Goal: Task Accomplishment & Management: Manage account settings

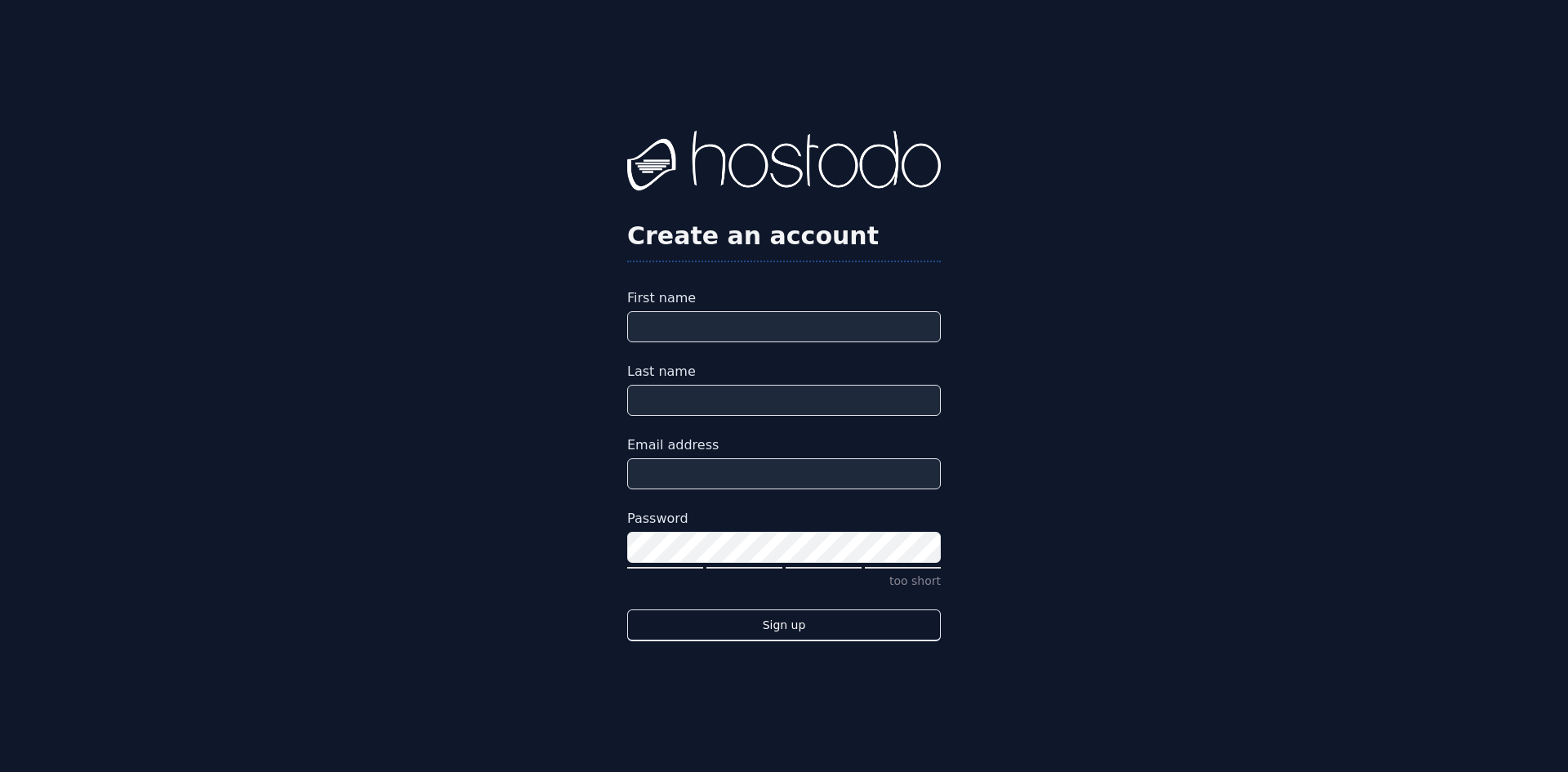
drag, startPoint x: 728, startPoint y: 311, endPoint x: 723, endPoint y: 324, distance: 13.9
click at [727, 312] on div "First name" at bounding box center [784, 315] width 313 height 54
click at [722, 324] on input "First name" at bounding box center [784, 327] width 313 height 31
type input "*******"
type input "******"
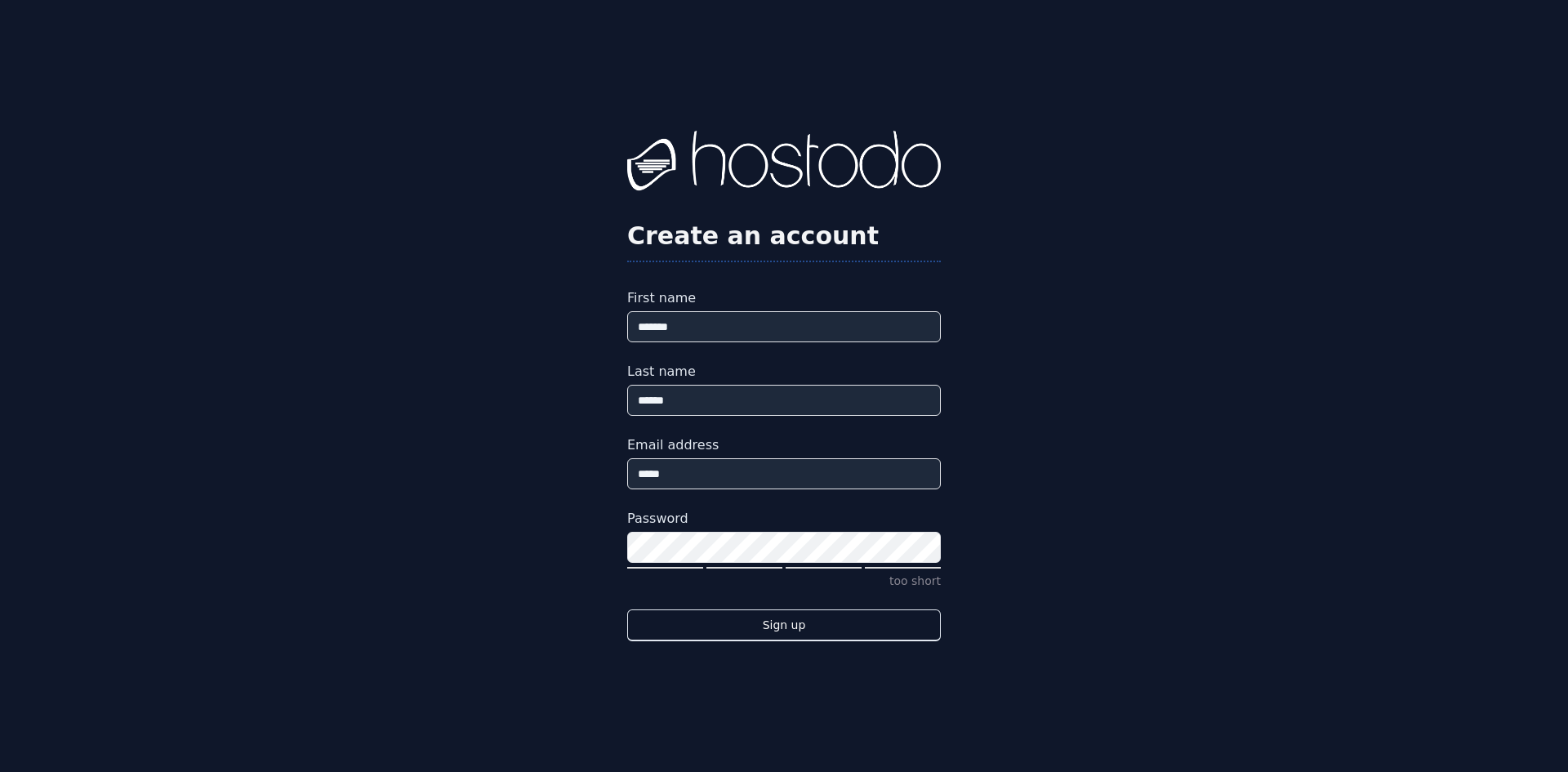
type input "**********"
click at [517, 553] on div "**********" at bounding box center [784, 386] width 1568 height 772
click at [210, 517] on div "**********" at bounding box center [784, 386] width 1568 height 772
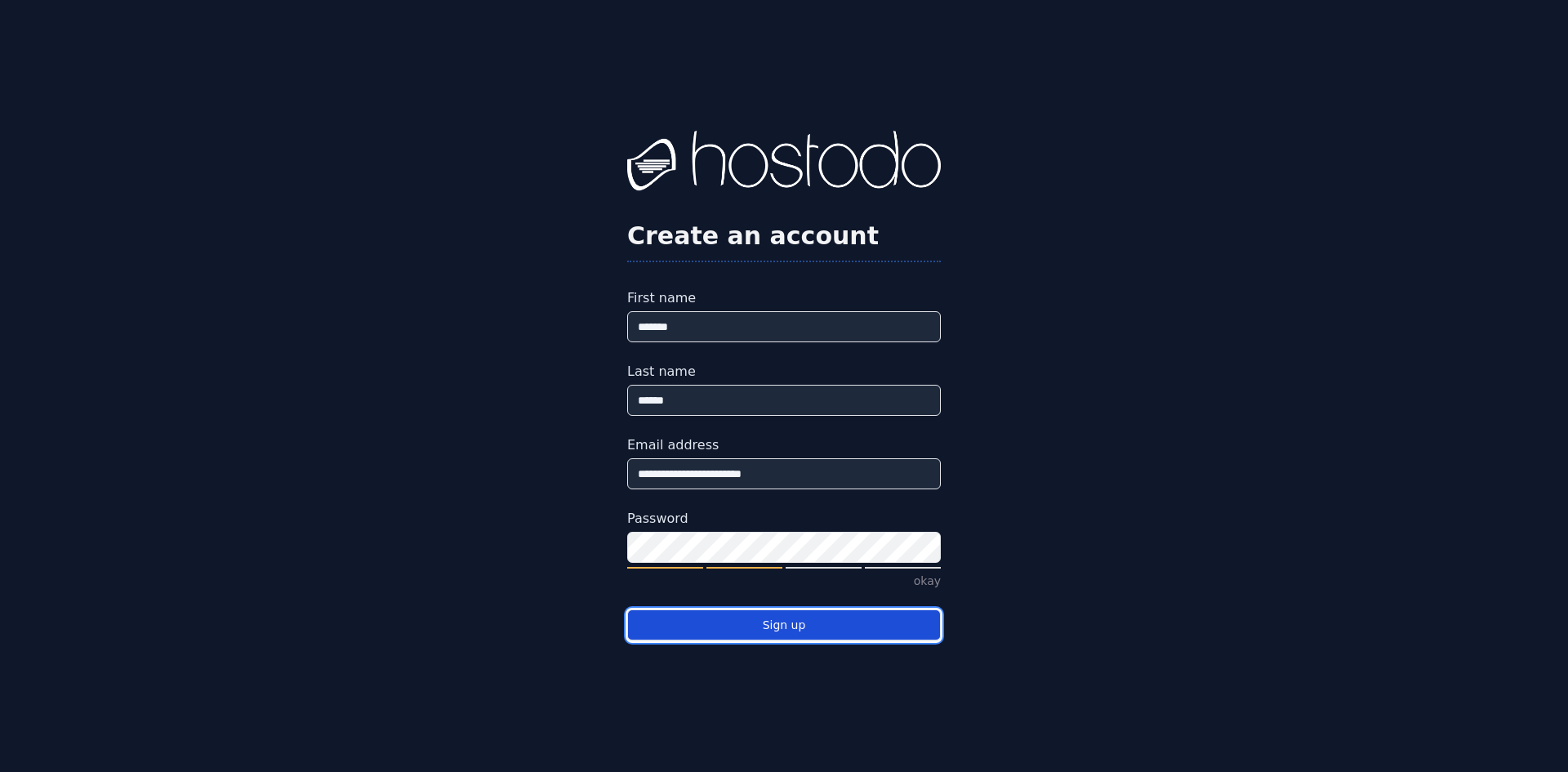
click at [797, 621] on button "Sign up" at bounding box center [784, 625] width 313 height 32
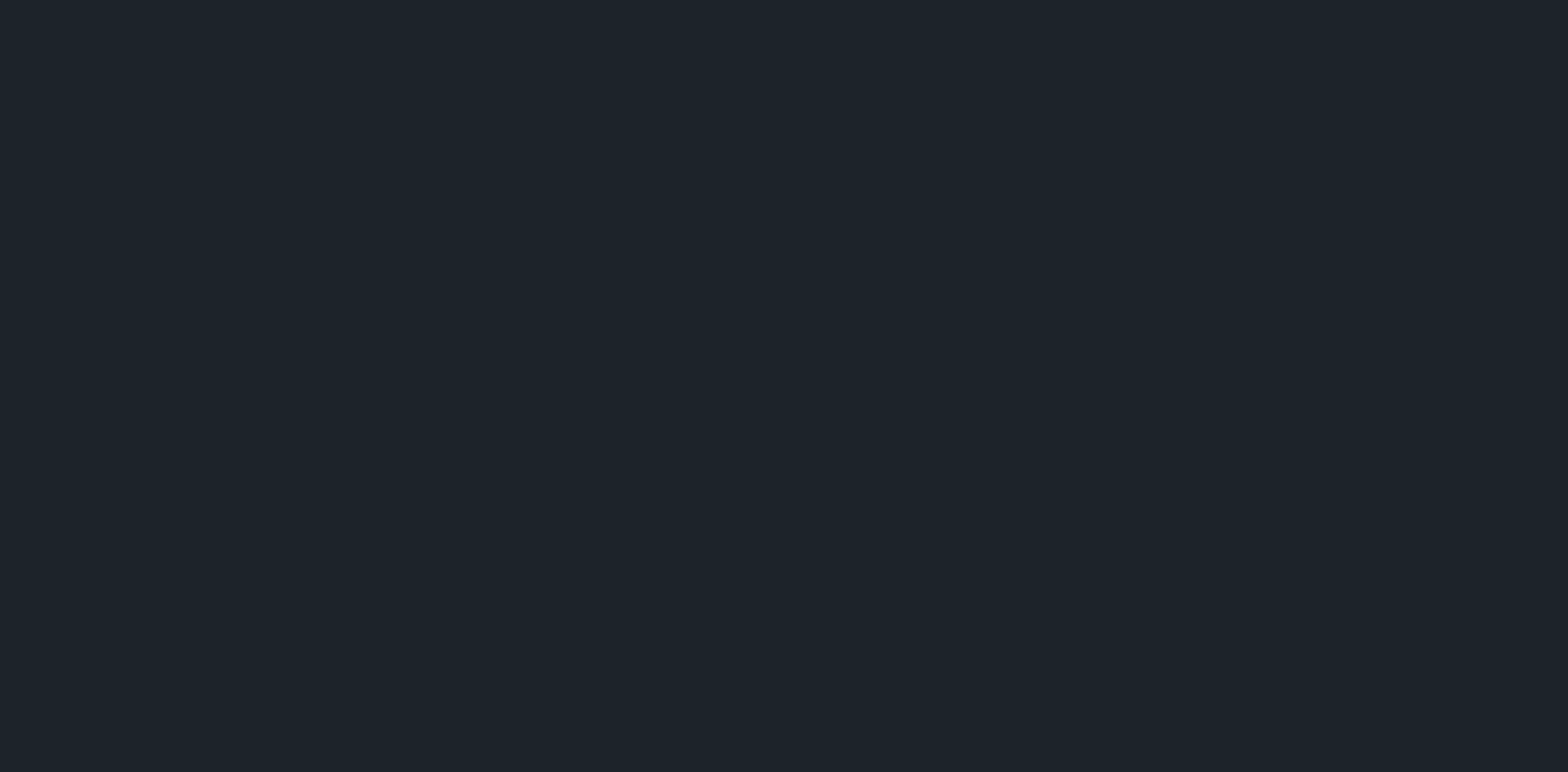
select select
select select "**"
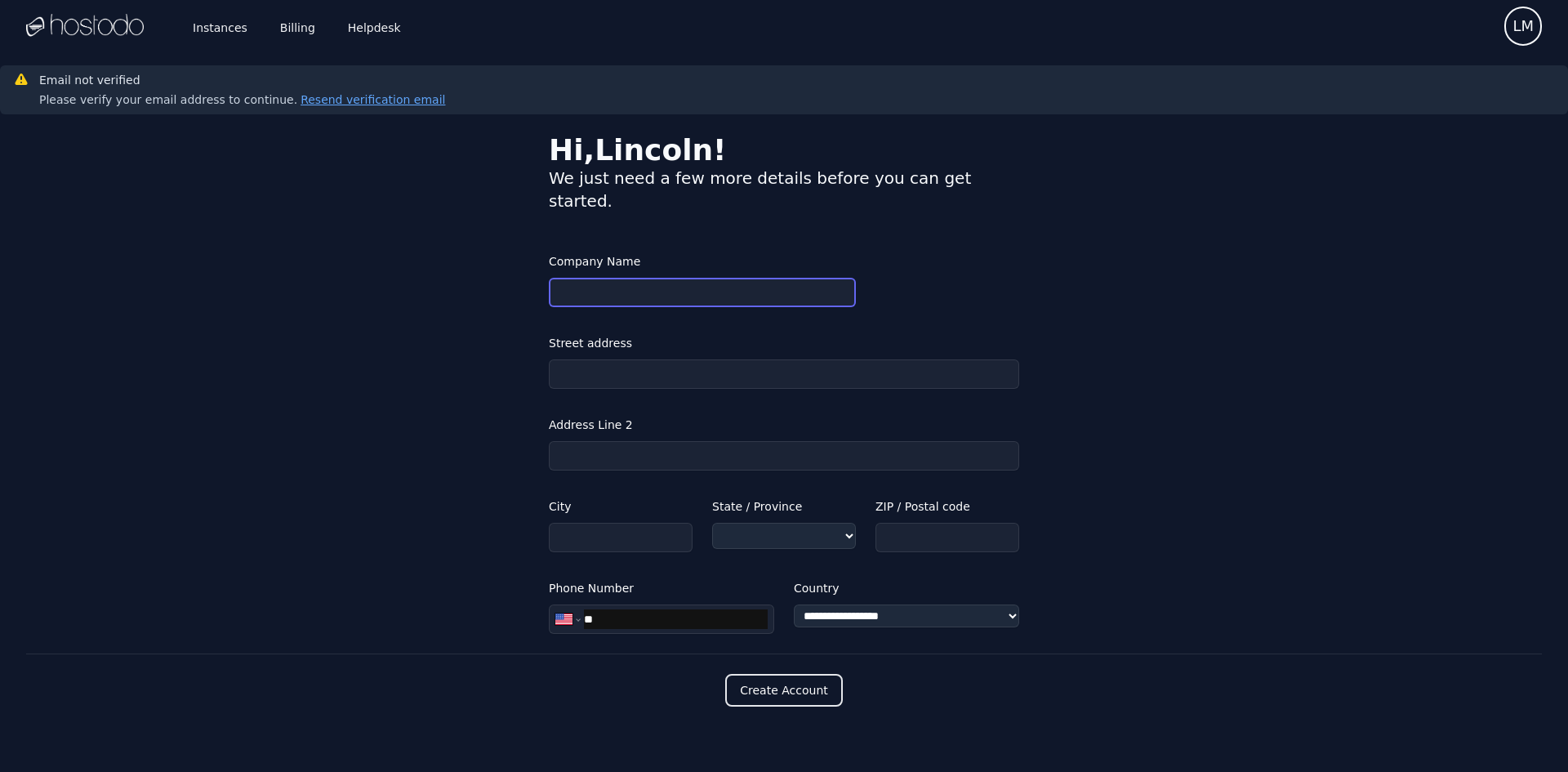
click at [600, 278] on input "Company Name" at bounding box center [702, 292] width 307 height 29
drag, startPoint x: 1047, startPoint y: 391, endPoint x: 1144, endPoint y: 336, distance: 111.5
click at [1061, 383] on div "**********" at bounding box center [784, 427] width 1516 height 415
click at [644, 144] on div "Hi, Lincoln !" at bounding box center [784, 150] width 471 height 33
click at [438, 219] on div "**********" at bounding box center [784, 427] width 1516 height 415
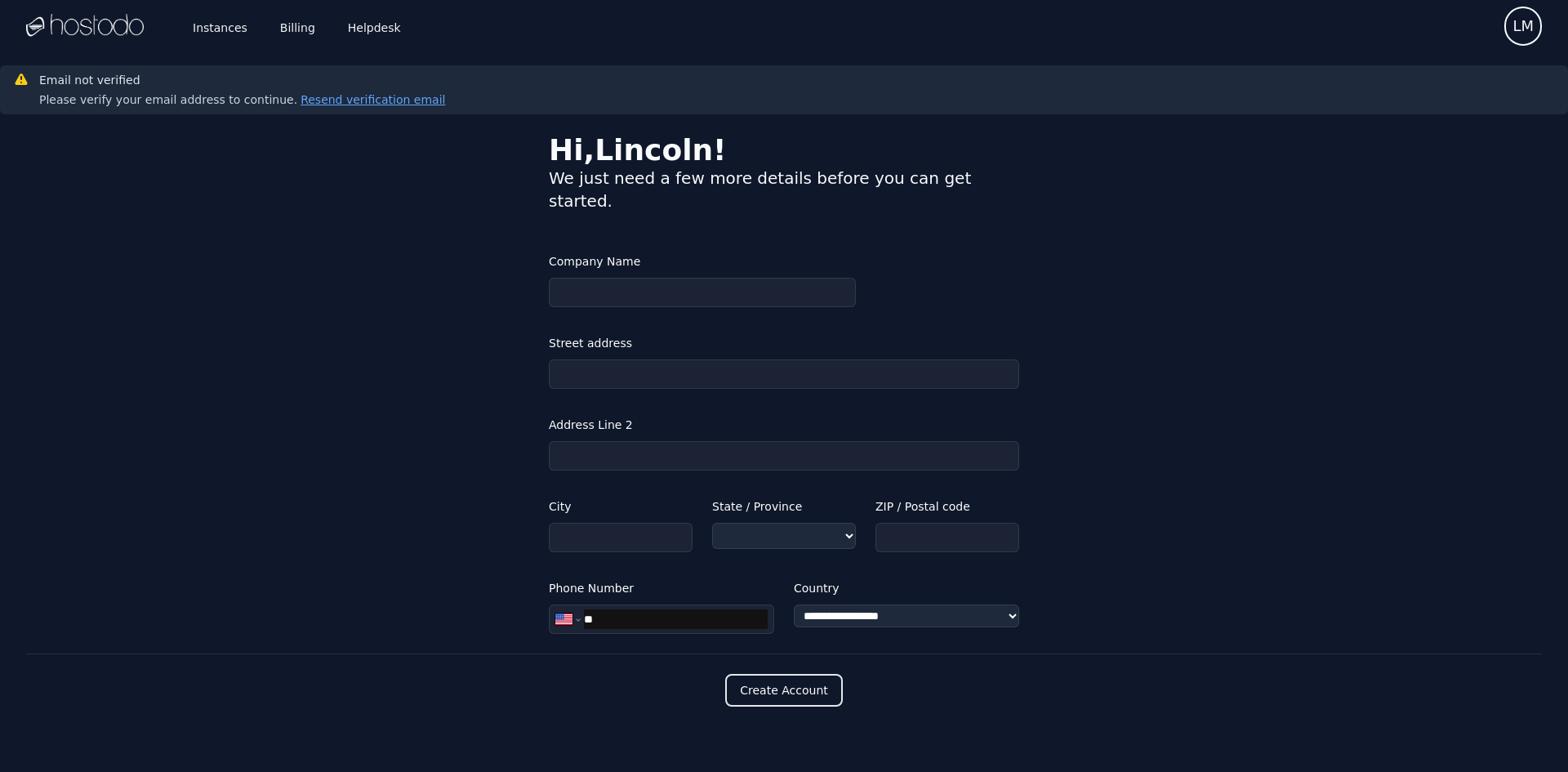
drag, startPoint x: 481, startPoint y: 210, endPoint x: 710, endPoint y: 208, distance: 229.0
click at [485, 219] on div "**********" at bounding box center [784, 427] width 1516 height 415
click at [893, 604] on select "**********" at bounding box center [906, 615] width 226 height 23
select select "**"
click at [794, 604] on select "**********" at bounding box center [906, 615] width 226 height 23
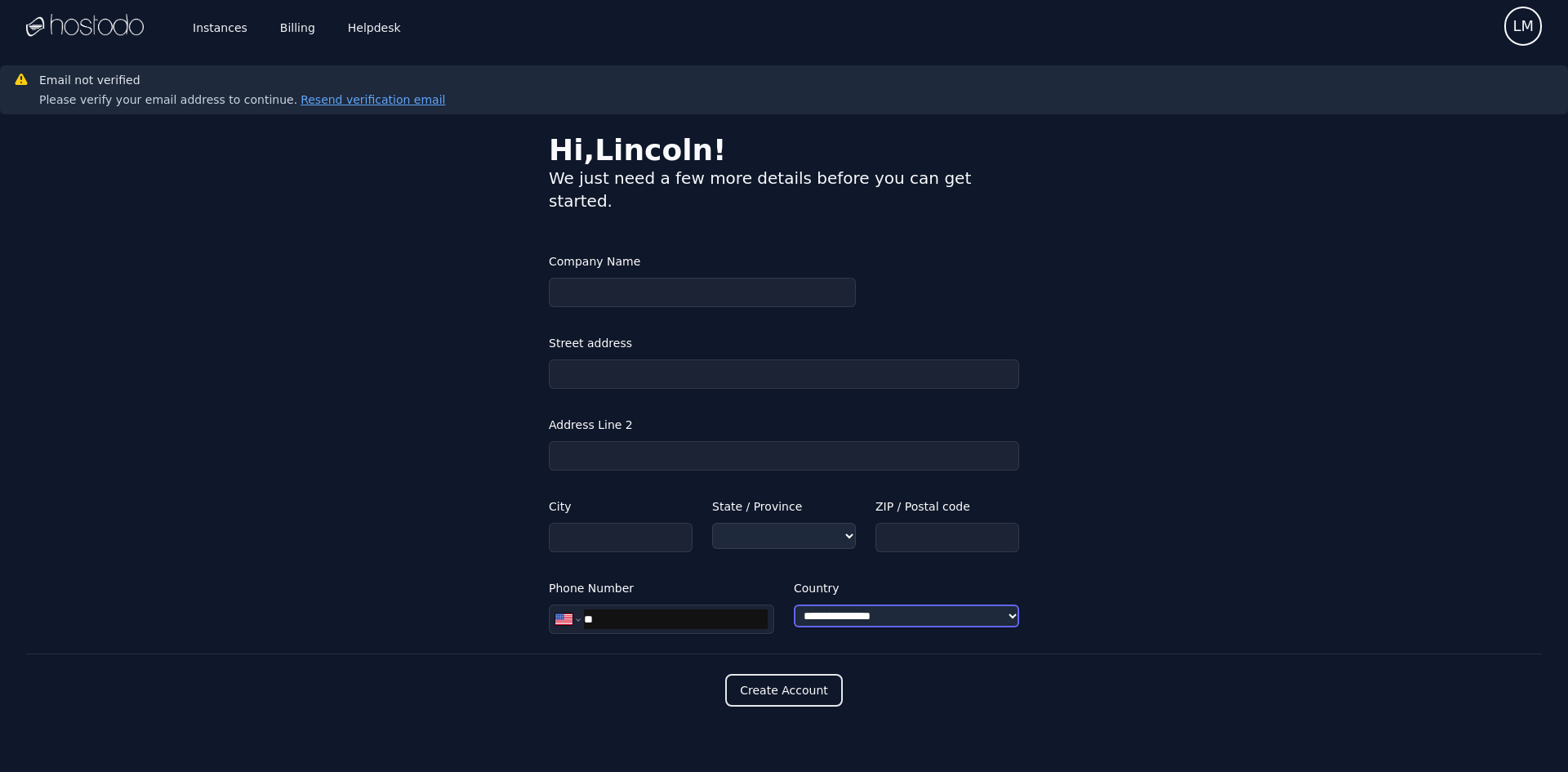
select select "**"
click at [659, 609] on input "***" at bounding box center [676, 619] width 184 height 20
type input "**********"
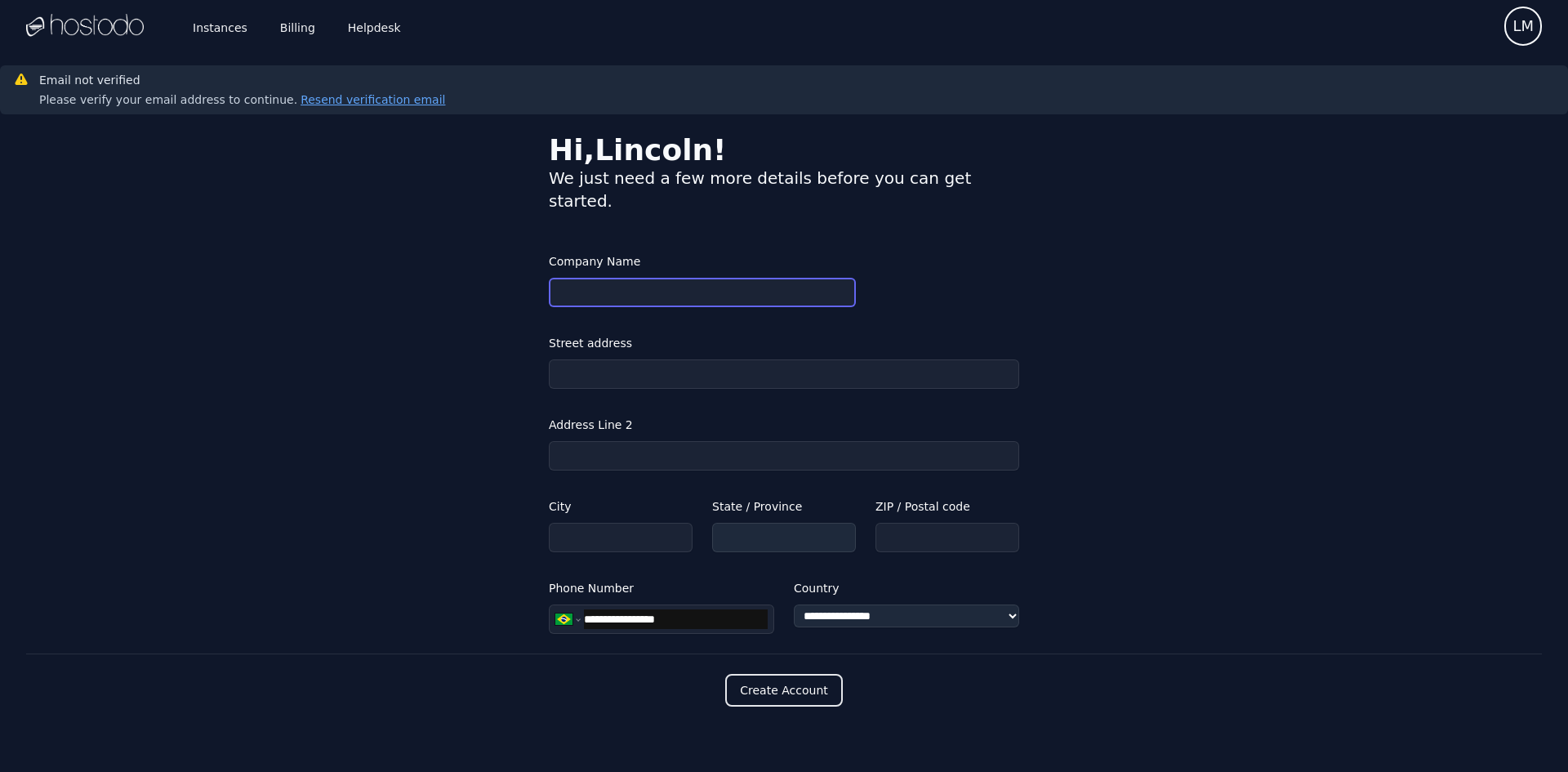
click at [614, 278] on input "Company Name" at bounding box center [702, 292] width 307 height 29
click at [626, 333] on label "Street address" at bounding box center [784, 343] width 471 height 20
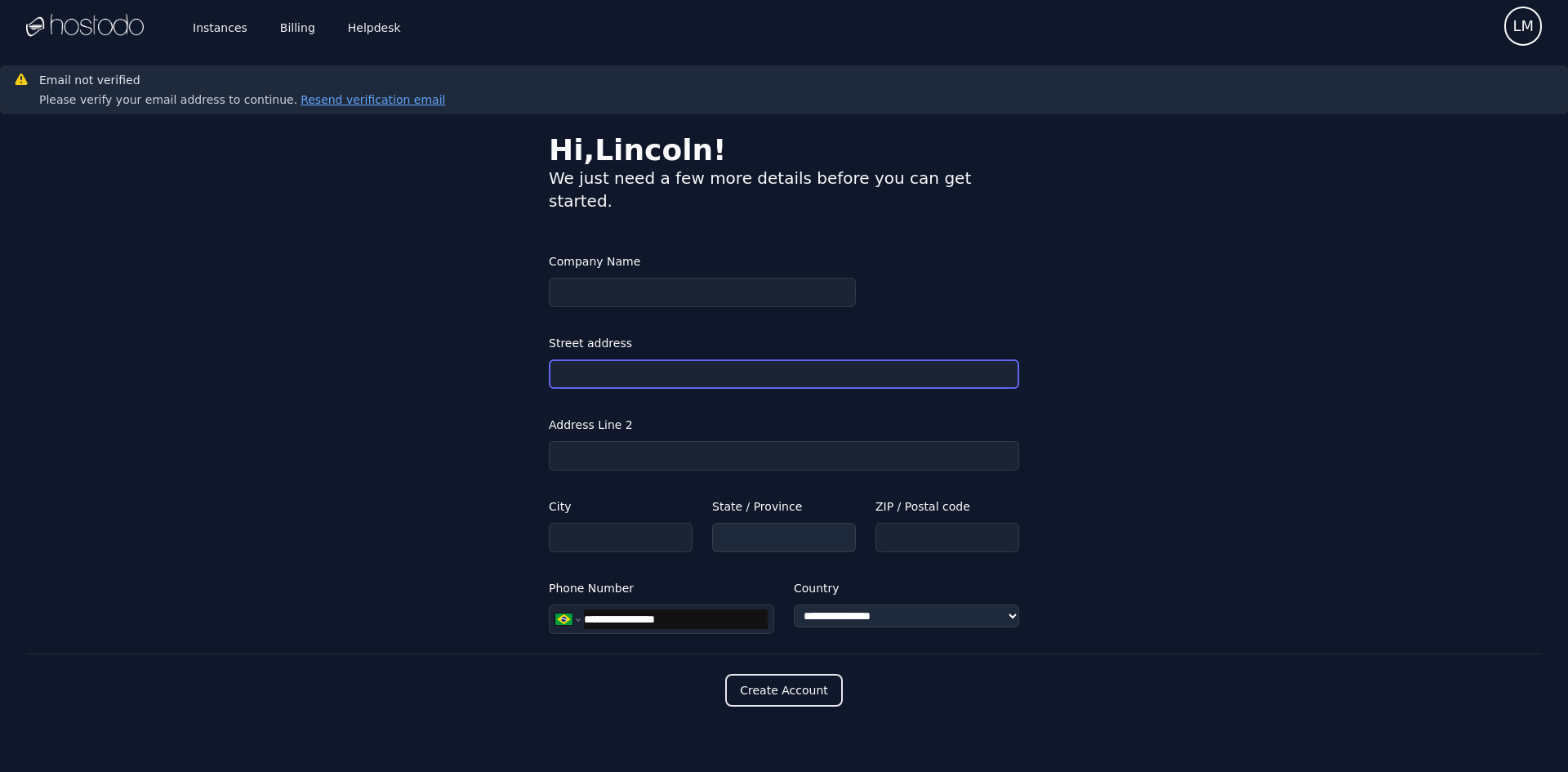
click at [626, 359] on input "Street address" at bounding box center [784, 373] width 471 height 29
click at [779, 674] on button "Create Account" at bounding box center [784, 690] width 117 height 33
click at [612, 359] on input "Street address" at bounding box center [784, 373] width 471 height 29
type input "**********"
click at [796, 674] on button "Create Account" at bounding box center [784, 690] width 117 height 33
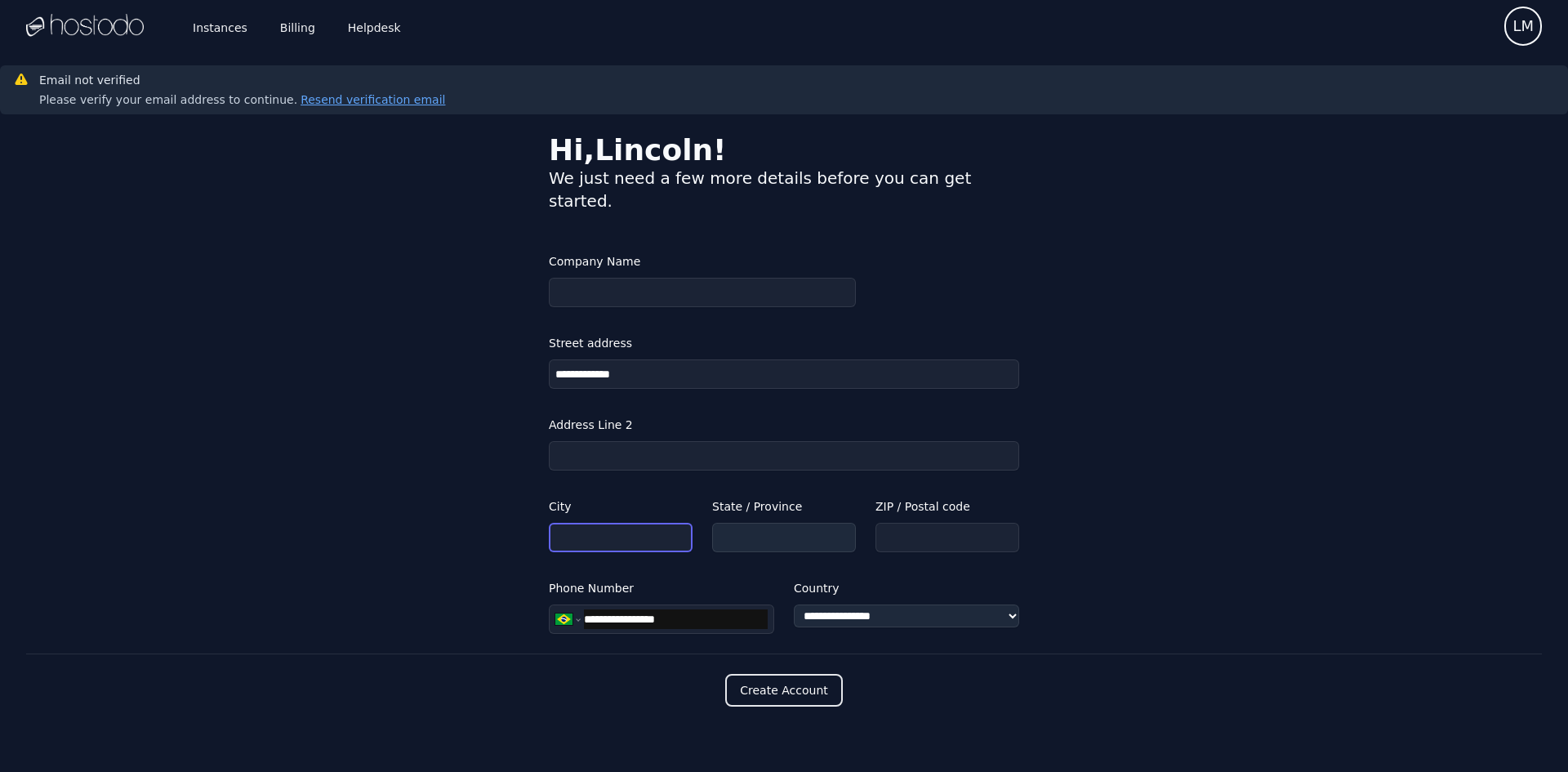
click at [604, 523] on input "City" at bounding box center [621, 537] width 144 height 29
type input "*********"
click at [822, 674] on button "Create Account" at bounding box center [784, 690] width 117 height 33
type input "*********"
click at [799, 674] on button "Create Account" at bounding box center [784, 690] width 117 height 33
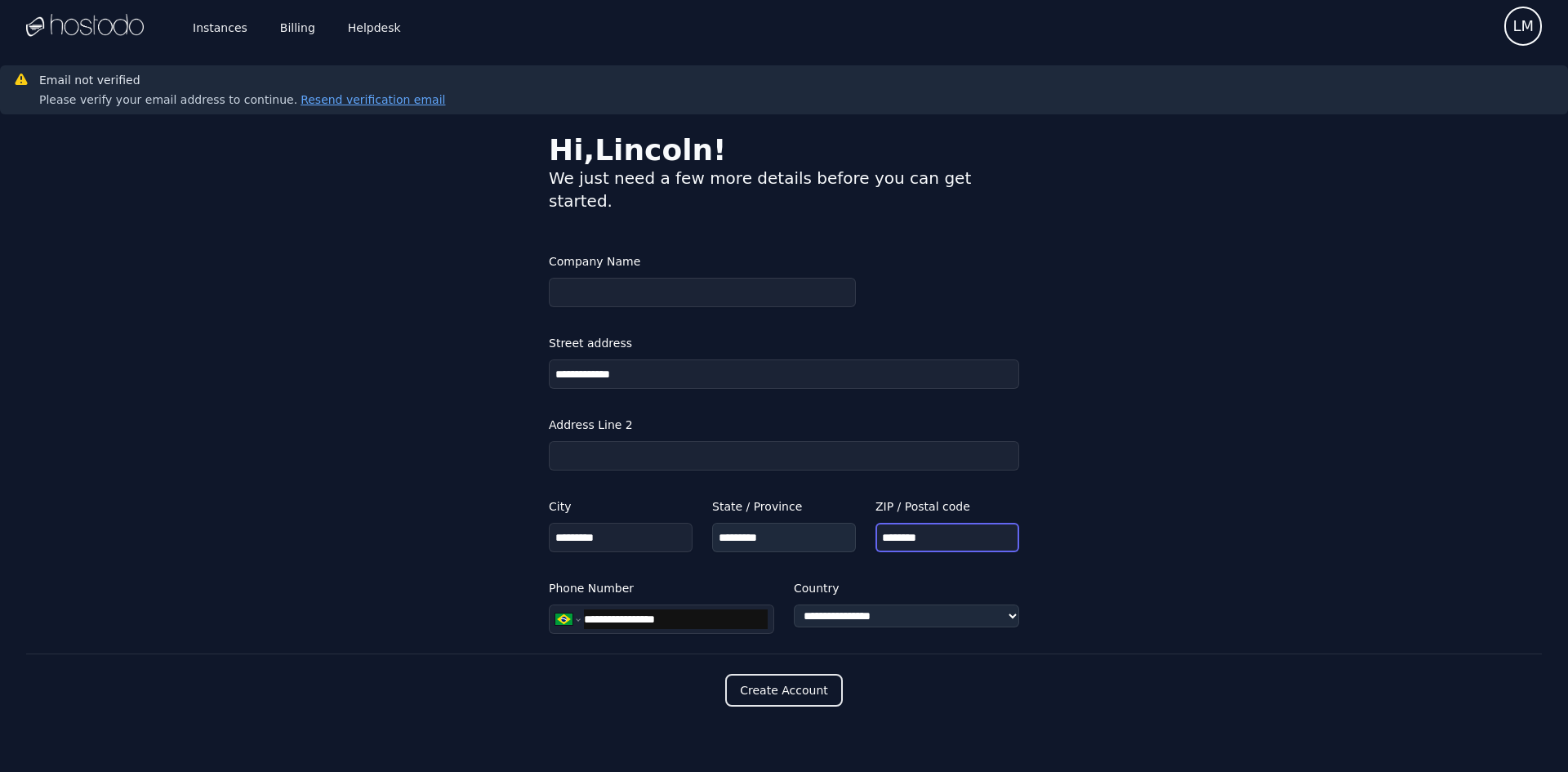
type input "********"
click at [791, 674] on button "Create Account" at bounding box center [784, 690] width 117 height 33
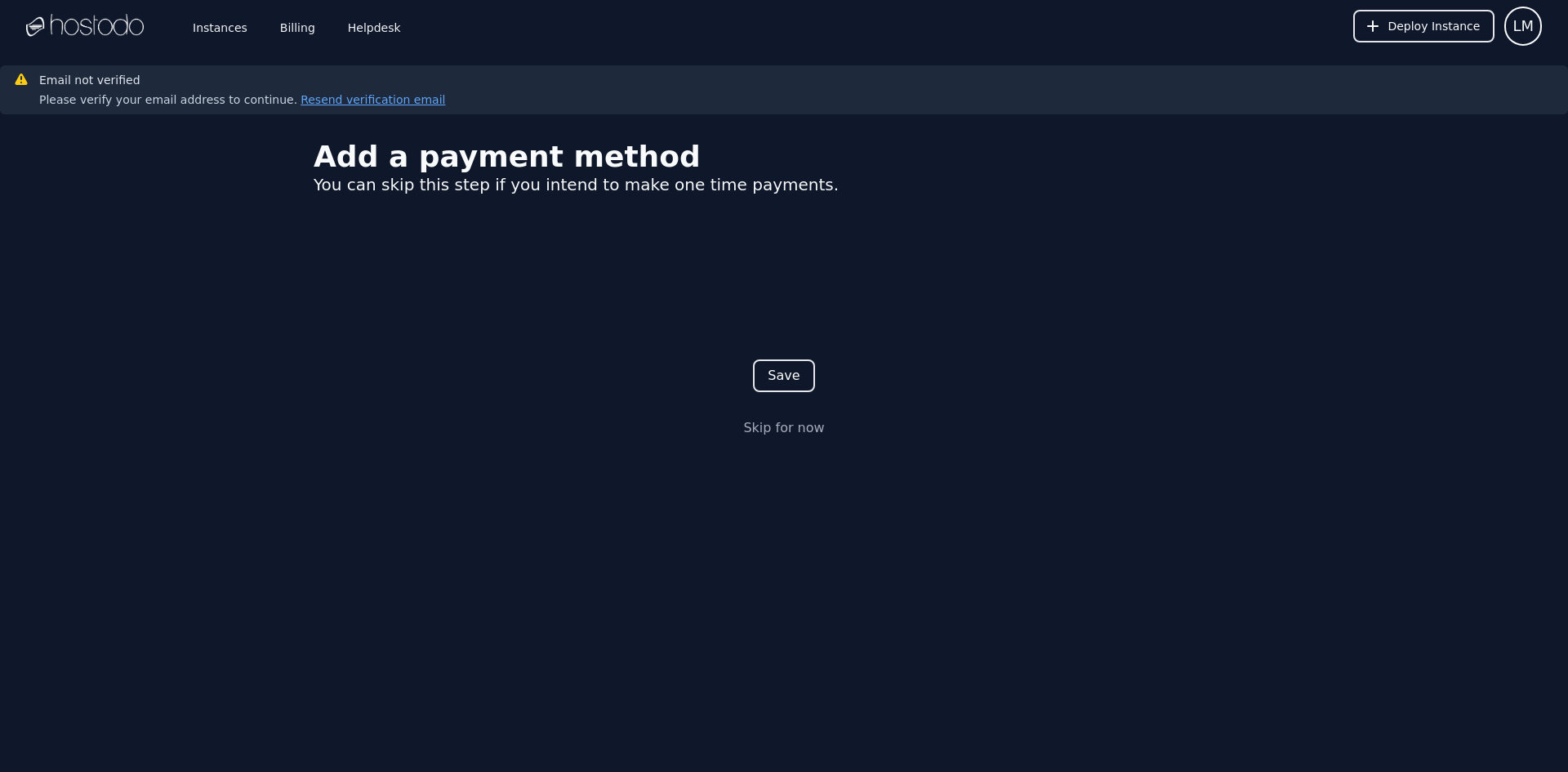
click at [801, 432] on link "Skip for now" at bounding box center [783, 429] width 81 height 20
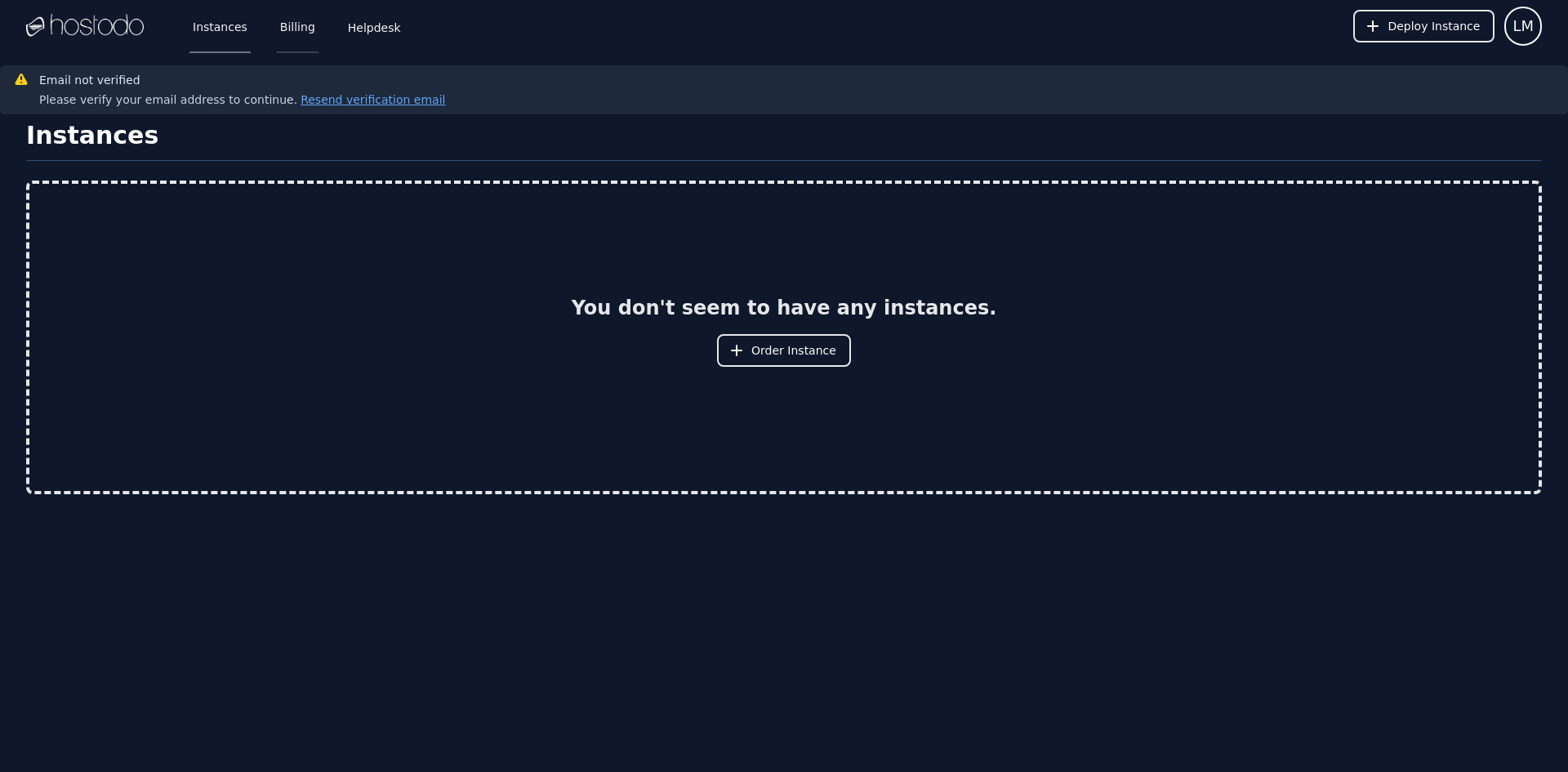
click at [296, 28] on link "Billing" at bounding box center [297, 26] width 42 height 54
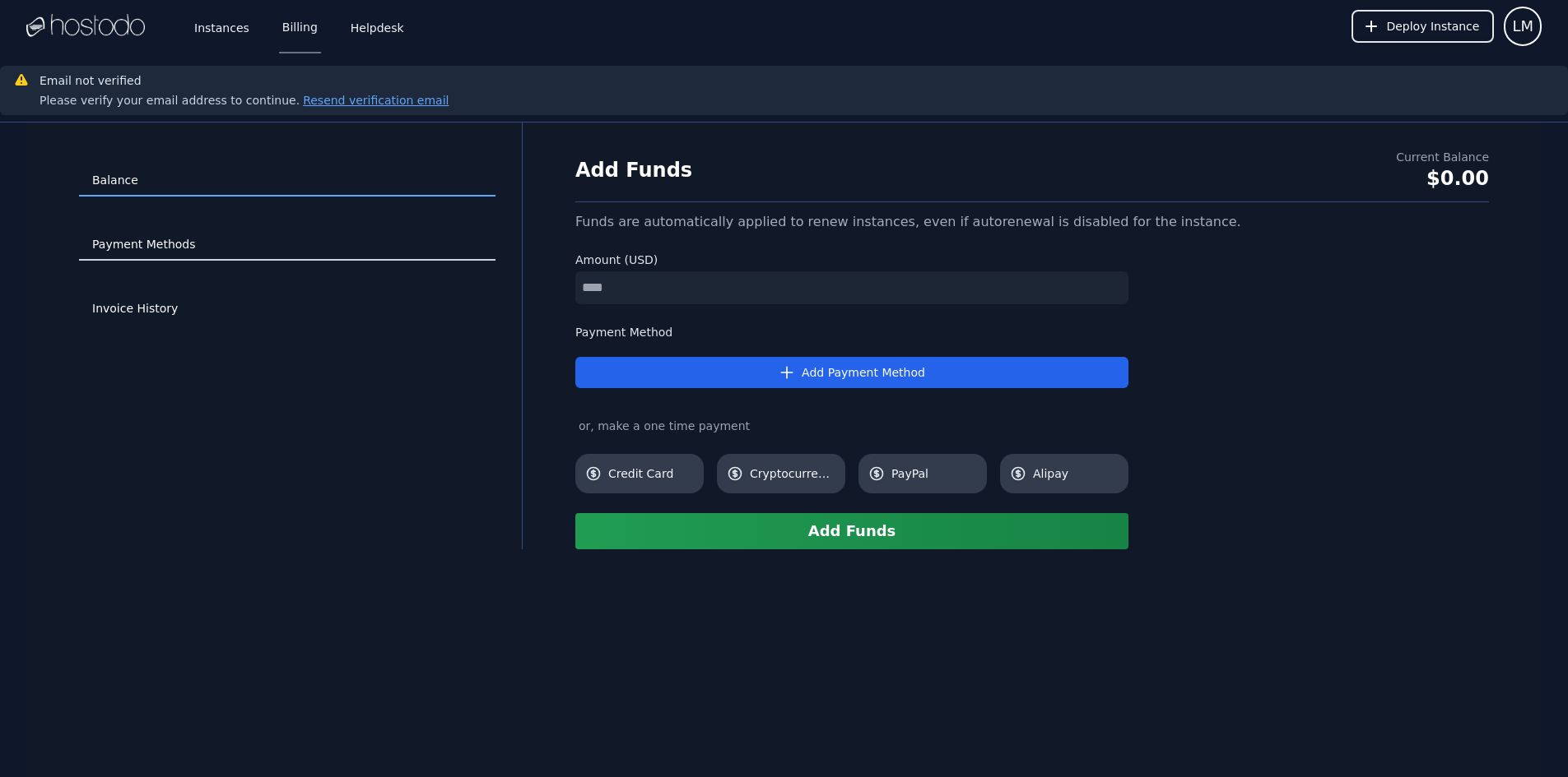
click at [180, 248] on link "Payment Methods" at bounding box center [287, 245] width 416 height 31
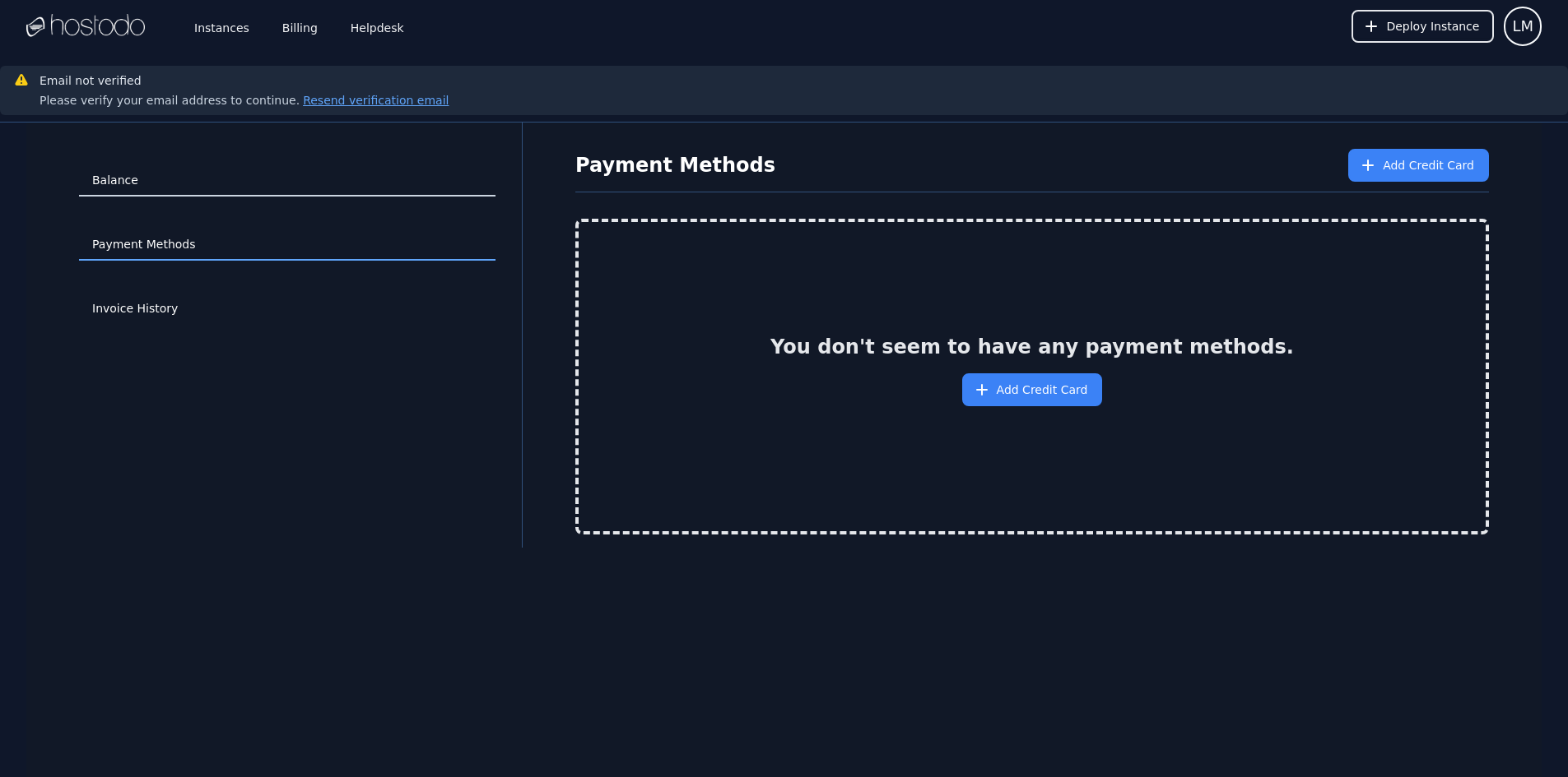
click at [133, 172] on link "Balance" at bounding box center [287, 180] width 416 height 31
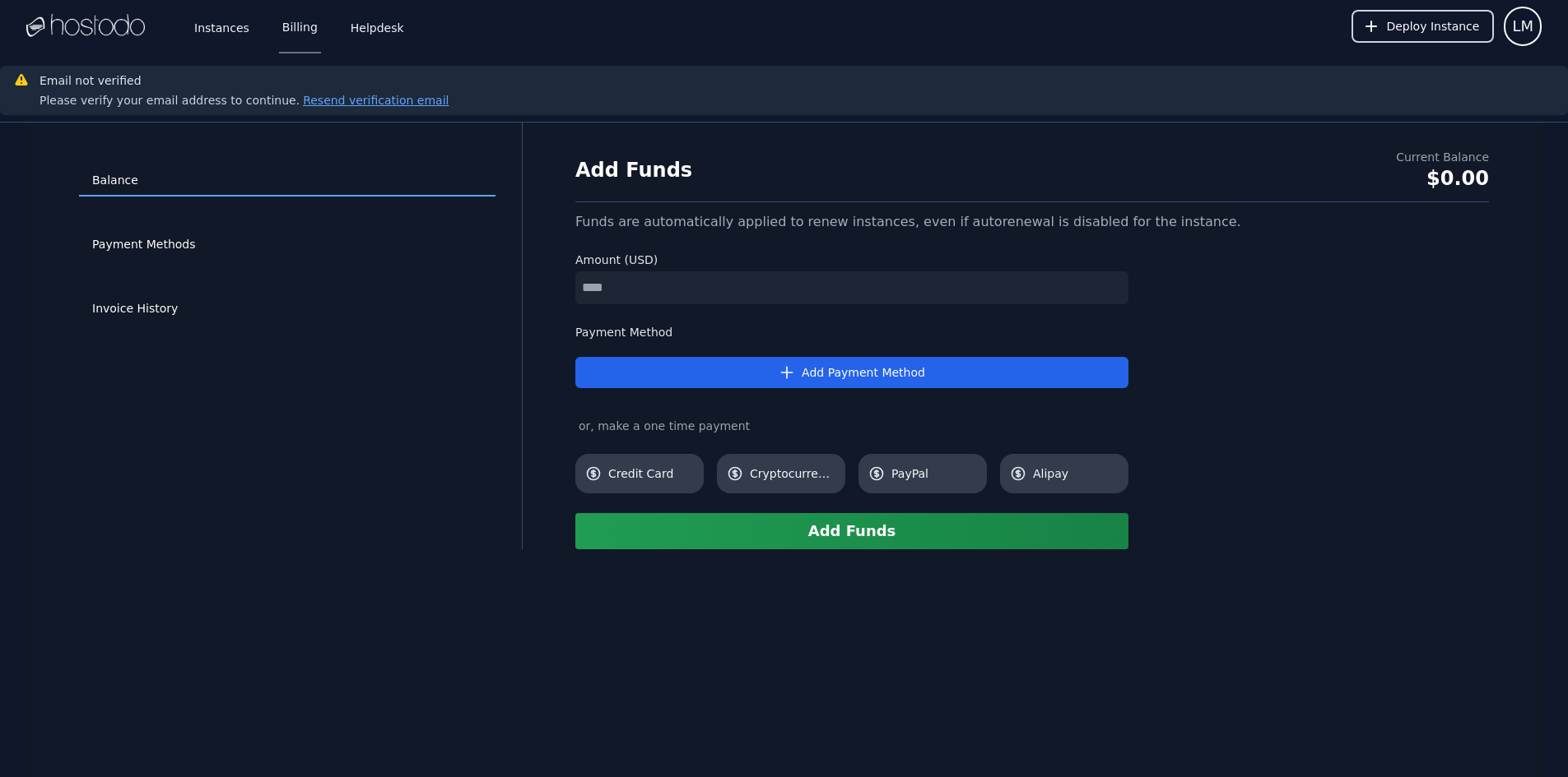
click at [1421, 29] on span "Deploy Instance" at bounding box center [1432, 27] width 93 height 17
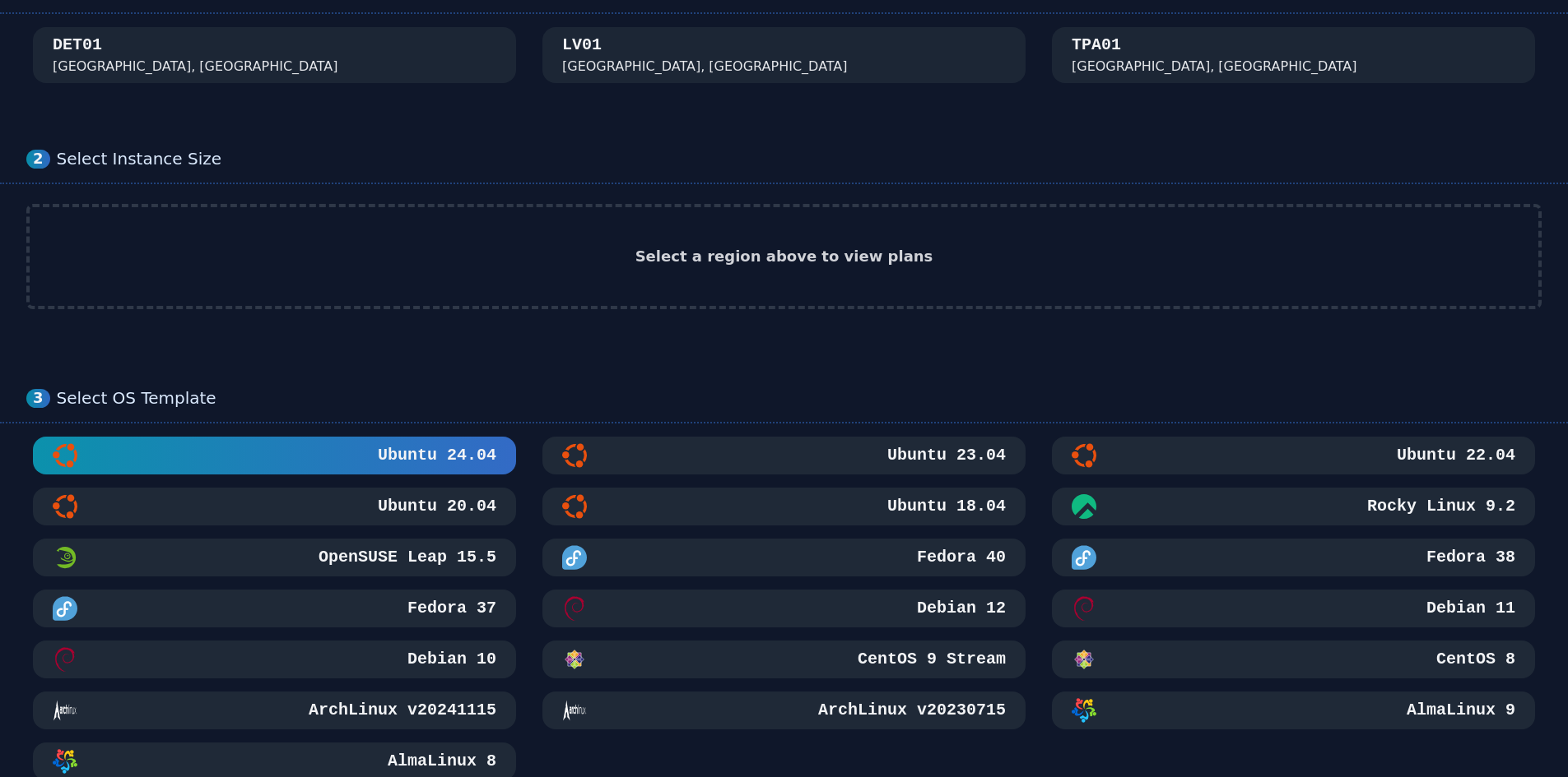
scroll to position [247, 0]
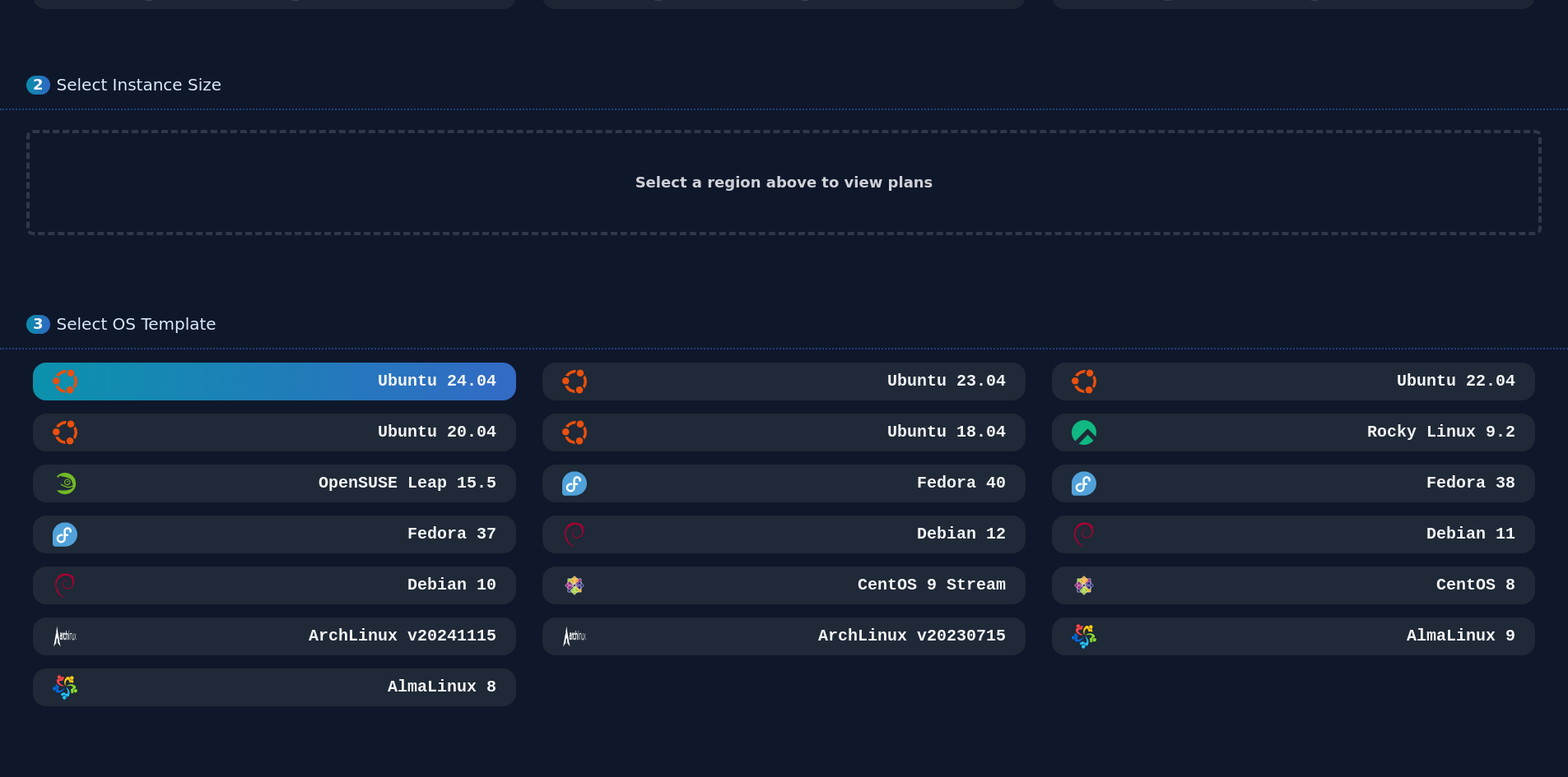
click at [722, 196] on div "Select a region above to view plans" at bounding box center [783, 183] width 1508 height 99
click at [733, 182] on h2 "Select a region above to view plans" at bounding box center [784, 182] width 298 height 23
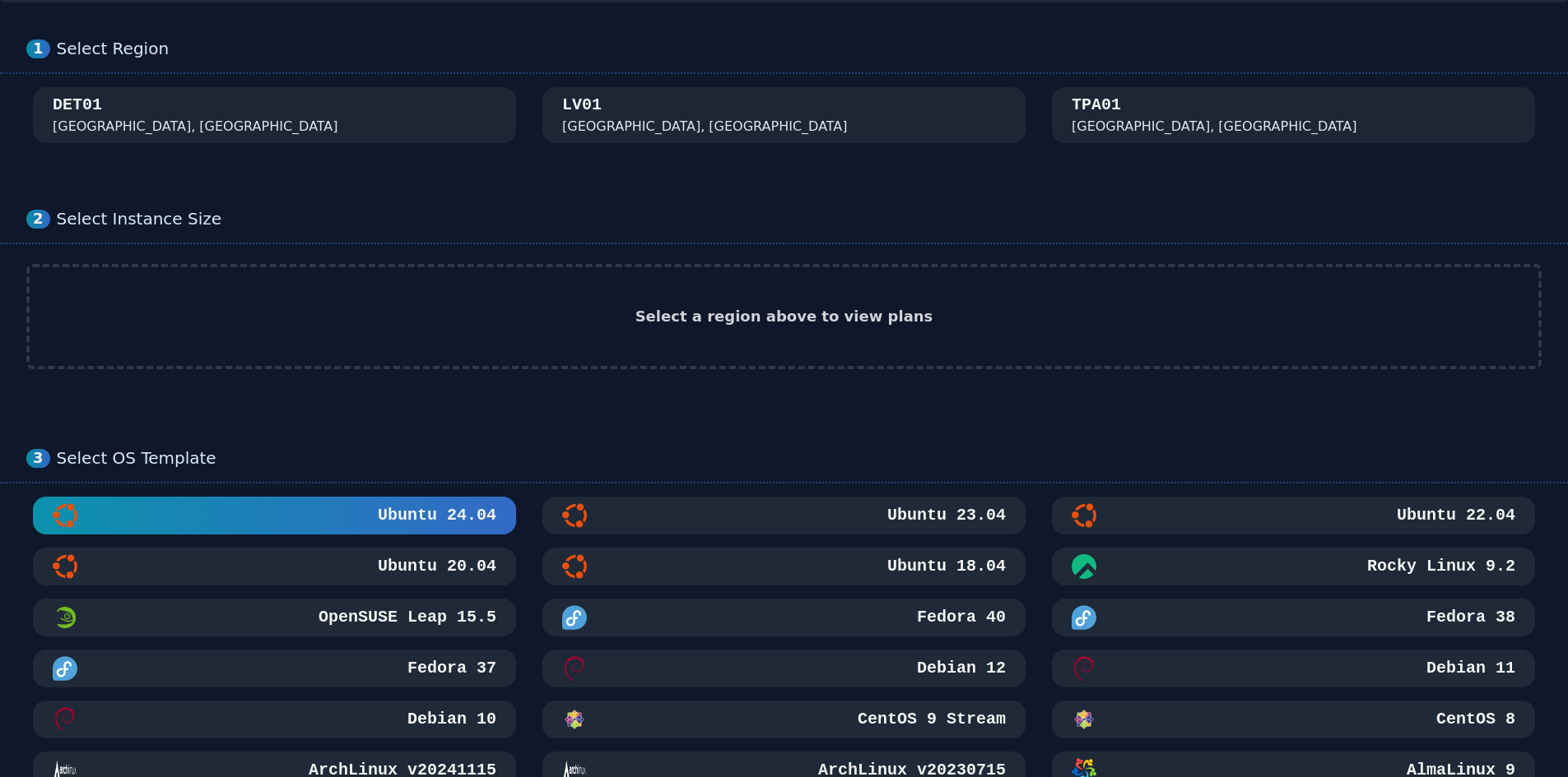
scroll to position [82, 0]
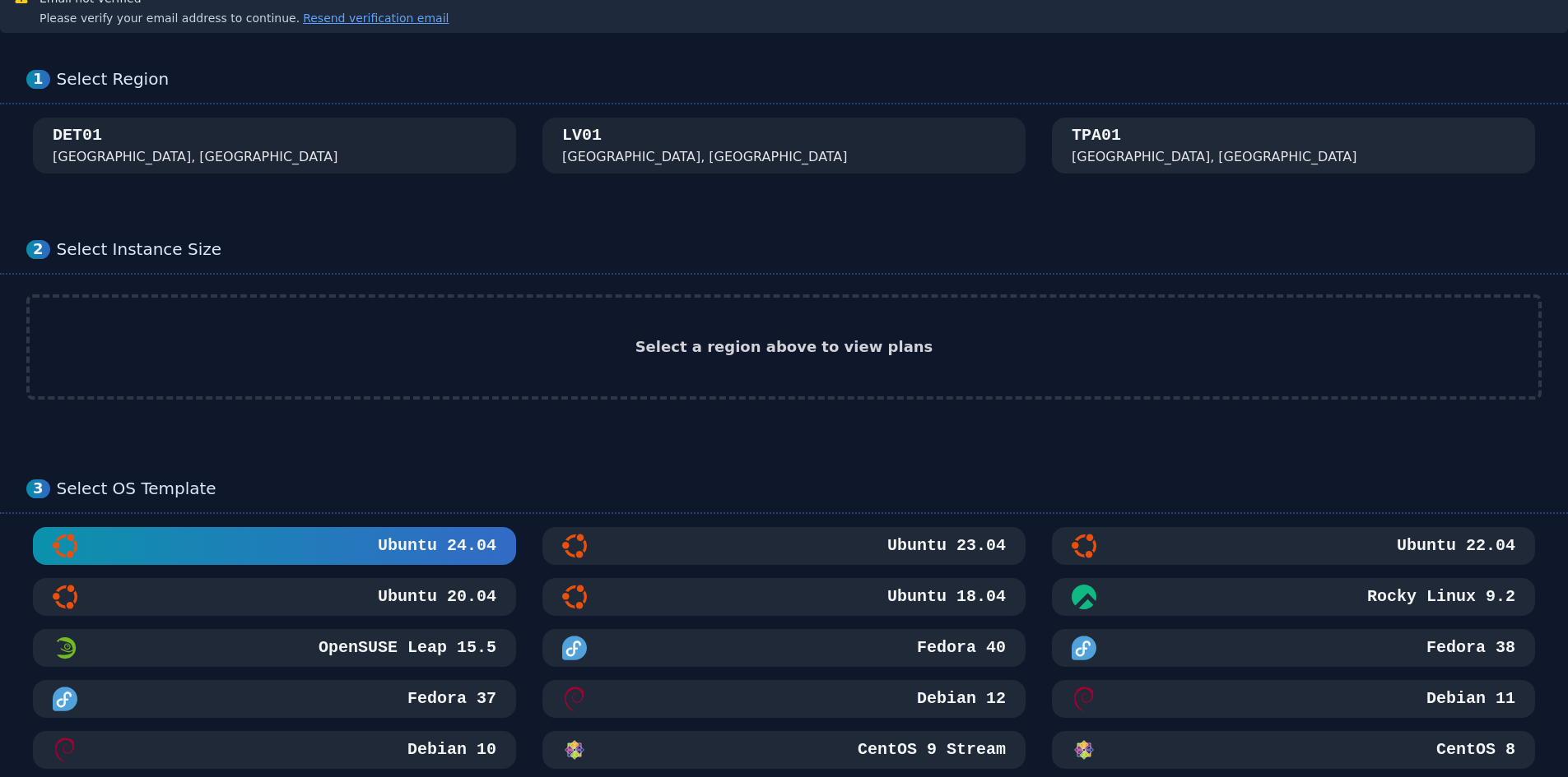
click at [1167, 160] on div "TPA01 Tampa, FL" at bounding box center [1293, 145] width 443 height 43
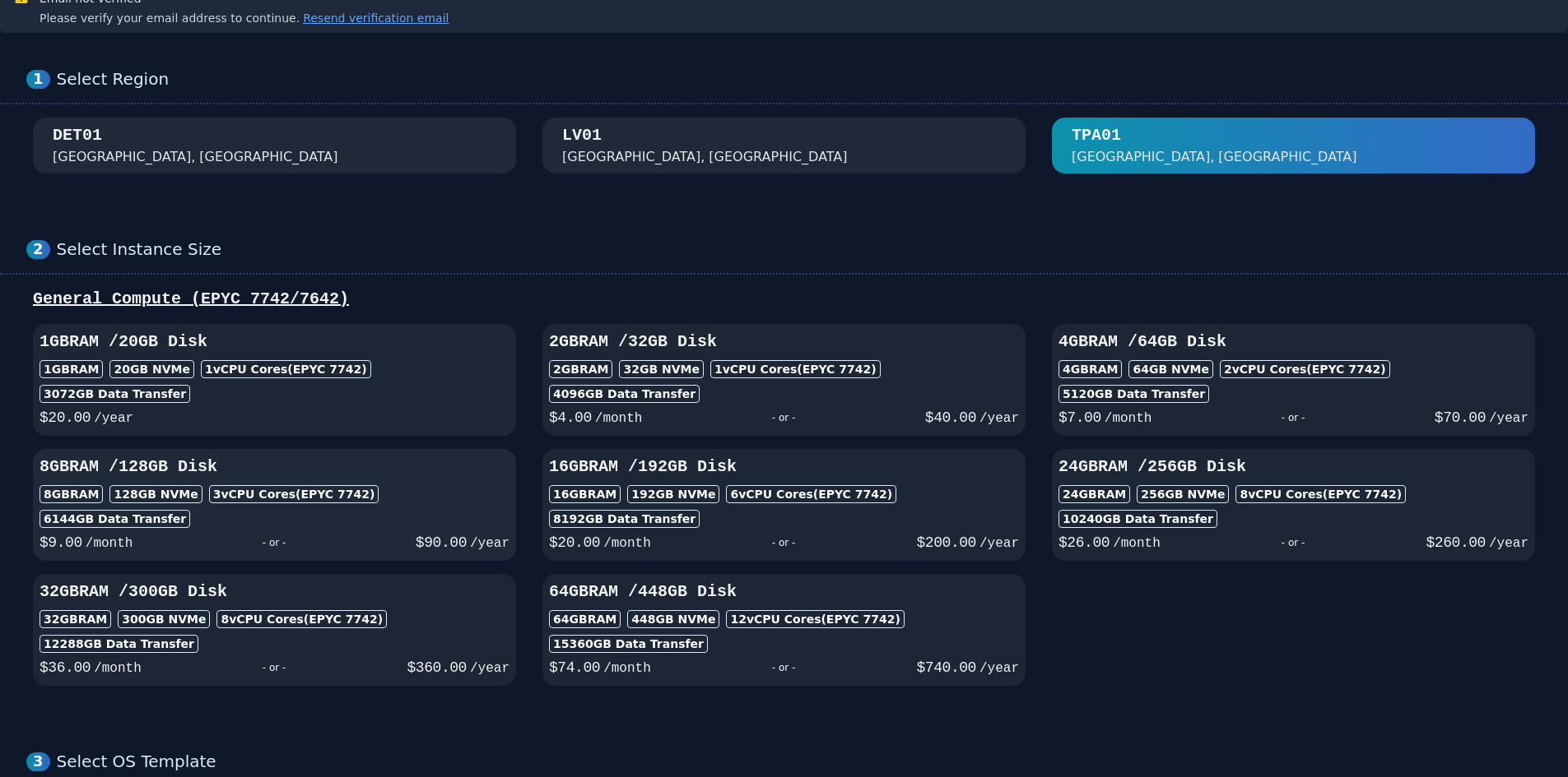
click at [334, 497] on div "8GB RAM 128 GB NVMe 3 vCPU Cores (EPYC 7742)" at bounding box center [274, 494] width 470 height 18
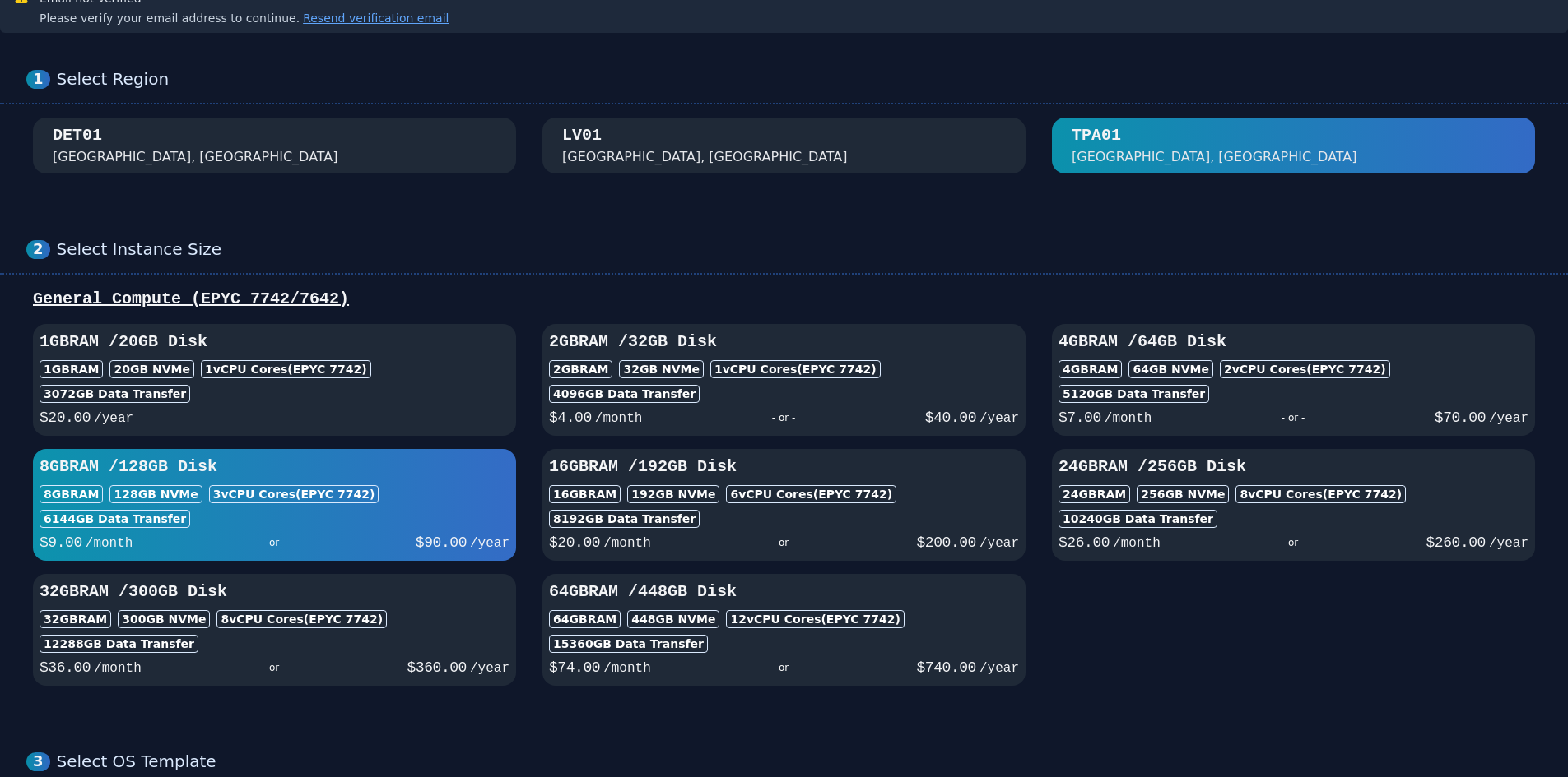
click at [358, 511] on div "6144 GB Data Transfer" at bounding box center [274, 519] width 470 height 18
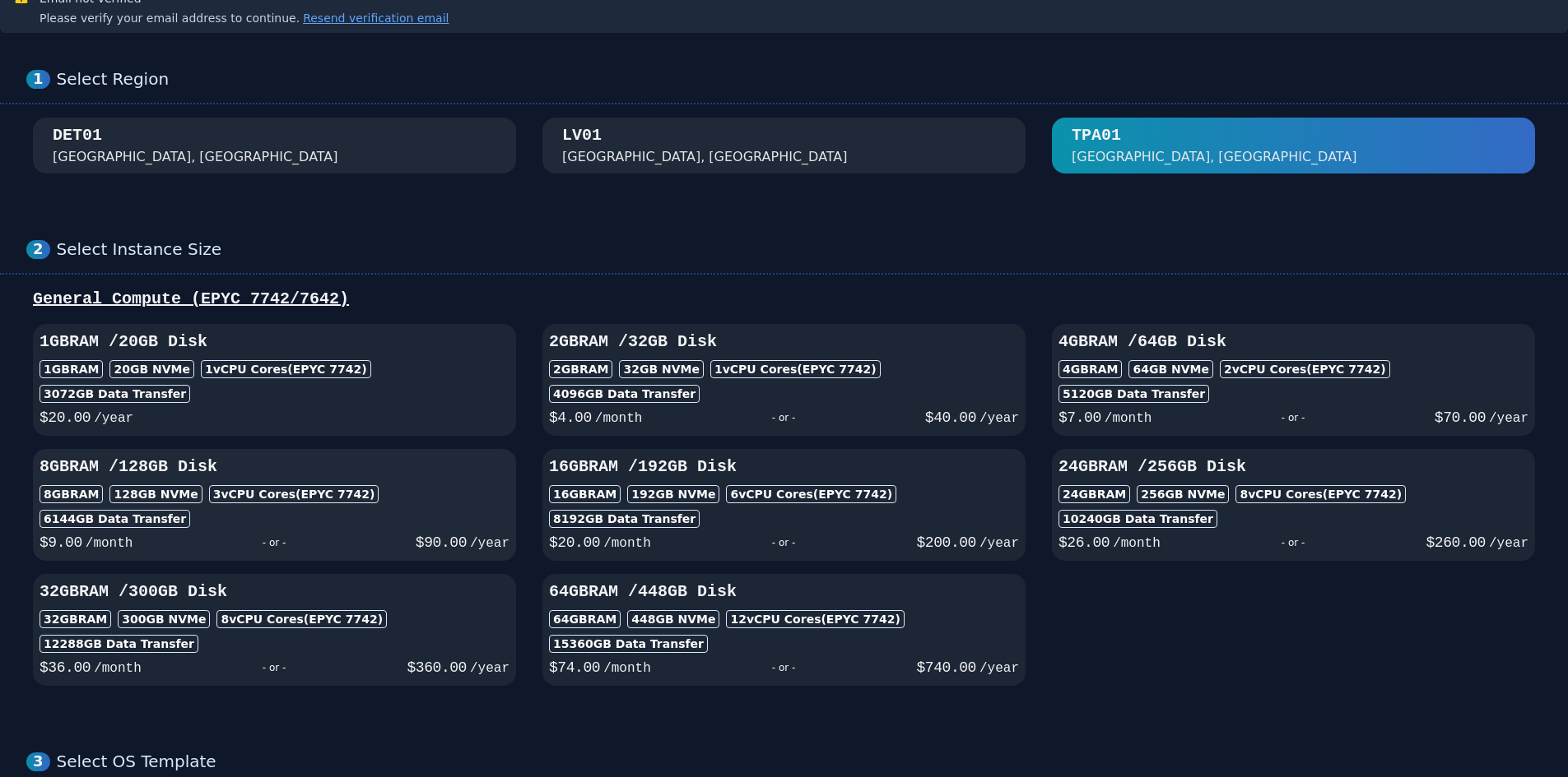
click at [358, 511] on div "6144 GB Data Transfer" at bounding box center [274, 519] width 470 height 18
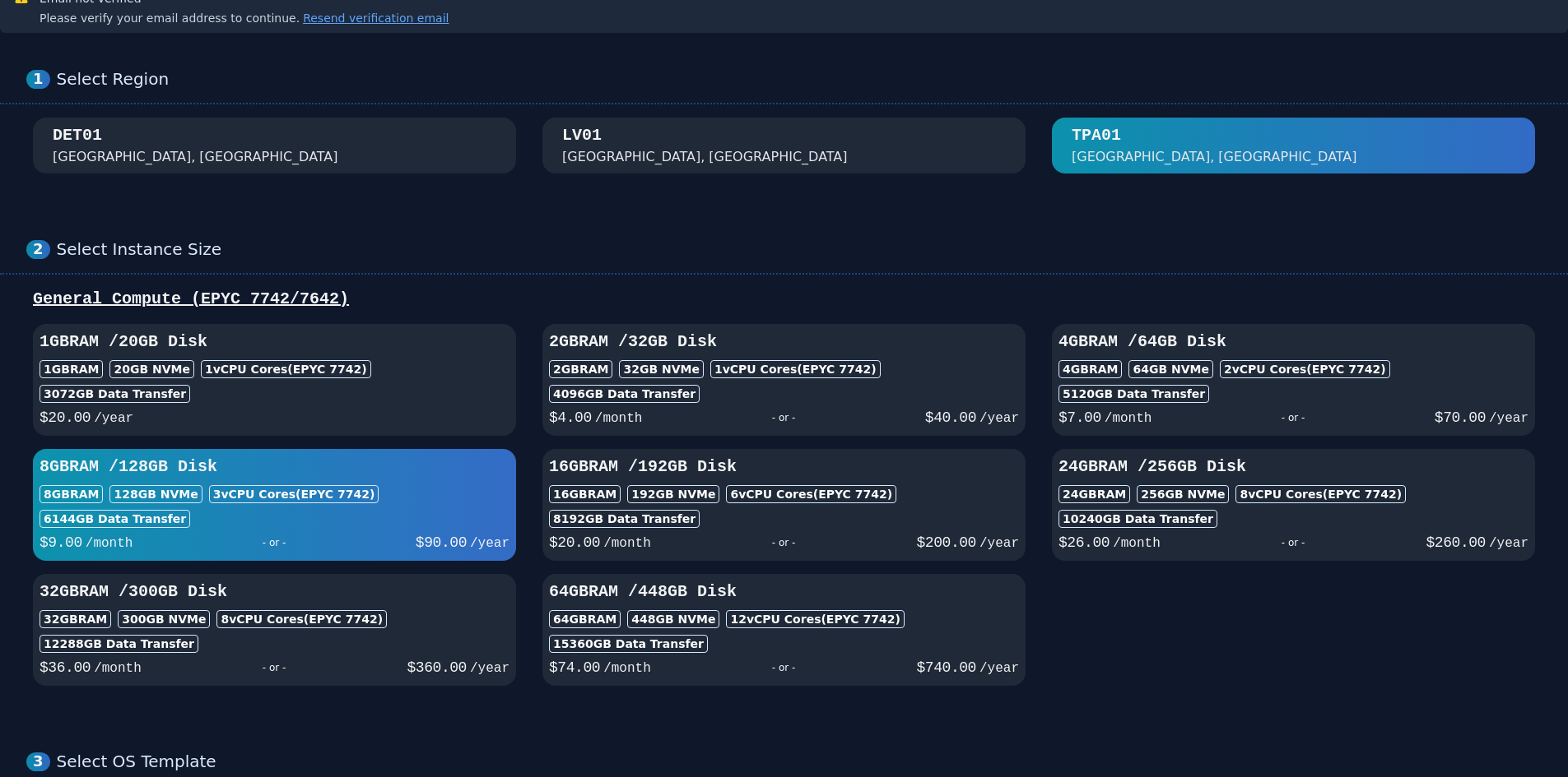
click at [421, 496] on div "8GB RAM 128 GB NVMe 3 vCPU Cores (EPYC 7742)" at bounding box center [274, 494] width 470 height 18
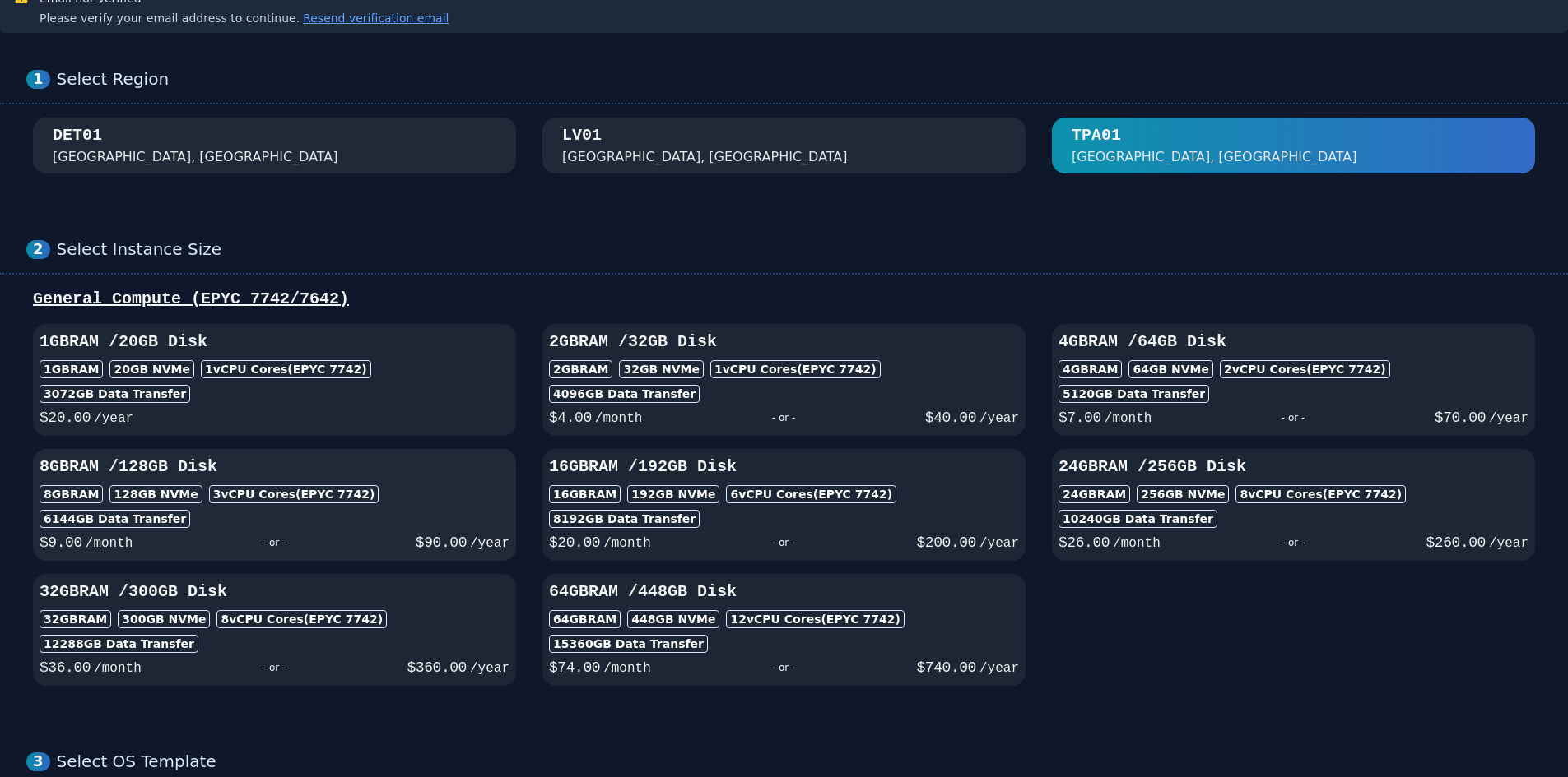
click at [421, 496] on div "8GB RAM 128 GB NVMe 3 vCPU Cores (EPYC 7742)" at bounding box center [274, 494] width 470 height 18
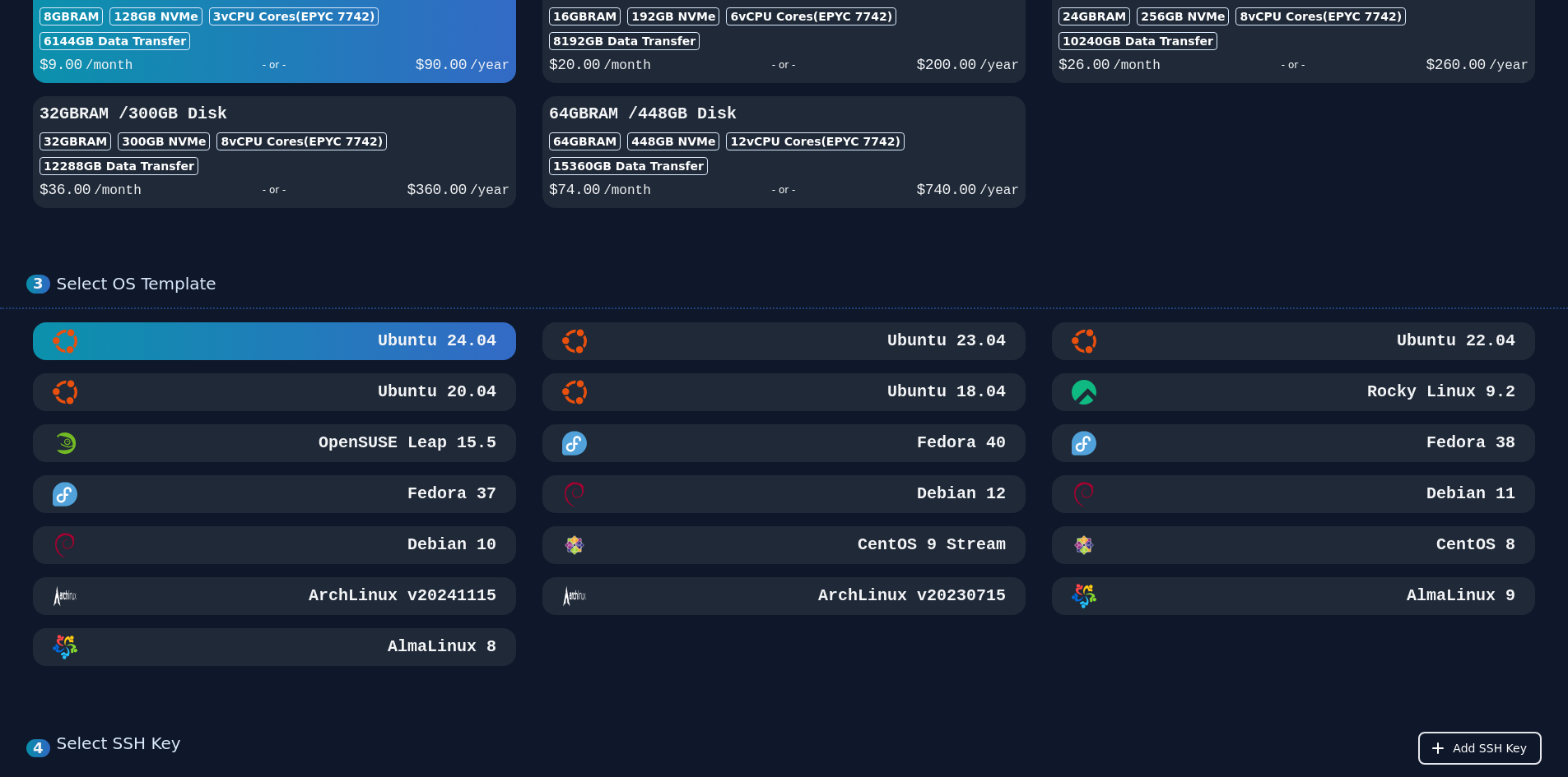
scroll to position [576, 0]
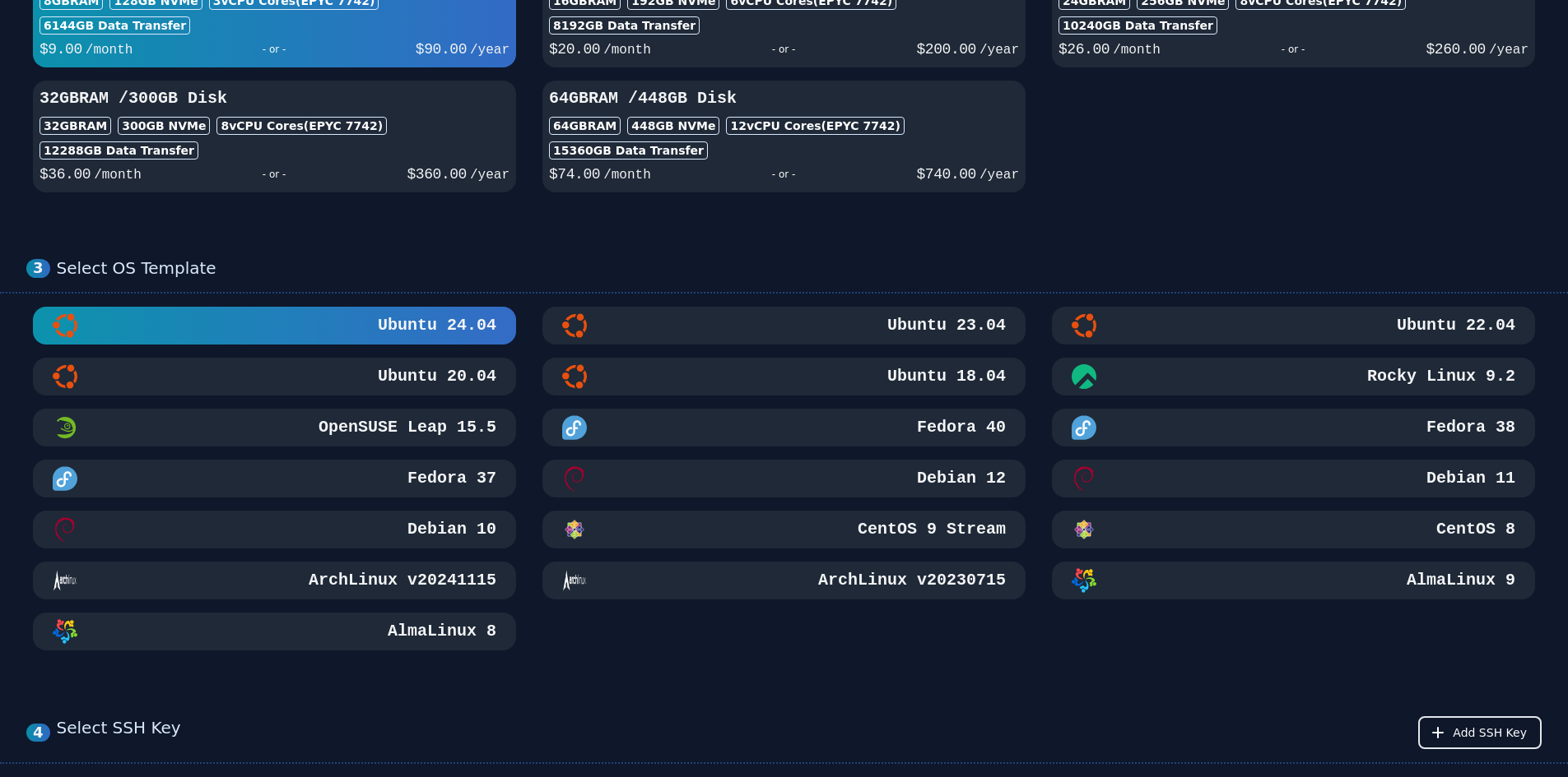
click at [445, 330] on h3 "Ubuntu 24.04" at bounding box center [435, 325] width 122 height 23
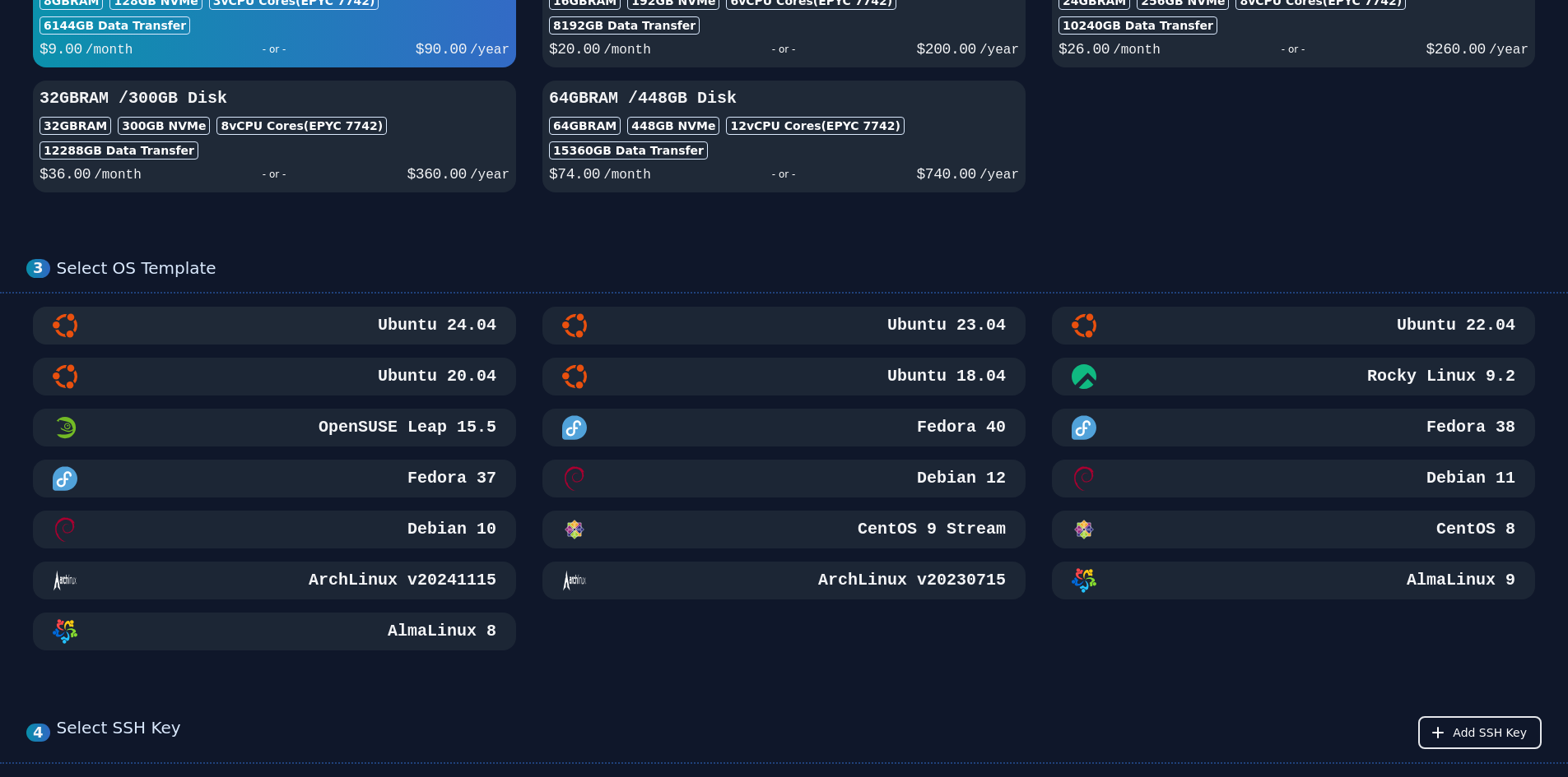
click at [399, 330] on h3 "Ubuntu 24.04" at bounding box center [435, 325] width 122 height 23
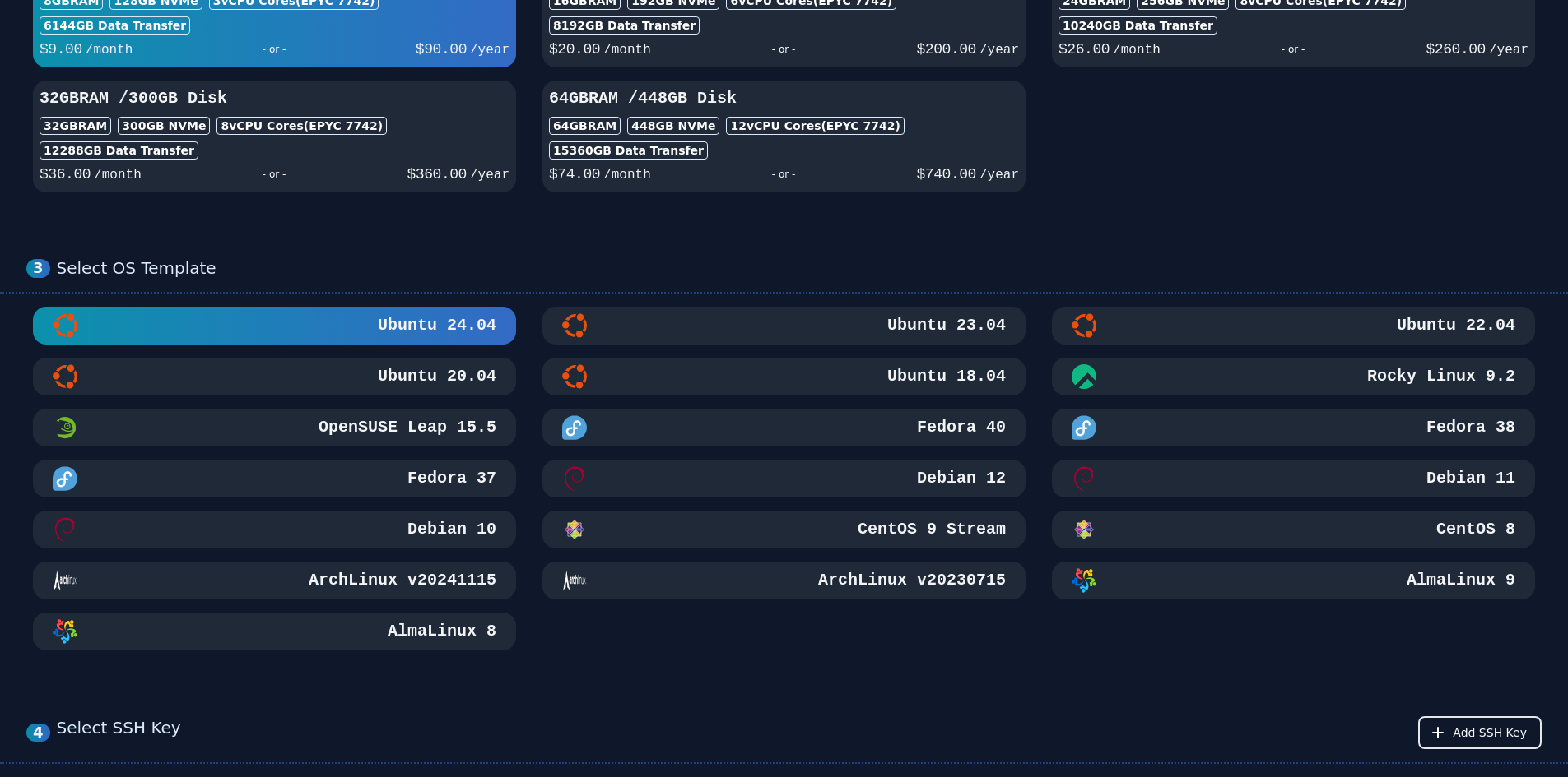
click at [1463, 324] on h3 "Ubuntu 22.04" at bounding box center [1454, 325] width 122 height 23
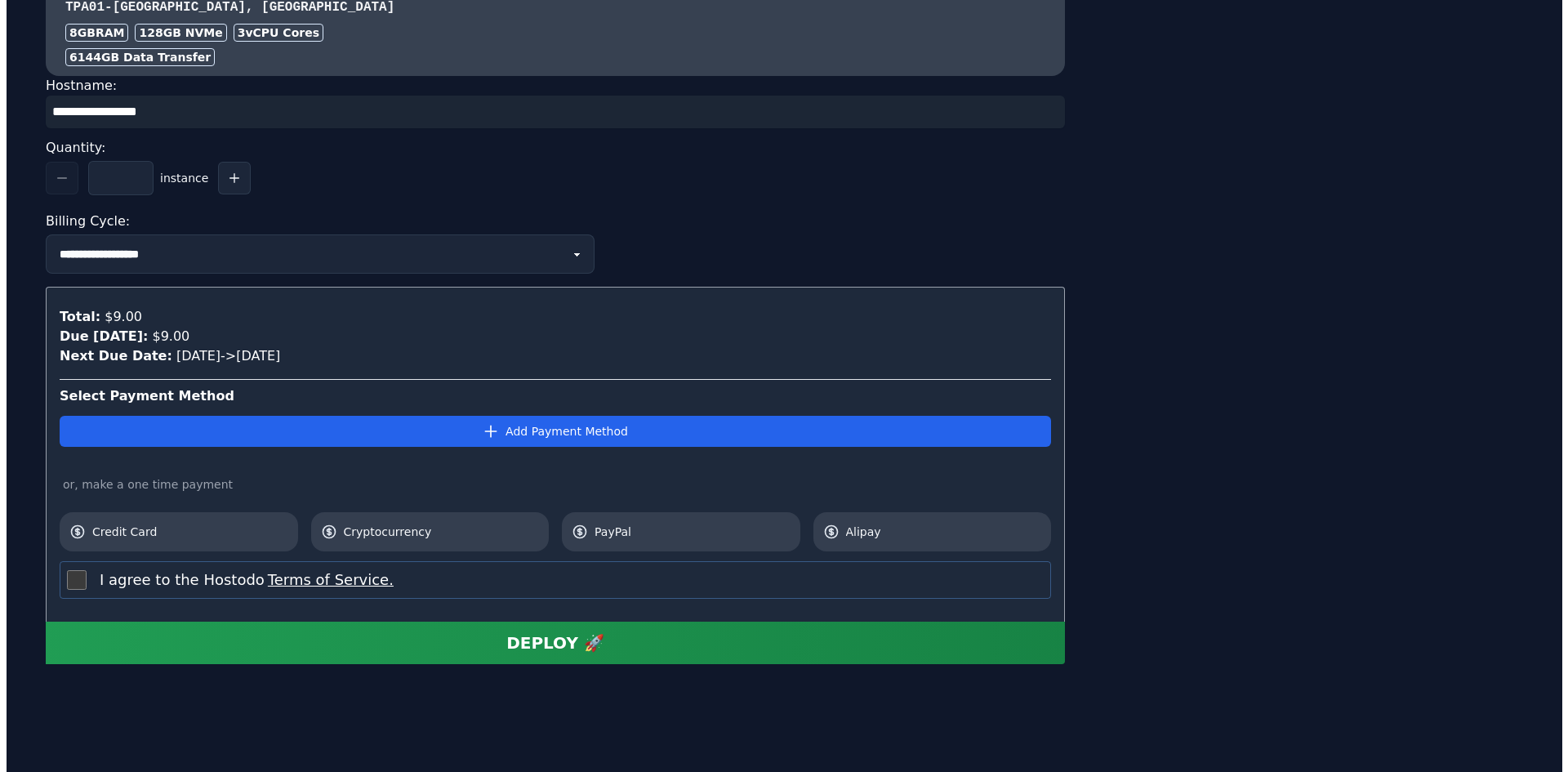
scroll to position [1627, 0]
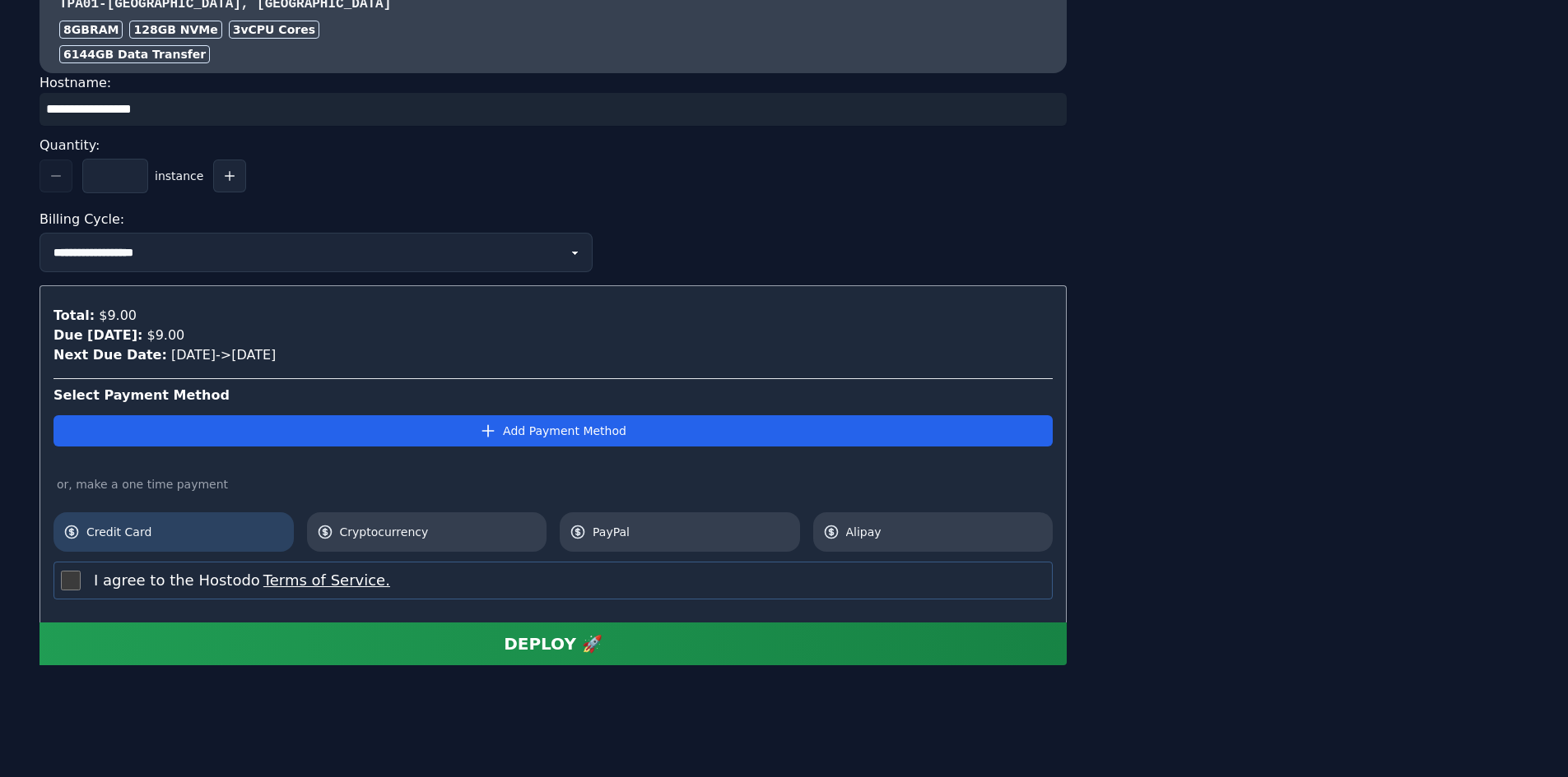
click at [158, 527] on span "Credit Card" at bounding box center [185, 532] width 197 height 17
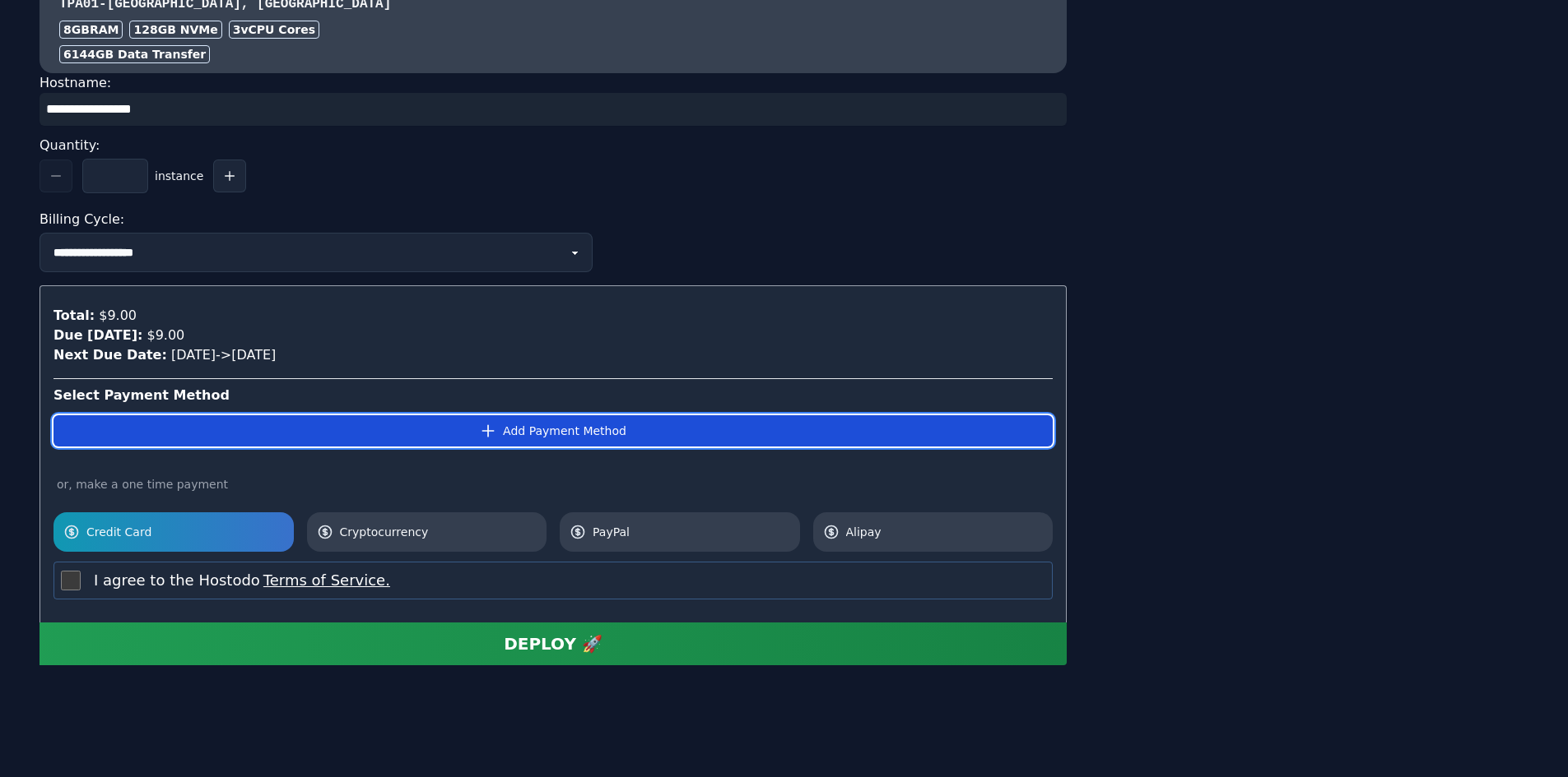
click at [525, 425] on button "Add Payment Method" at bounding box center [553, 430] width 999 height 31
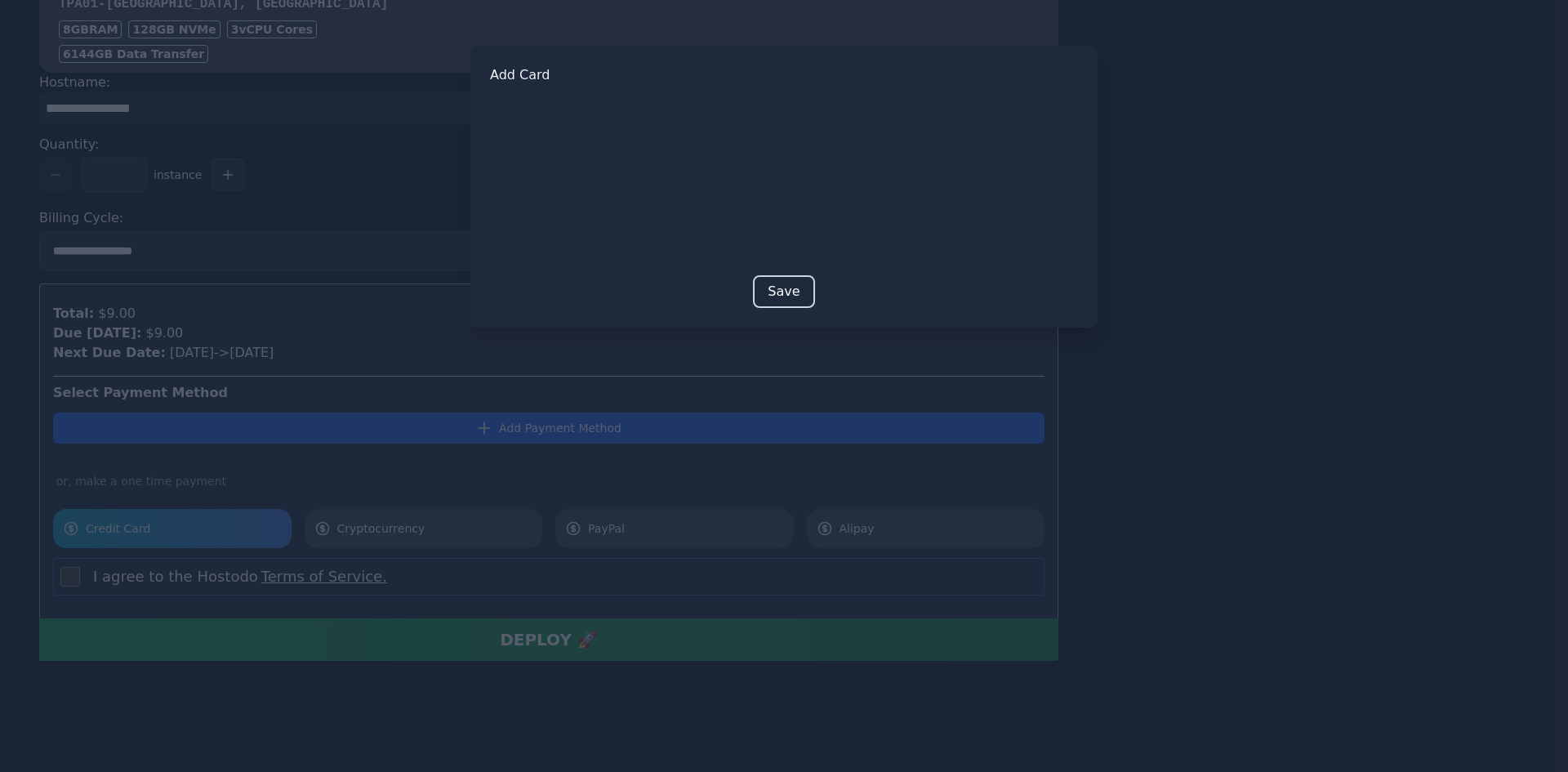
click at [772, 289] on button "Save" at bounding box center [784, 291] width 62 height 33
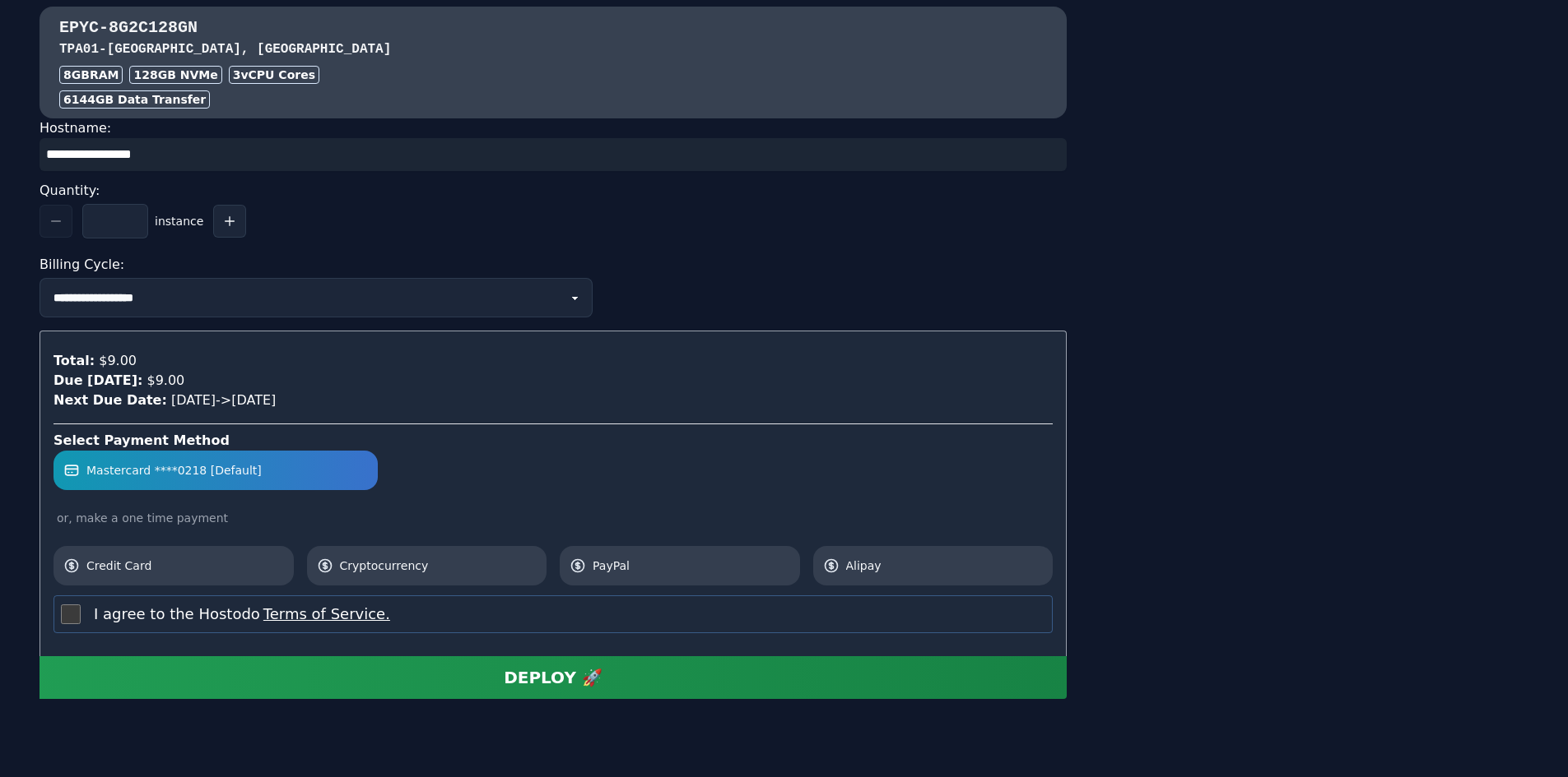
scroll to position [1626, 0]
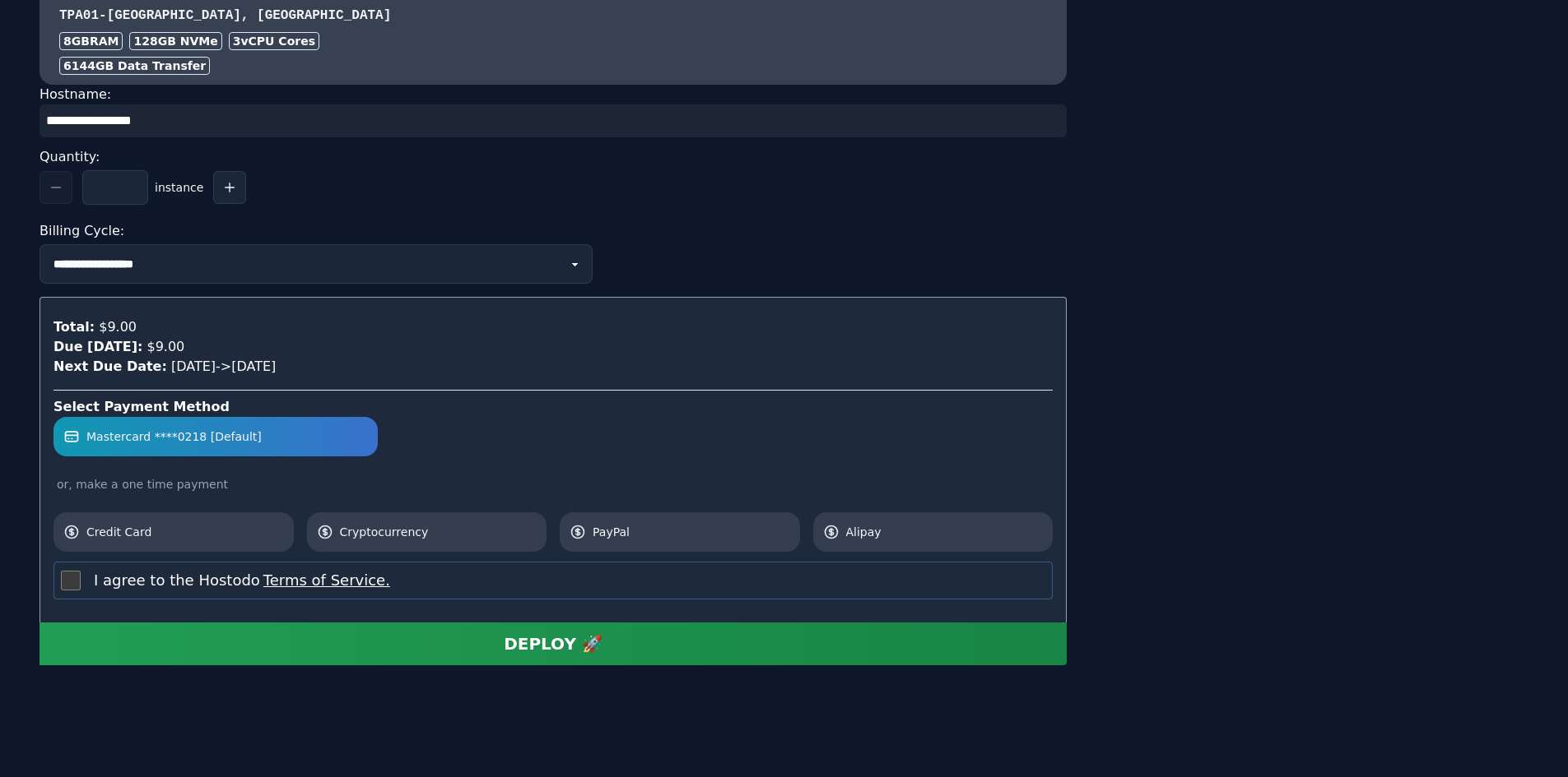
click at [602, 655] on button "DEPLOY 🚀" at bounding box center [552, 644] width 1027 height 43
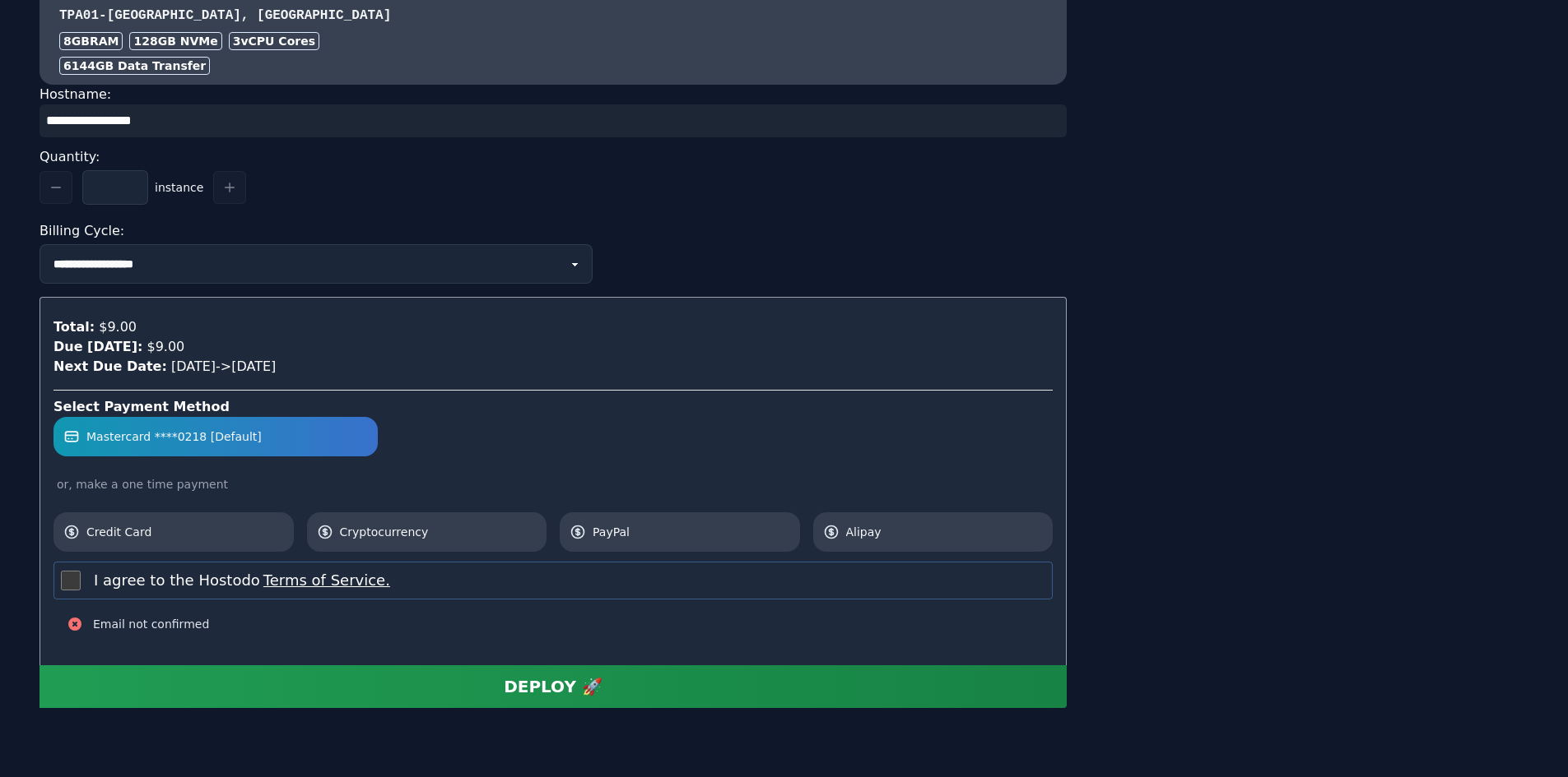
scroll to position [1561, 0]
click at [580, 685] on div "DEPLOY 🚀" at bounding box center [553, 686] width 99 height 23
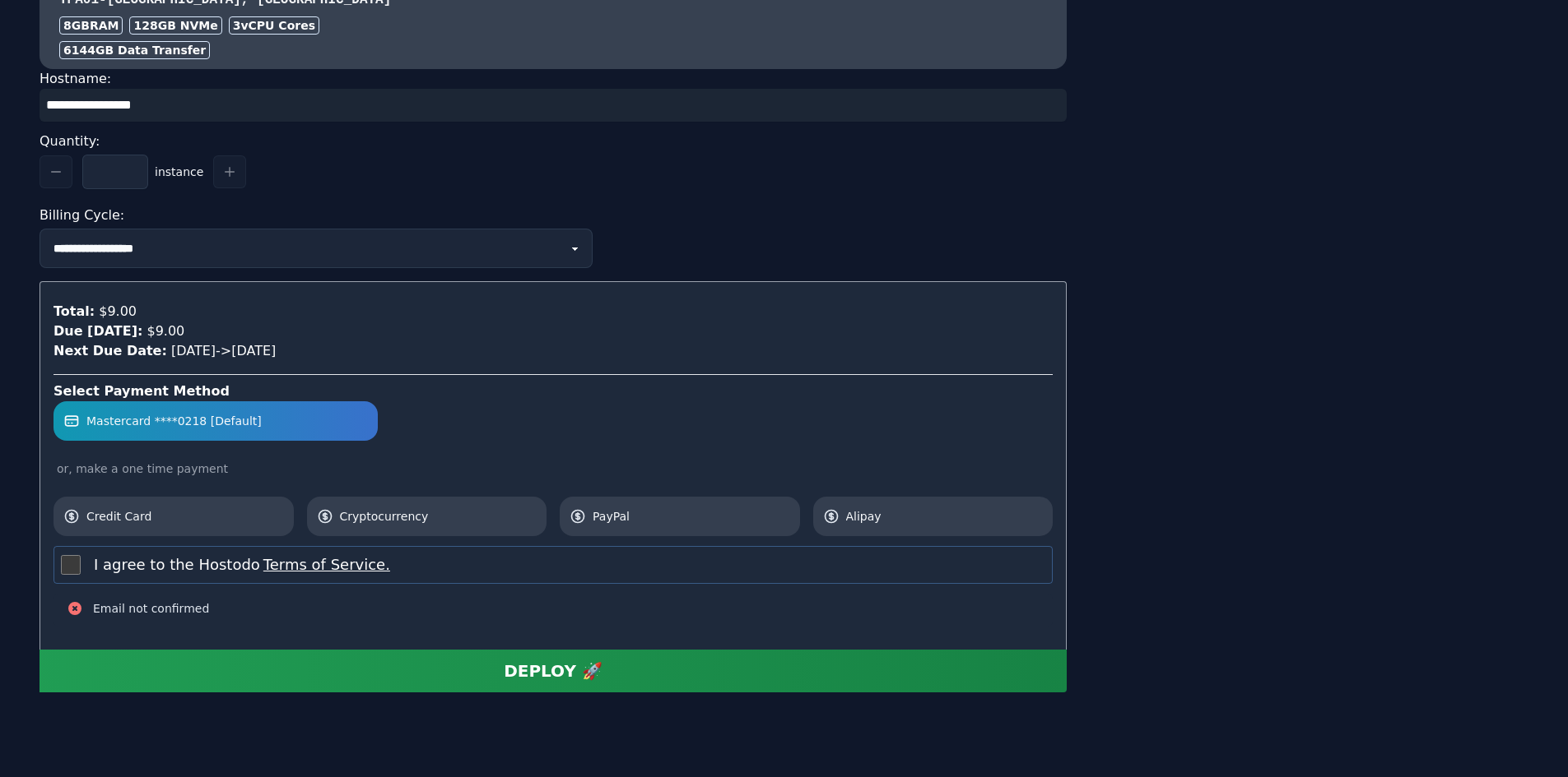
scroll to position [1604, 0]
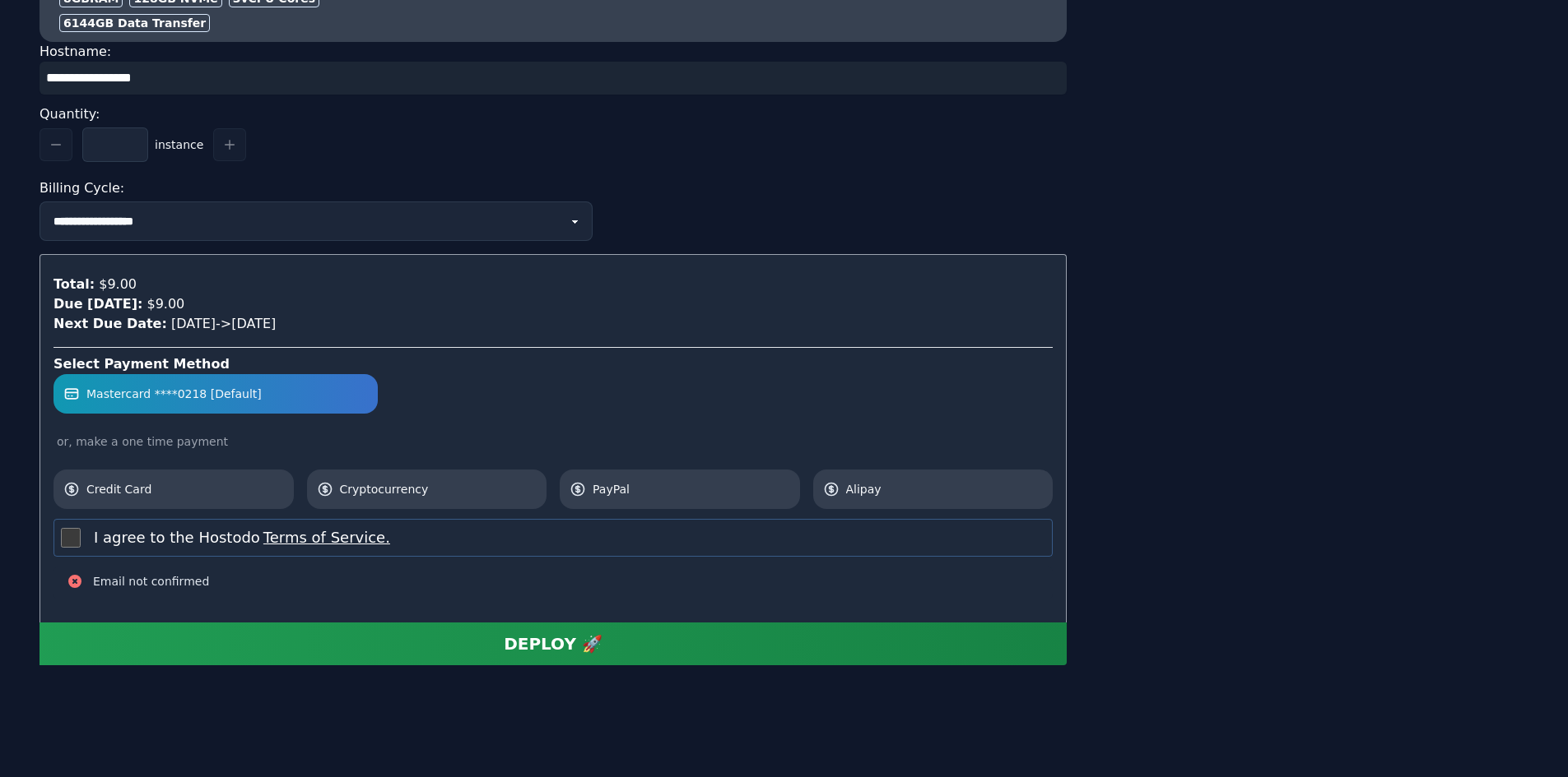
click at [55, 582] on div "Email not confirmed" at bounding box center [553, 582] width 999 height 33
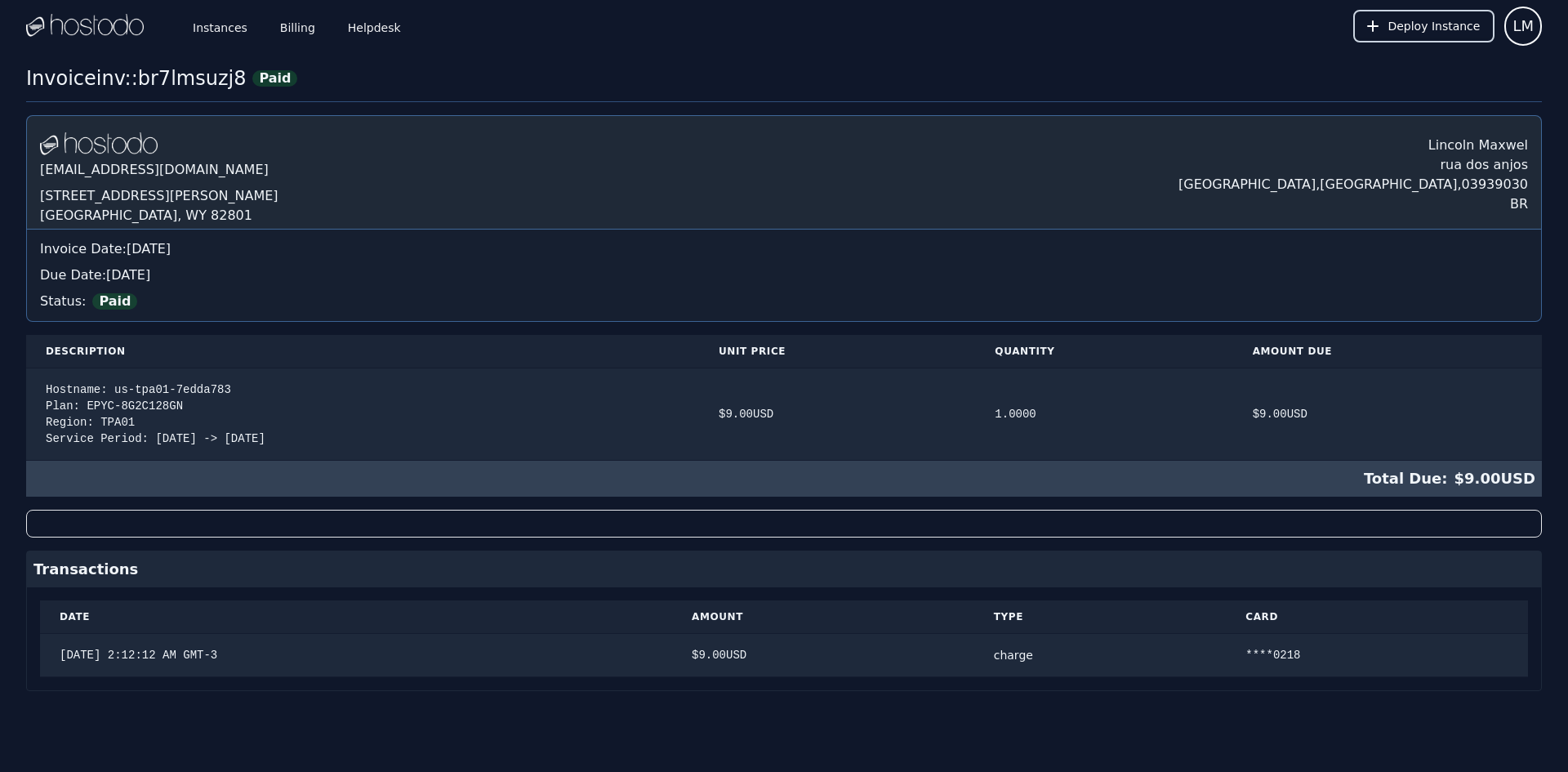
click at [1419, 31] on span "Deploy Instance" at bounding box center [1434, 27] width 92 height 17
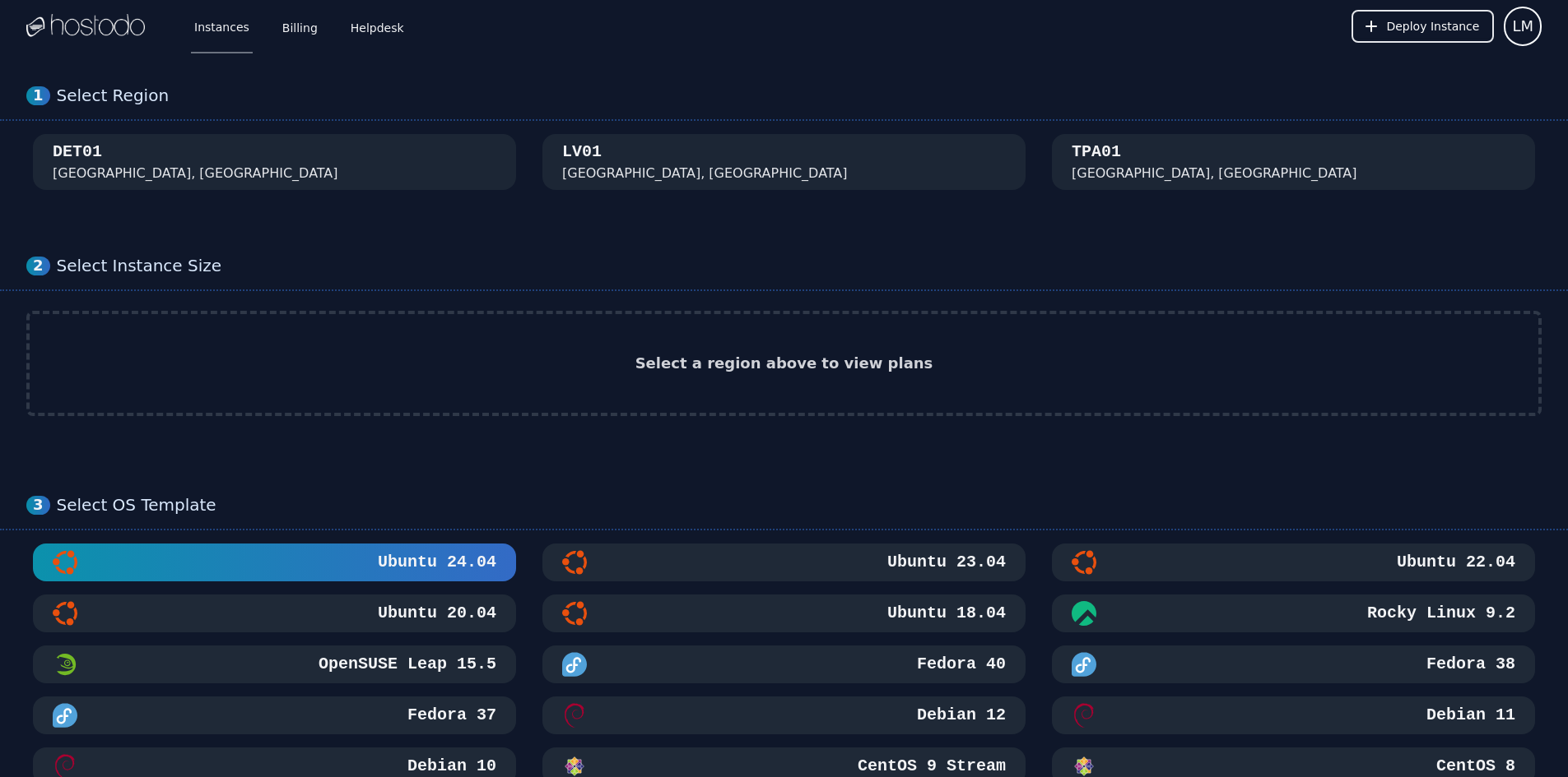
click at [787, 357] on h2 "Select a region above to view plans" at bounding box center [784, 363] width 298 height 23
click at [211, 28] on link "Instances" at bounding box center [222, 26] width 62 height 55
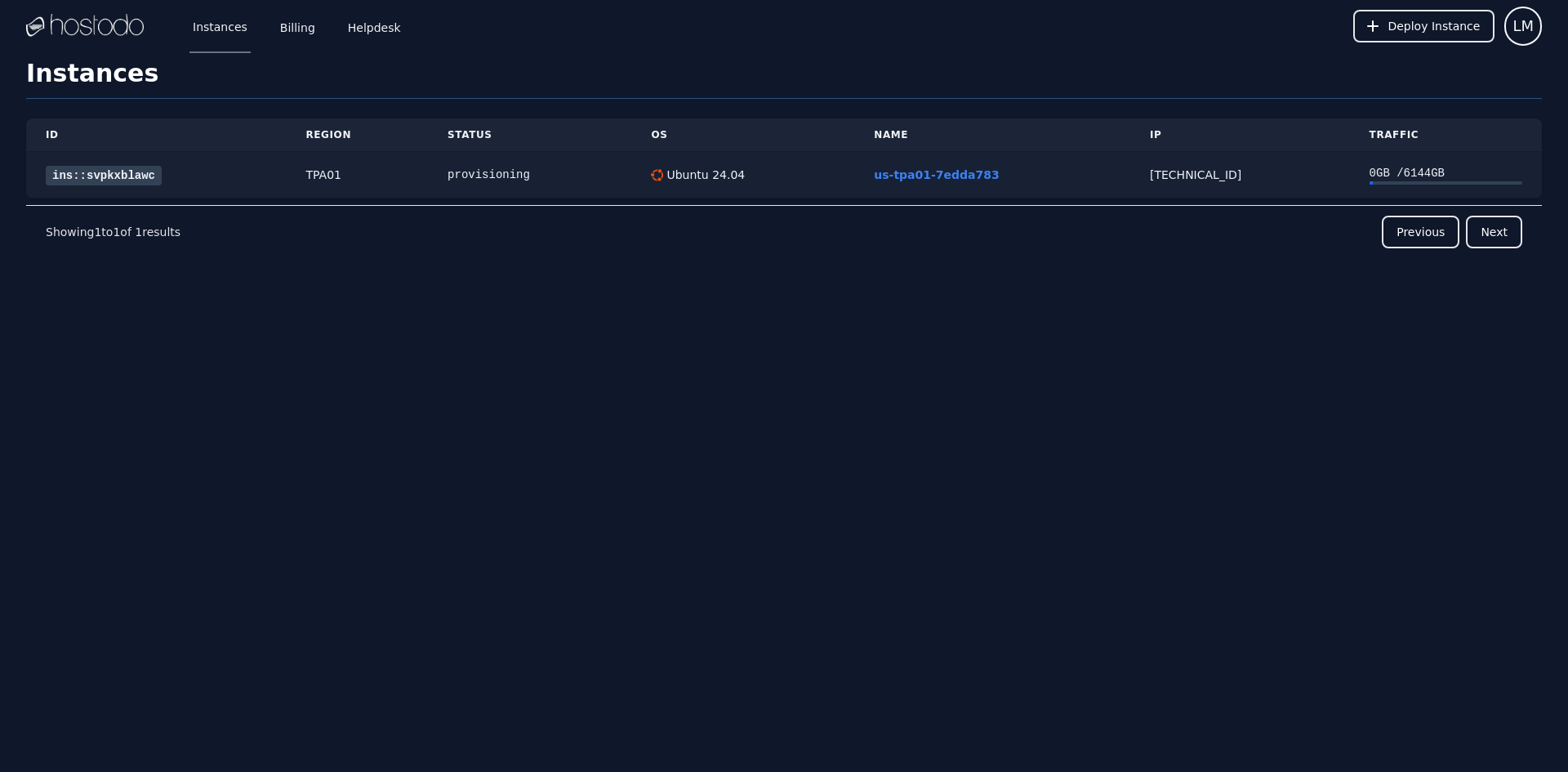
click at [84, 176] on link "ins::svpkxblawc" at bounding box center [103, 176] width 116 height 20
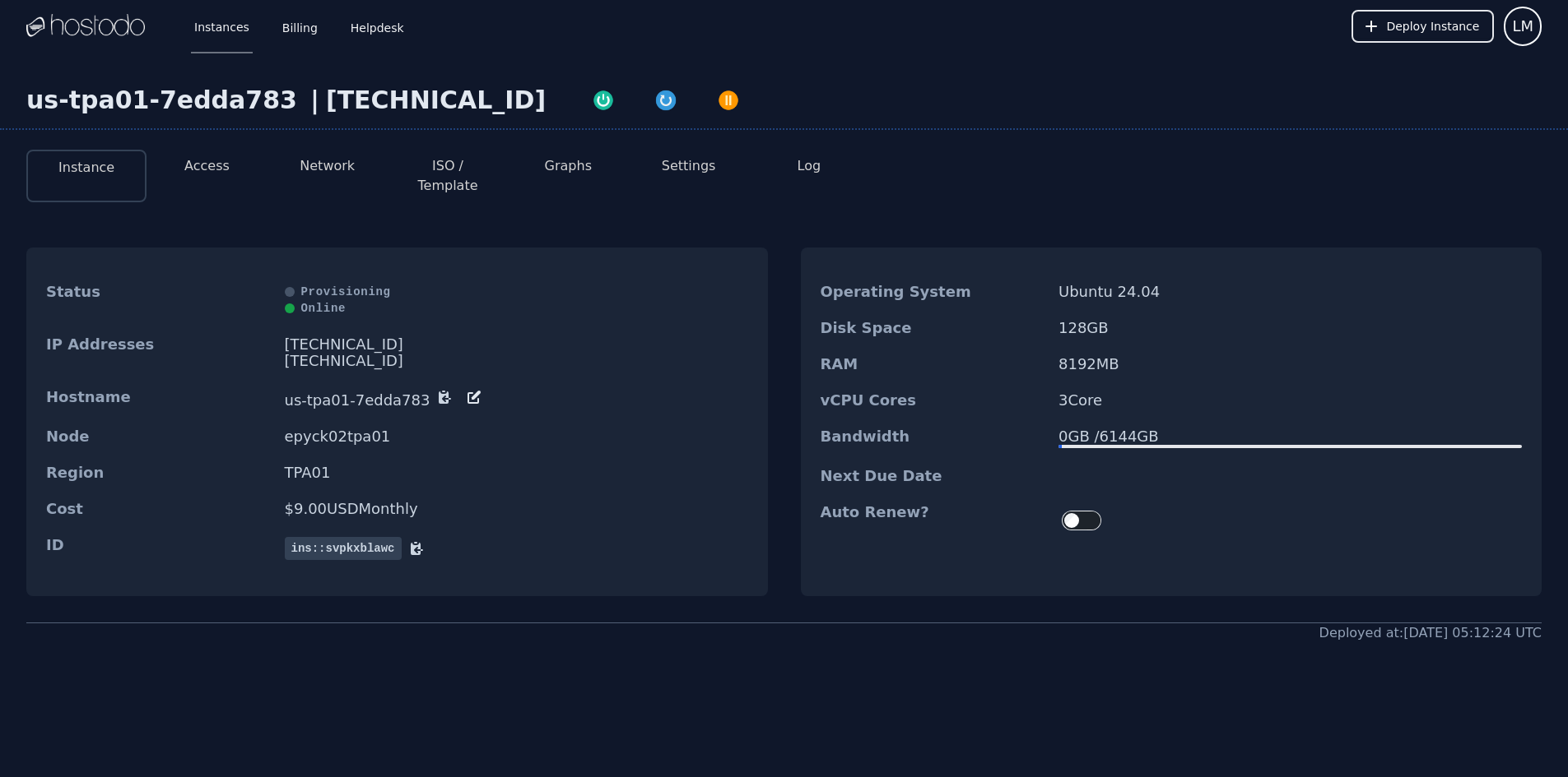
click at [201, 179] on li "Access" at bounding box center [206, 175] width 120 height 53
click at [203, 166] on button "Access" at bounding box center [207, 166] width 45 height 20
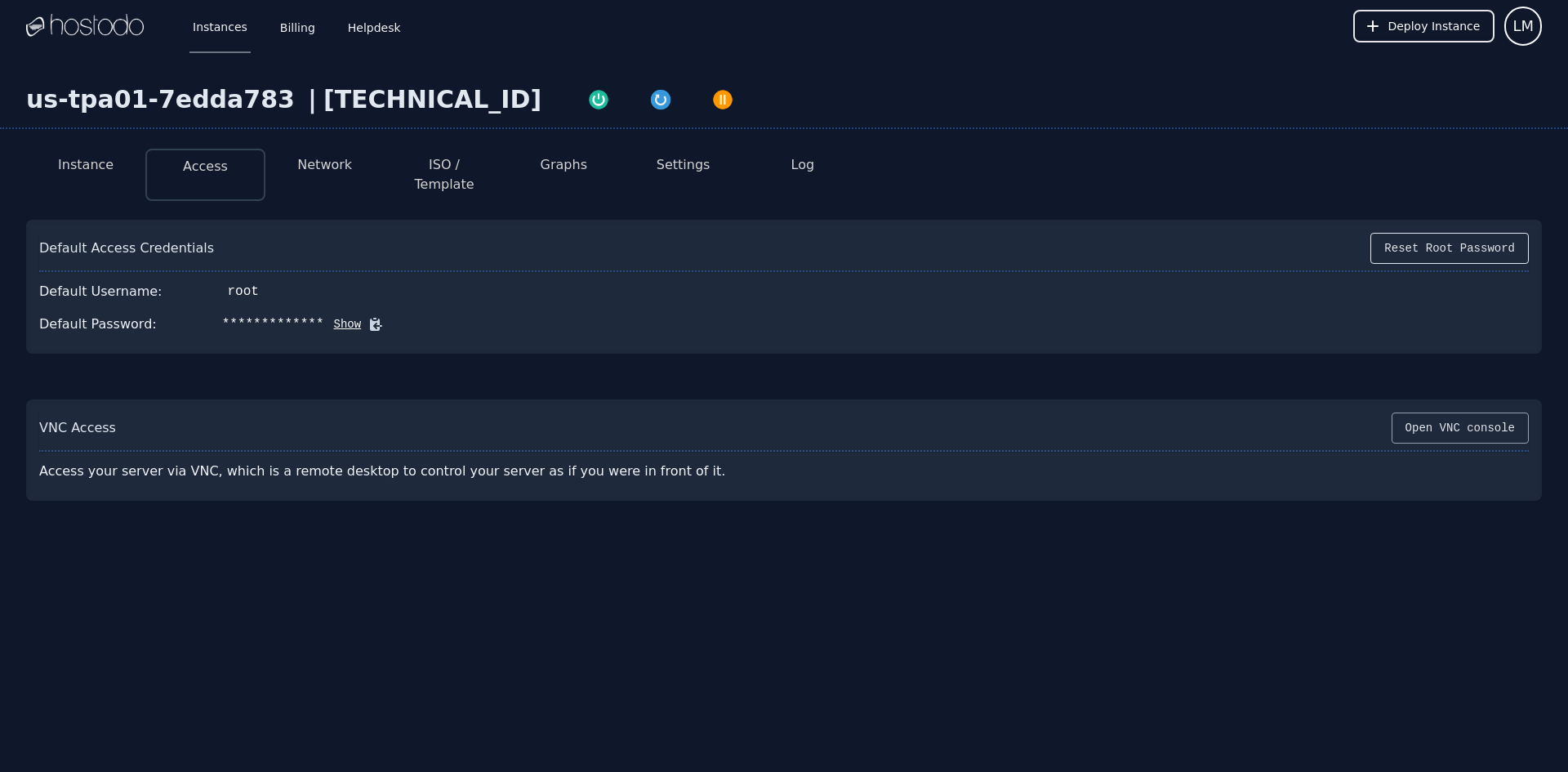
click at [1466, 418] on button "Open VNC console" at bounding box center [1460, 428] width 137 height 31
click at [326, 316] on button "Show" at bounding box center [342, 324] width 37 height 17
click at [1422, 236] on button "Reset Root Password" at bounding box center [1450, 248] width 158 height 31
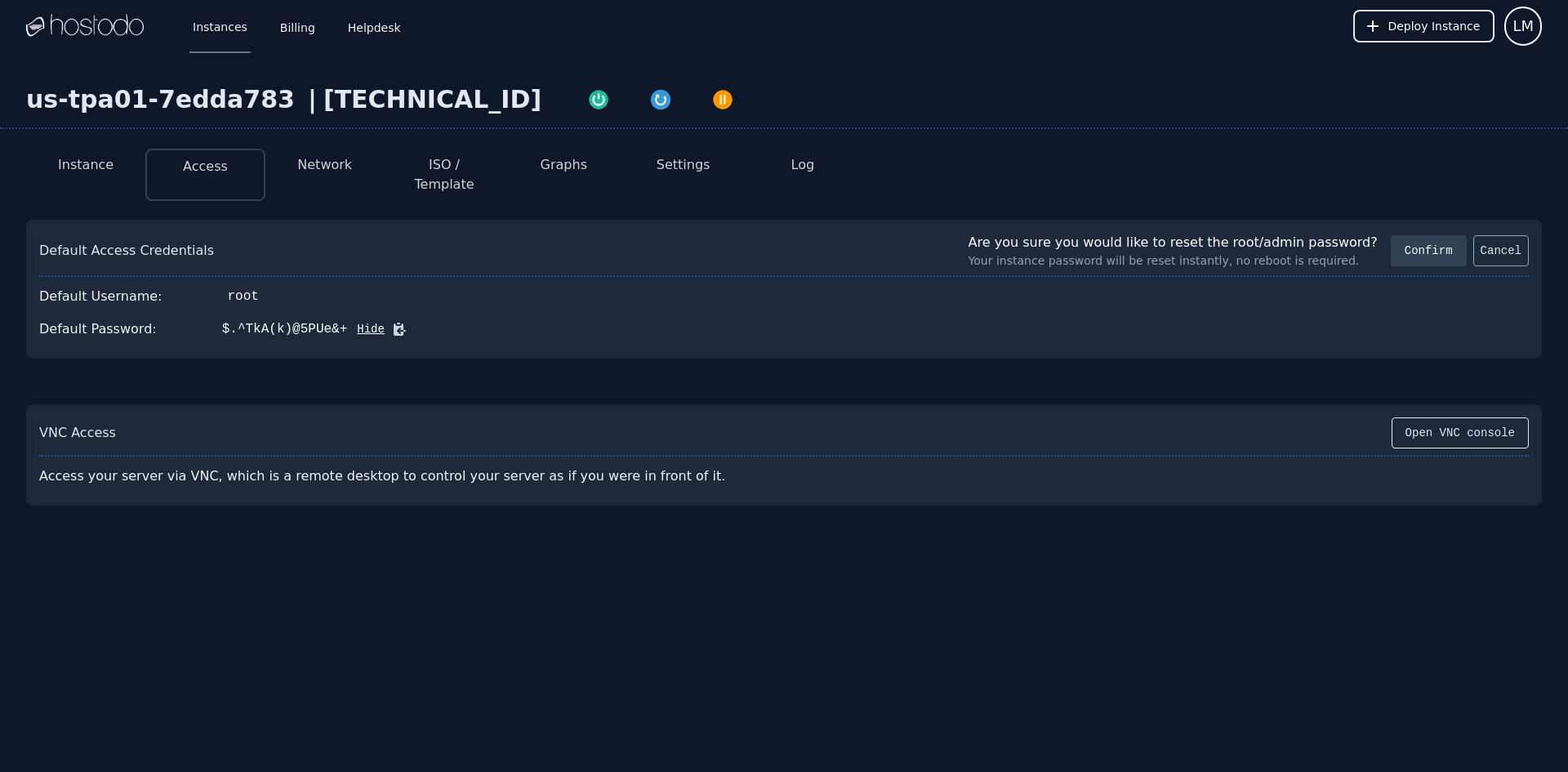
click at [1506, 235] on button "Cancel" at bounding box center [1501, 250] width 56 height 31
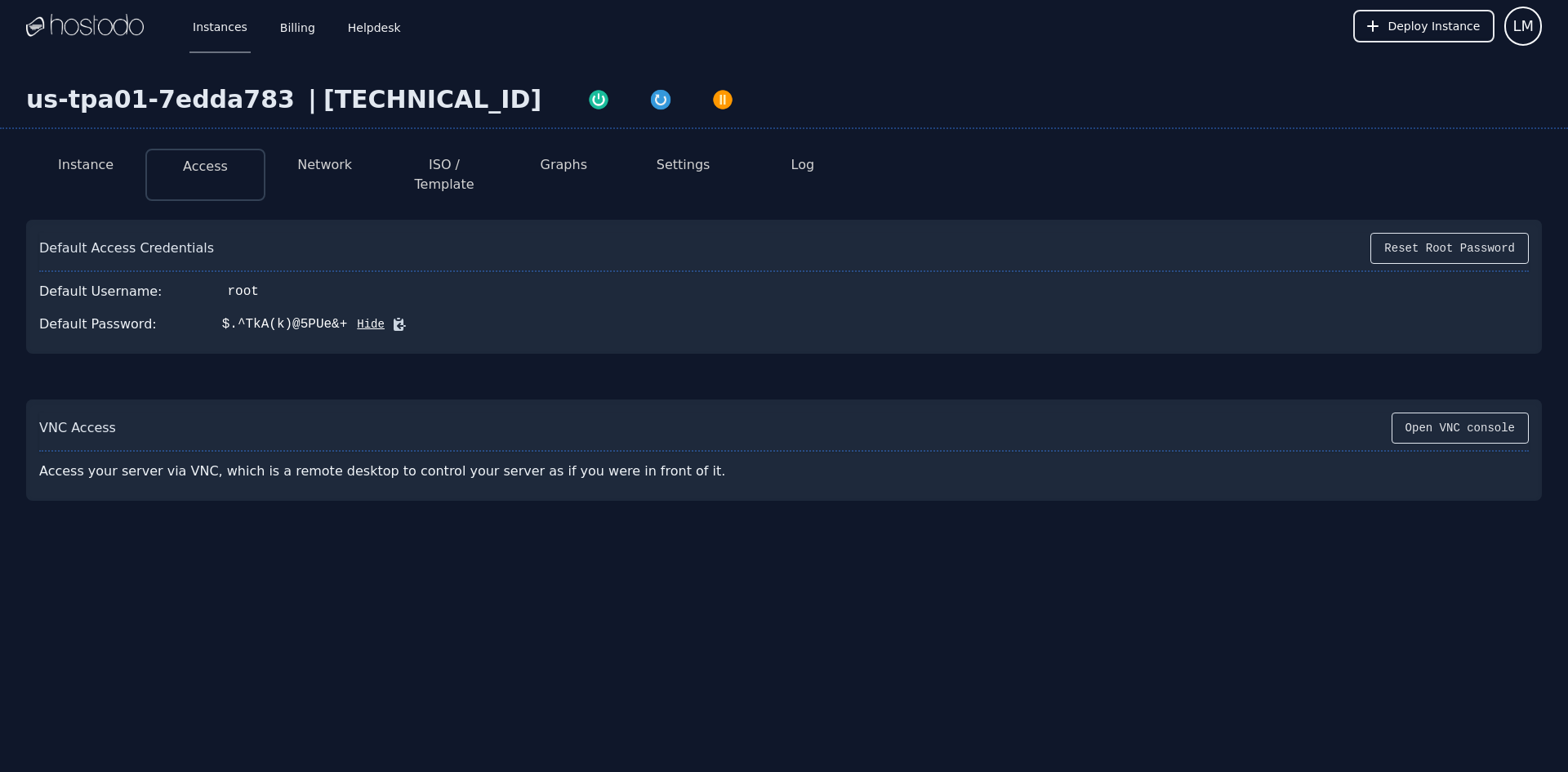
click at [336, 158] on button "Network" at bounding box center [325, 165] width 55 height 20
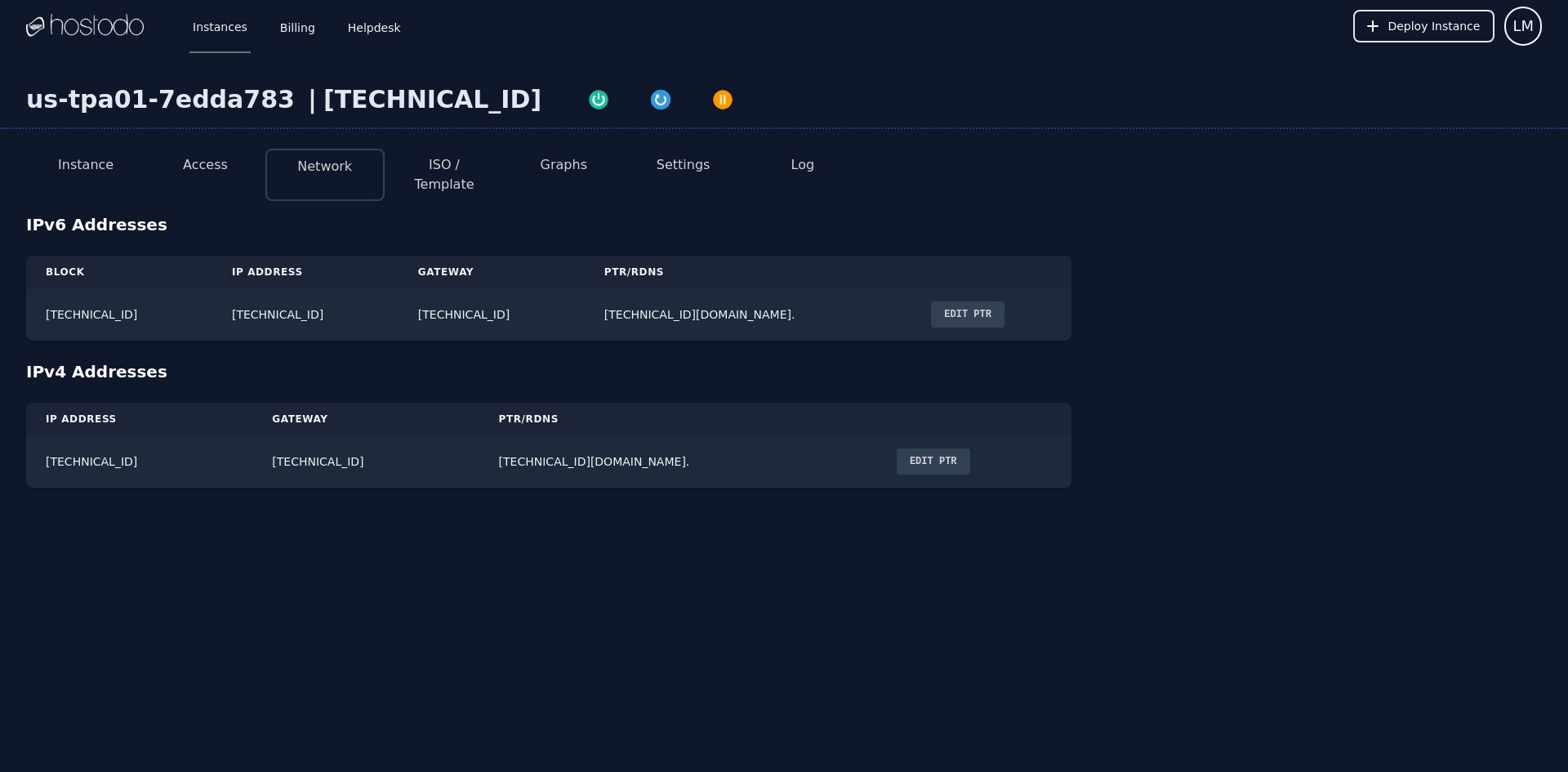
click at [441, 158] on button "ISO / Template" at bounding box center [444, 174] width 93 height 39
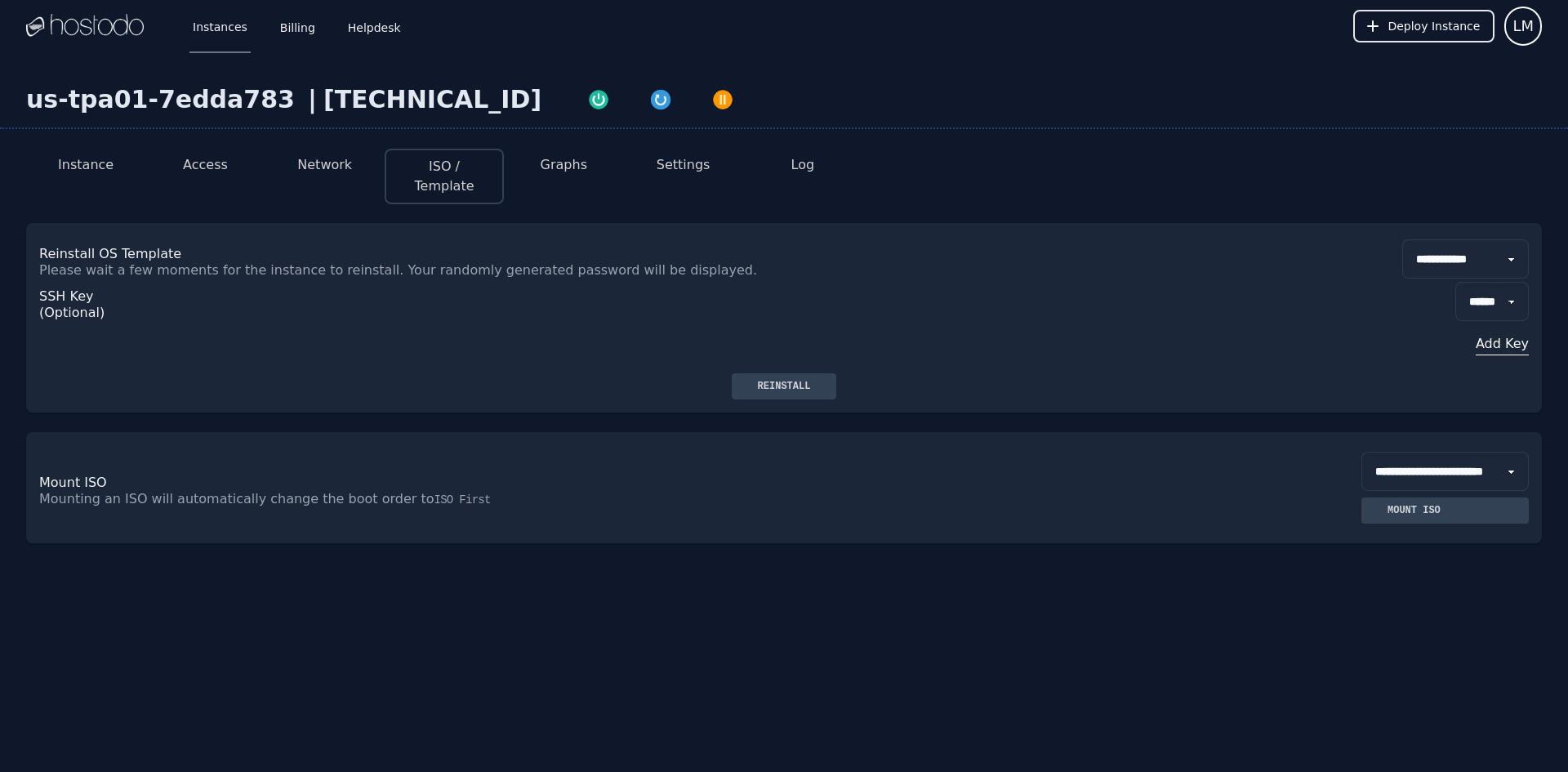
click at [679, 163] on button "Settings" at bounding box center [683, 165] width 54 height 20
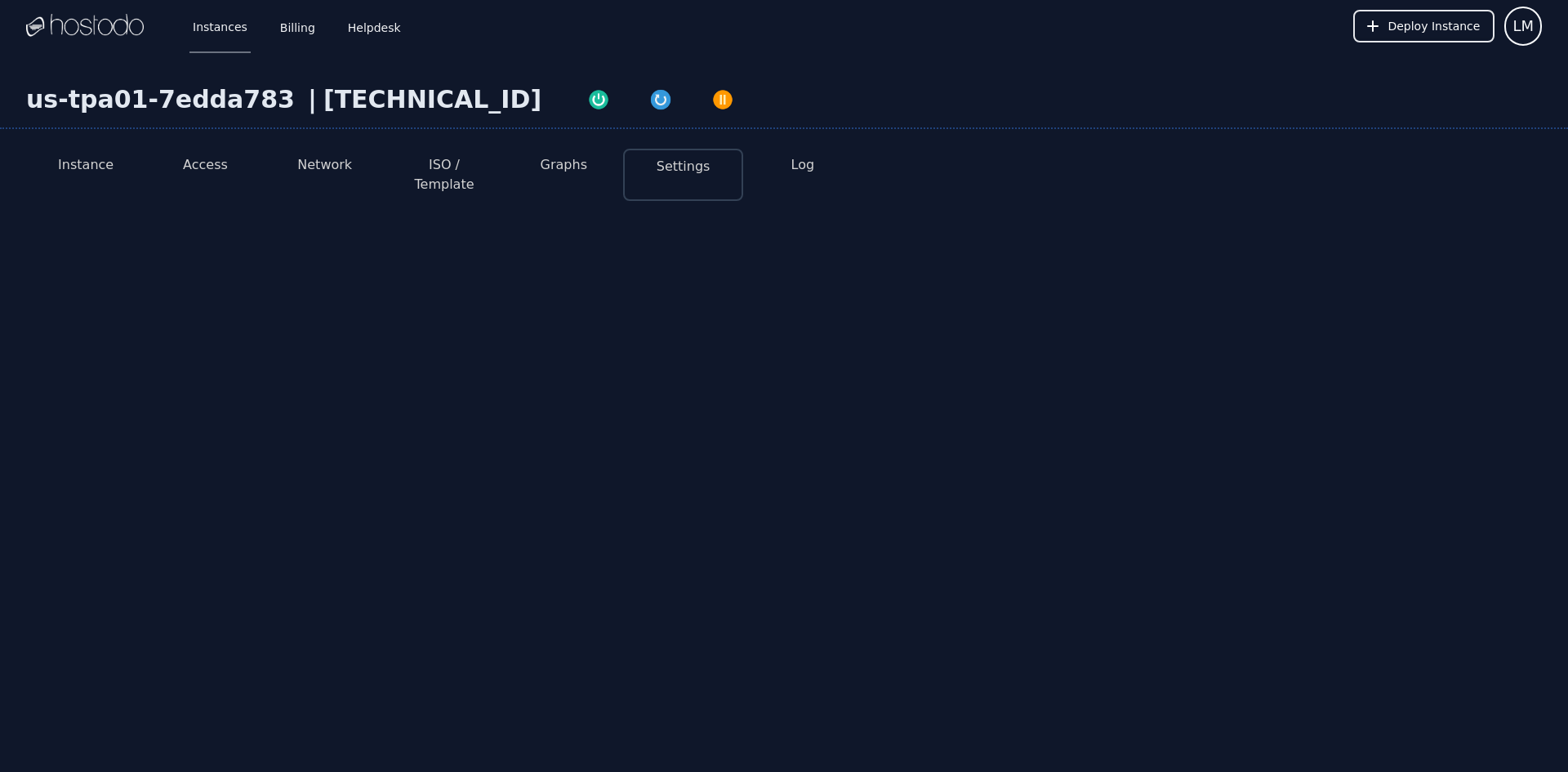
select select "***"
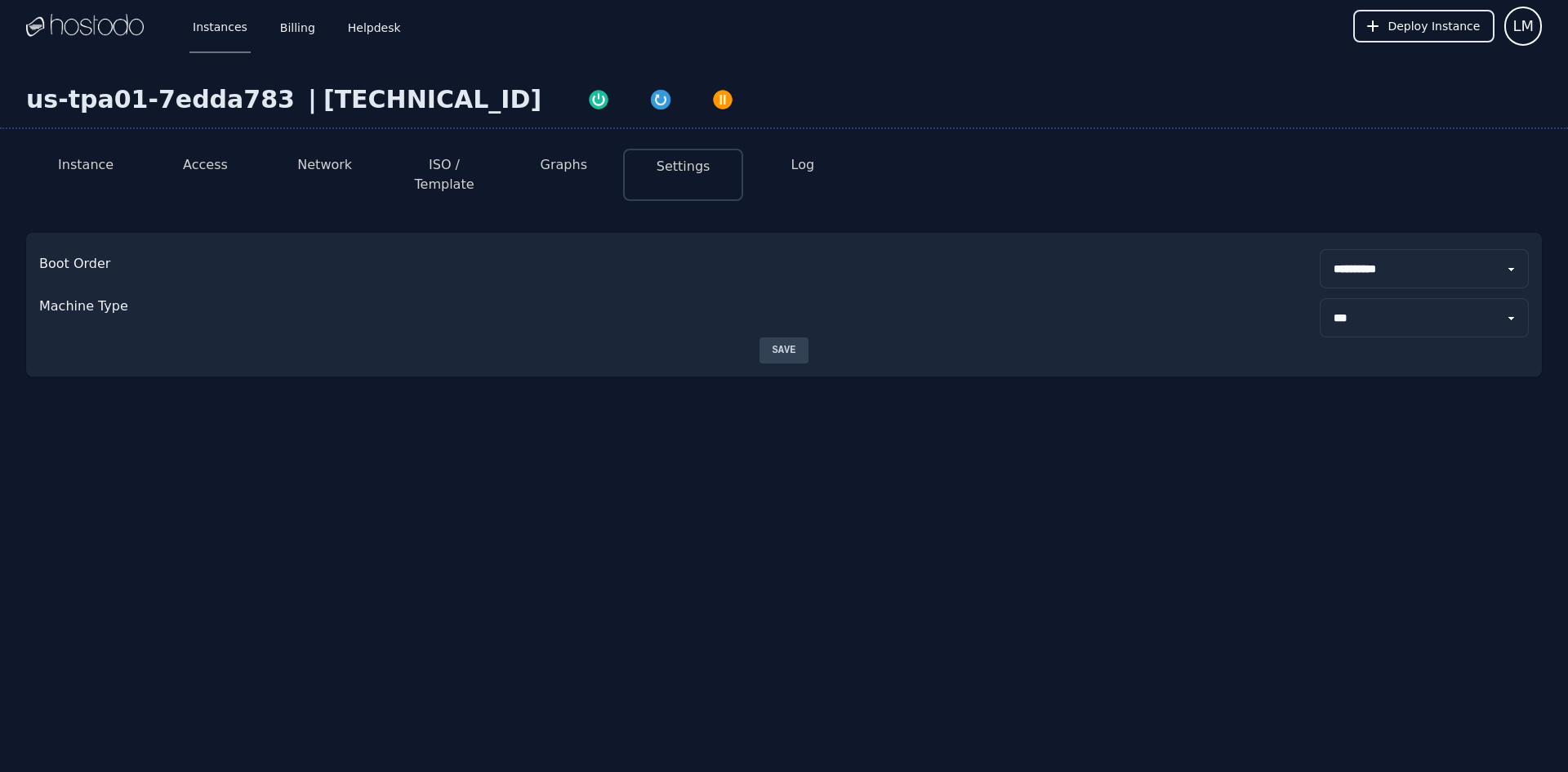
click at [203, 167] on button "Access" at bounding box center [206, 165] width 45 height 20
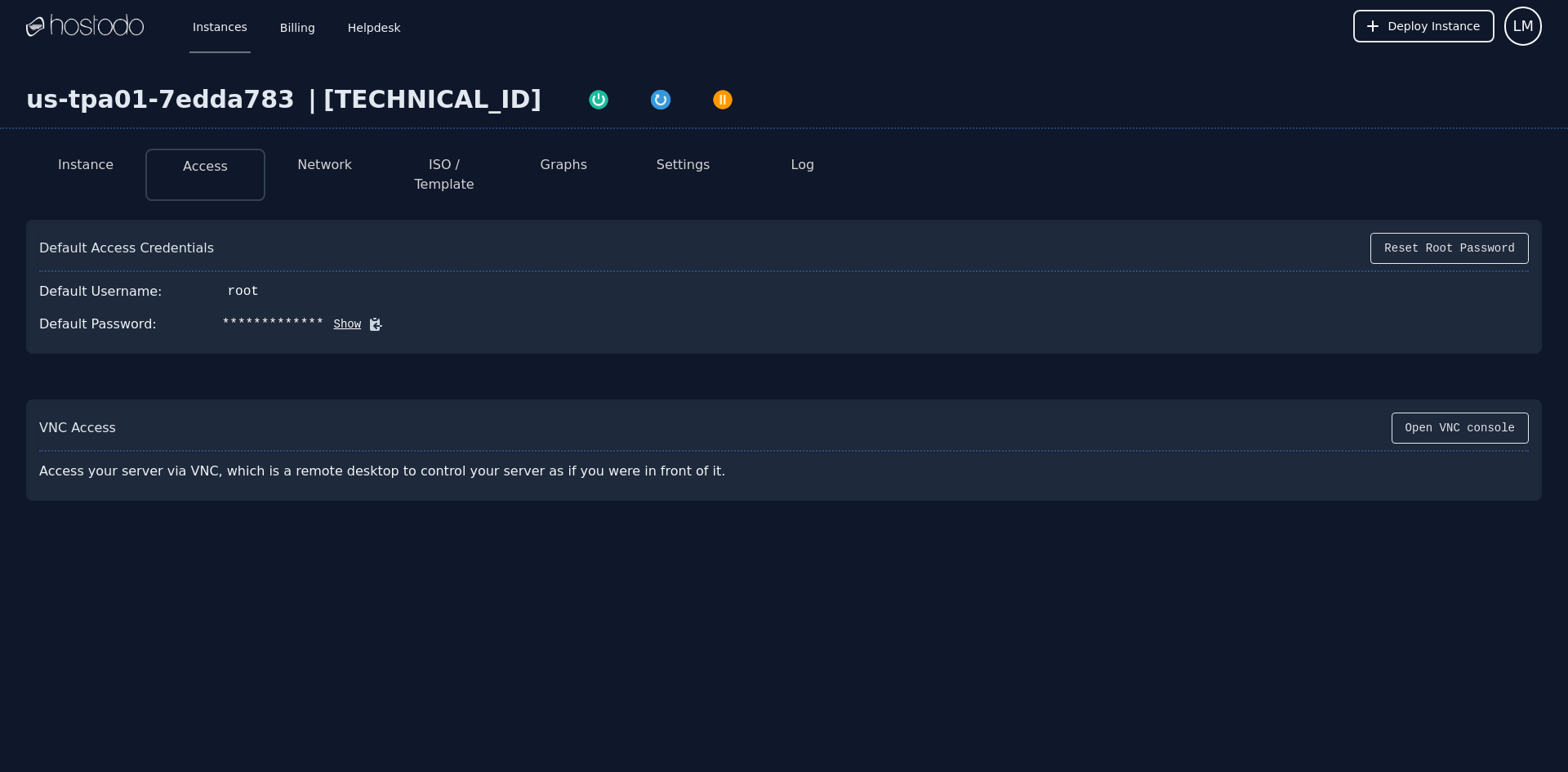
click at [101, 159] on button "Instance" at bounding box center [86, 165] width 56 height 20
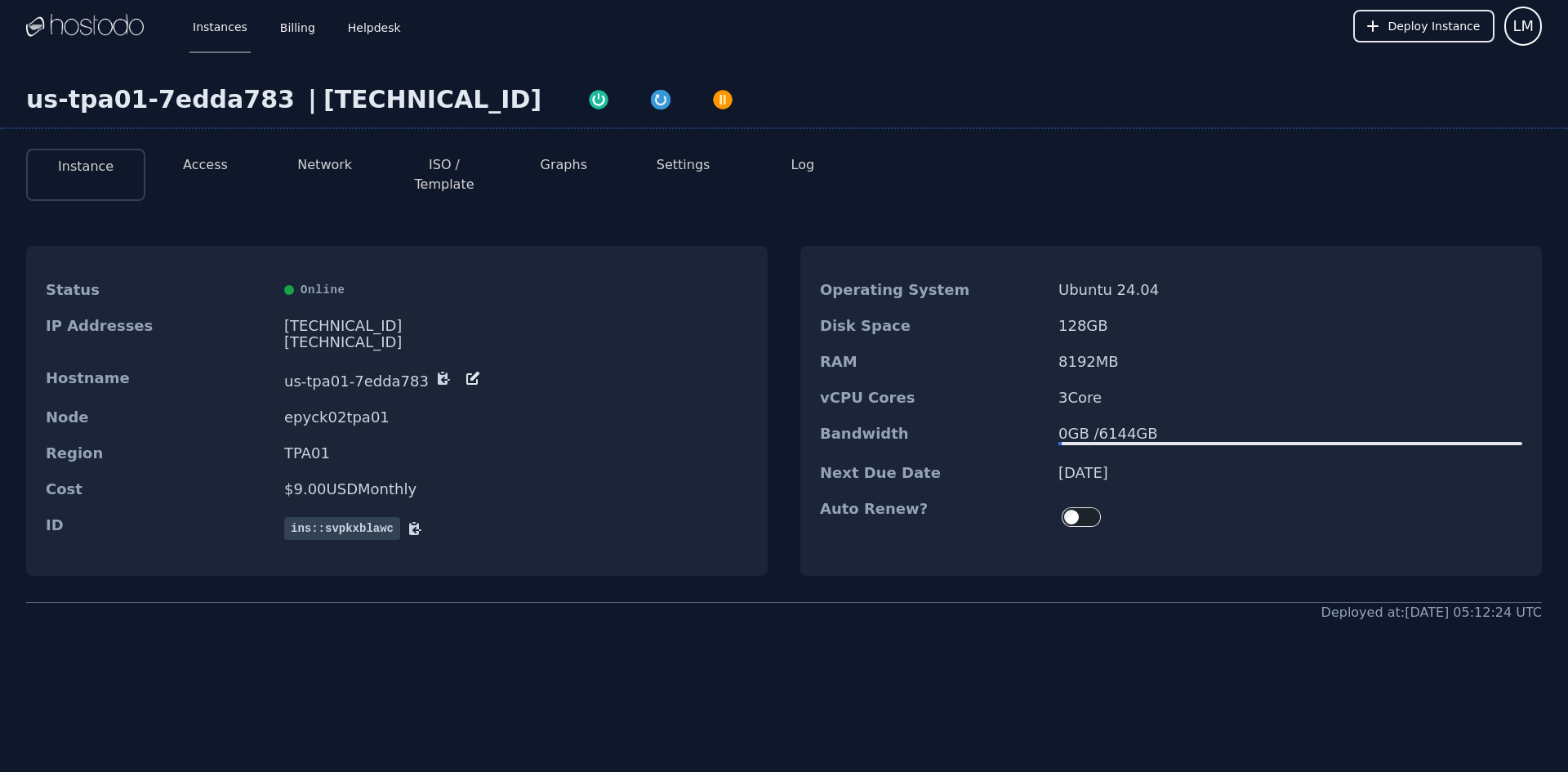
click at [210, 158] on button "Access" at bounding box center [206, 165] width 45 height 20
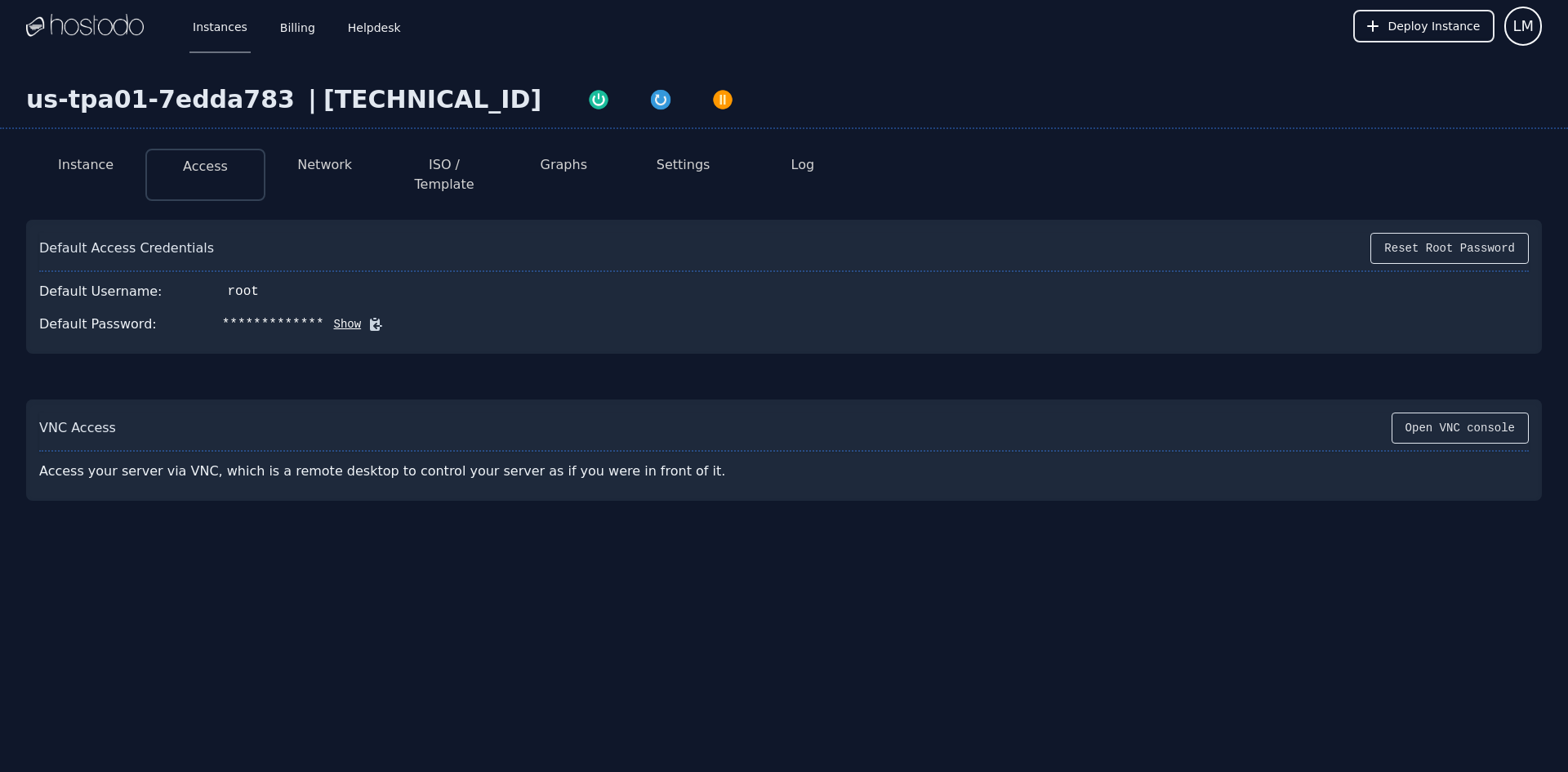
click at [344, 165] on button "Network" at bounding box center [325, 165] width 55 height 20
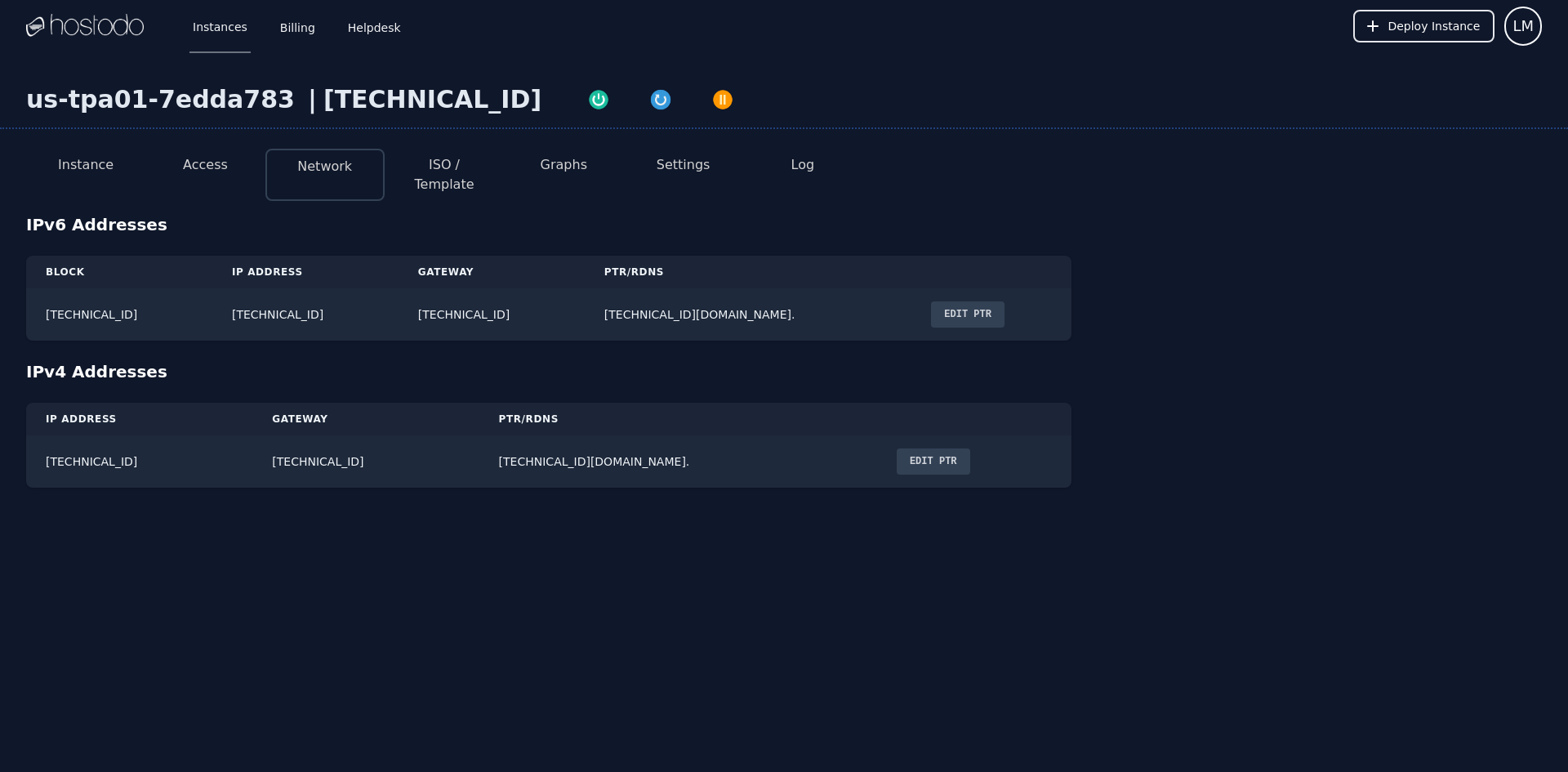
click at [445, 165] on button "ISO / Template" at bounding box center [444, 174] width 93 height 39
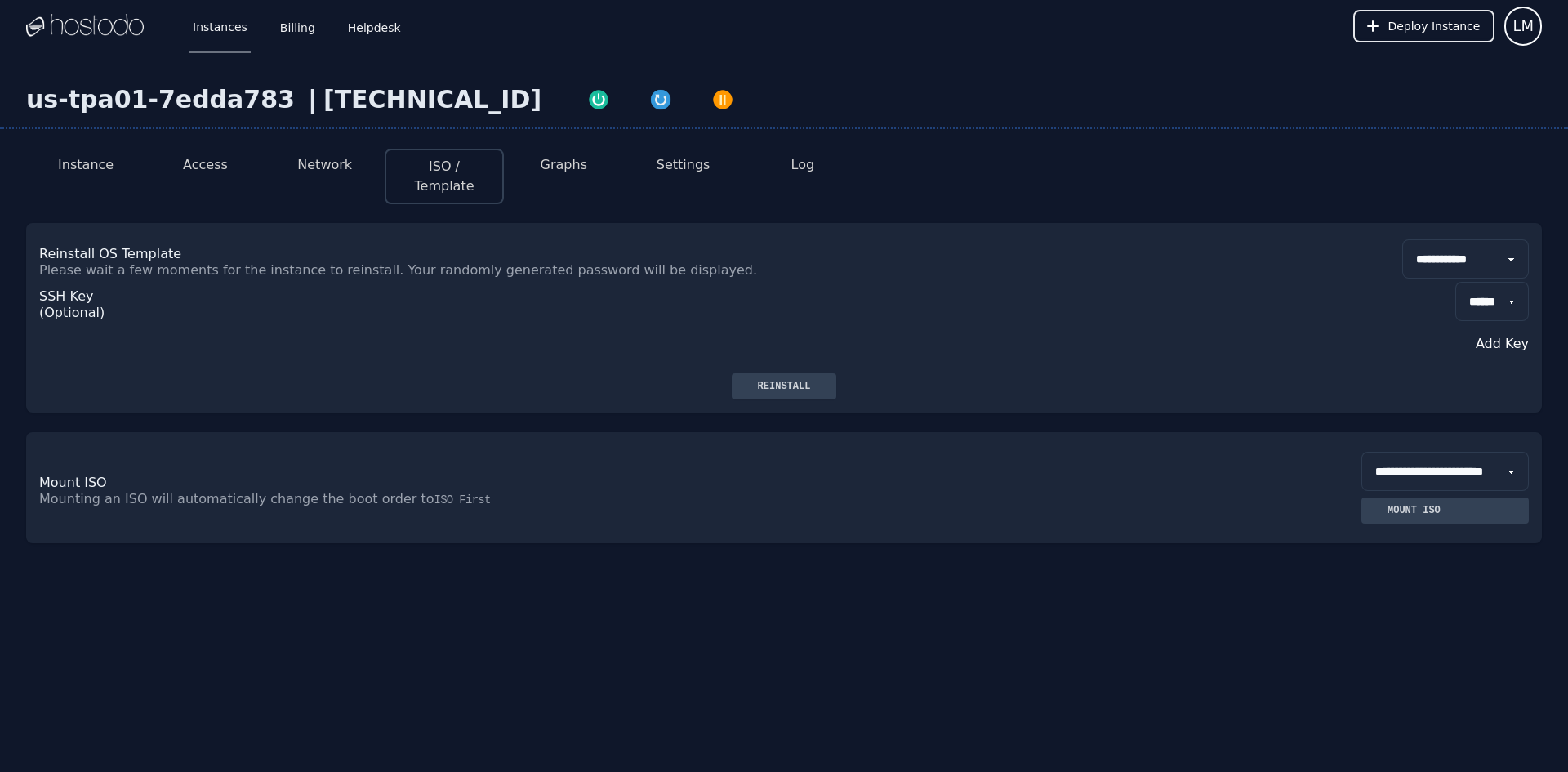
click at [536, 168] on li "Graphs" at bounding box center [563, 176] width 119 height 56
click at [119, 159] on li "Instance" at bounding box center [85, 176] width 119 height 56
click at [102, 157] on button "Instance" at bounding box center [86, 165] width 56 height 20
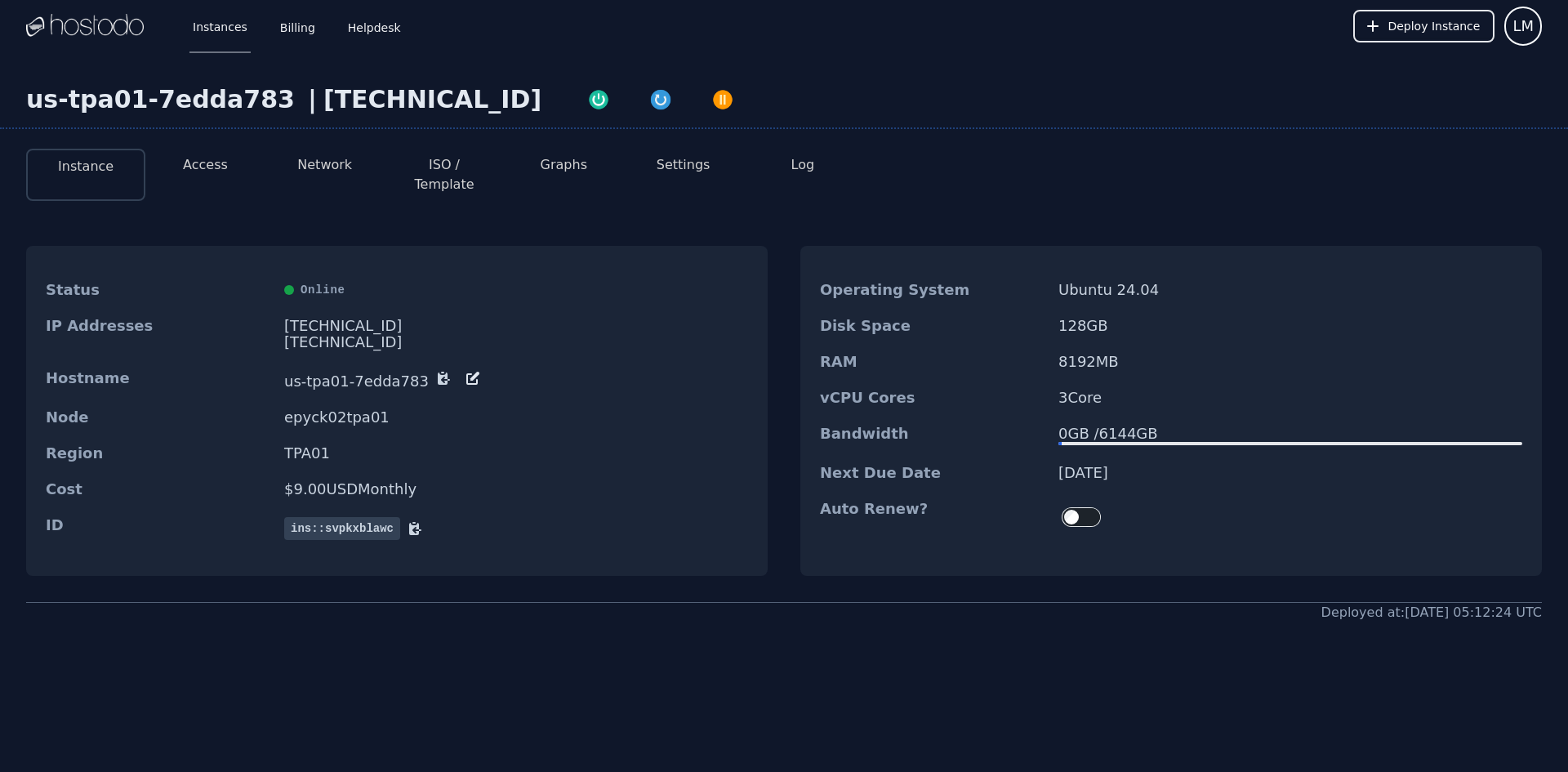
click at [107, 27] on img at bounding box center [84, 26] width 117 height 24
click at [292, 39] on link "Billing" at bounding box center [297, 26] width 42 height 54
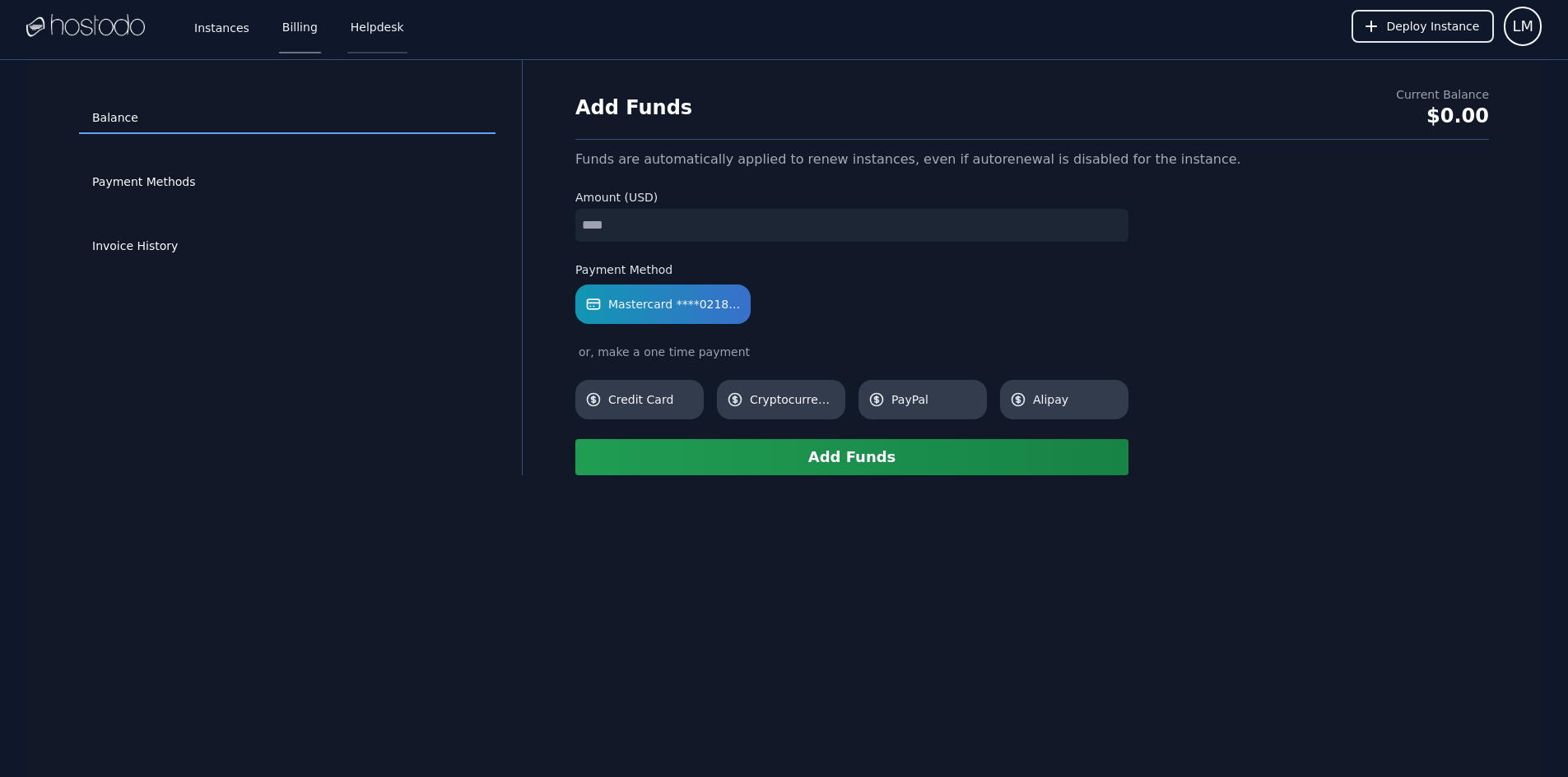
click at [363, 22] on link "Helpdesk" at bounding box center [378, 26] width 60 height 55
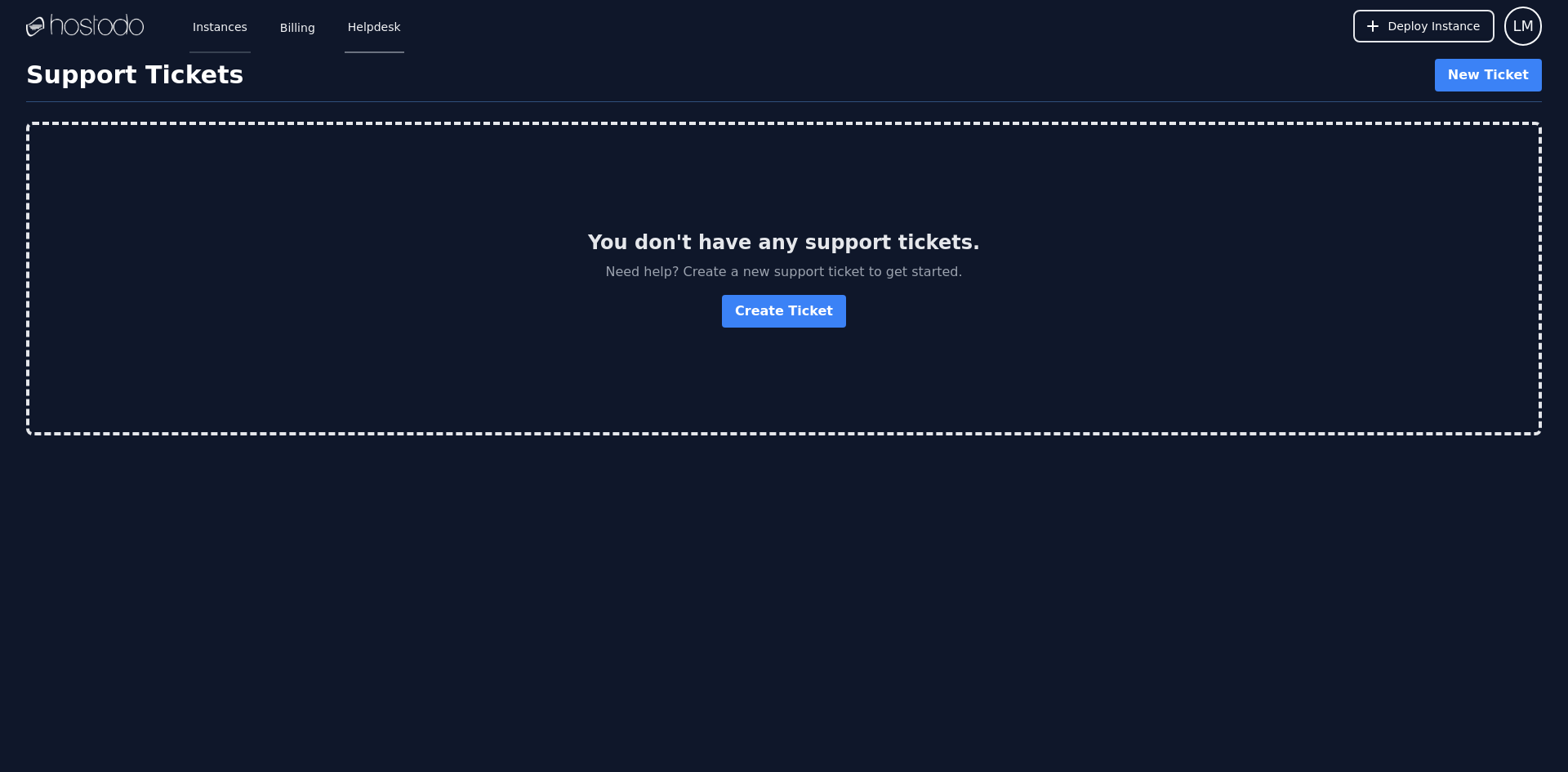
click at [218, 28] on link "Instances" at bounding box center [220, 26] width 62 height 54
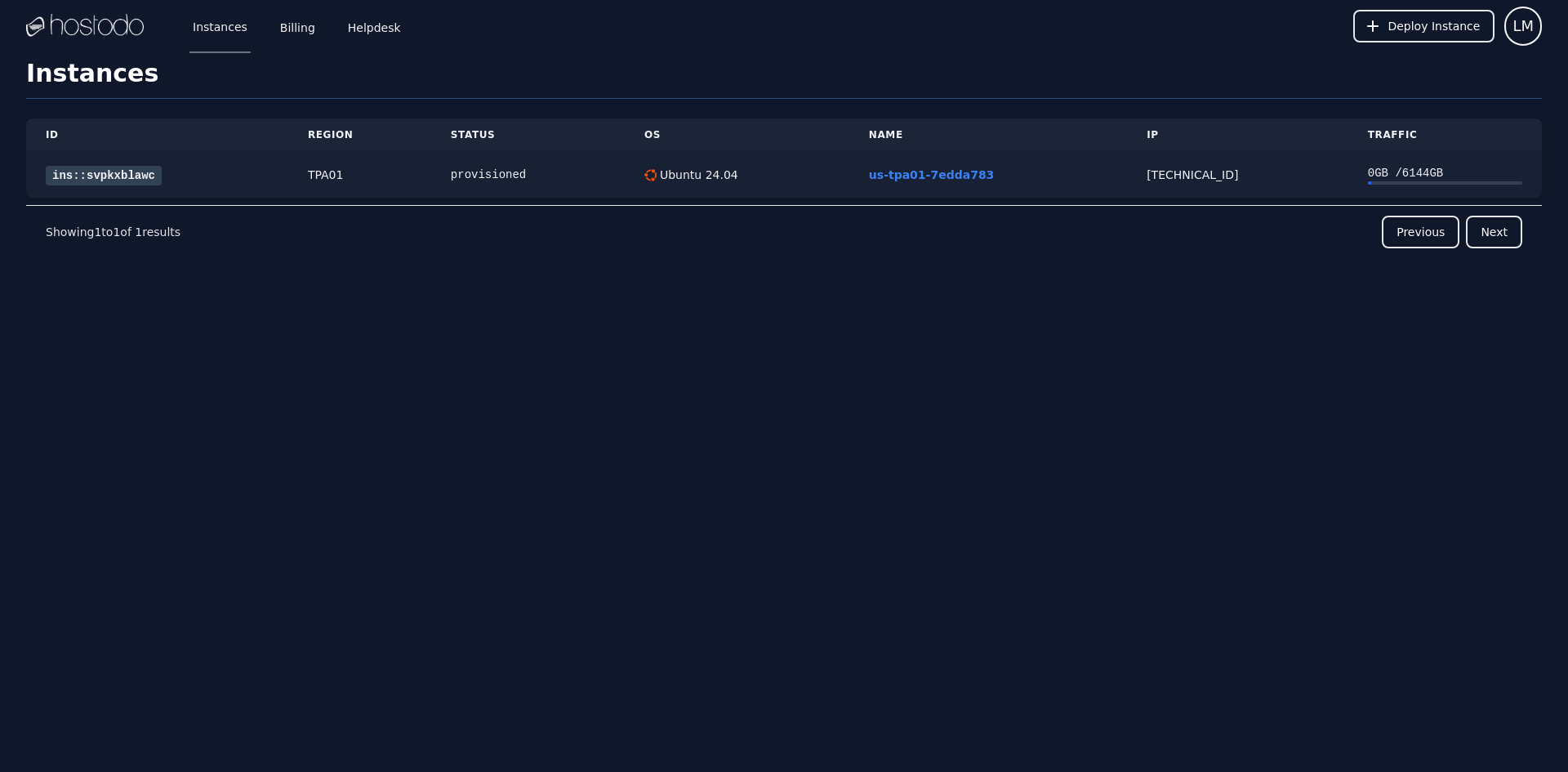
click at [526, 176] on div "provisioned" at bounding box center [527, 175] width 154 height 17
click at [663, 176] on div "Ubuntu 24.04" at bounding box center [697, 175] width 82 height 17
click at [698, 175] on div "Ubuntu 24.04" at bounding box center [697, 175] width 82 height 17
click at [927, 179] on link "us-tpa01-7edda783" at bounding box center [931, 175] width 126 height 13
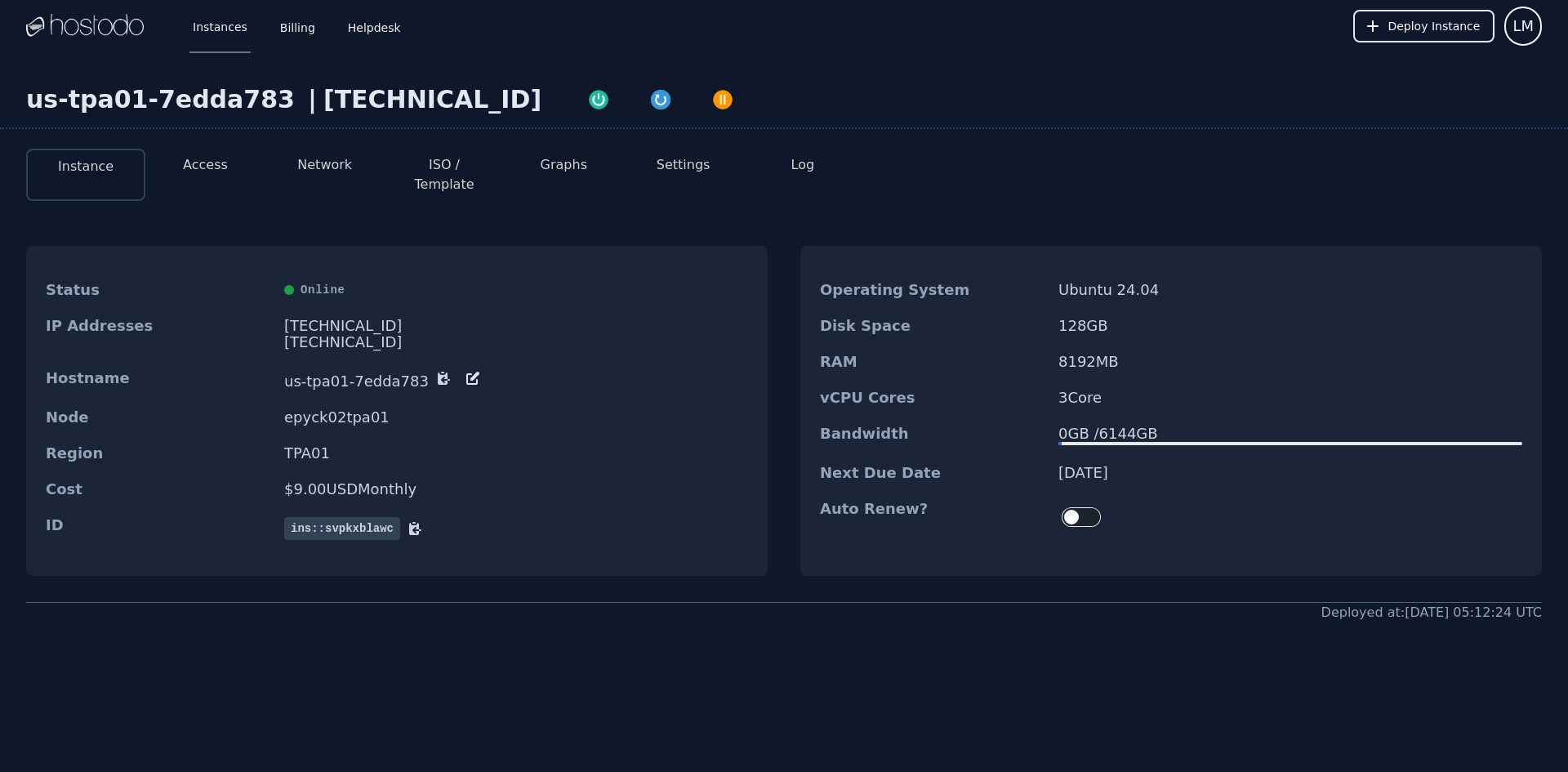
click at [197, 160] on button "Access" at bounding box center [206, 165] width 45 height 20
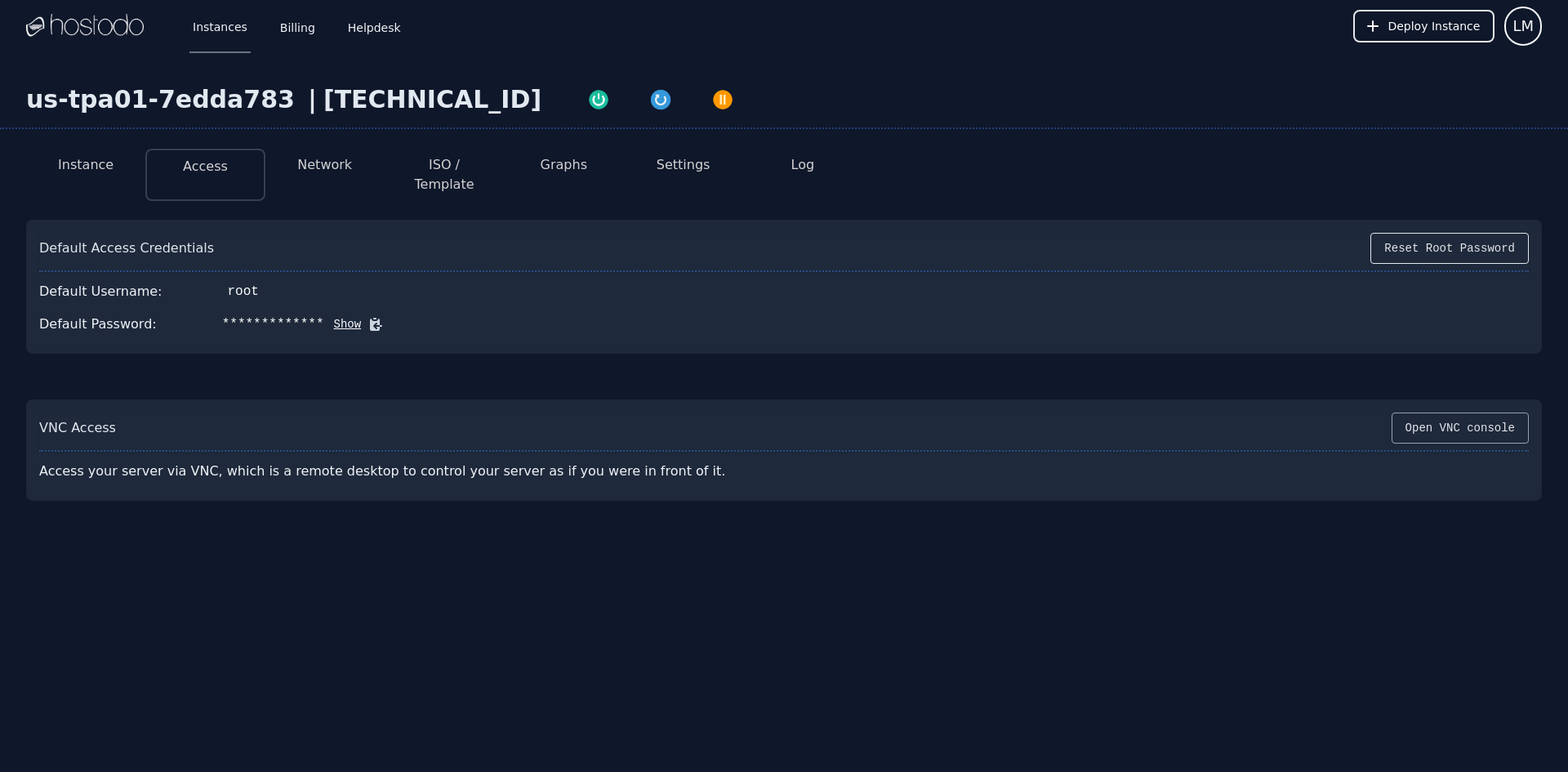
click at [1478, 413] on button "Open VNC console" at bounding box center [1460, 428] width 137 height 31
click at [324, 316] on button "Show" at bounding box center [342, 324] width 37 height 17
drag, startPoint x: 322, startPoint y: 306, endPoint x: 245, endPoint y: 315, distance: 77.5
click at [271, 315] on div "Default Password: $.^TkA(k)@5PUe&+ Hide" at bounding box center [784, 324] width 1490 height 33
drag, startPoint x: 209, startPoint y: 312, endPoint x: 270, endPoint y: 311, distance: 61.0
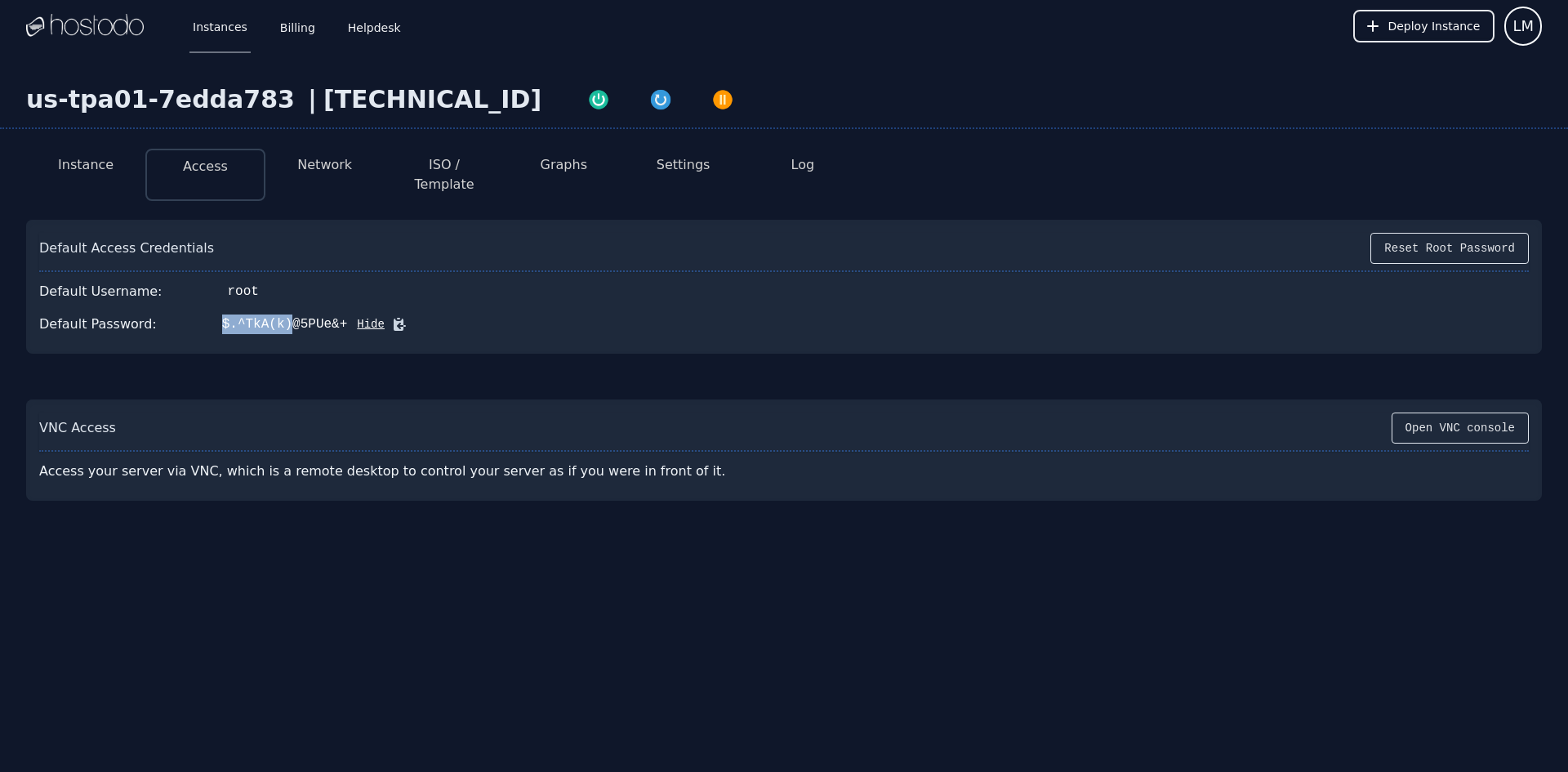
click at [270, 314] on div "$.^TkA(k)@5PUe&+" at bounding box center [285, 324] width 126 height 20
click at [394, 318] on icon at bounding box center [400, 324] width 12 height 13
click at [427, 329] on div "Default Access Credentials Reset Root Password Default Username: root Default P…" at bounding box center [784, 287] width 1516 height 134
click at [1440, 233] on button "Reset Root Password" at bounding box center [1450, 248] width 158 height 31
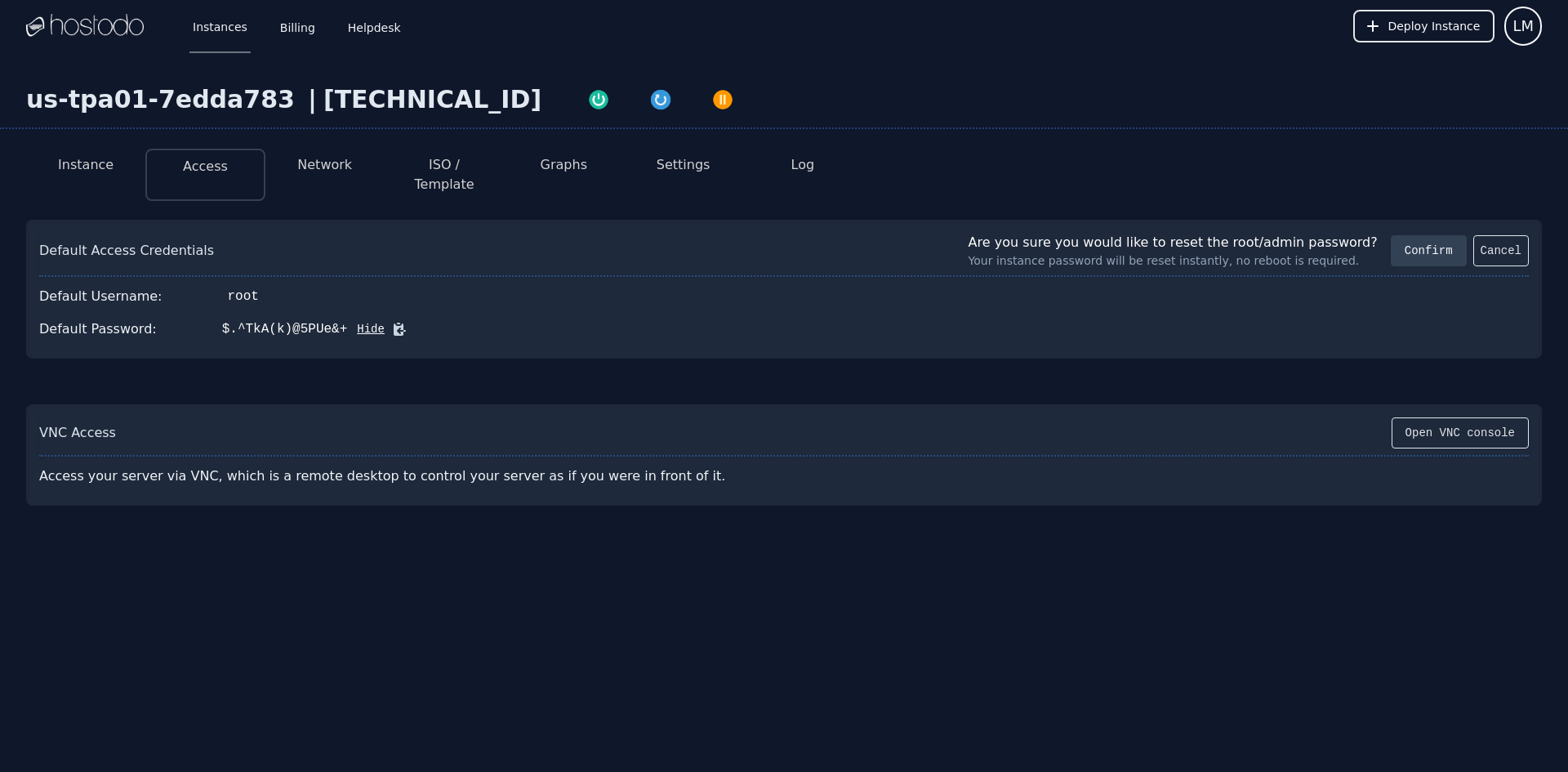
drag, startPoint x: 1442, startPoint y: 233, endPoint x: 1437, endPoint y: 245, distance: 13.0
click at [1442, 235] on button "Confirm" at bounding box center [1429, 250] width 76 height 31
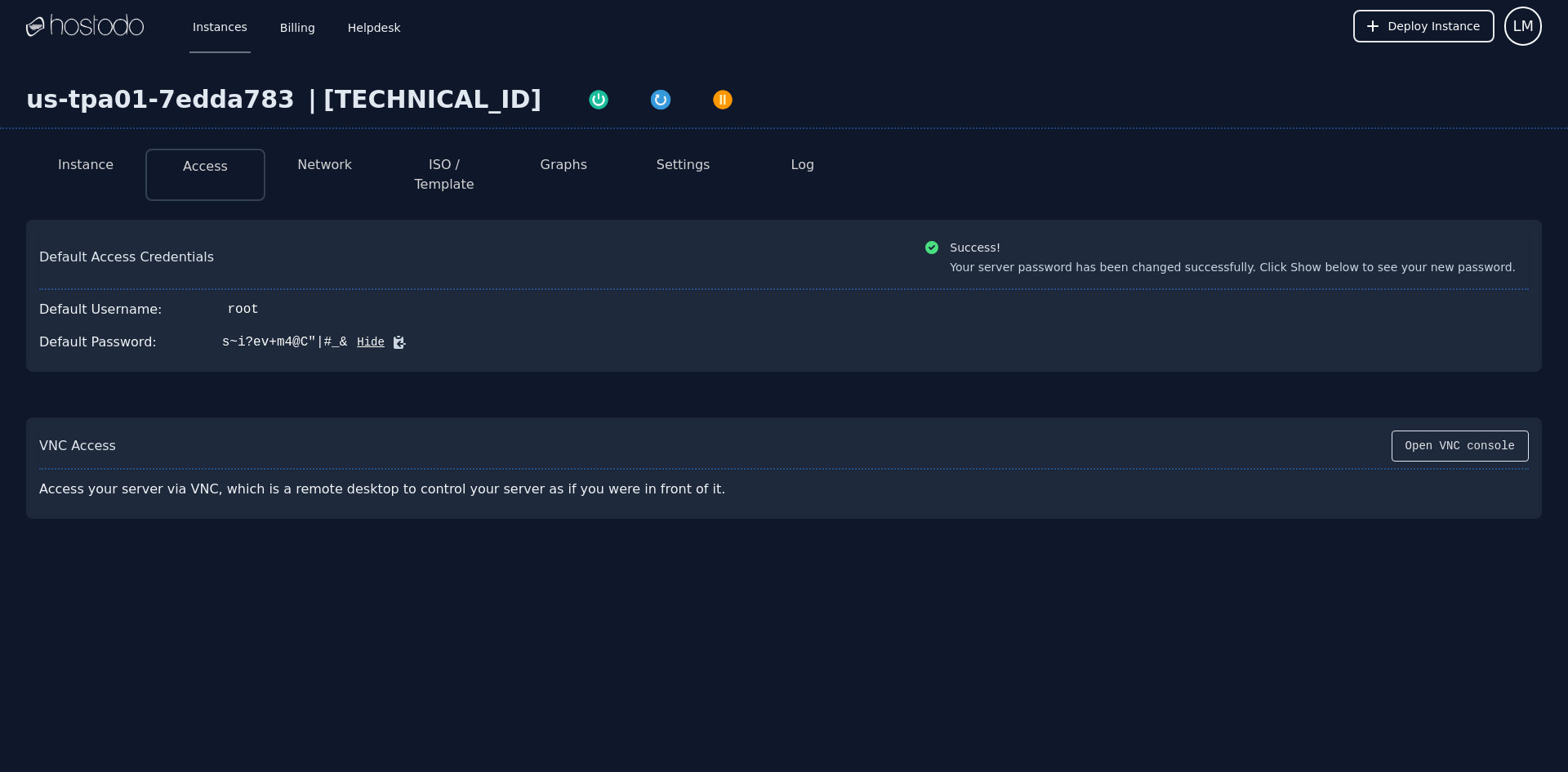
click at [1371, 259] on div "Your server password has been changed successfully. Click Show below to see you…" at bounding box center [1232, 268] width 566 height 17
click at [350, 334] on button "Hide" at bounding box center [366, 343] width 37 height 17
click at [329, 334] on button "Show" at bounding box center [342, 343] width 37 height 17
click at [477, 327] on div "Default Password: s~i?ev+m4@C"|#_& Hide" at bounding box center [784, 342] width 1490 height 33
click at [347, 334] on button "Hide" at bounding box center [366, 343] width 37 height 17
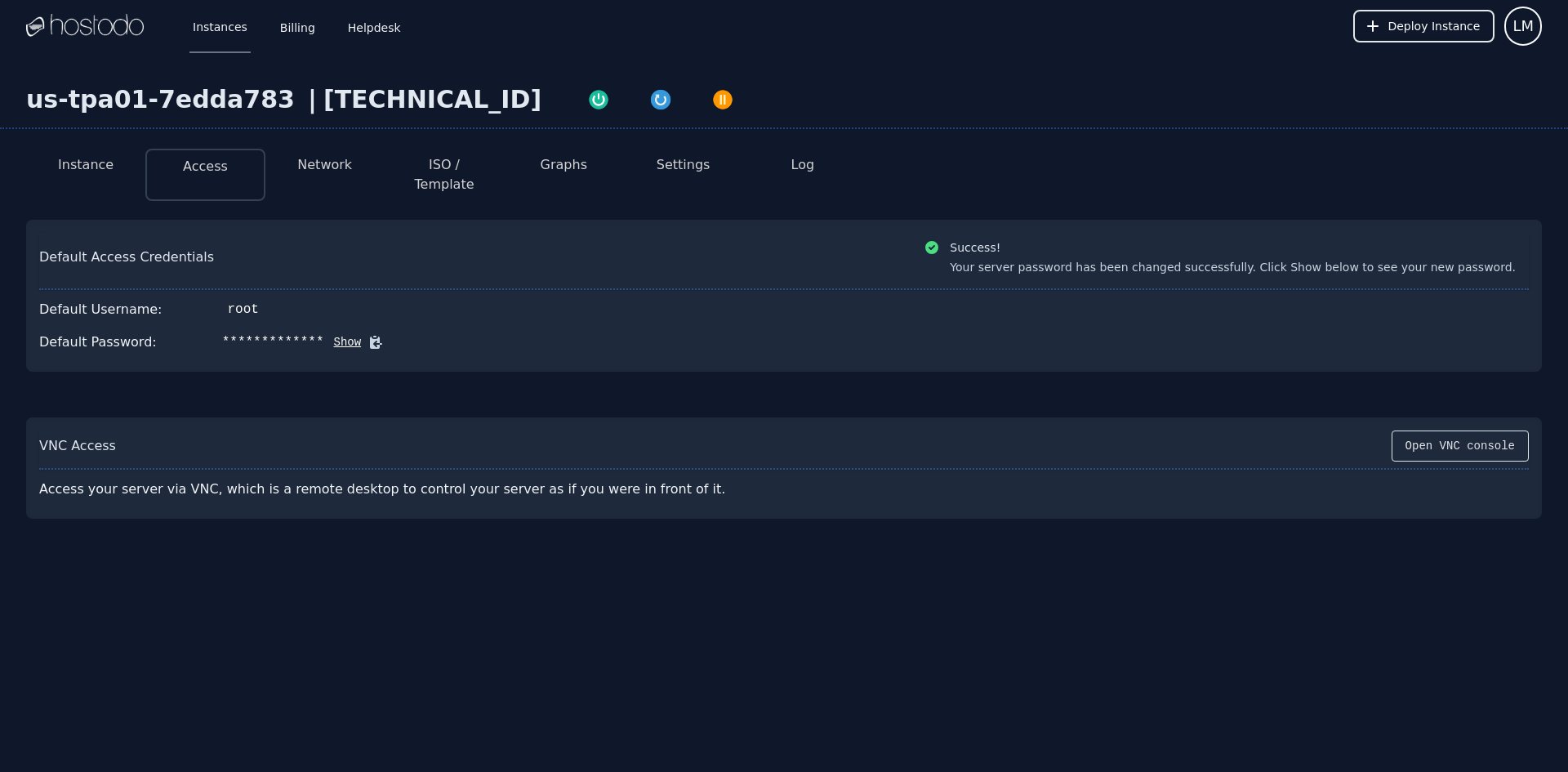
click at [361, 334] on button at bounding box center [372, 343] width 22 height 17
click at [327, 334] on button "Show" at bounding box center [342, 343] width 37 height 17
click at [462, 330] on div "Default Password: s~i?ev+m4@C"|#_& Hide" at bounding box center [784, 342] width 1490 height 33
drag, startPoint x: 585, startPoint y: 98, endPoint x: 579, endPoint y: 127, distance: 29.6
click at [649, 99] on img "button" at bounding box center [660, 99] width 22 height 23
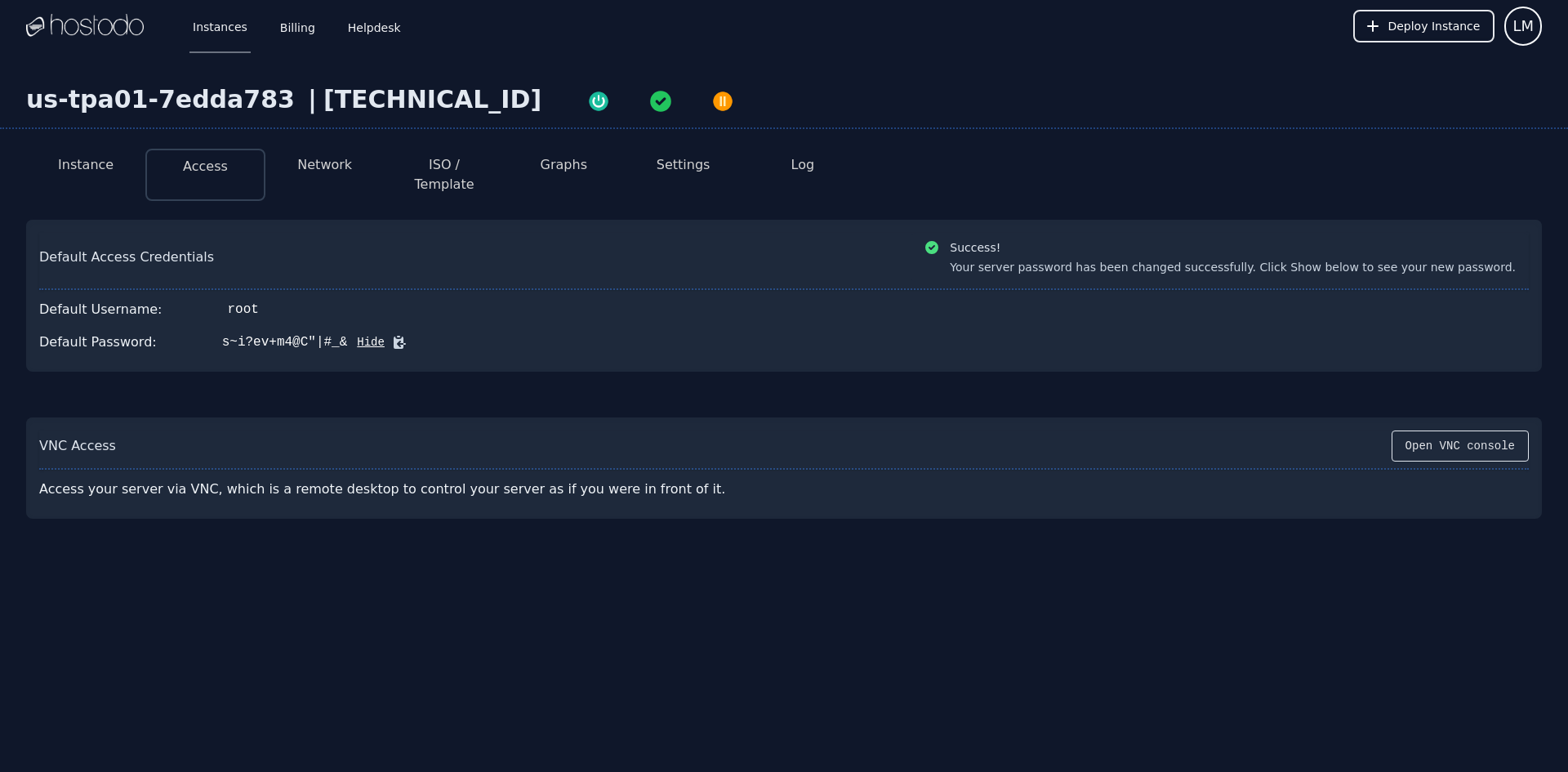
drag, startPoint x: 82, startPoint y: 147, endPoint x: 102, endPoint y: 153, distance: 20.9
click at [92, 149] on div "Instance Access Network ISO / Template Graphs Settings Log" at bounding box center [784, 168] width 1516 height 64
click at [101, 167] on button "Instance" at bounding box center [86, 165] width 56 height 20
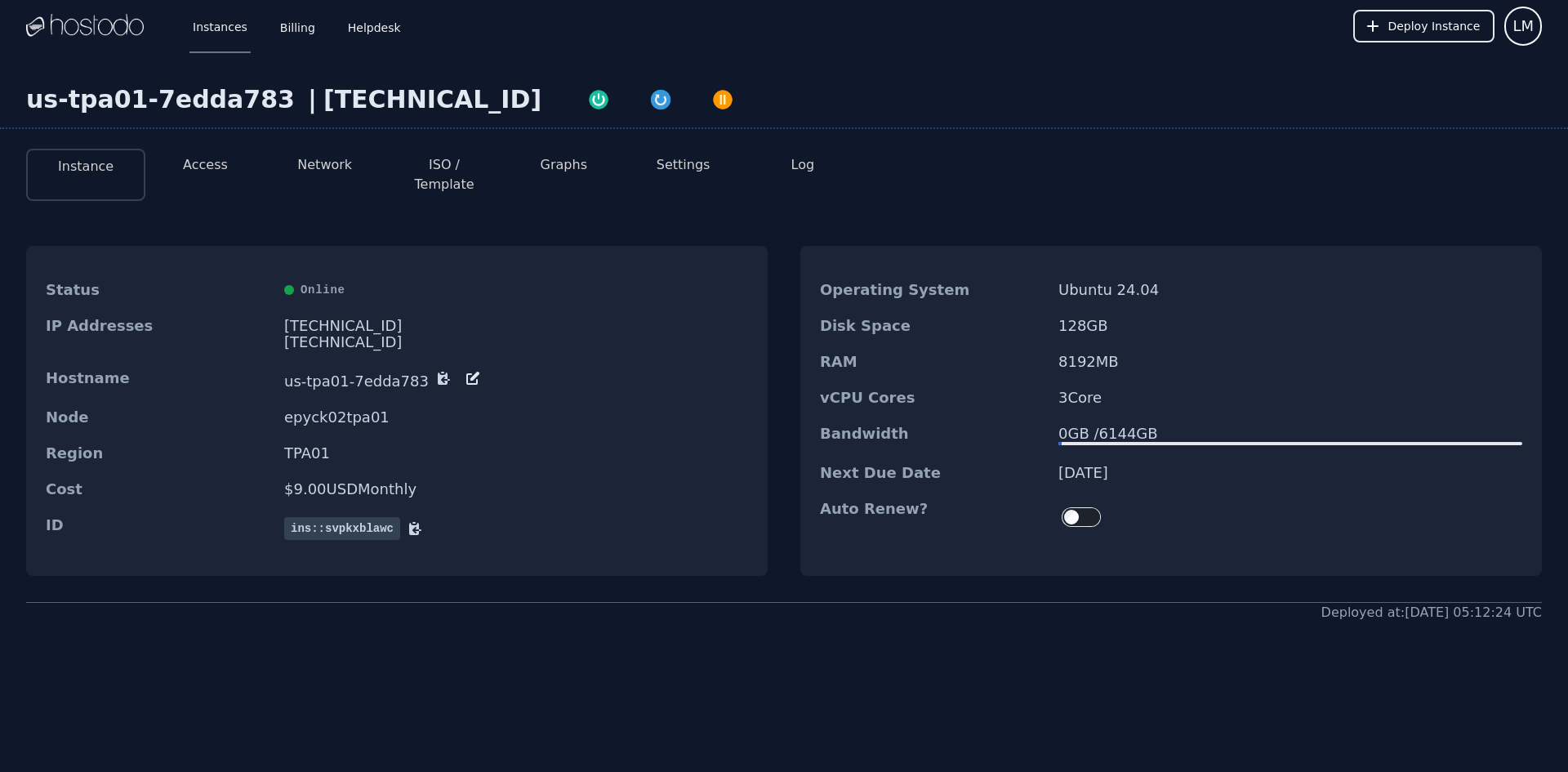
click at [200, 162] on button "Access" at bounding box center [206, 165] width 45 height 20
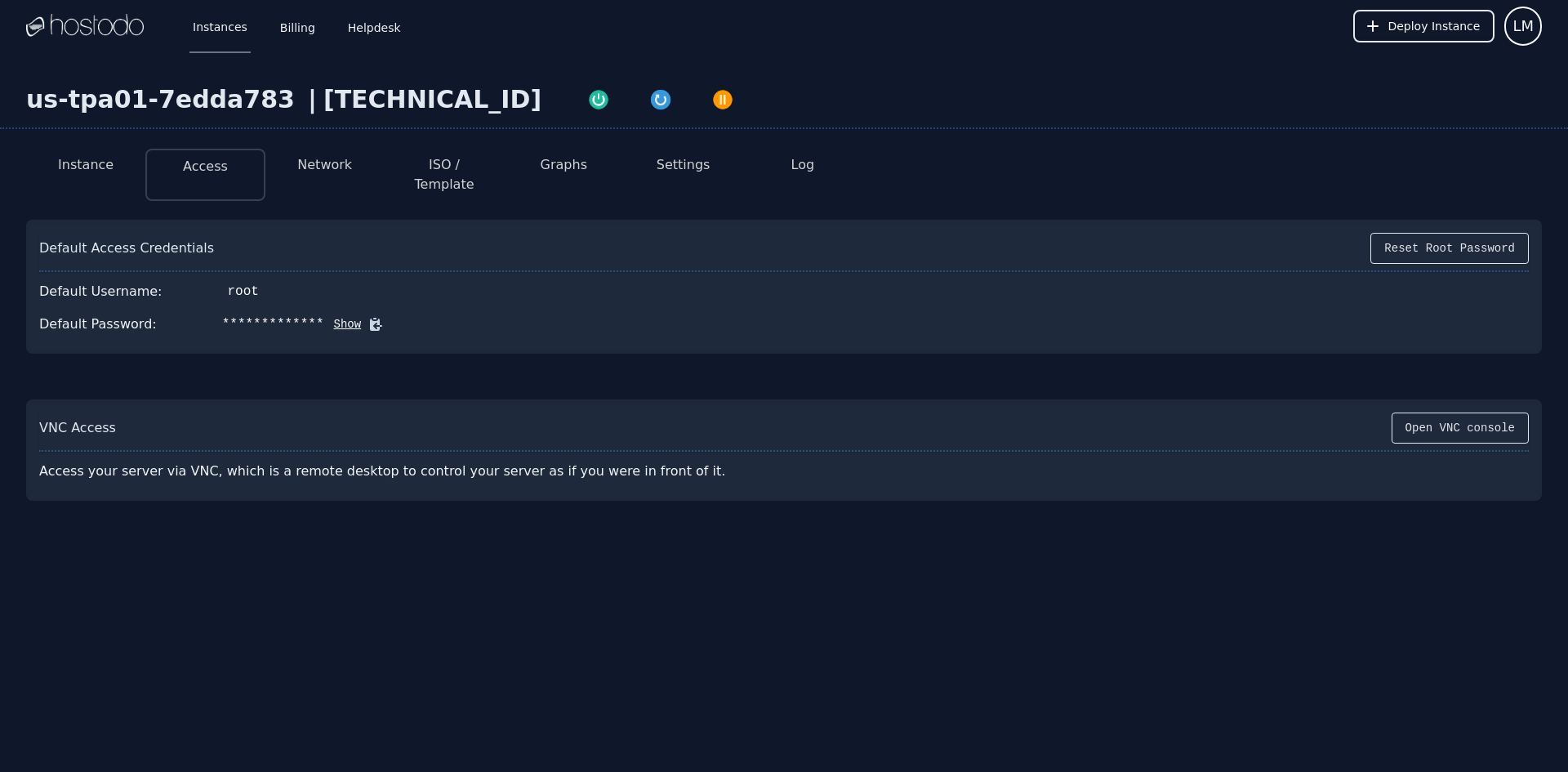
click at [327, 316] on button "Show" at bounding box center [342, 324] width 37 height 17
click at [1460, 414] on button "Open VNC console" at bounding box center [1460, 428] width 137 height 31
click at [707, 161] on li "Settings" at bounding box center [682, 174] width 119 height 53
click at [697, 162] on button "Settings" at bounding box center [683, 165] width 54 height 20
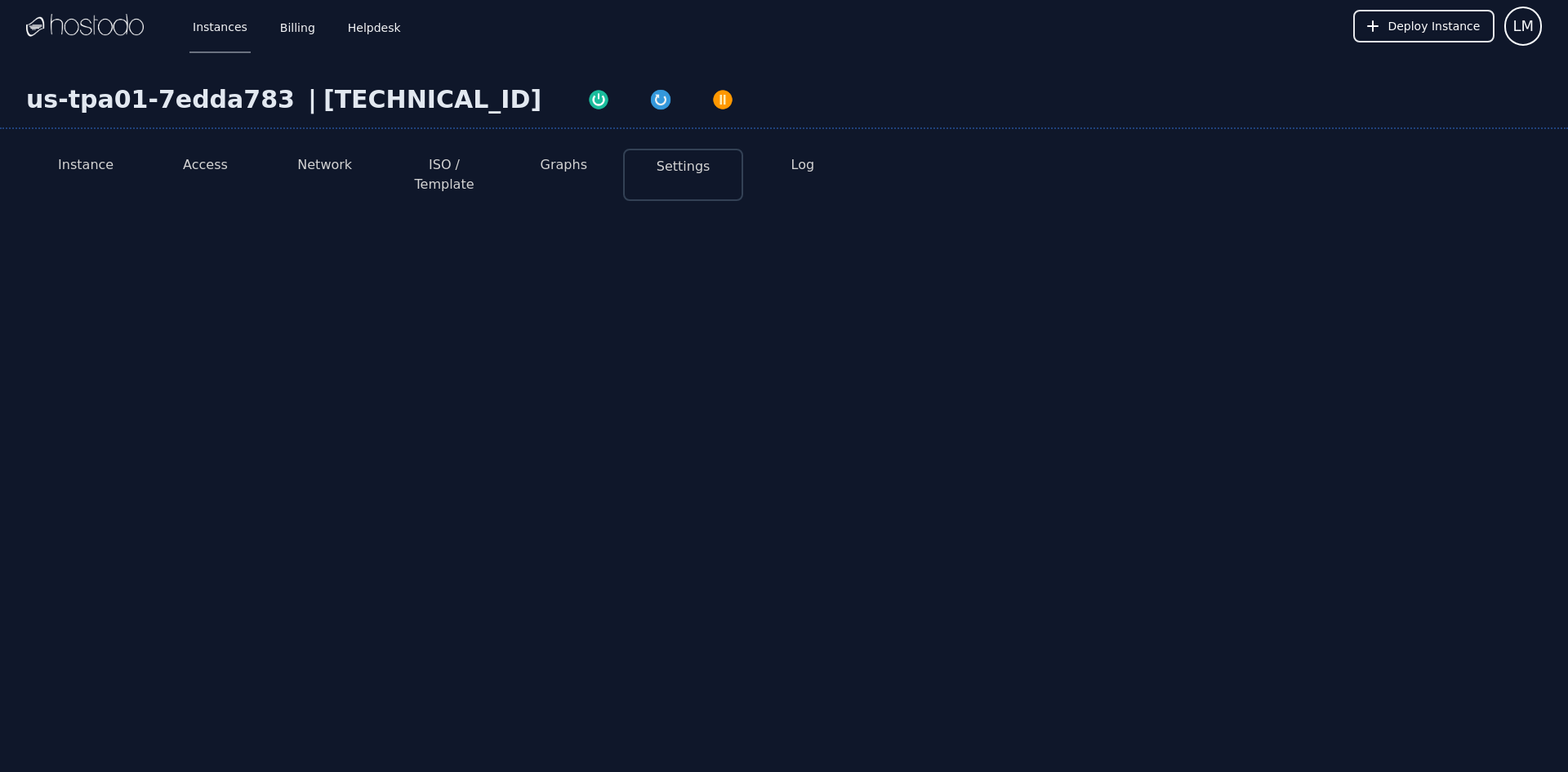
select select "***"
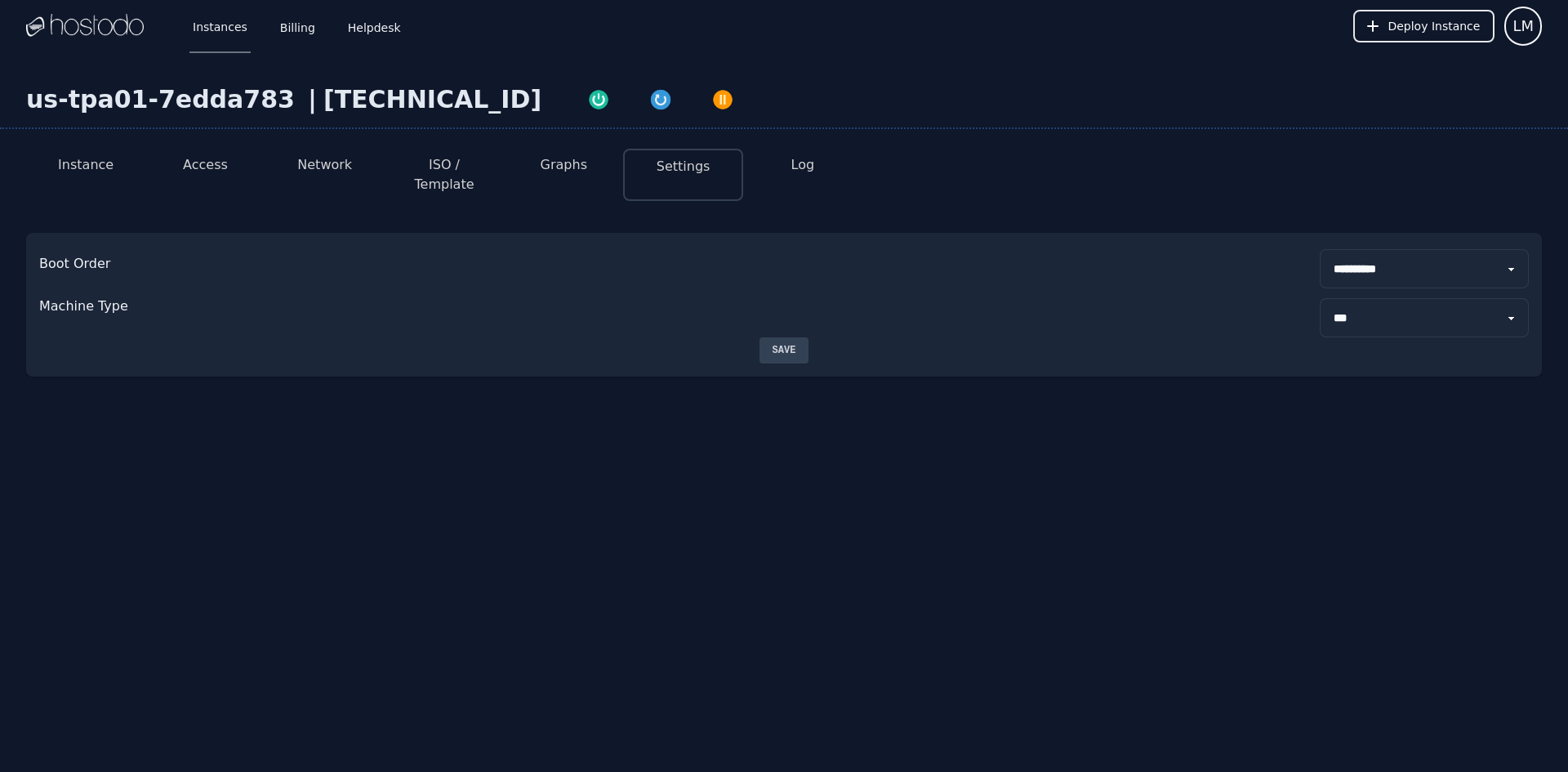
click at [220, 159] on button "Access" at bounding box center [206, 165] width 45 height 20
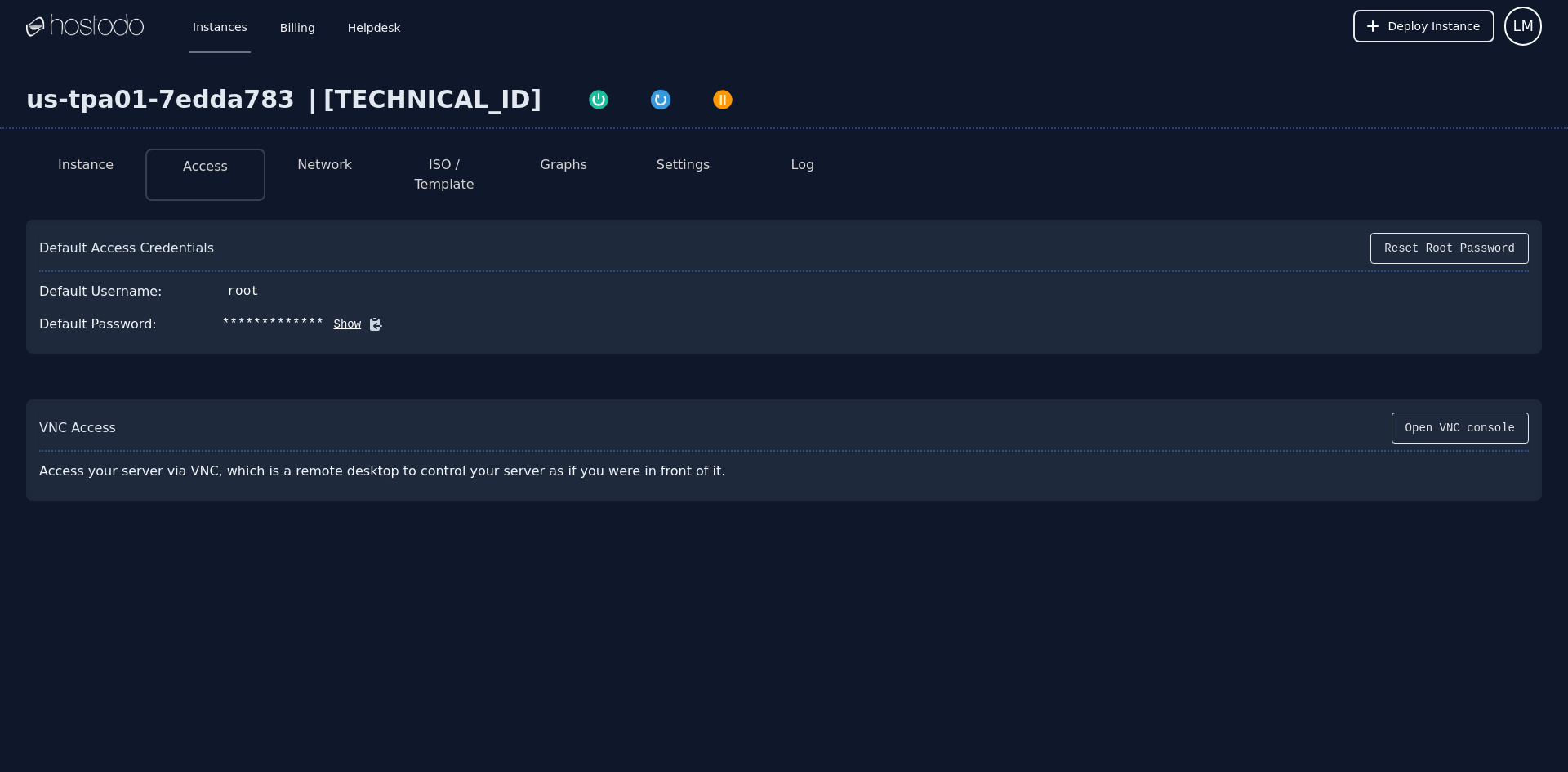
click at [327, 316] on button "Show" at bounding box center [342, 324] width 37 height 17
click at [1428, 234] on button "Reset Root Password" at bounding box center [1450, 248] width 158 height 31
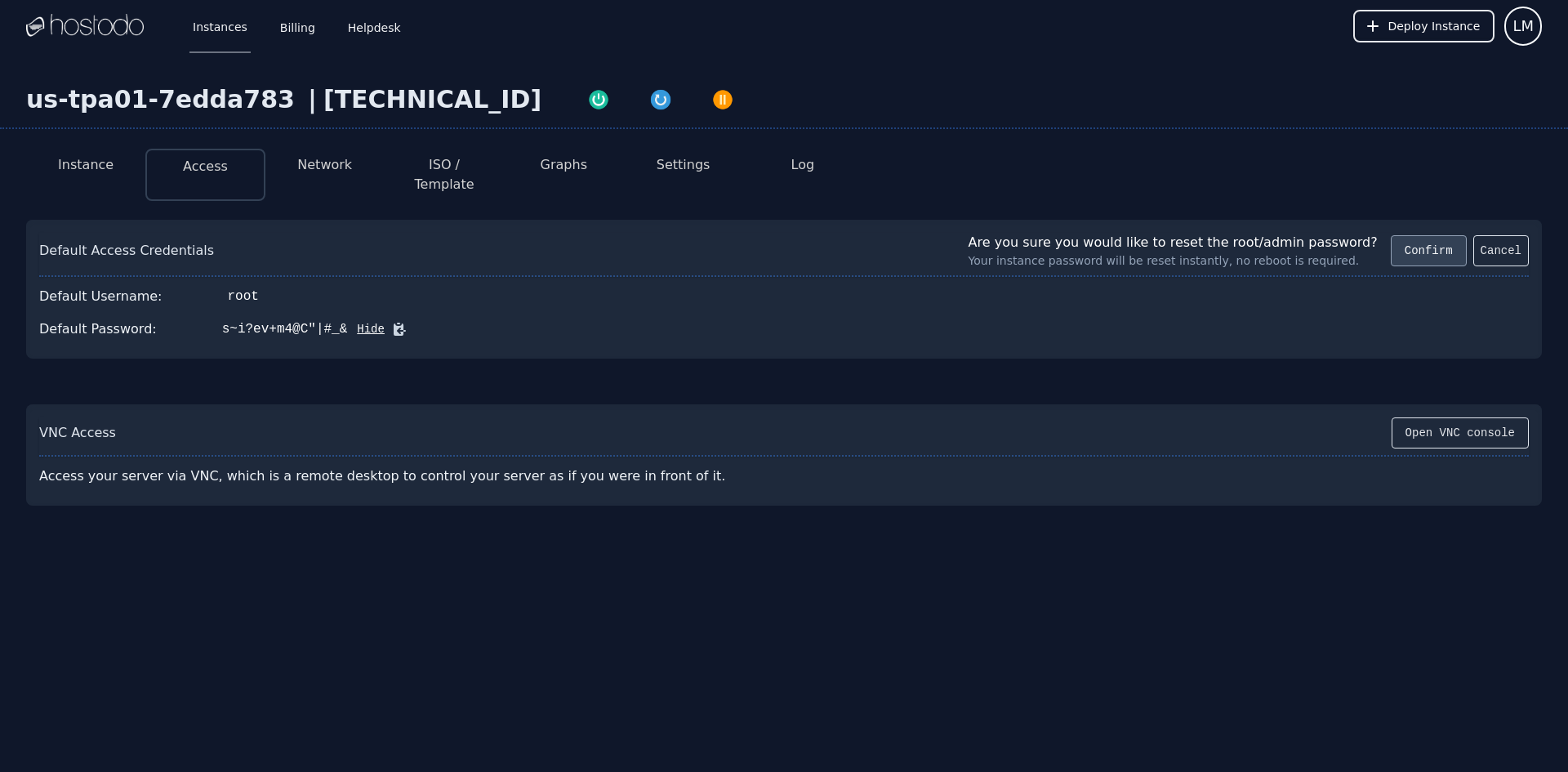
click at [1435, 238] on button "Confirm" at bounding box center [1429, 250] width 76 height 31
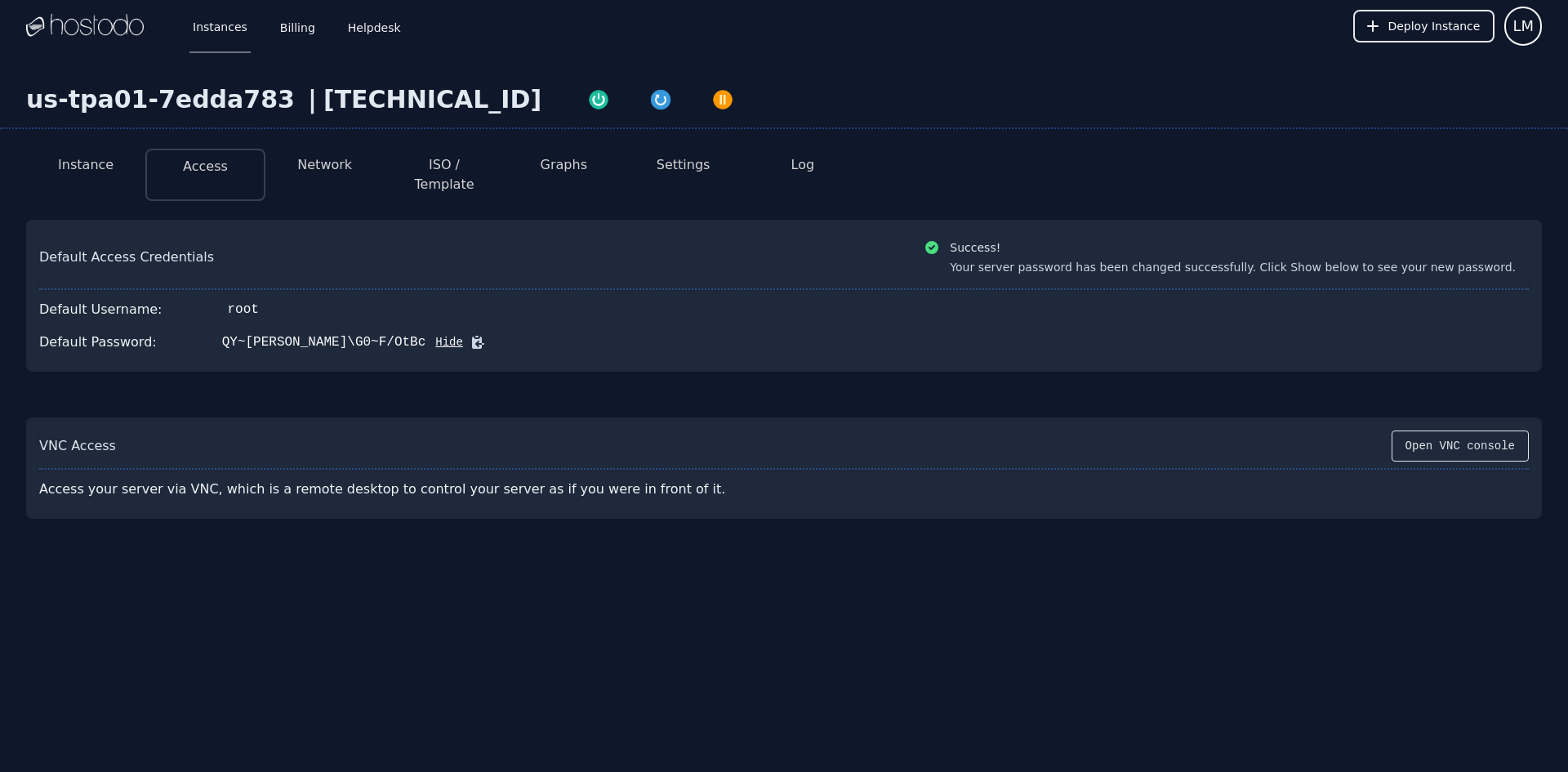
click at [323, 163] on button "Network" at bounding box center [325, 165] width 55 height 20
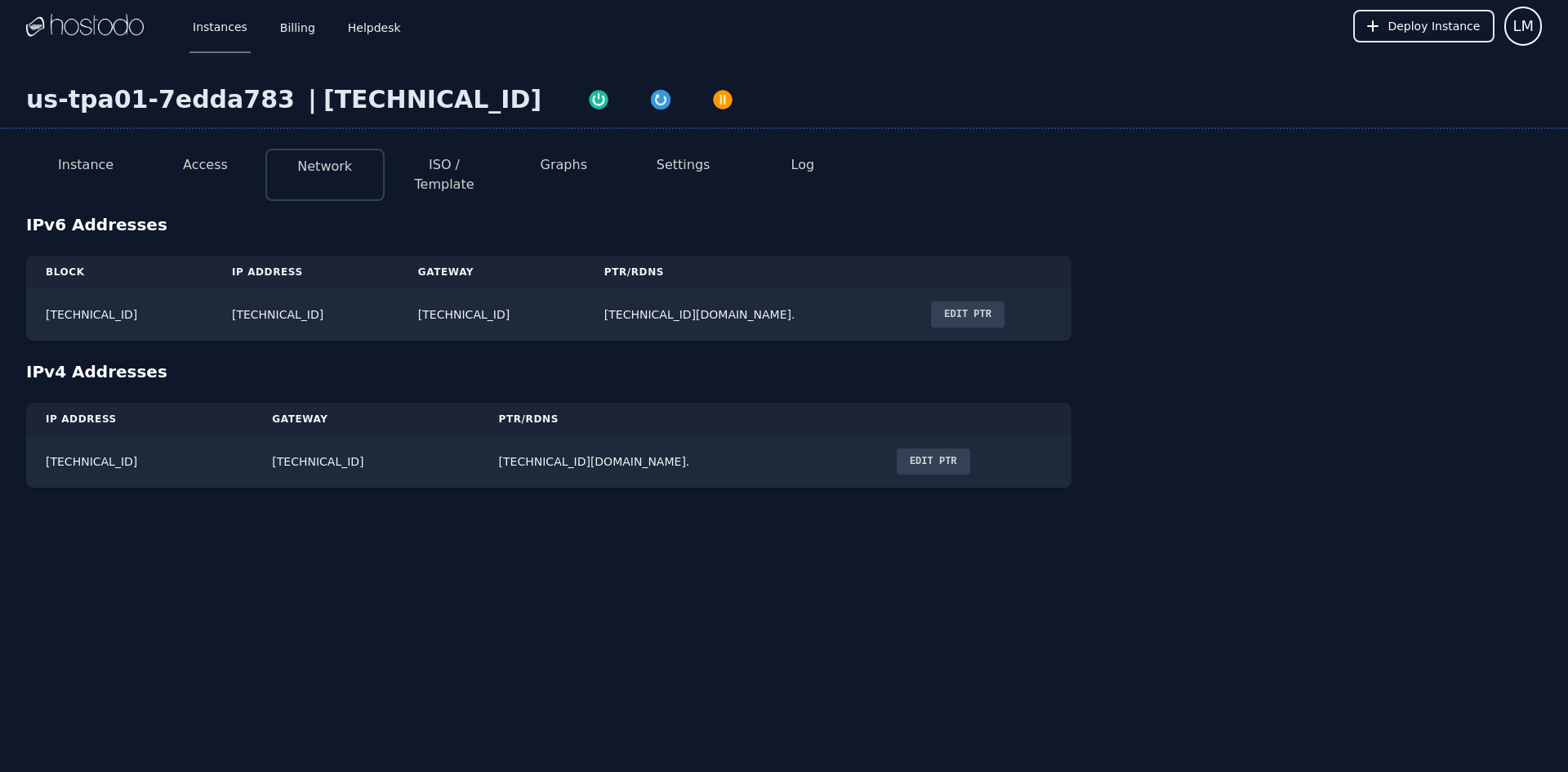
click at [213, 162] on button "Access" at bounding box center [206, 165] width 45 height 20
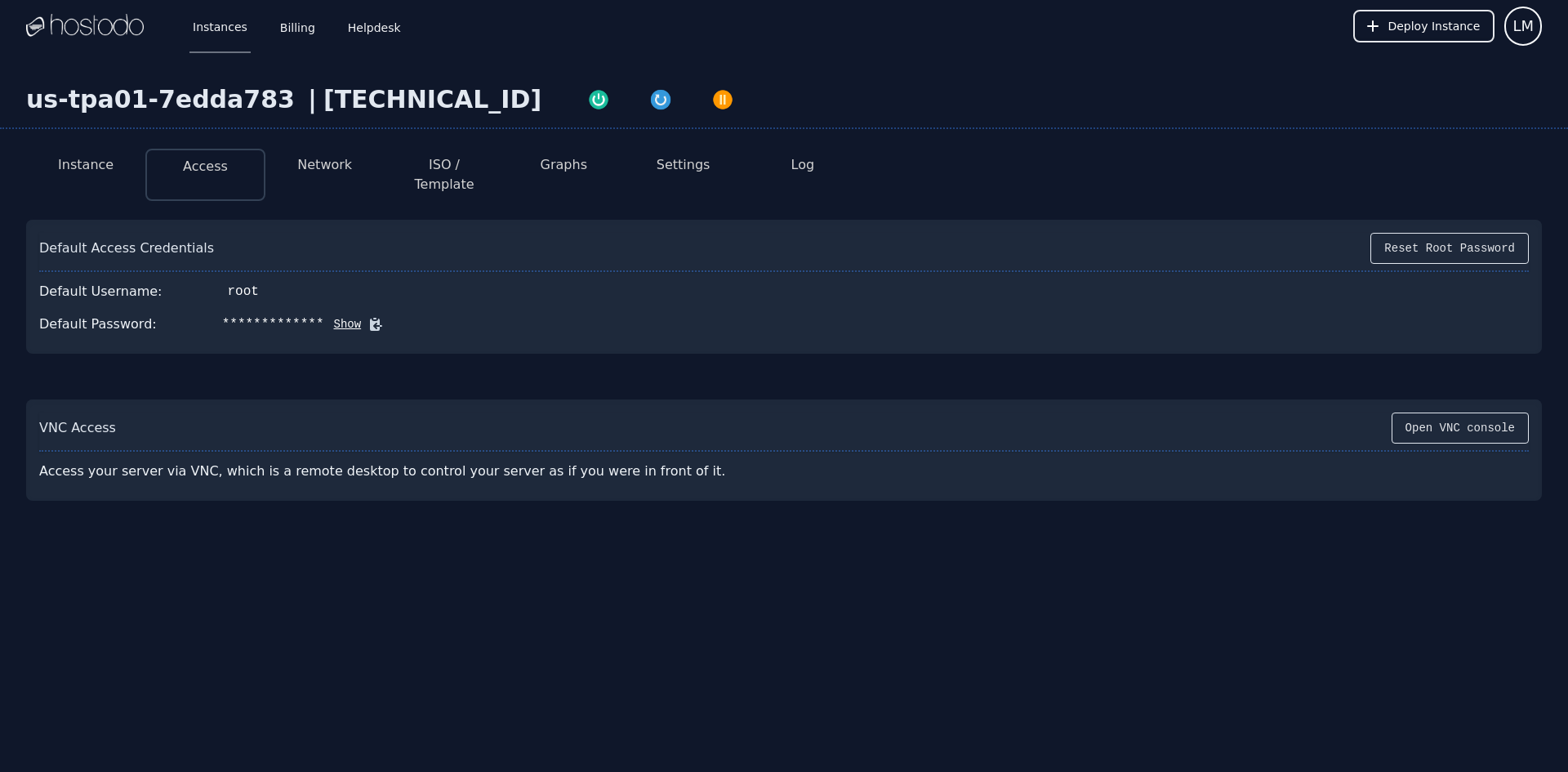
click at [324, 316] on button "Show" at bounding box center [342, 324] width 37 height 17
click at [426, 316] on button "Hide" at bounding box center [444, 324] width 37 height 17
click at [649, 99] on img "button" at bounding box center [660, 99] width 22 height 23
click at [95, 160] on button "Instance" at bounding box center [86, 165] width 56 height 20
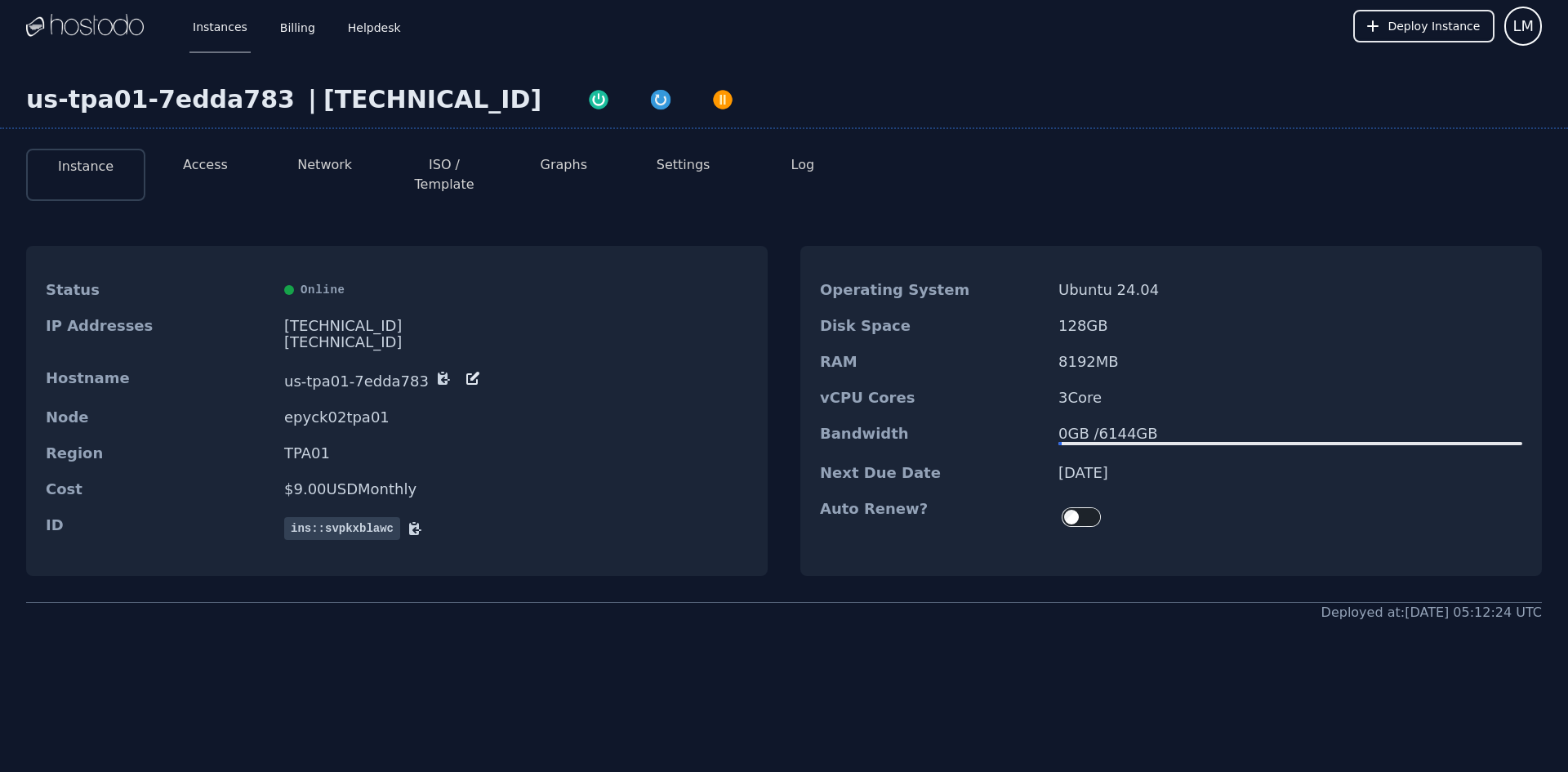
click at [307, 158] on button "Network" at bounding box center [325, 165] width 55 height 20
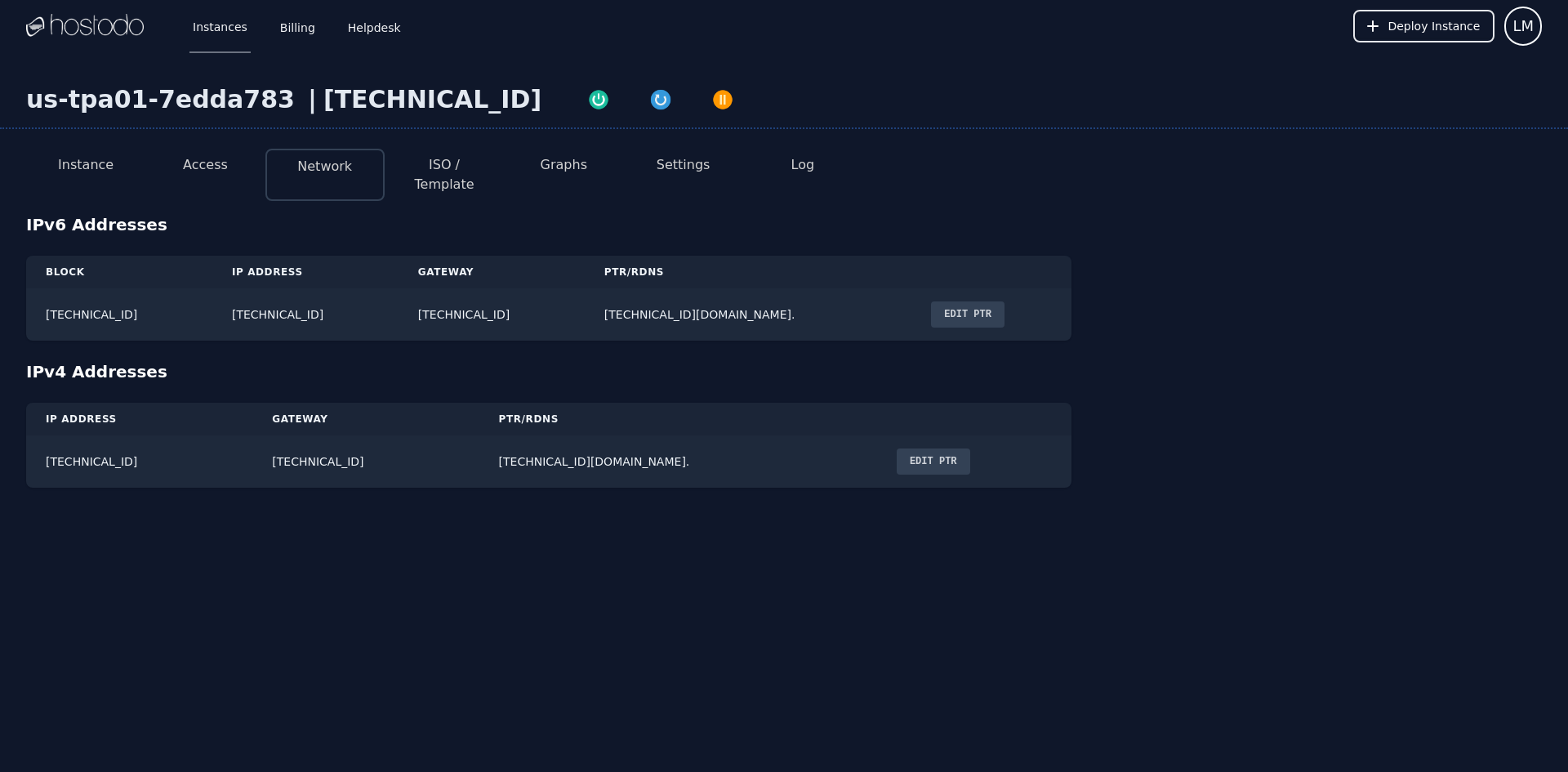
click at [577, 165] on button "Graphs" at bounding box center [564, 165] width 47 height 20
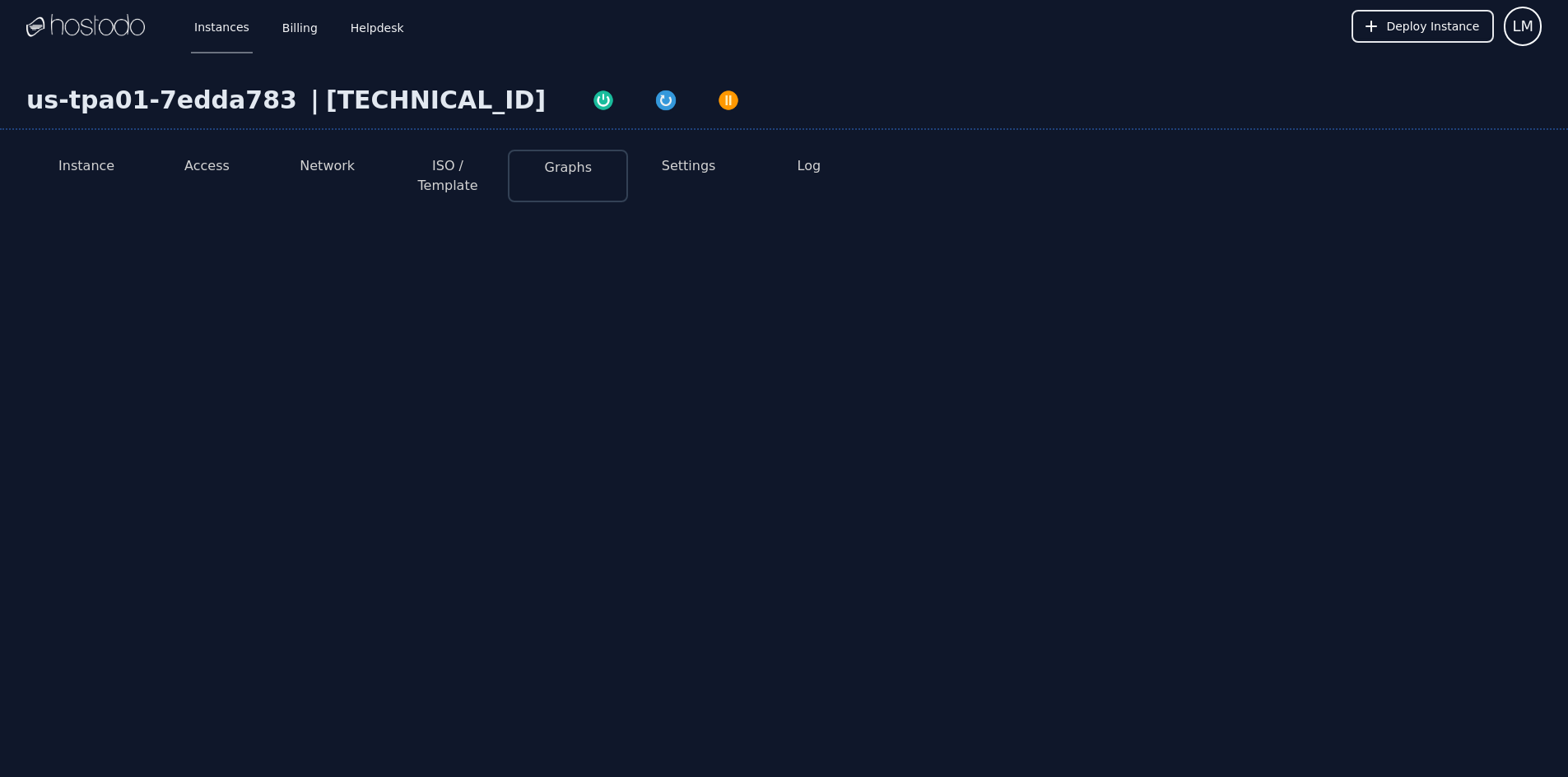
select select "***"
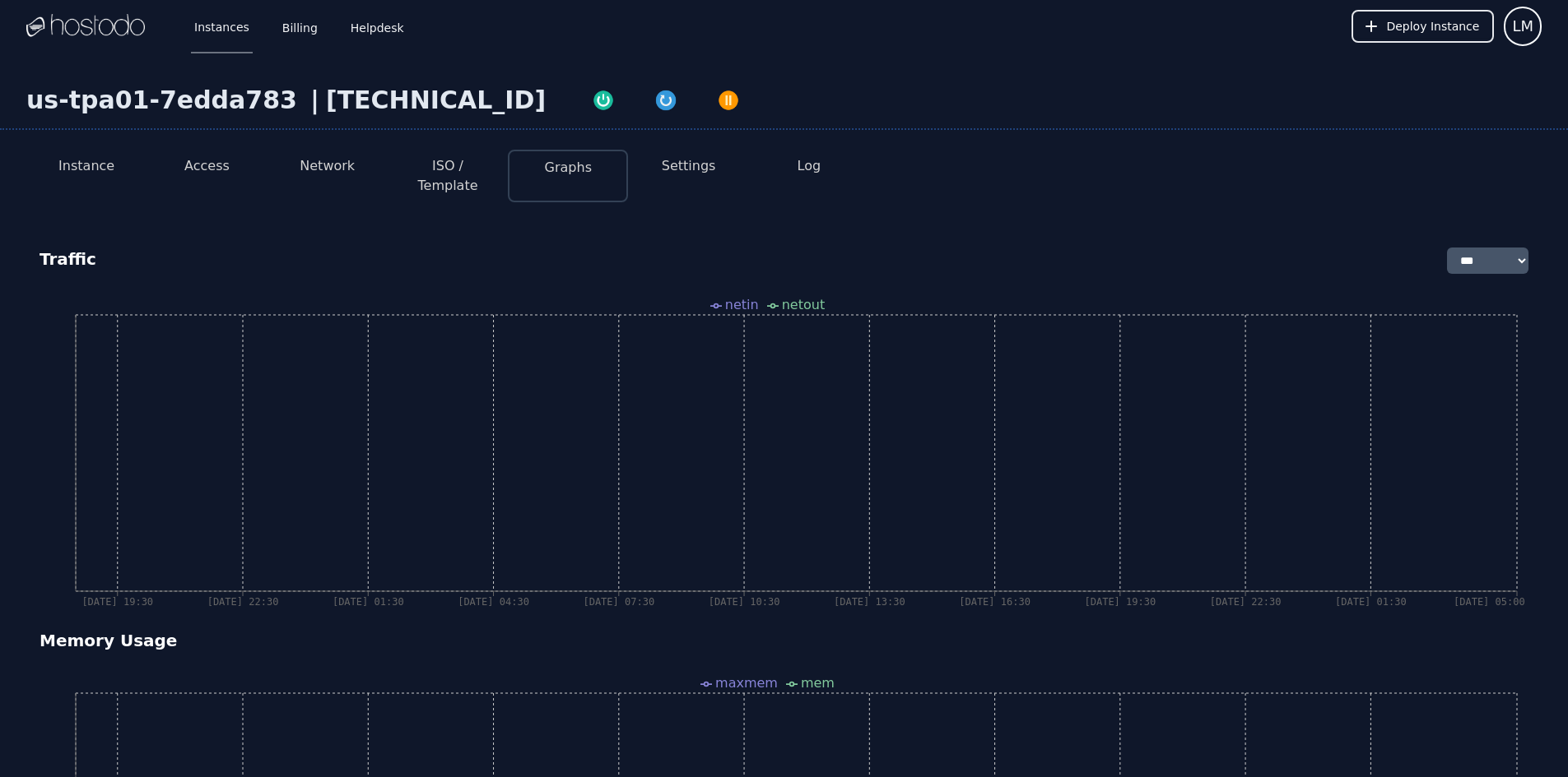
click at [700, 170] on button "Settings" at bounding box center [688, 166] width 55 height 20
select select "***"
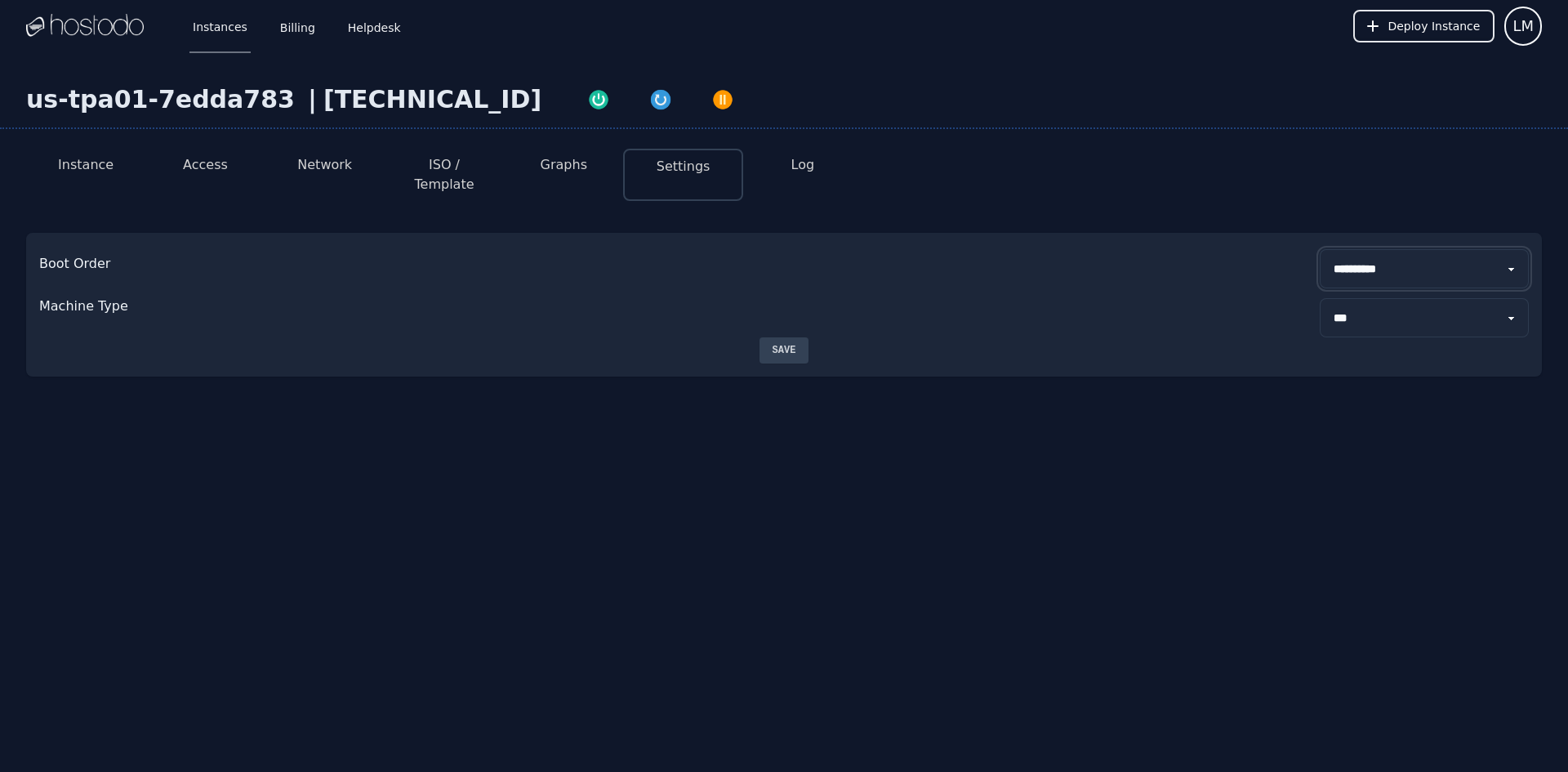
click at [1420, 249] on select "**********" at bounding box center [1424, 268] width 209 height 39
click at [1402, 298] on select "****** ***" at bounding box center [1424, 318] width 209 height 39
click at [820, 156] on li "Log" at bounding box center [802, 174] width 119 height 53
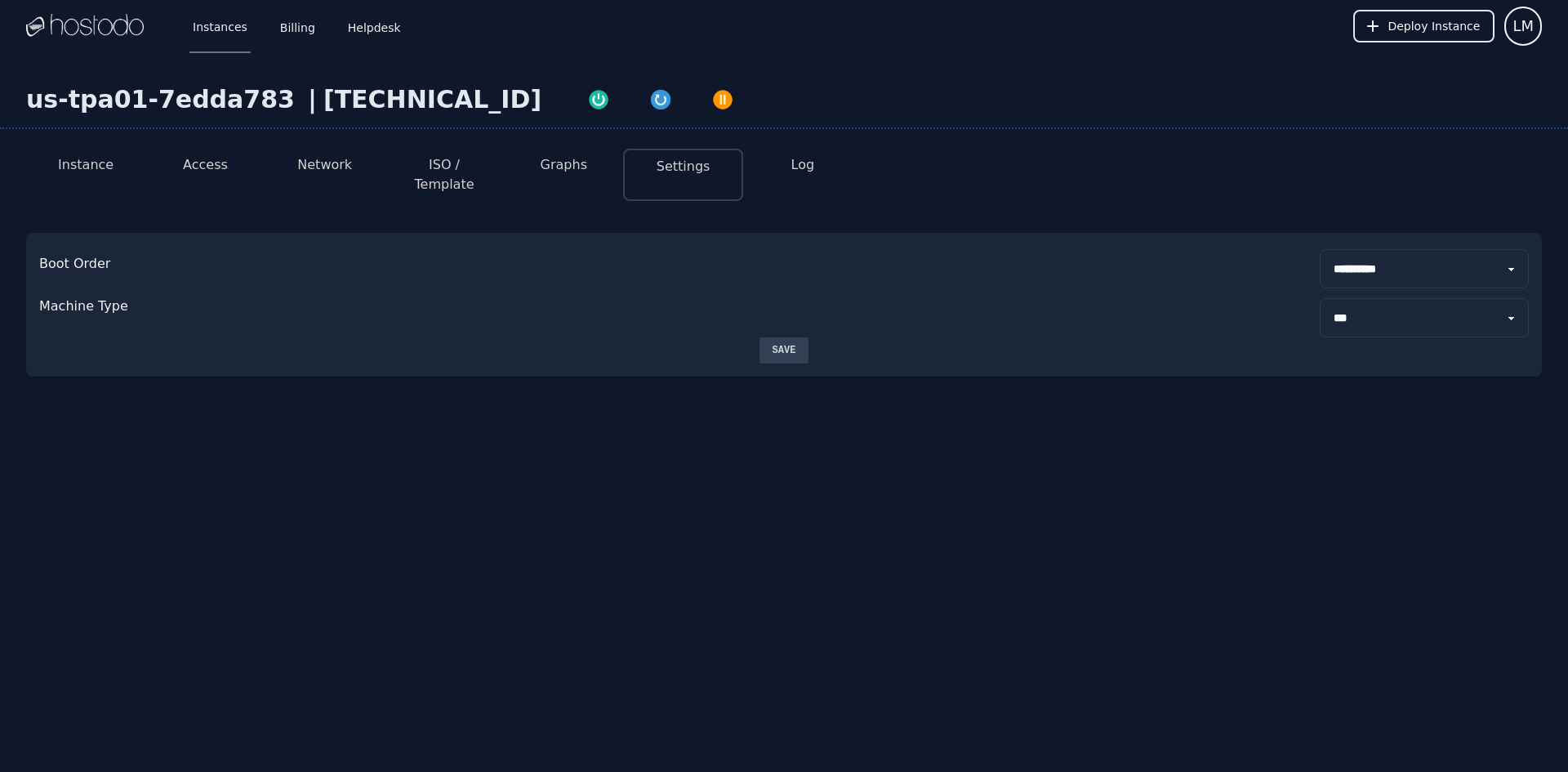
click at [815, 157] on li "Log" at bounding box center [802, 174] width 119 height 53
click at [811, 161] on button "Log" at bounding box center [803, 165] width 23 height 20
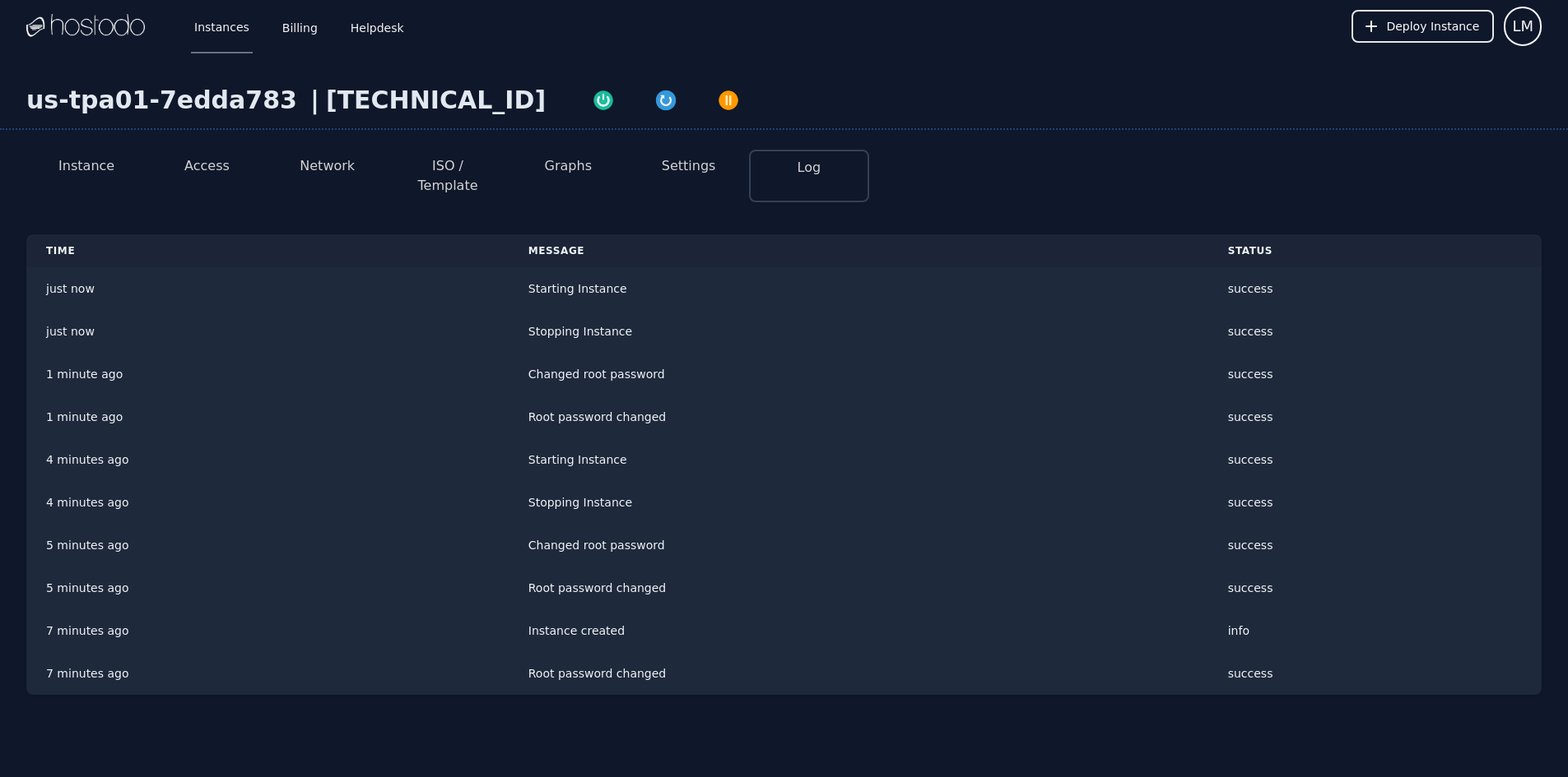
click at [570, 159] on button "Graphs" at bounding box center [568, 166] width 47 height 20
select select "***"
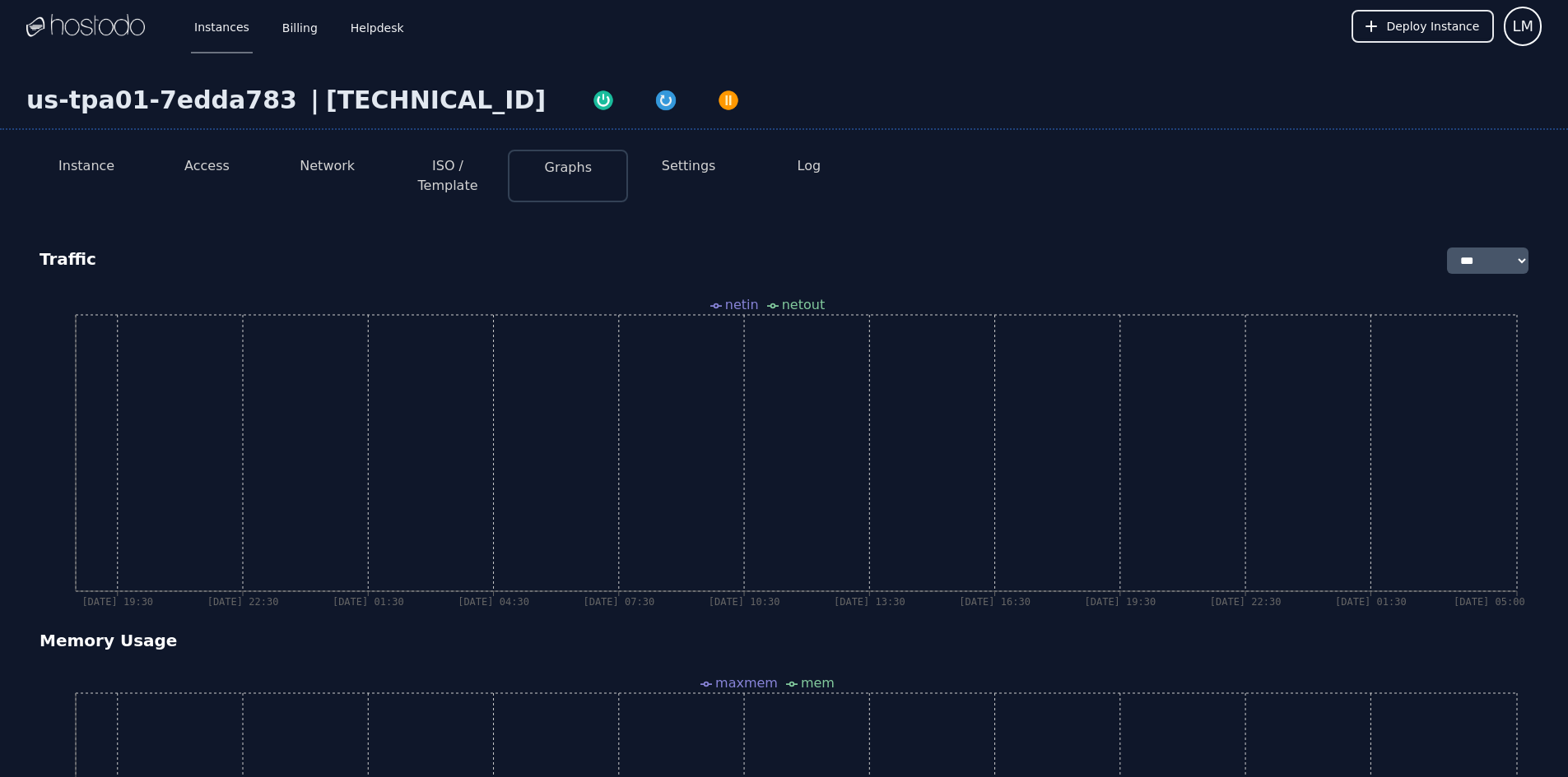
click at [427, 164] on button "ISO / Template" at bounding box center [447, 175] width 94 height 39
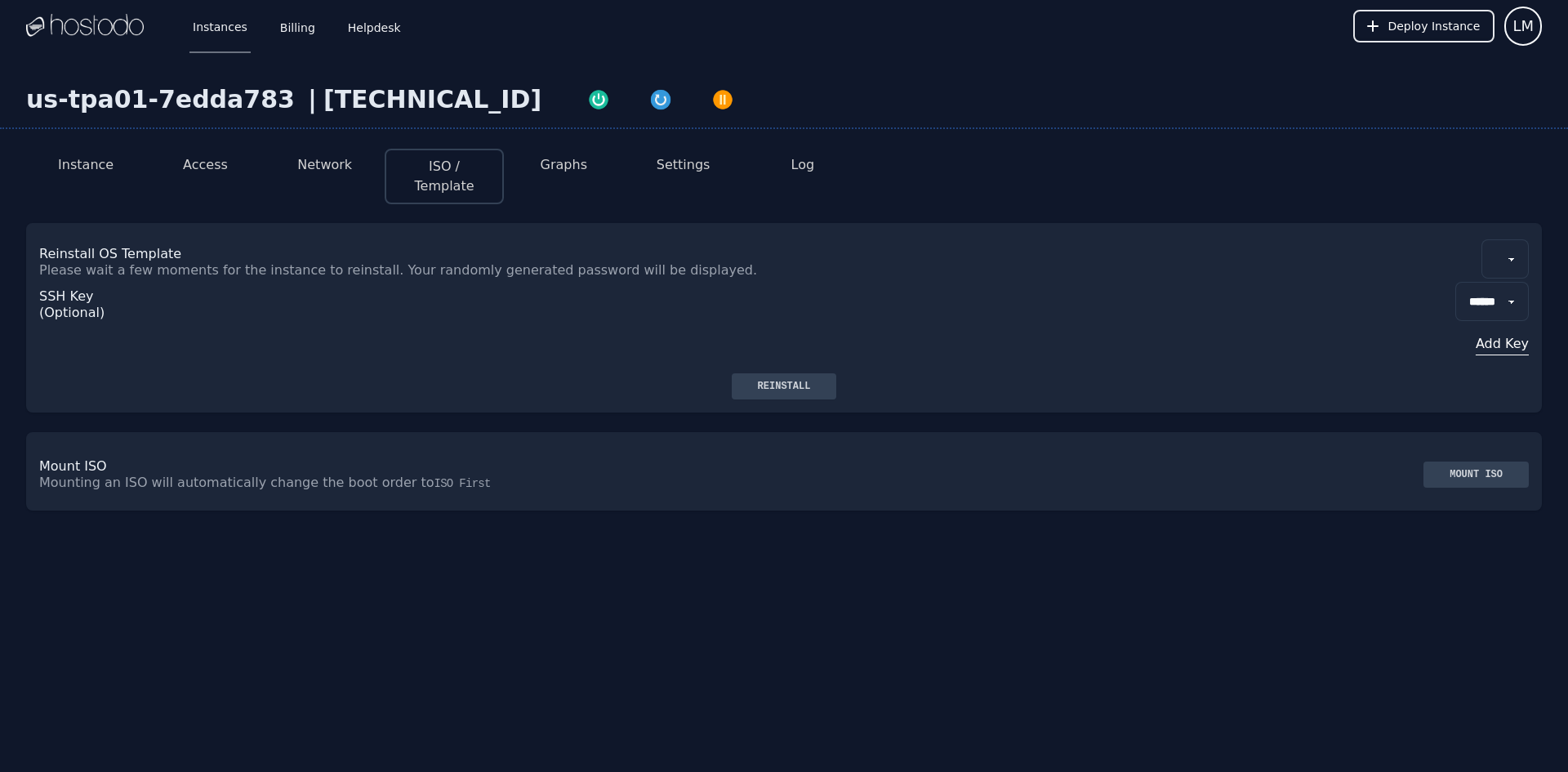
click at [346, 163] on button "Network" at bounding box center [325, 165] width 55 height 20
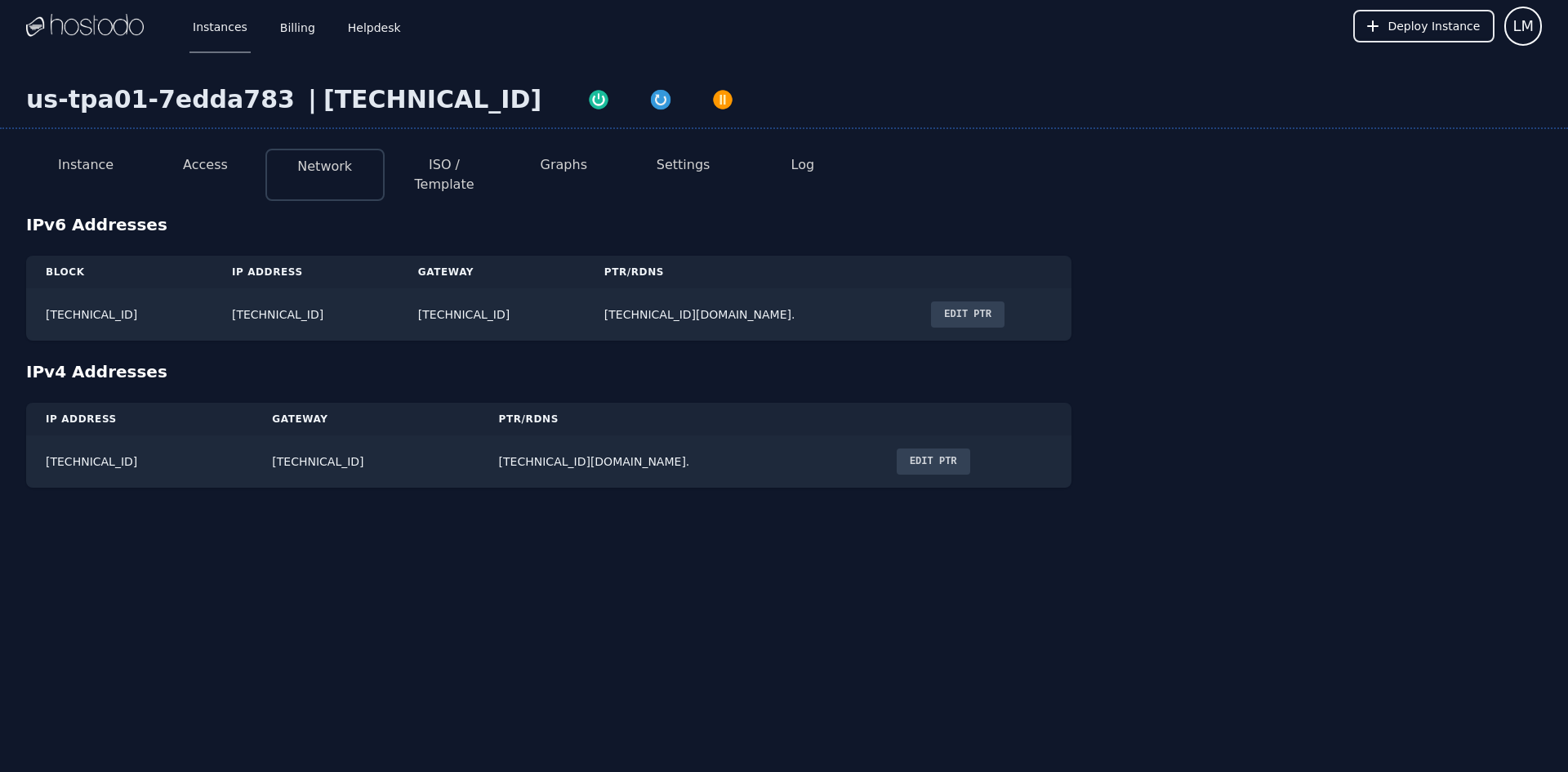
click at [207, 165] on button "Access" at bounding box center [206, 165] width 45 height 20
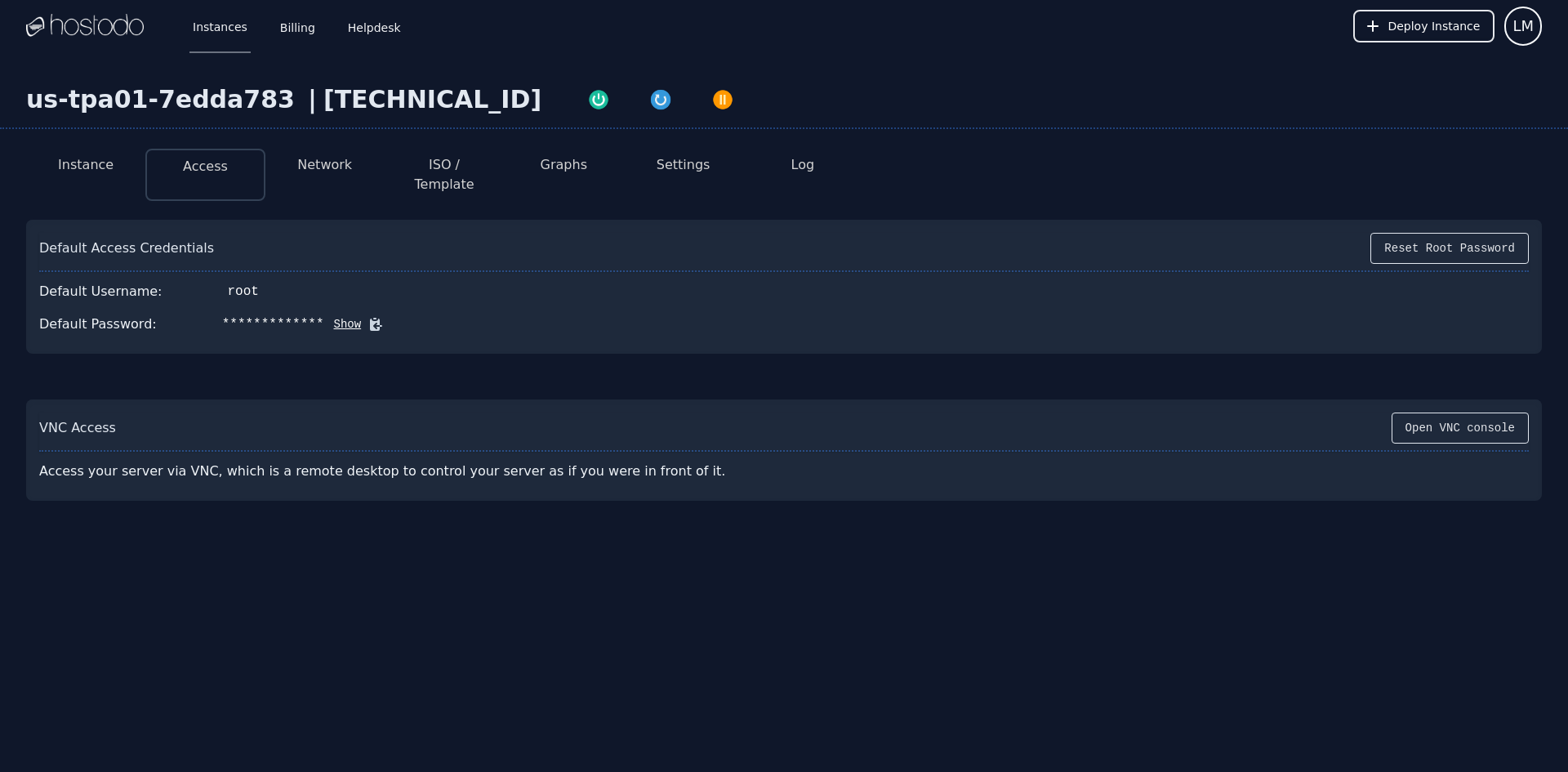
click at [327, 316] on button "Show" at bounding box center [342, 324] width 37 height 17
click at [242, 314] on div "QY~ayn\G0~F/OtBc" at bounding box center [324, 324] width 204 height 20
drag, startPoint x: 206, startPoint y: 306, endPoint x: 321, endPoint y: 307, distance: 115.0
click at [321, 308] on div "Default Password: QY~ayn\G0~F/OtBc Hide" at bounding box center [784, 324] width 1490 height 33
click at [472, 318] on icon at bounding box center [478, 324] width 12 height 13
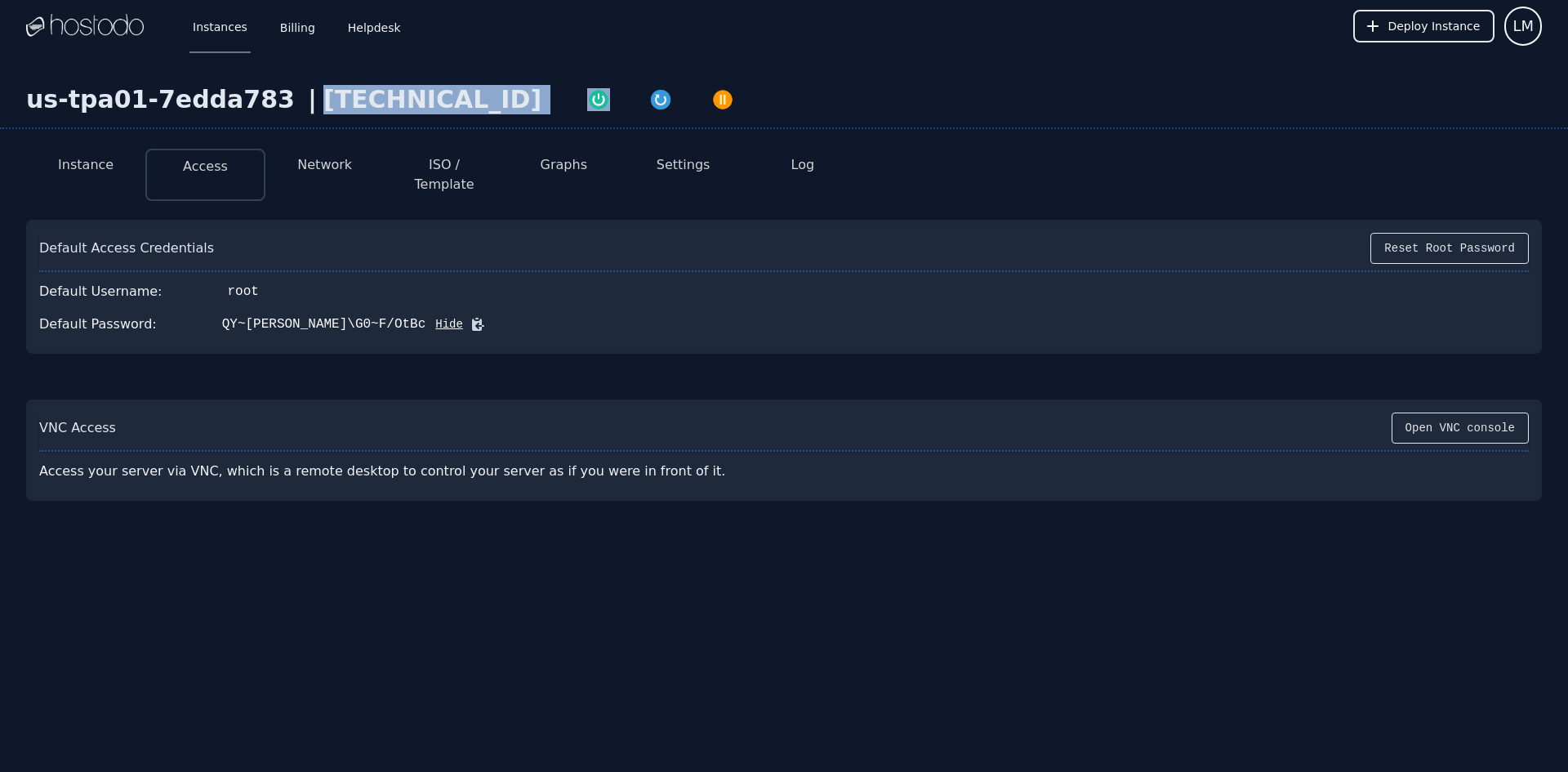
drag, startPoint x: 470, startPoint y: 103, endPoint x: 281, endPoint y: 112, distance: 189.2
click at [281, 112] on div "us-tpa01-7edda783 | 216.126.231.141" at bounding box center [784, 107] width 1568 height 44
copy div "216.126.231.141"
click at [236, 670] on div "Instances Billing Helpdesk Deploy Instance LM Instances SSH Keys Billing Helpde…" at bounding box center [784, 386] width 1568 height 772
click at [522, 526] on div "us-tpa01-7edda783 | 216.126.231.141 Instance Access Network ISO / Template Grap…" at bounding box center [784, 358] width 1568 height 612
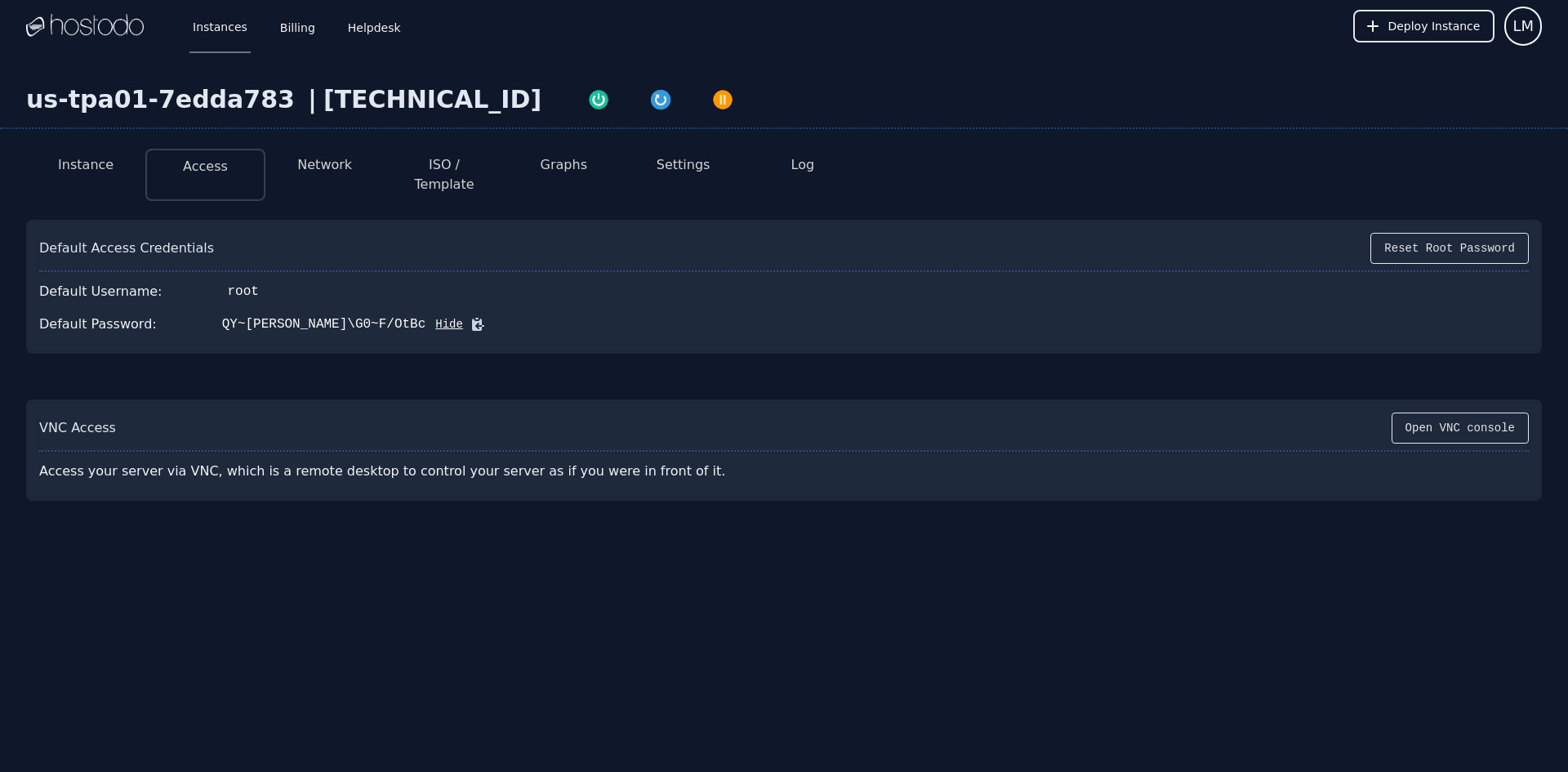
click at [329, 163] on button "Network" at bounding box center [325, 165] width 55 height 20
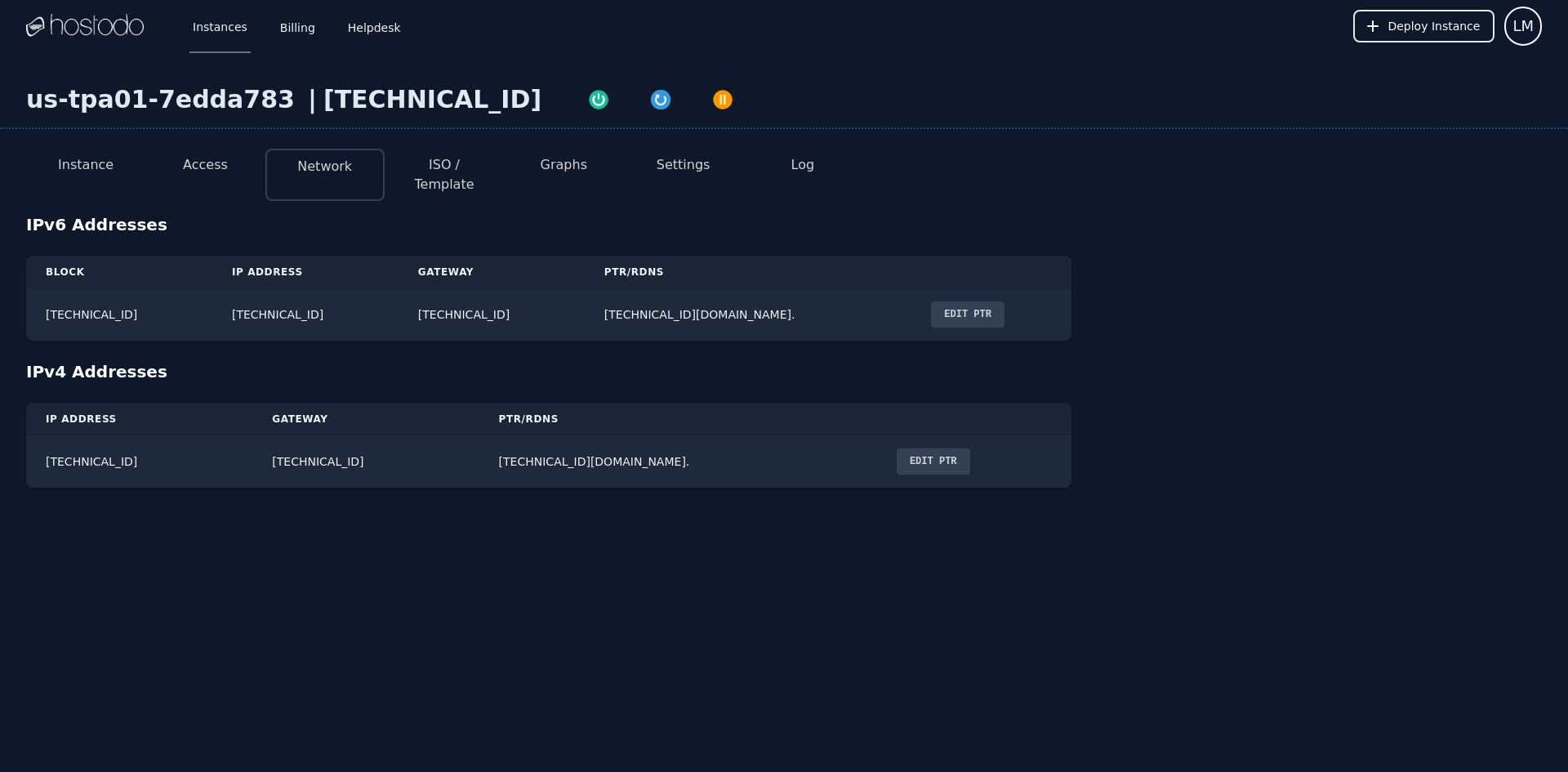
click at [88, 158] on button "Instance" at bounding box center [86, 165] width 56 height 20
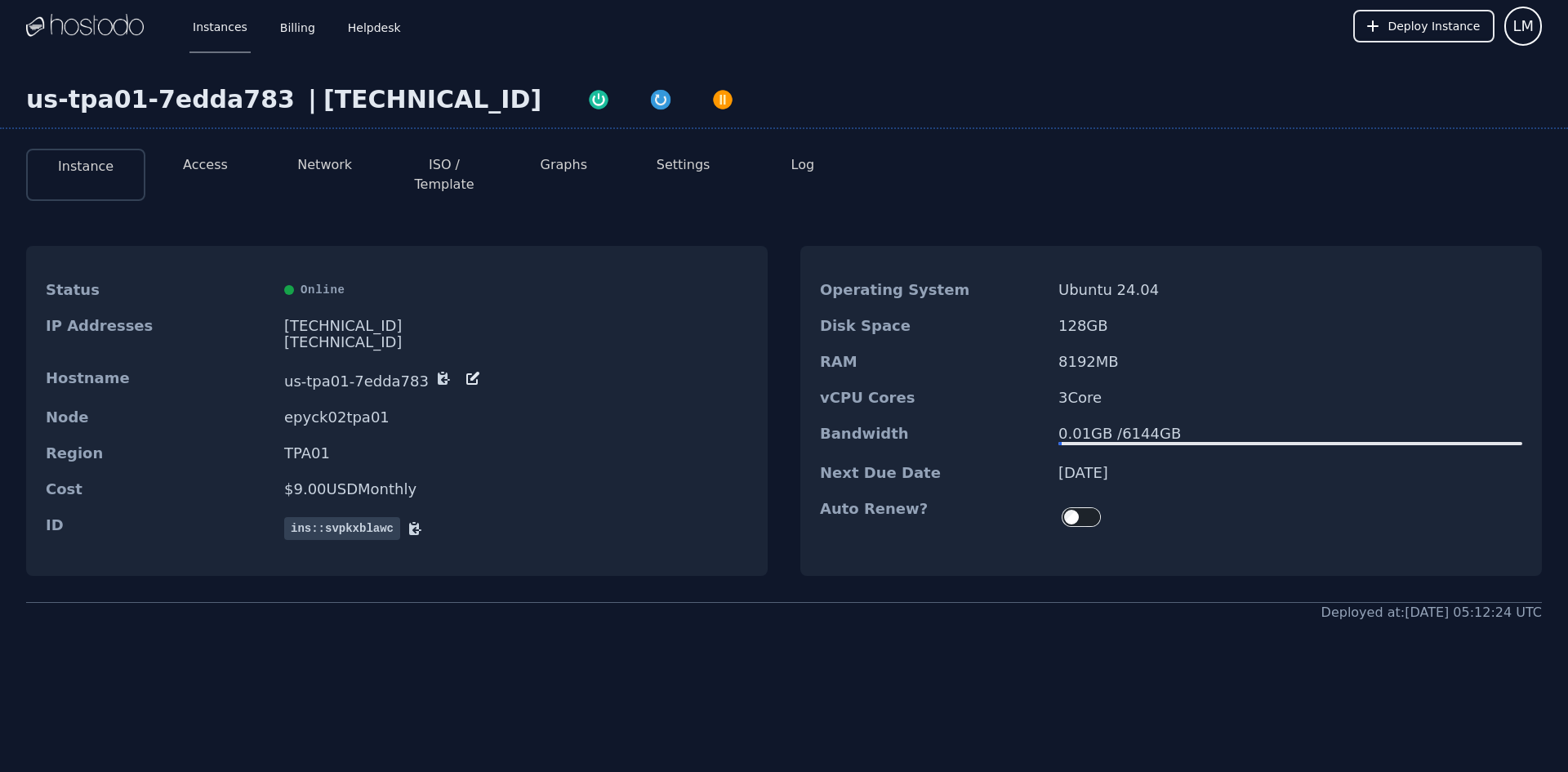
click at [920, 578] on div "Status Online IP Addresses 216.126.231.141 2606:65c0:20:33d:9556:e56f:3ff:2f40/…" at bounding box center [784, 411] width 1516 height 383
click at [202, 151] on li "Access" at bounding box center [205, 174] width 119 height 53
click at [208, 161] on button "Access" at bounding box center [206, 165] width 45 height 20
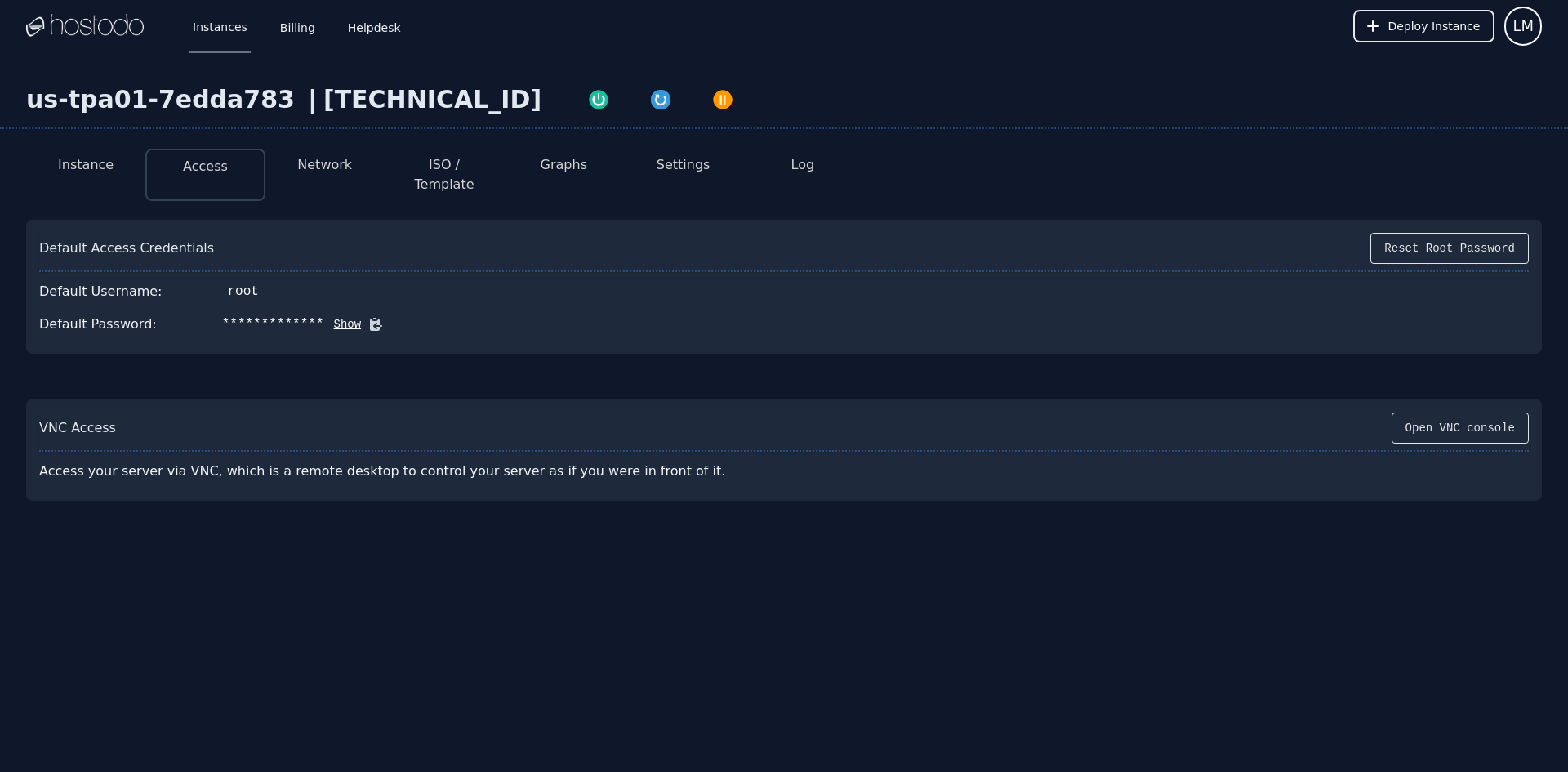
click at [325, 316] on button "Show" at bounding box center [342, 324] width 37 height 17
click at [1031, 580] on div "us-tpa01-7edda783 | 216.126.231.141 Instance Access Network ISO / Template Grap…" at bounding box center [784, 358] width 1568 height 612
click at [314, 164] on button "Network" at bounding box center [325, 165] width 55 height 20
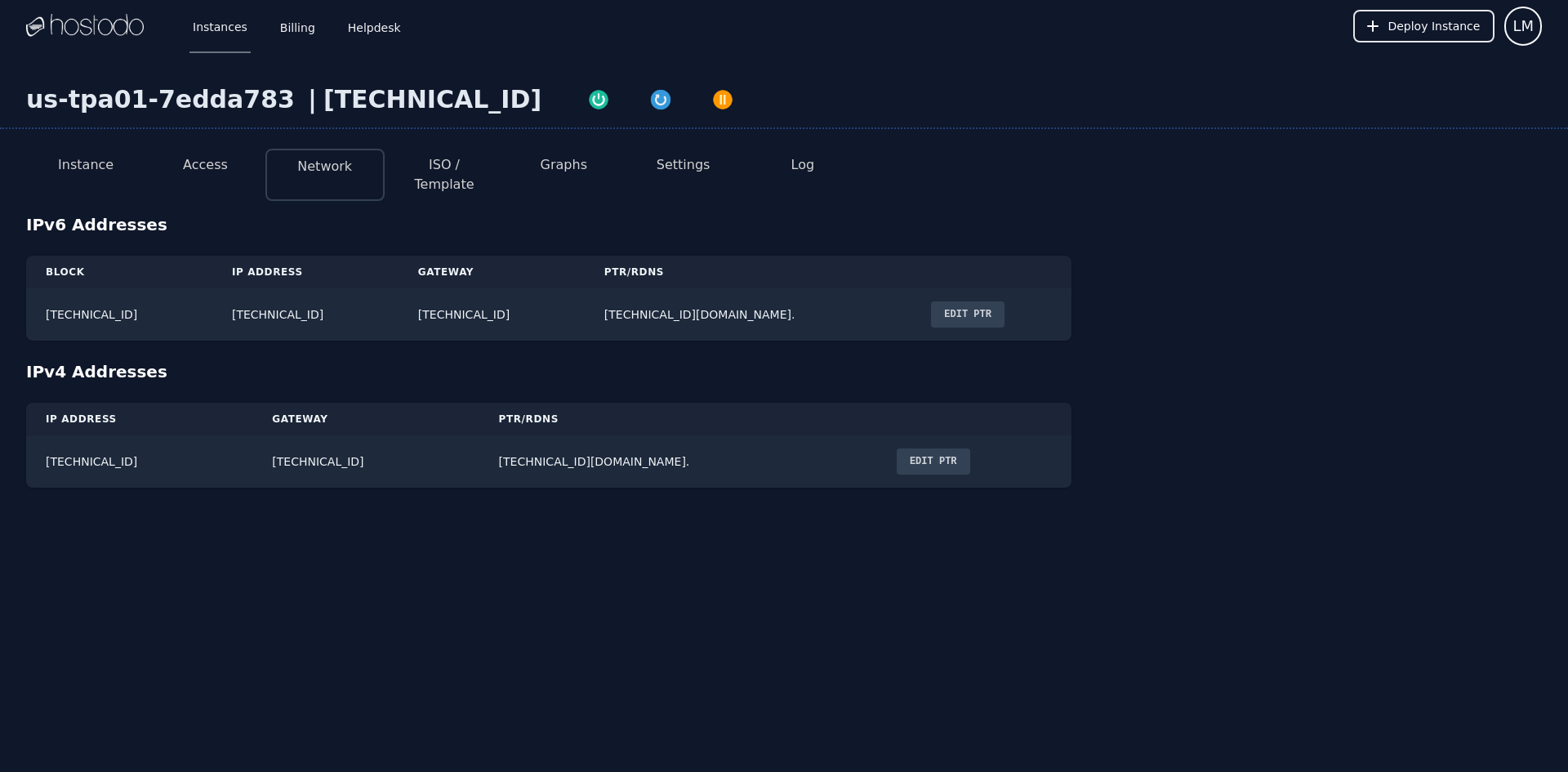
click at [438, 170] on button "ISO / Template" at bounding box center [444, 174] width 93 height 39
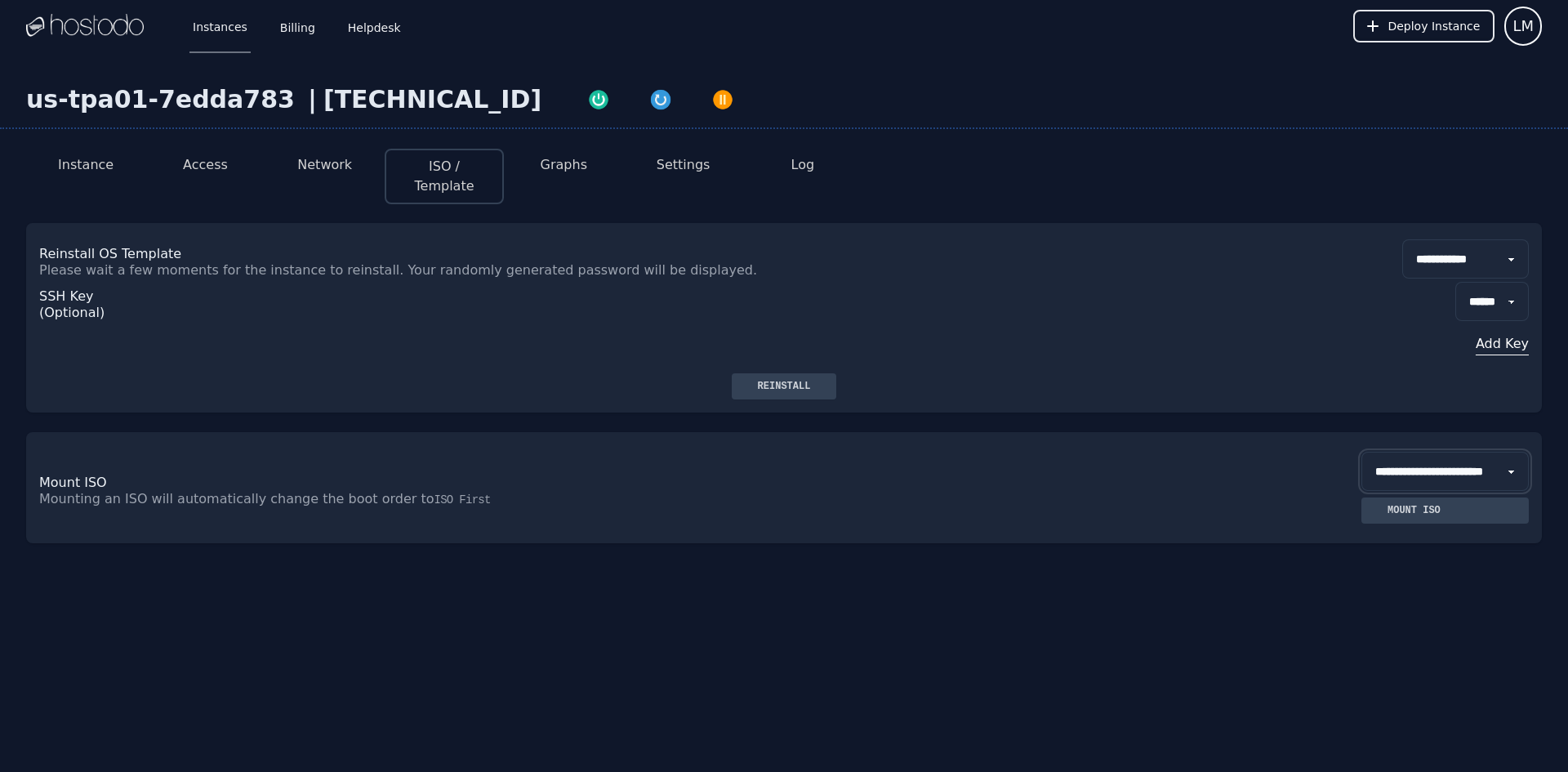
click at [1491, 457] on select "**********" at bounding box center [1445, 471] width 167 height 39
click at [1490, 453] on select "**********" at bounding box center [1445, 471] width 167 height 39
click at [534, 159] on li "Graphs" at bounding box center [563, 176] width 119 height 56
click at [570, 161] on button "Graphs" at bounding box center [564, 165] width 47 height 20
select select "***"
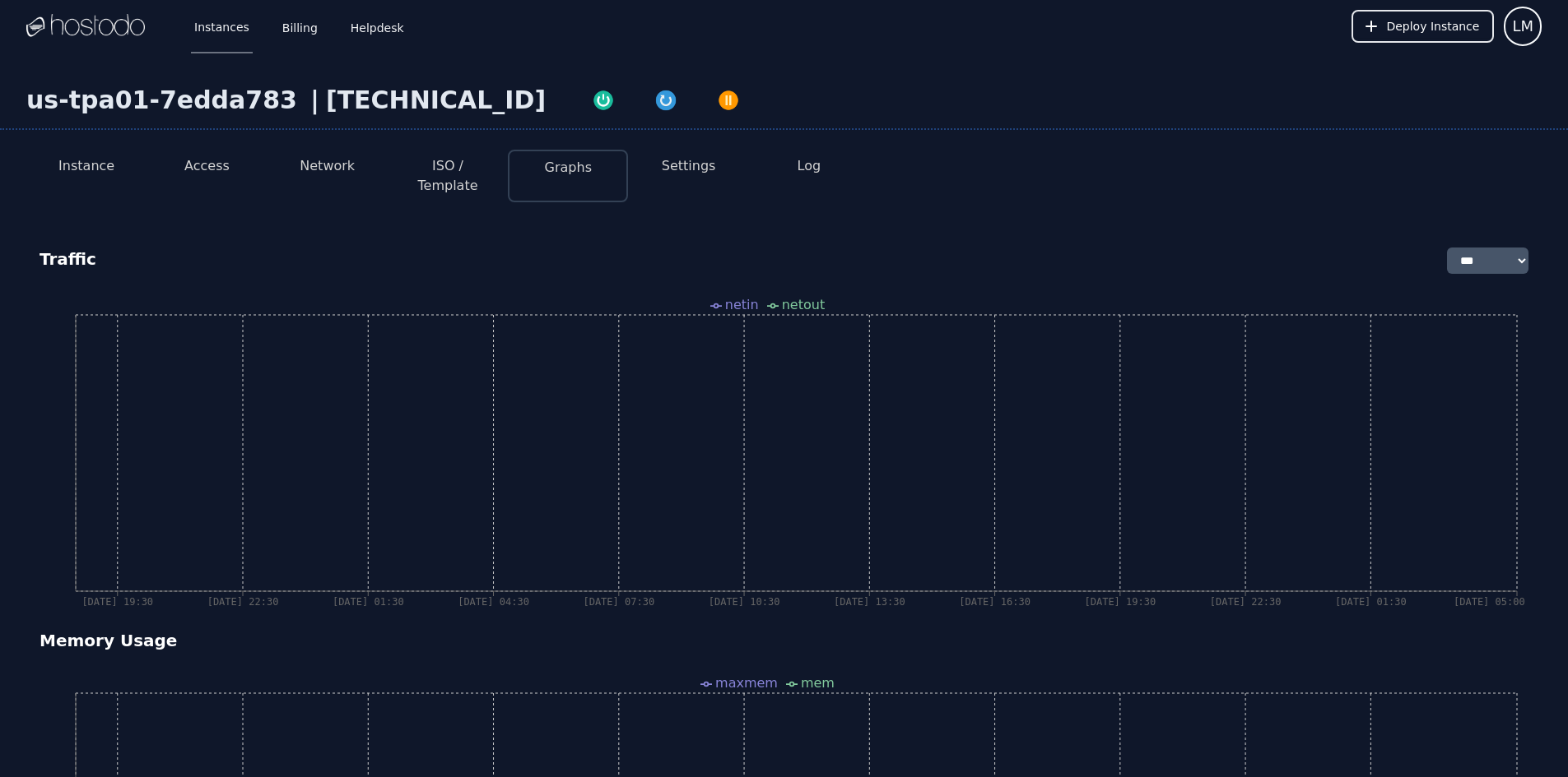
click at [708, 166] on button "Settings" at bounding box center [688, 166] width 55 height 20
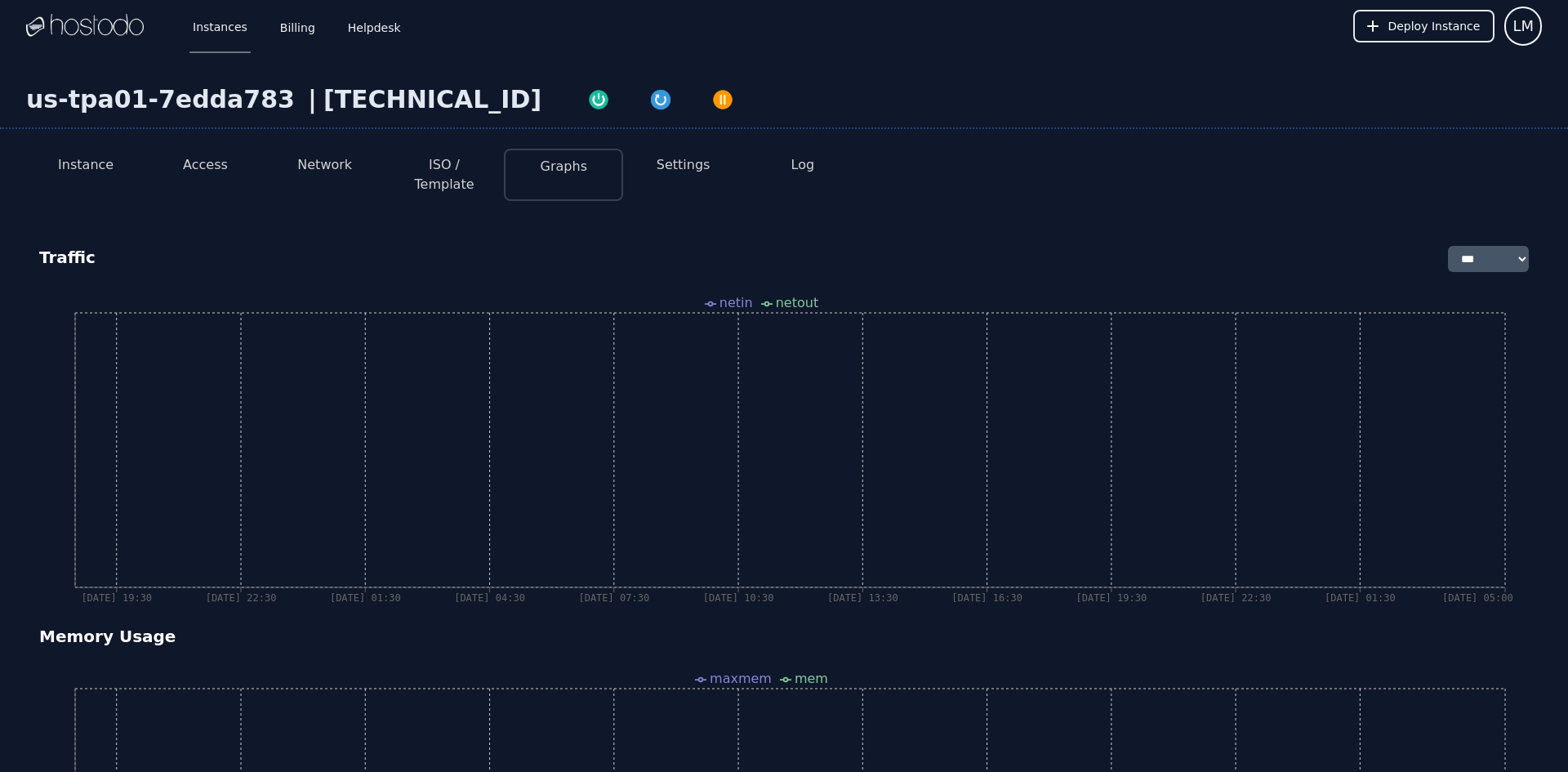
select select "***"
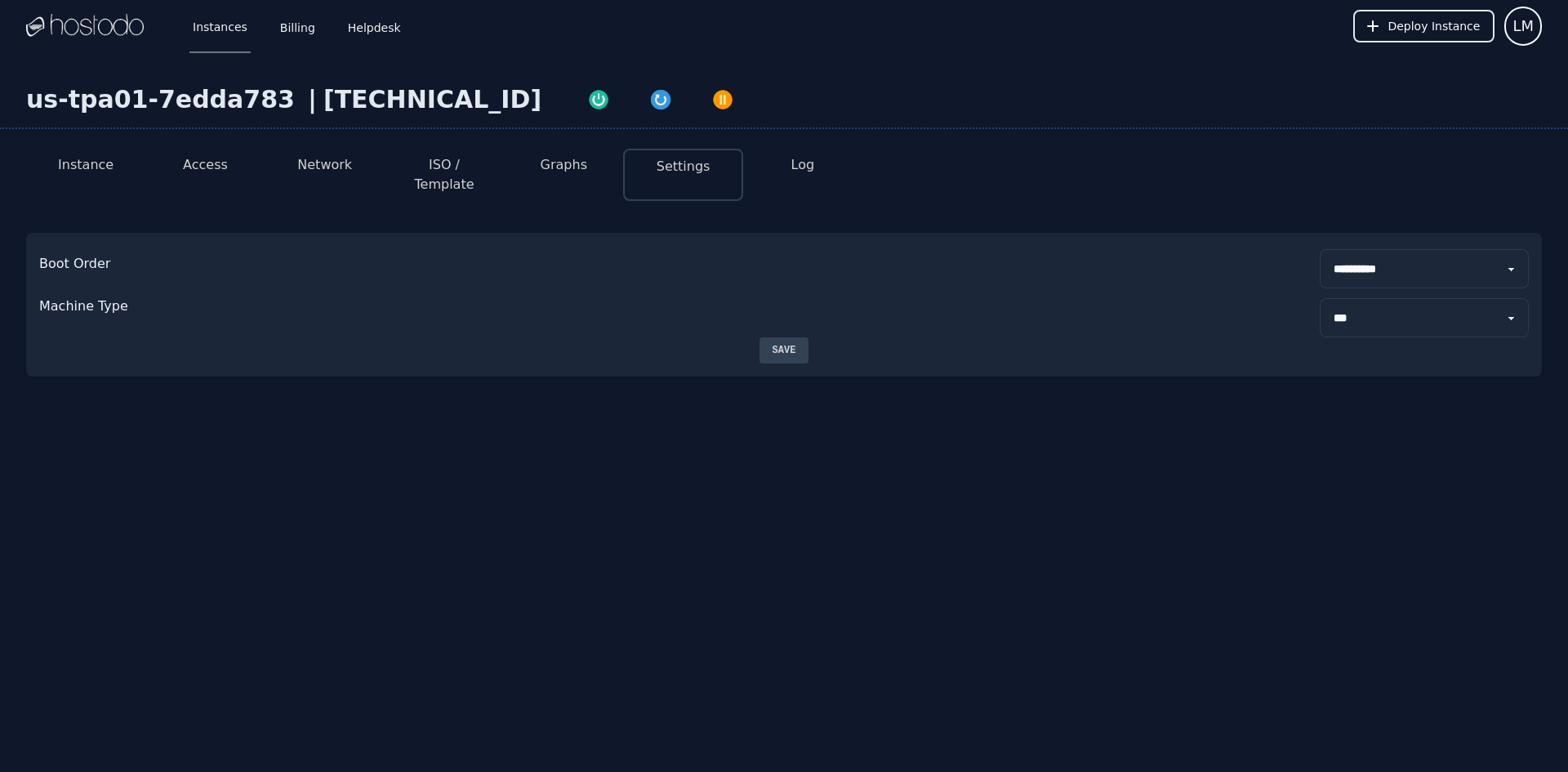
click at [593, 178] on li "Graphs" at bounding box center [563, 174] width 119 height 53
click at [564, 165] on button "Graphs" at bounding box center [564, 165] width 47 height 20
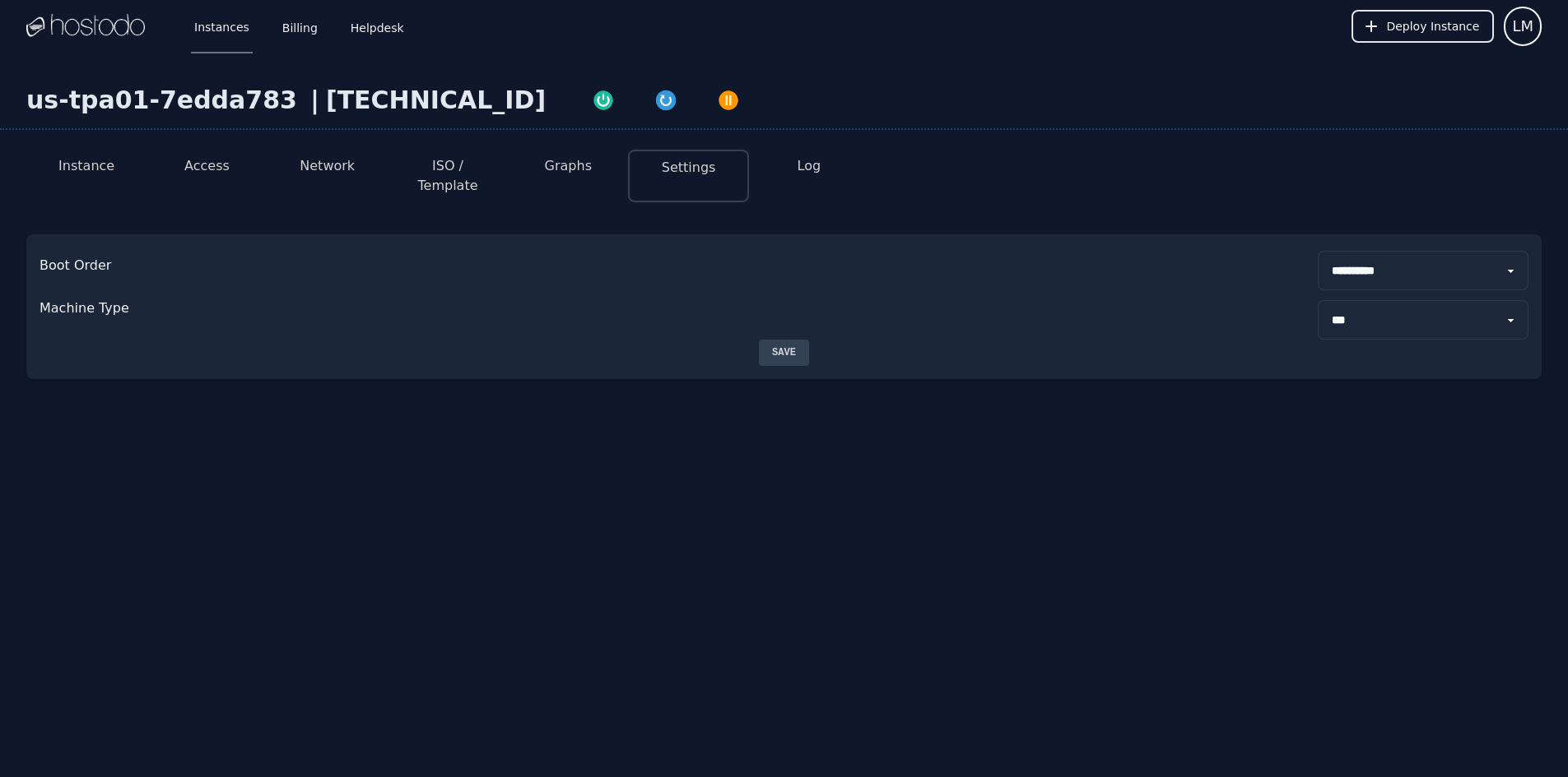
select select "***"
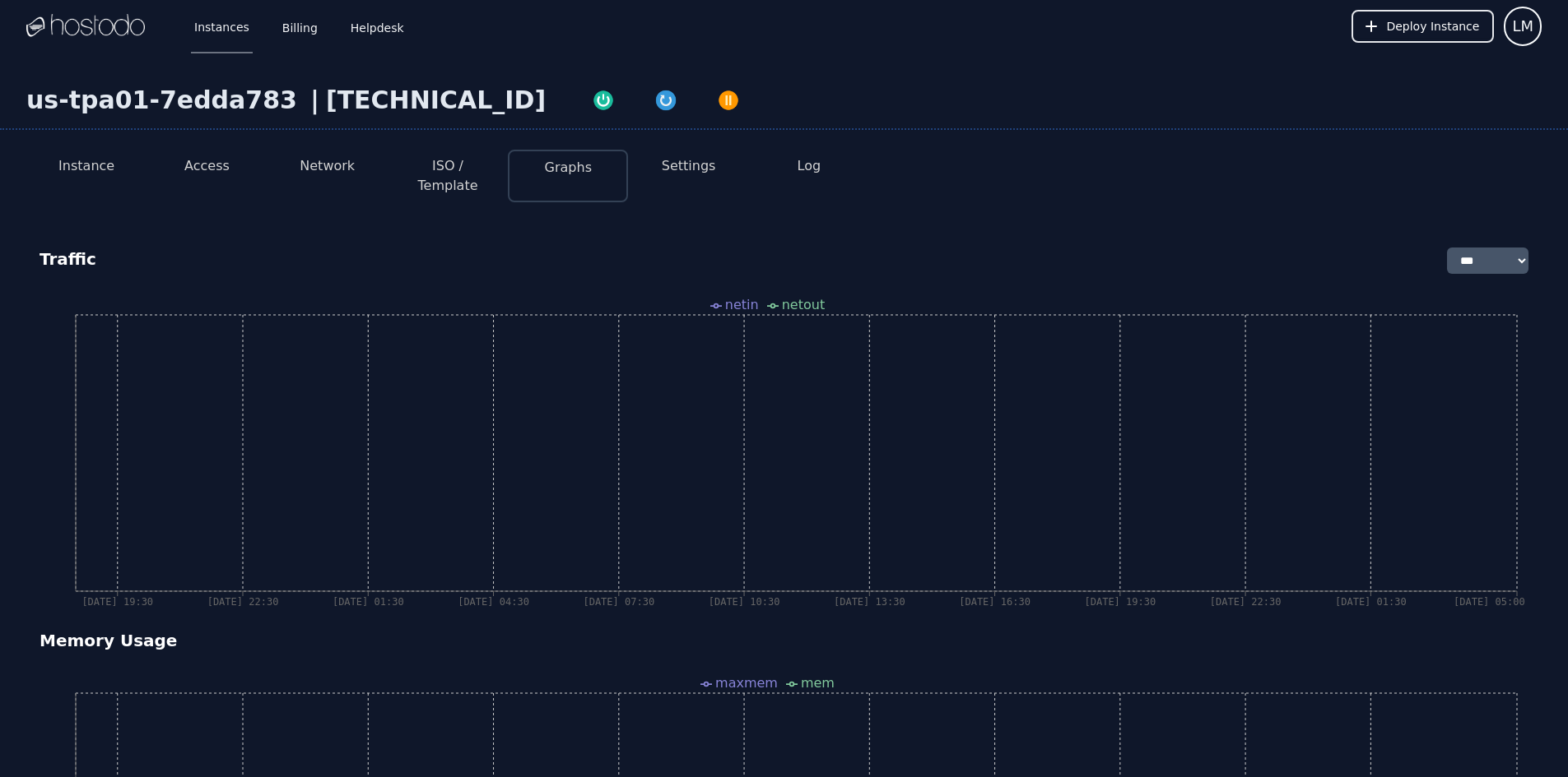
click at [693, 164] on button "Settings" at bounding box center [688, 166] width 55 height 20
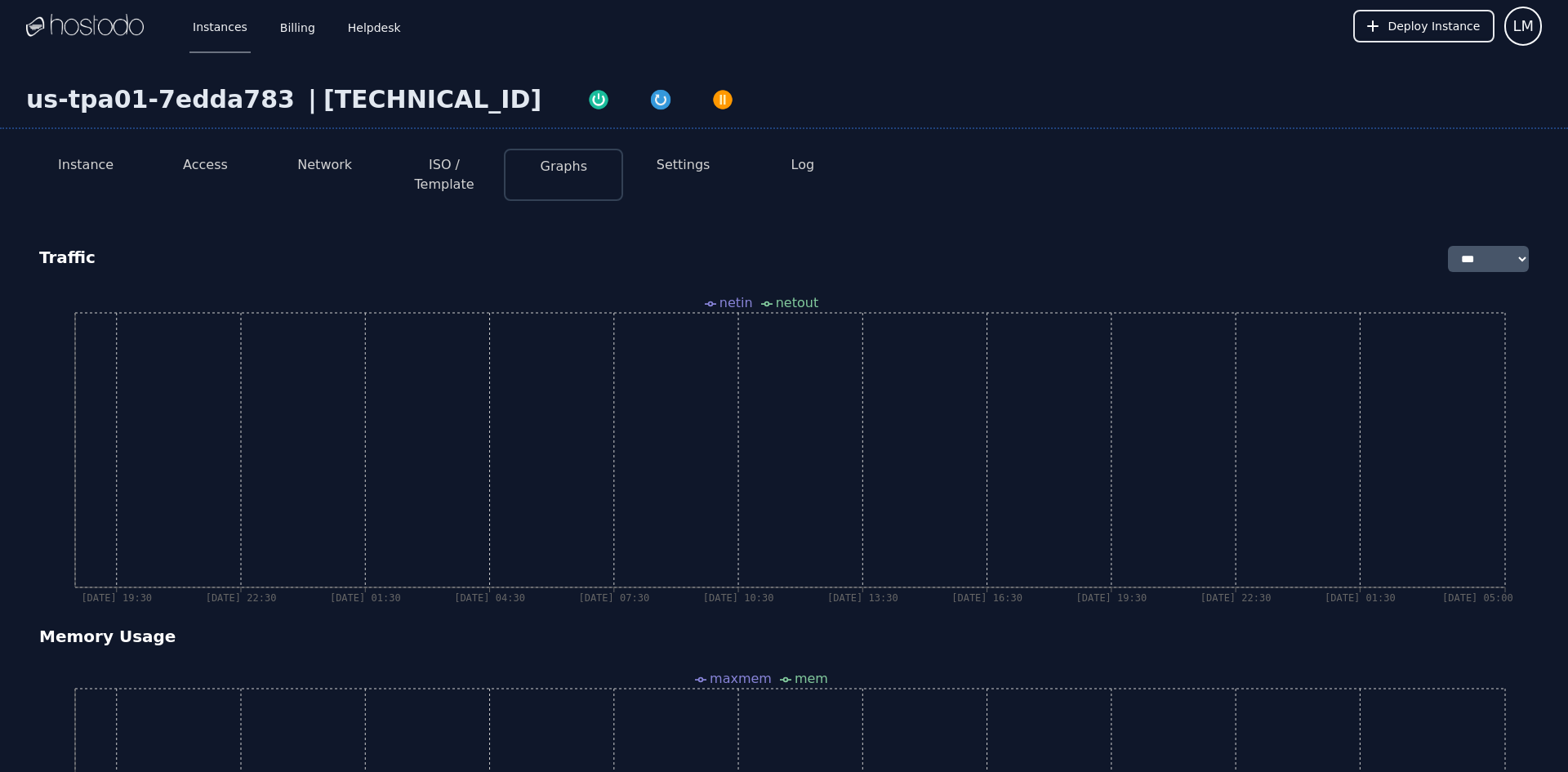
select select "***"
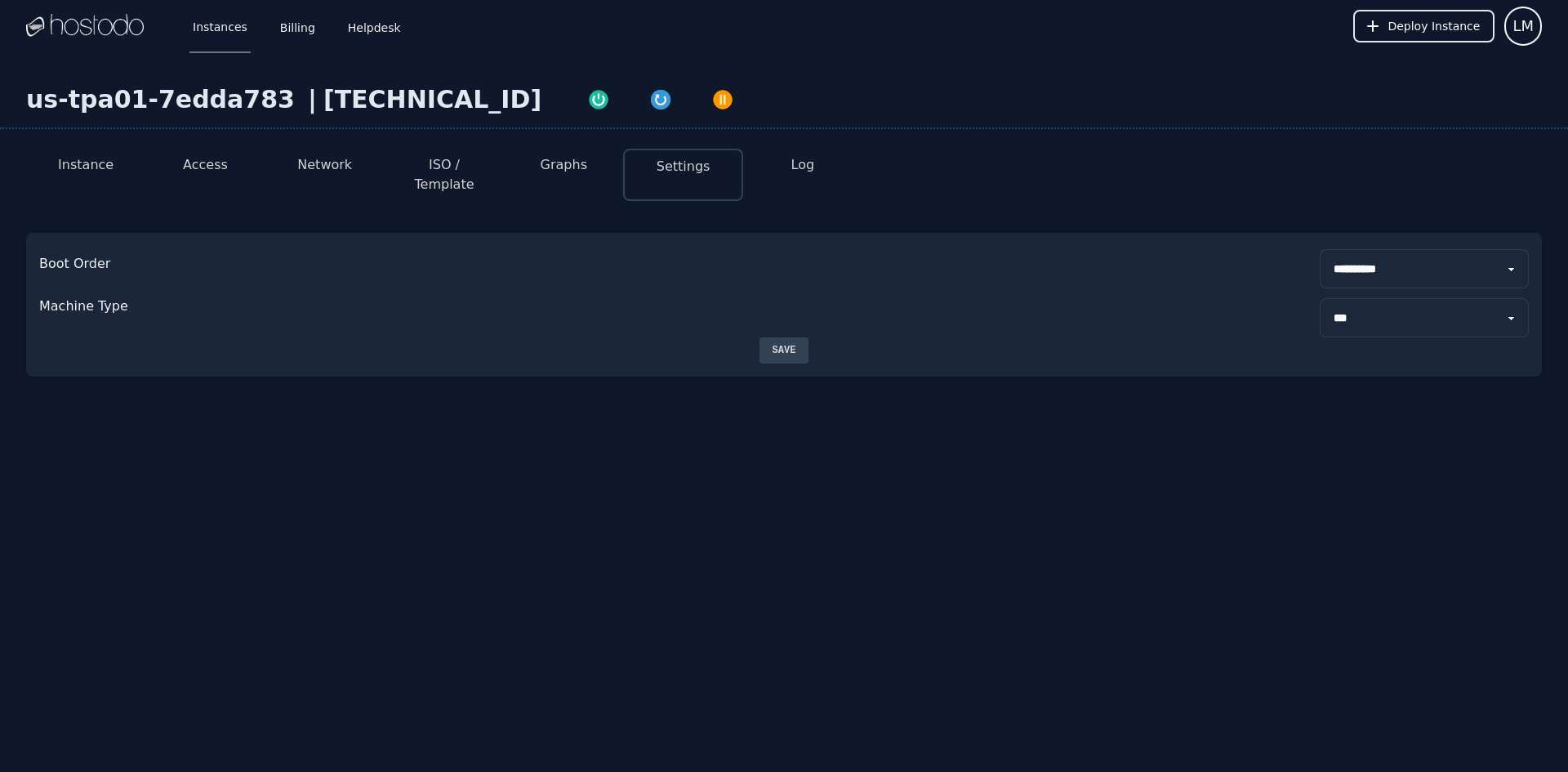
click at [810, 167] on button "Log" at bounding box center [803, 165] width 23 height 20
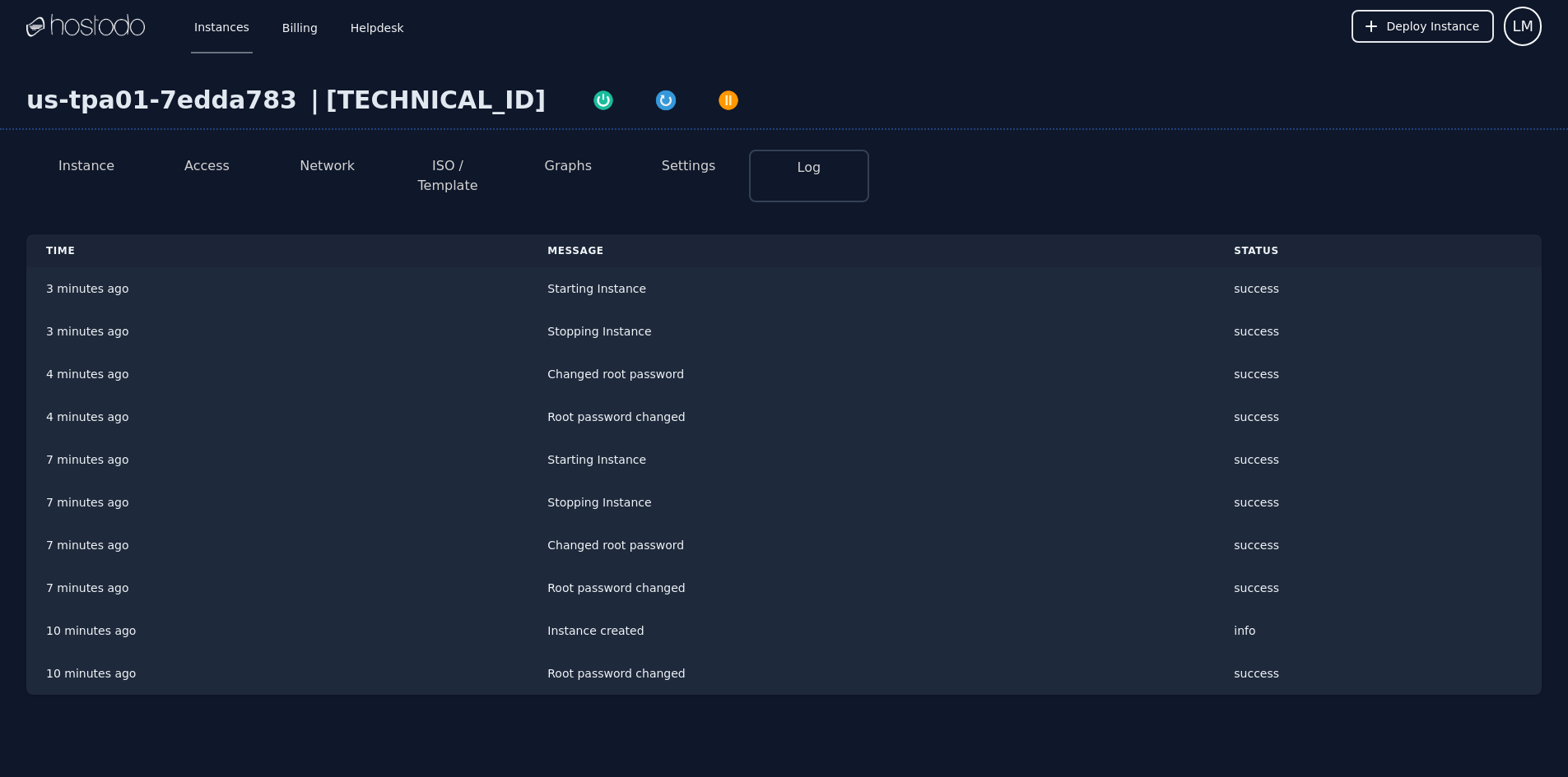
click at [816, 161] on button "Log" at bounding box center [809, 168] width 24 height 20
click at [326, 169] on button "Network" at bounding box center [327, 166] width 55 height 20
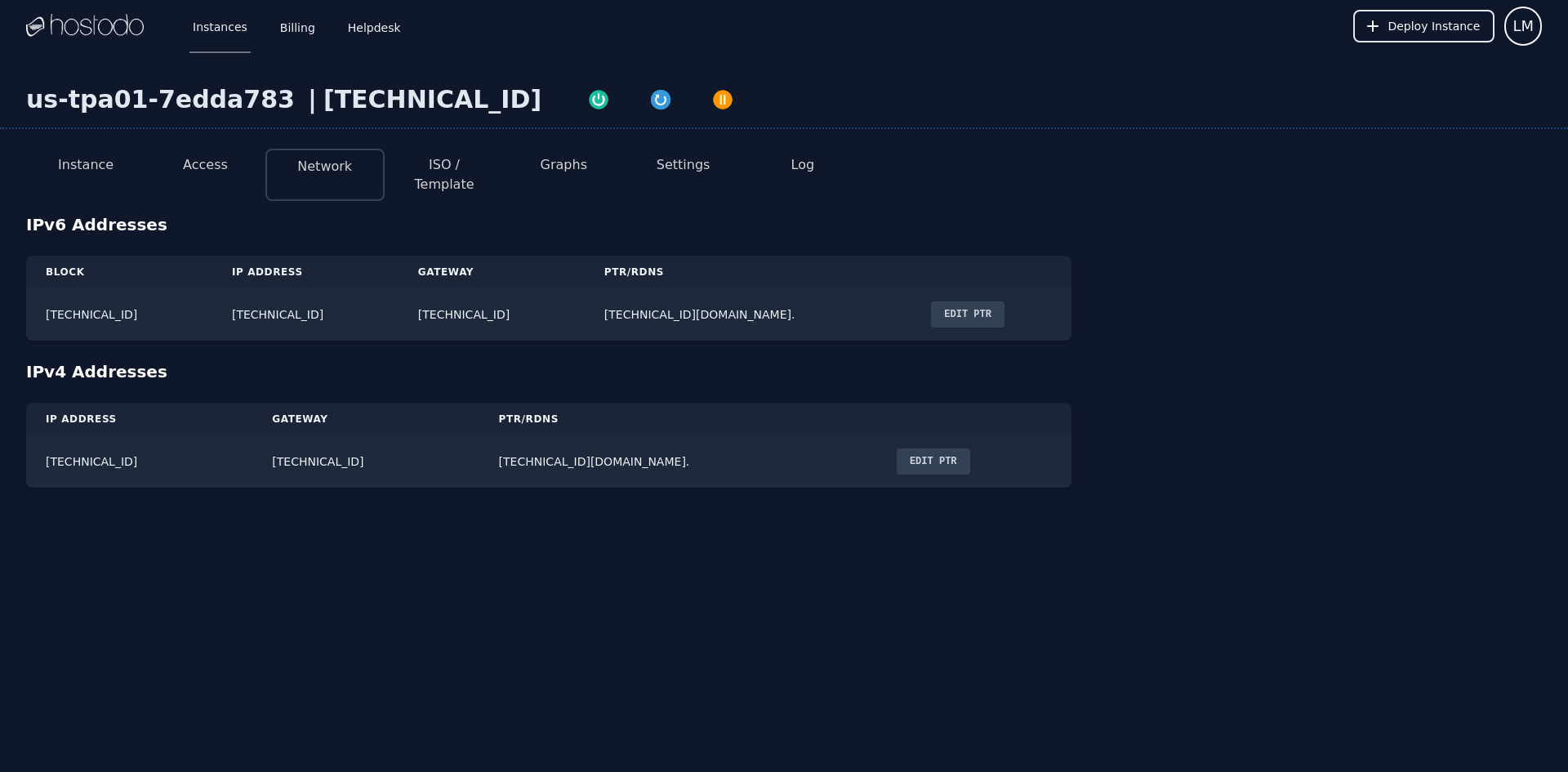
click at [208, 167] on button "Access" at bounding box center [206, 165] width 45 height 20
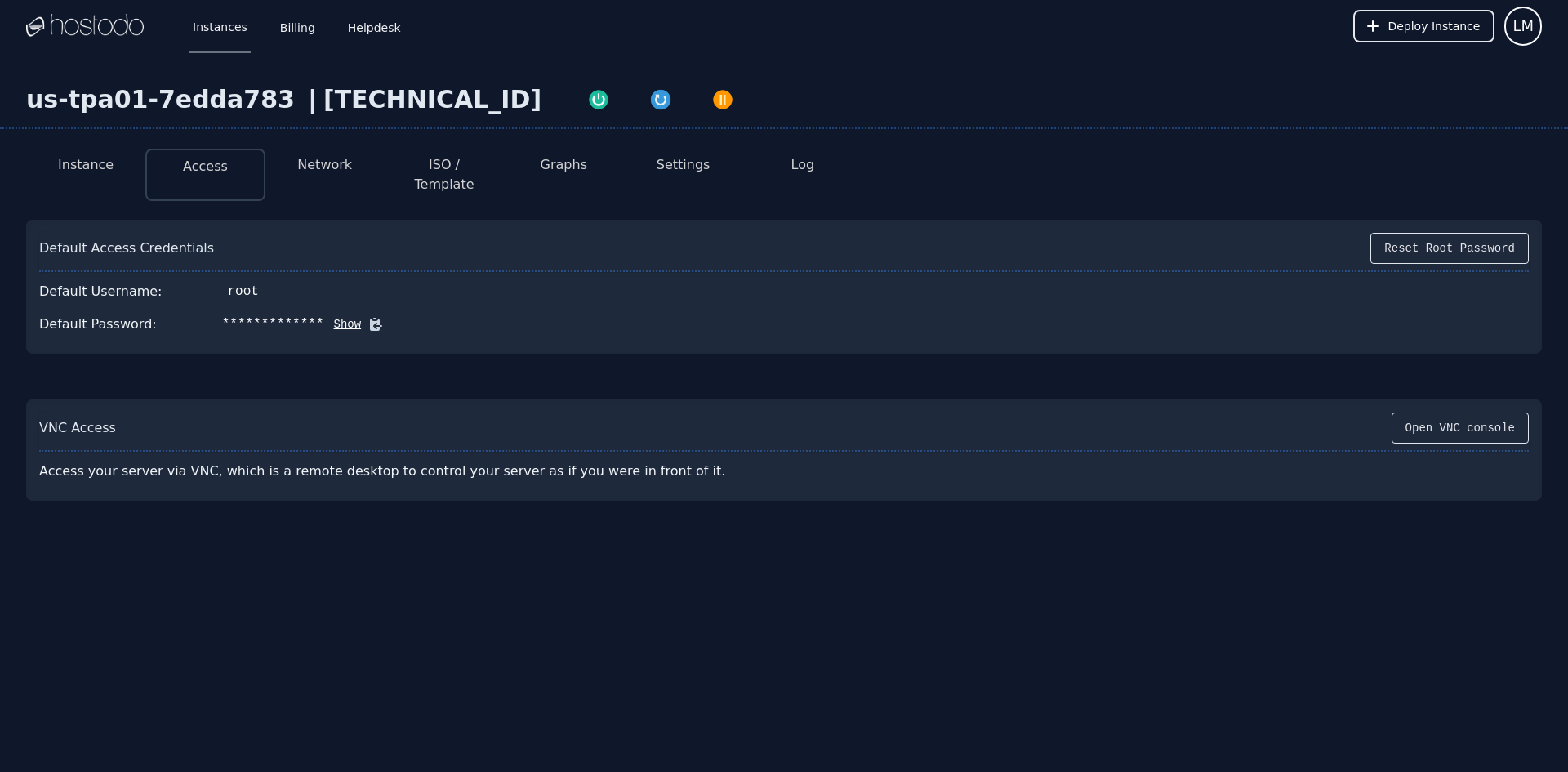
click at [293, 164] on li "Network" at bounding box center [325, 174] width 119 height 53
click at [321, 162] on button "Network" at bounding box center [325, 165] width 55 height 20
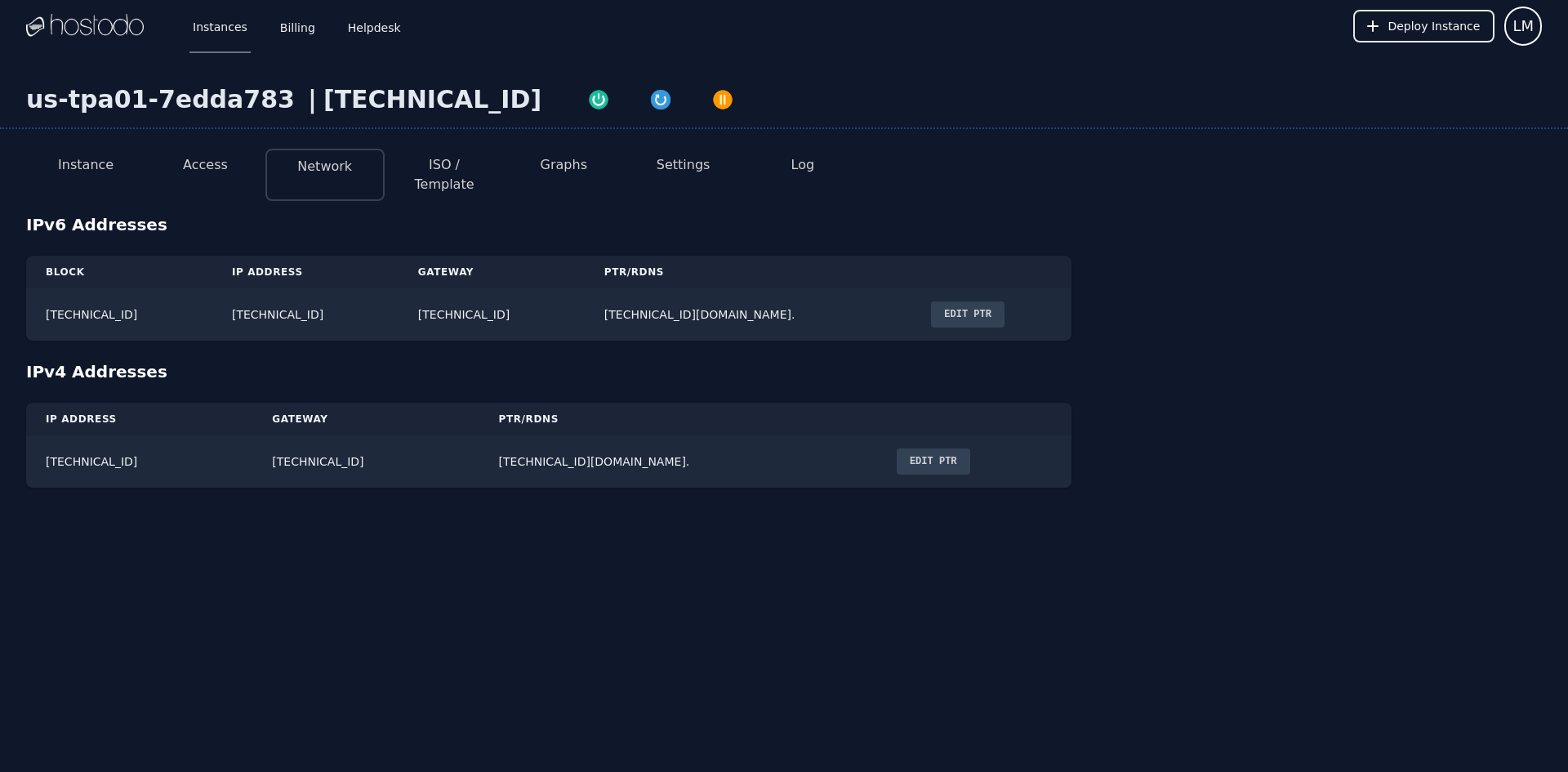
click at [207, 166] on button "Access" at bounding box center [206, 165] width 45 height 20
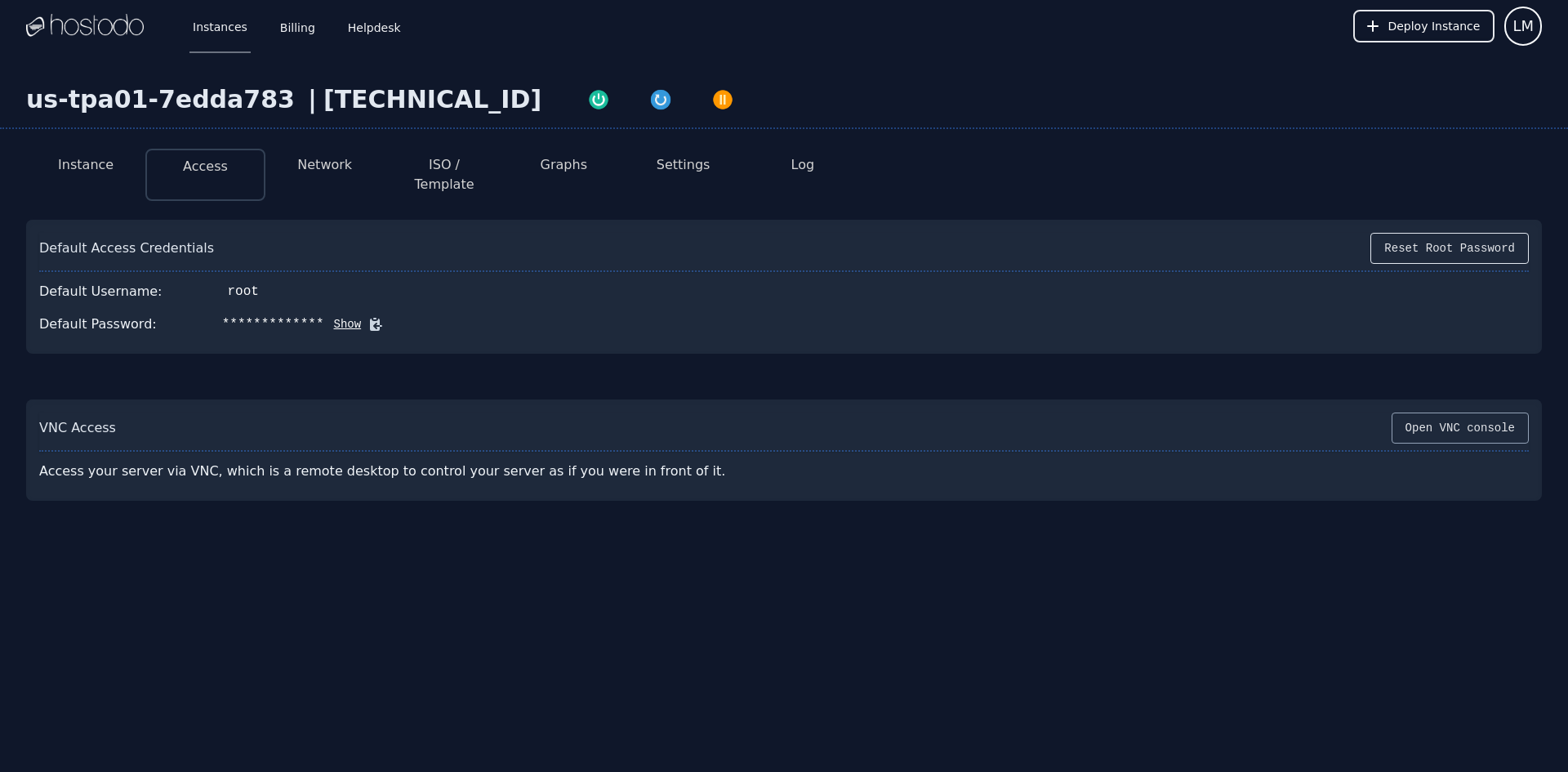
click at [1468, 413] on button "Open VNC console" at bounding box center [1460, 428] width 137 height 31
click at [324, 316] on button "Show" at bounding box center [342, 324] width 37 height 17
click at [466, 166] on button "ISO / Template" at bounding box center [444, 174] width 93 height 39
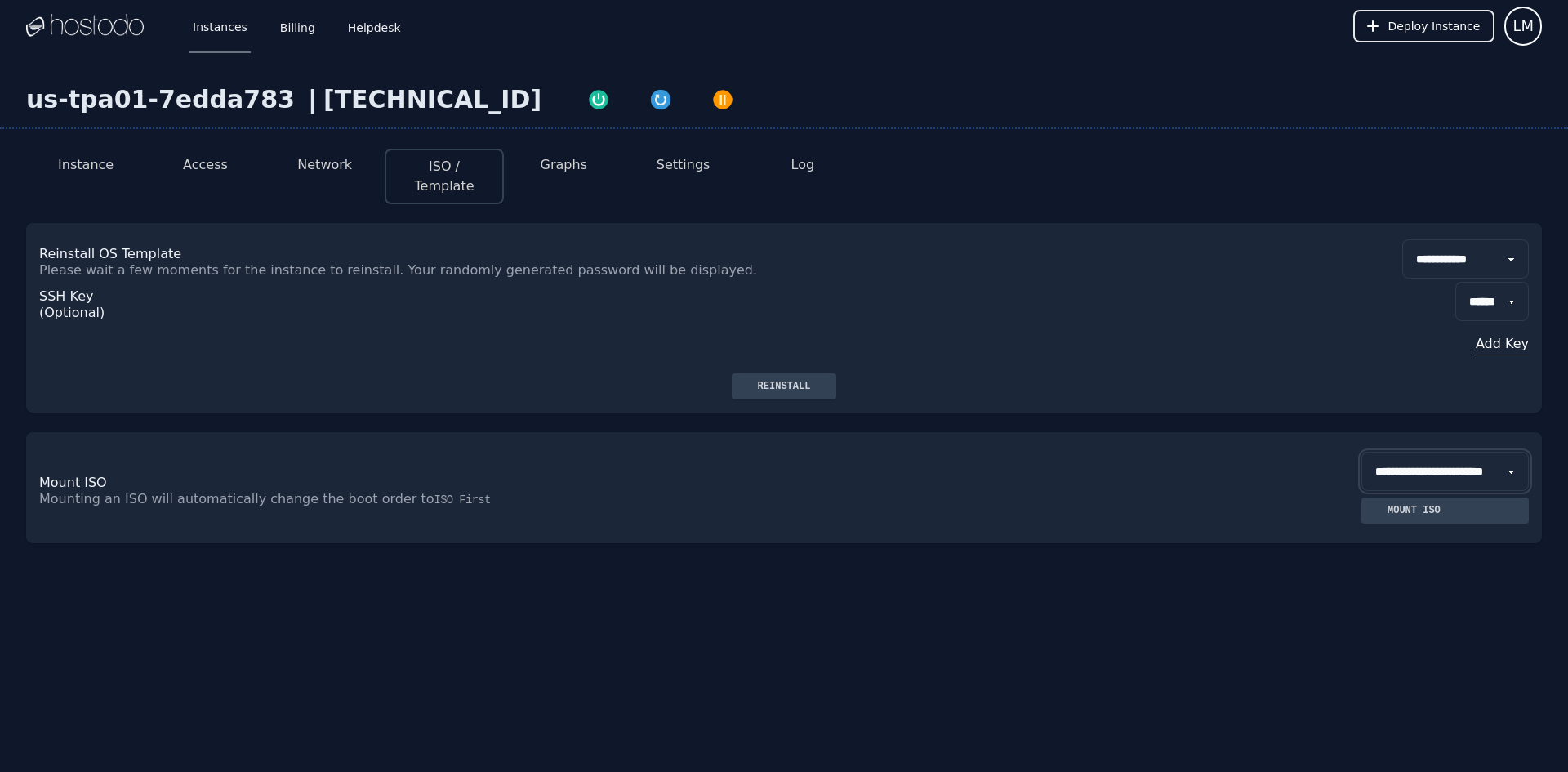
click at [1476, 454] on select "**********" at bounding box center [1445, 471] width 167 height 39
click at [1436, 242] on select "**********" at bounding box center [1466, 258] width 127 height 39
select select "**"
click at [1402, 239] on select "**********" at bounding box center [1466, 258] width 127 height 39
click at [782, 380] on div "Reinstall" at bounding box center [784, 387] width 79 height 13
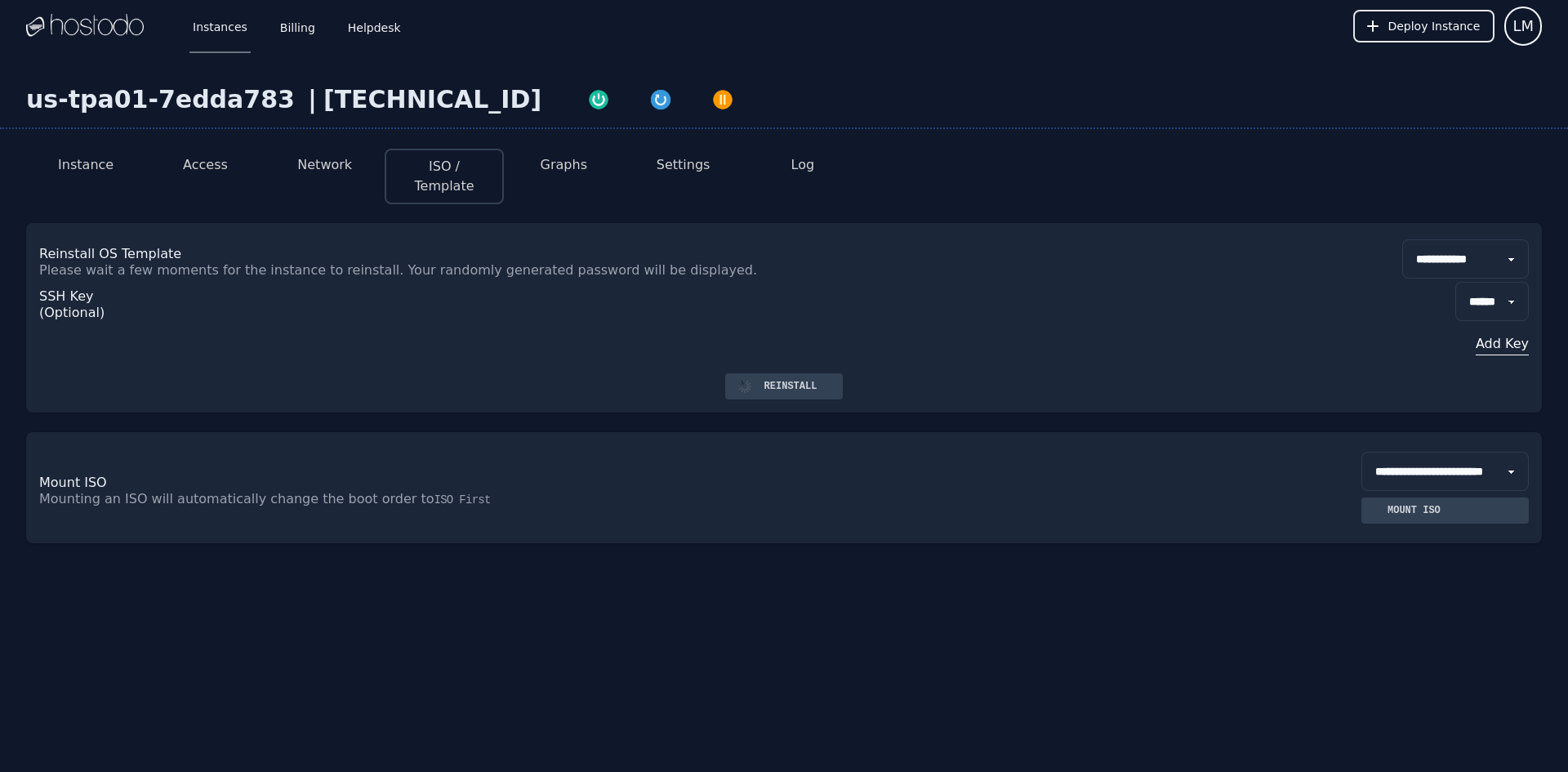
click at [85, 164] on button "Instance" at bounding box center [86, 165] width 56 height 20
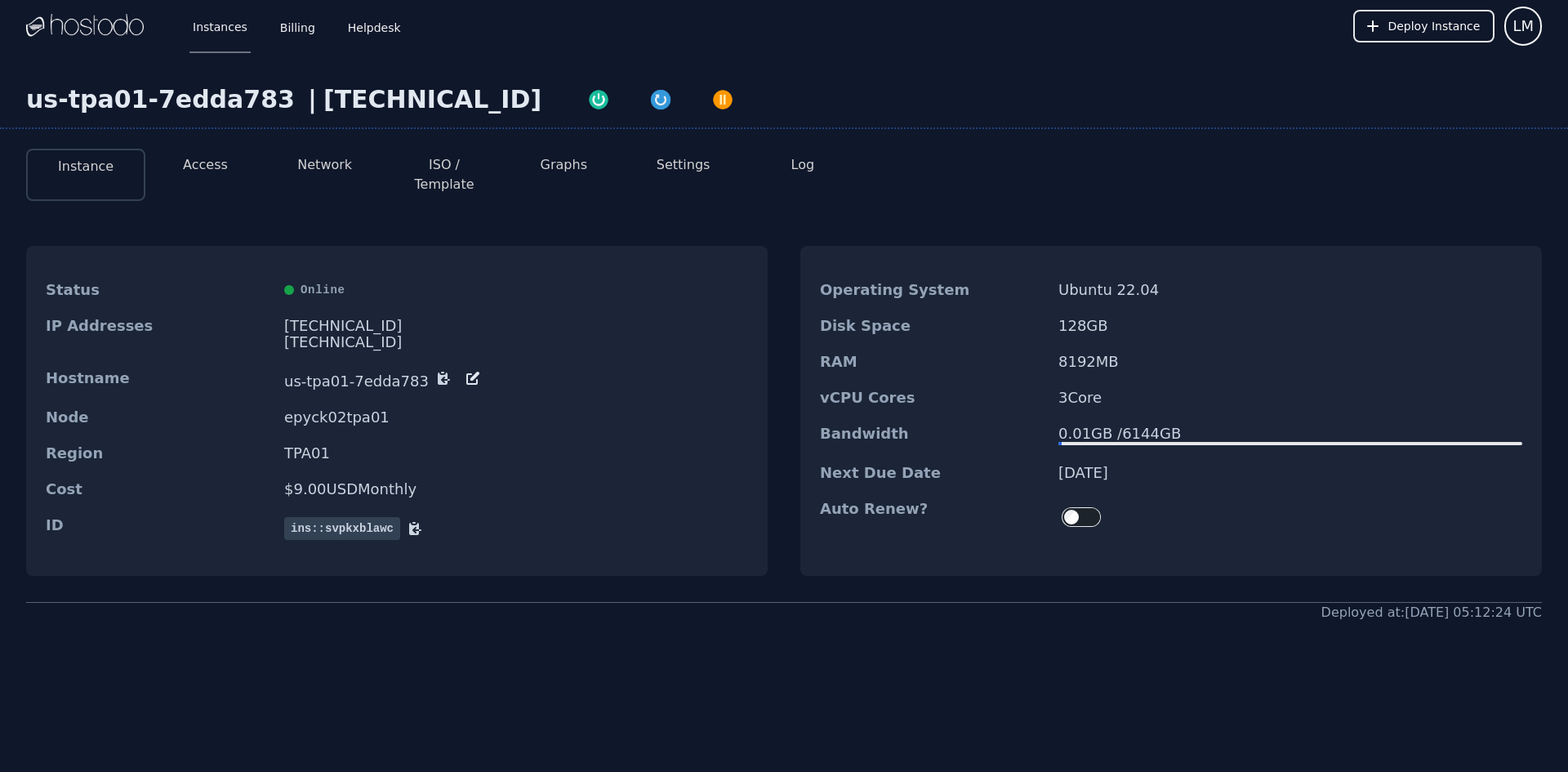
click at [452, 159] on button "ISO / Template" at bounding box center [444, 174] width 93 height 39
select select "**"
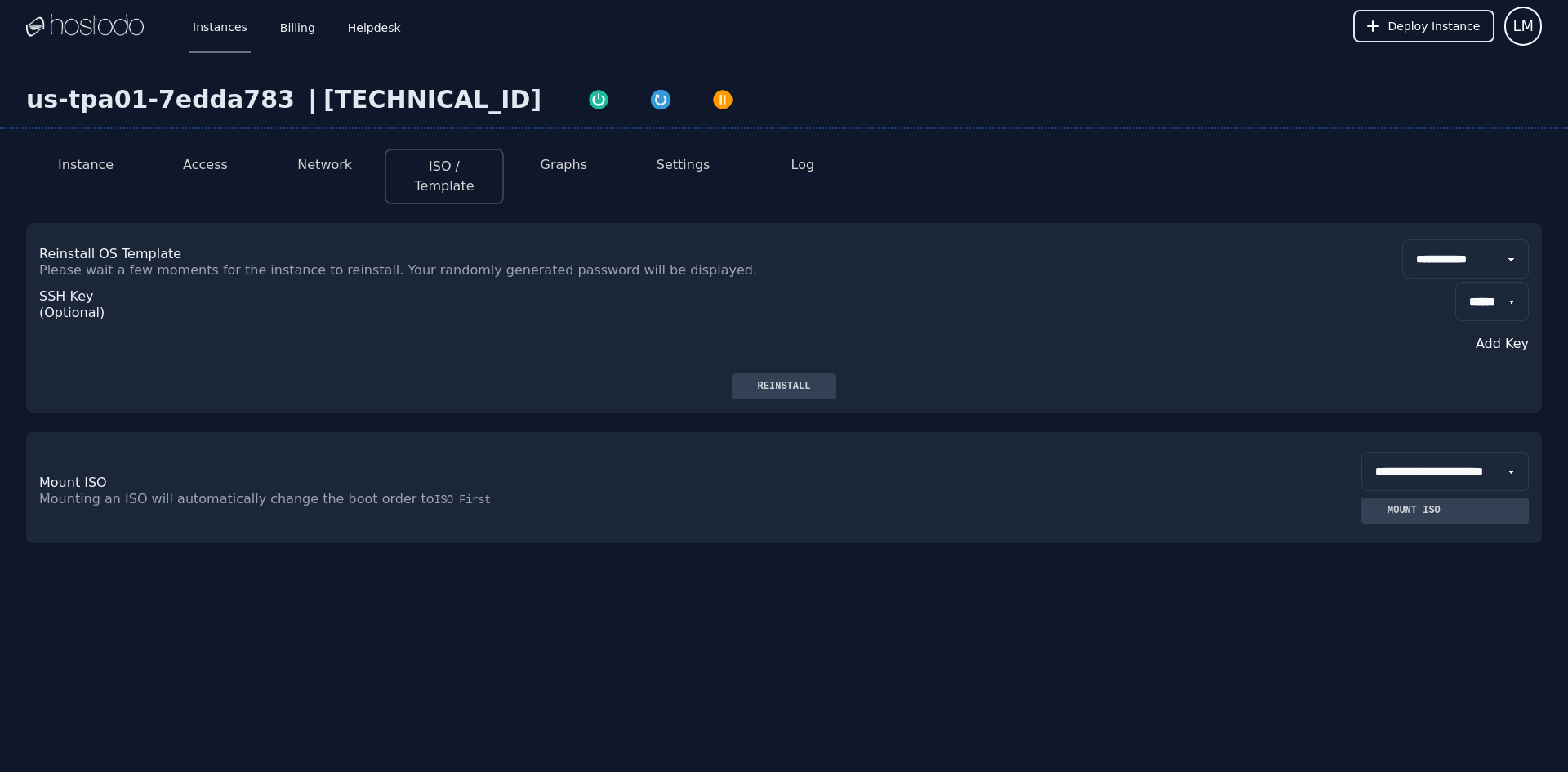
click at [550, 157] on button "Graphs" at bounding box center [564, 165] width 47 height 20
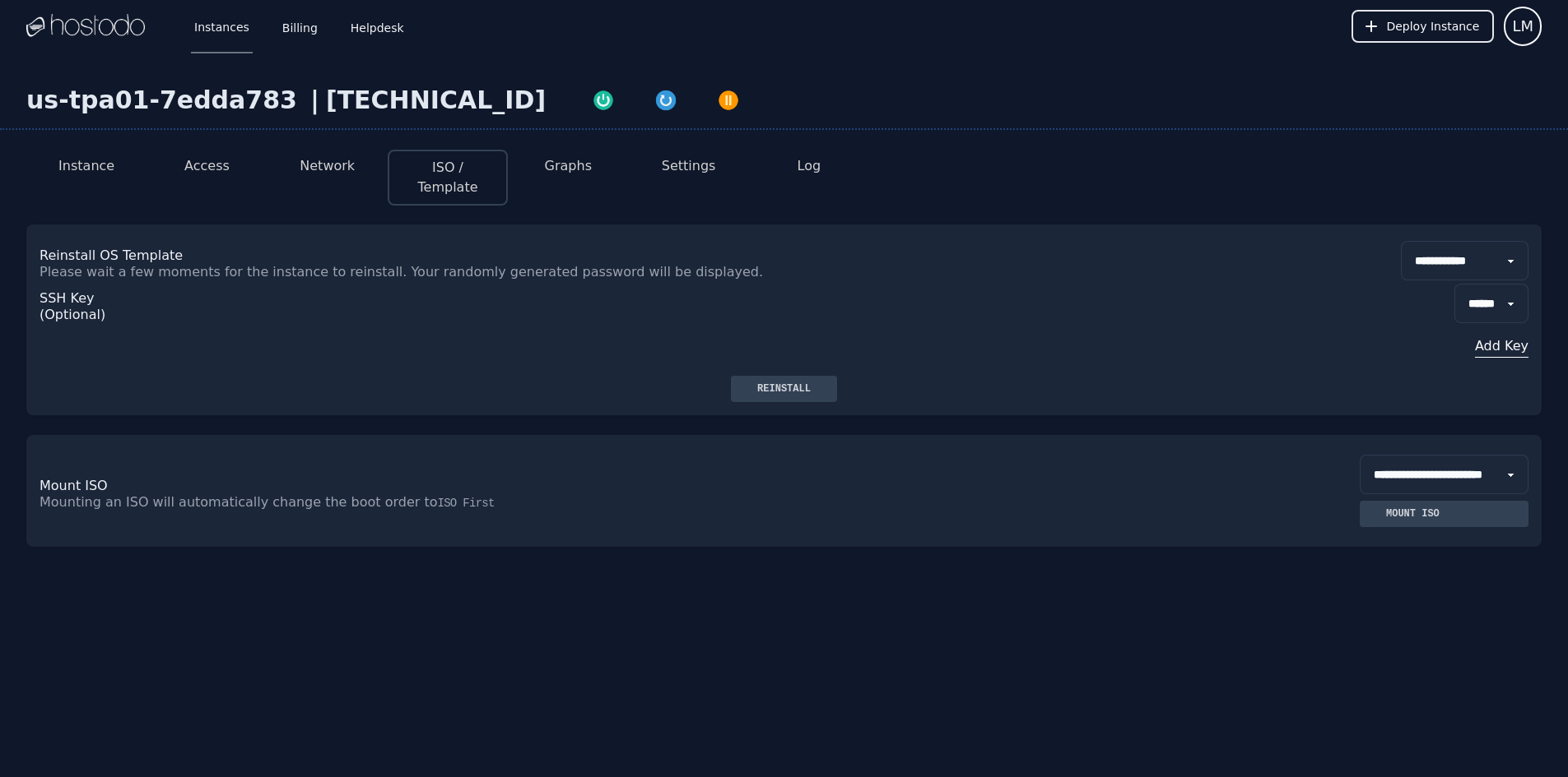
select select "***"
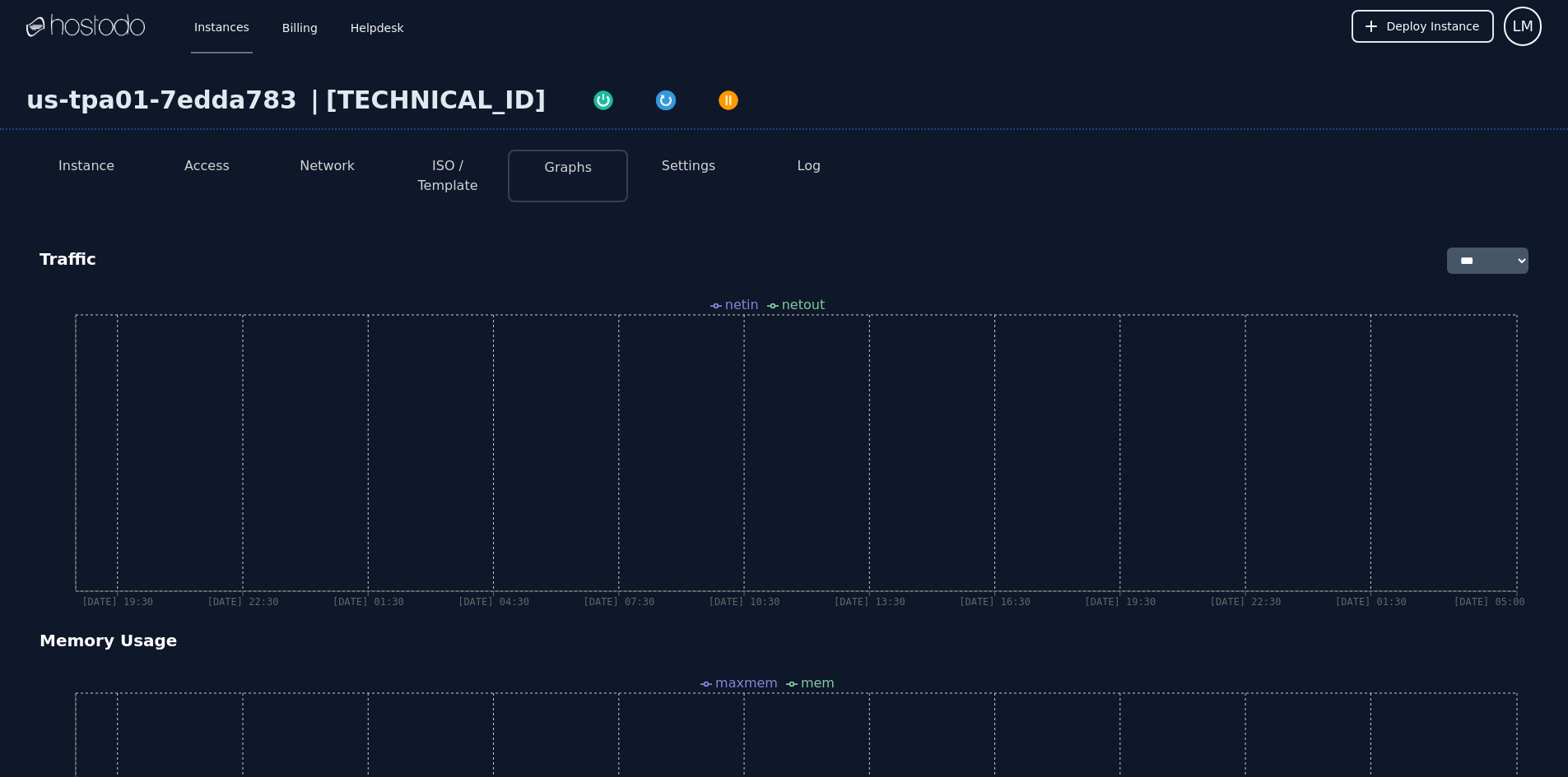
click at [677, 171] on button "Settings" at bounding box center [688, 166] width 55 height 20
select select "***"
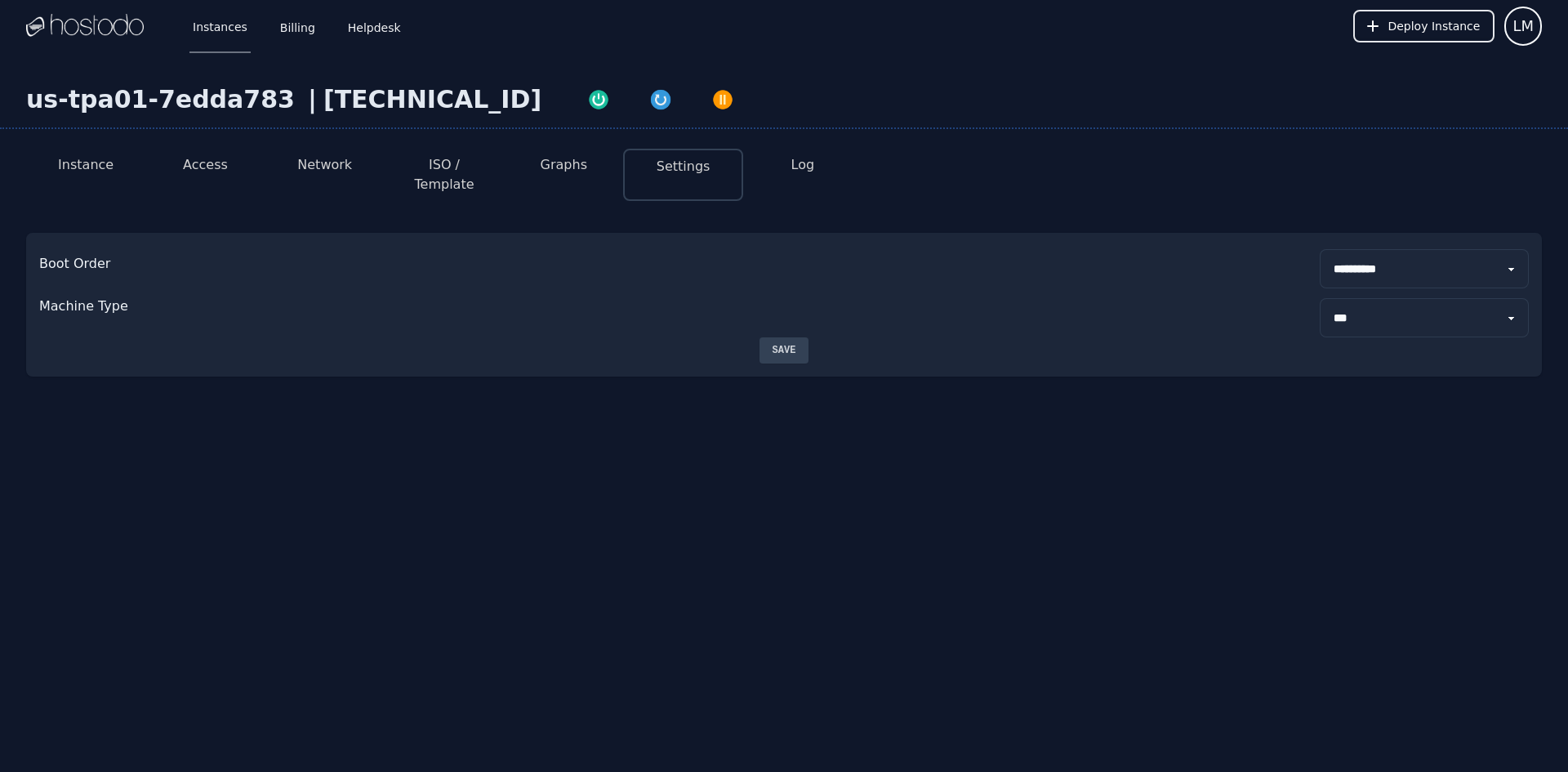
click at [562, 168] on button "Graphs" at bounding box center [564, 165] width 47 height 20
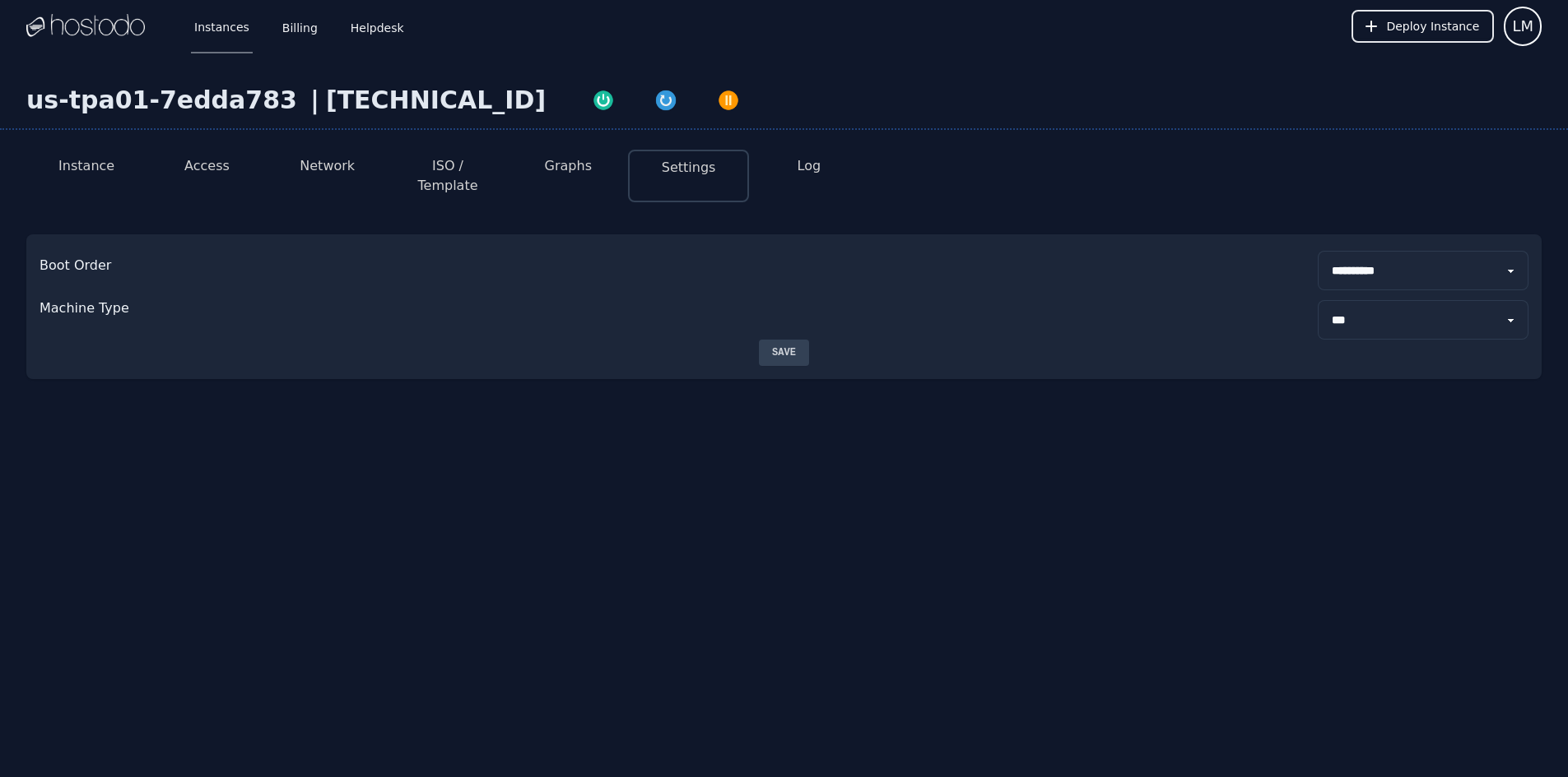
select select "***"
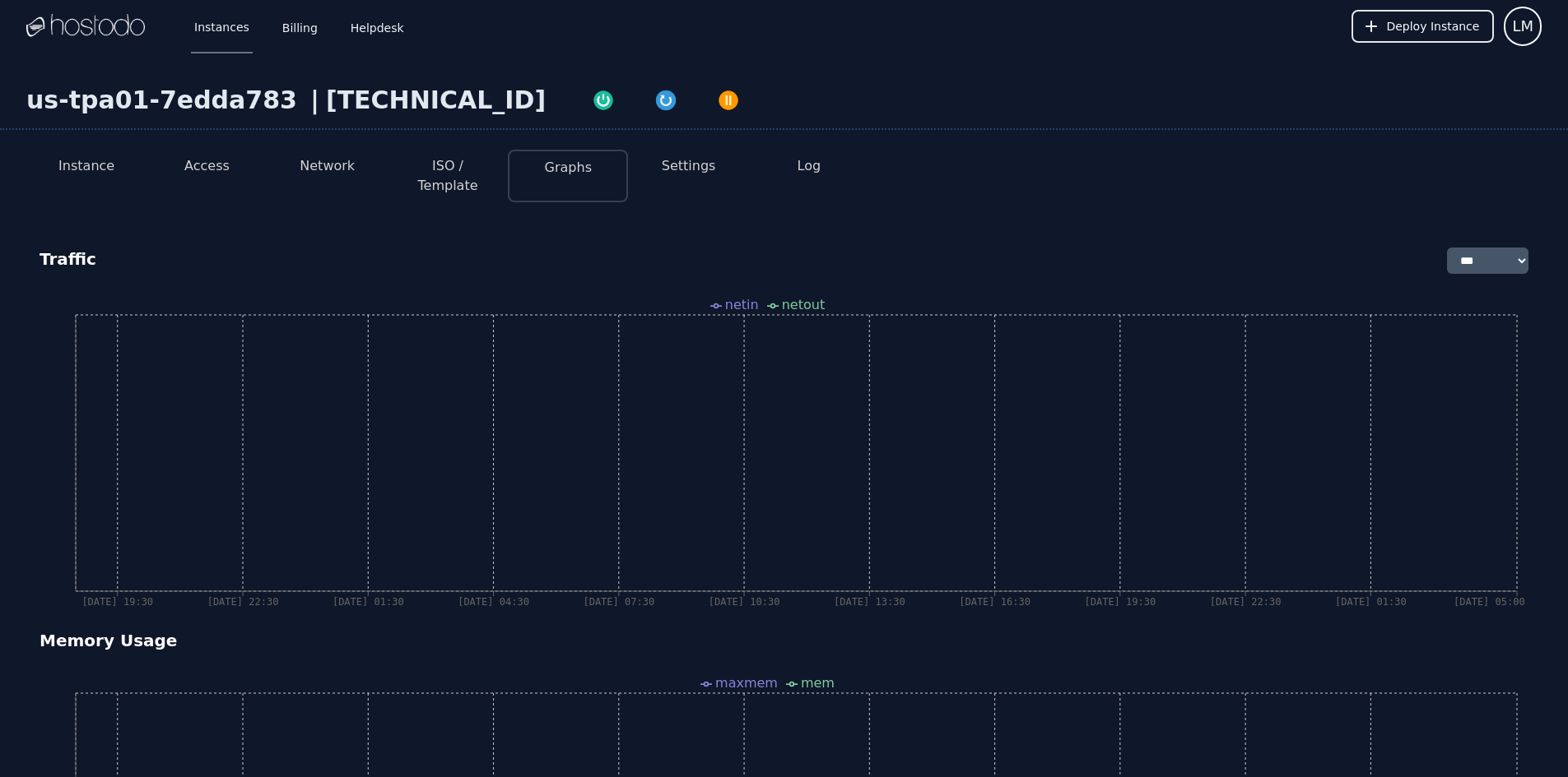
click at [436, 167] on button "ISO / Template" at bounding box center [447, 175] width 94 height 39
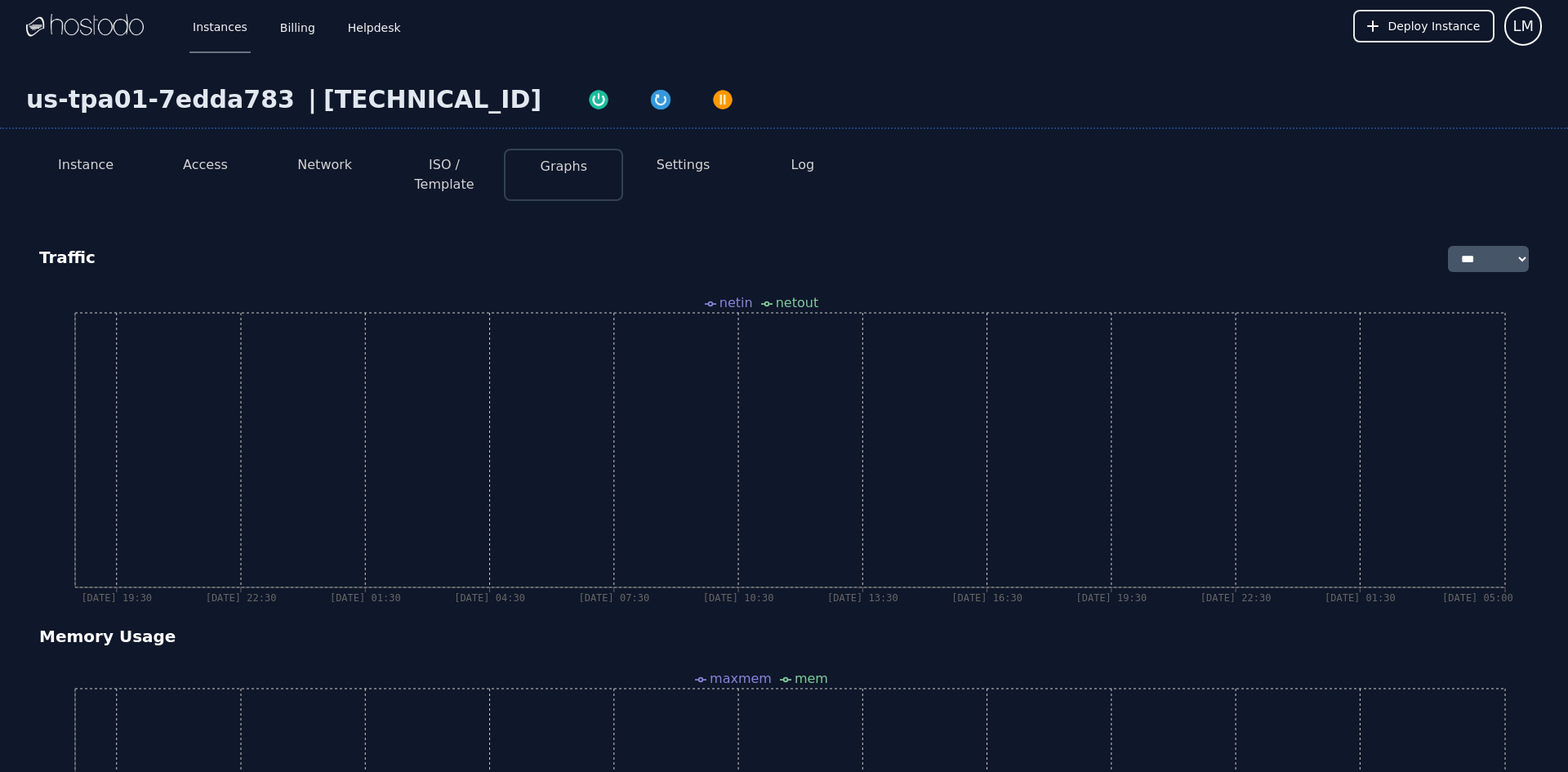
select select "**"
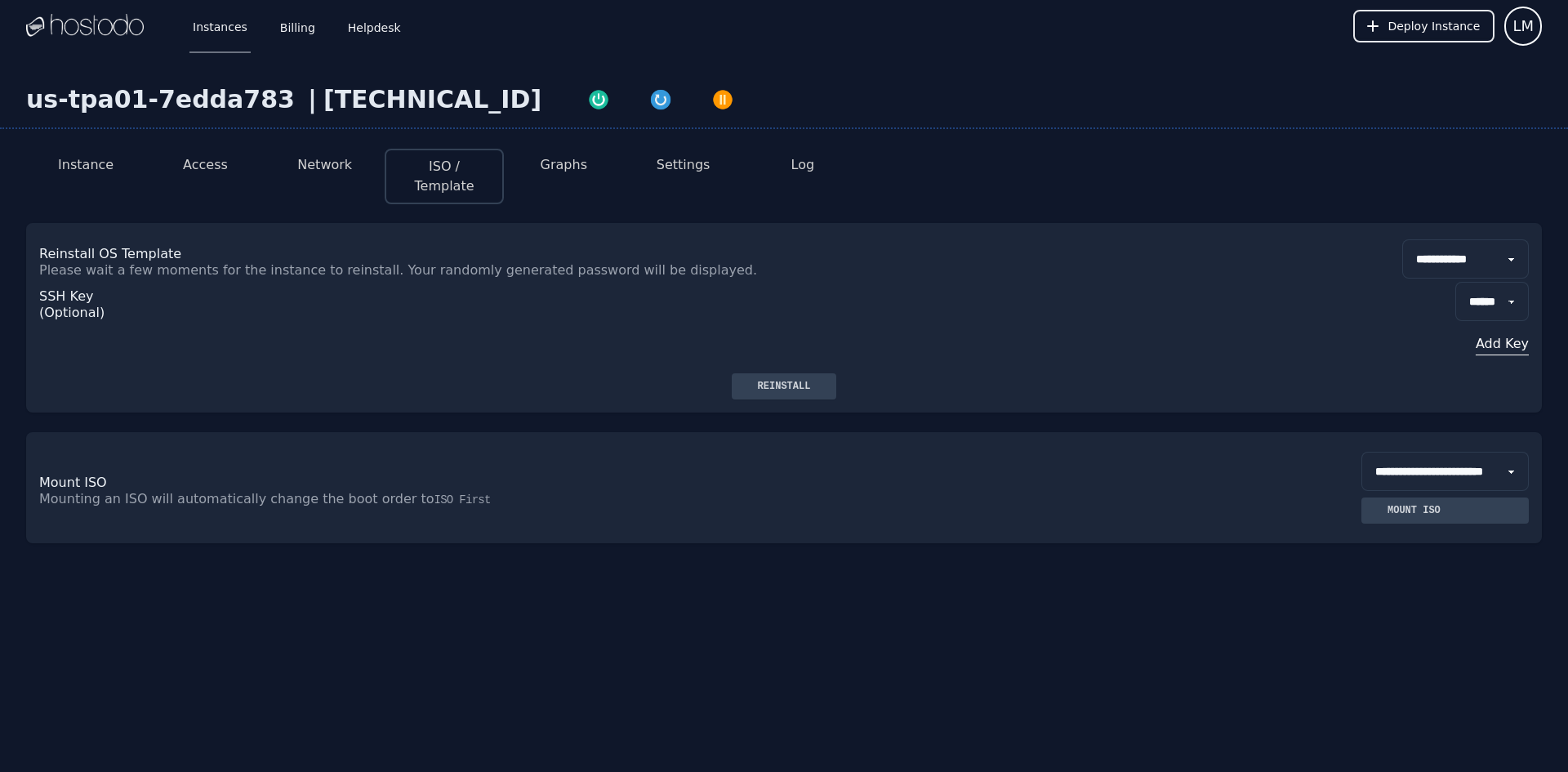
click at [337, 163] on button "Network" at bounding box center [325, 165] width 55 height 20
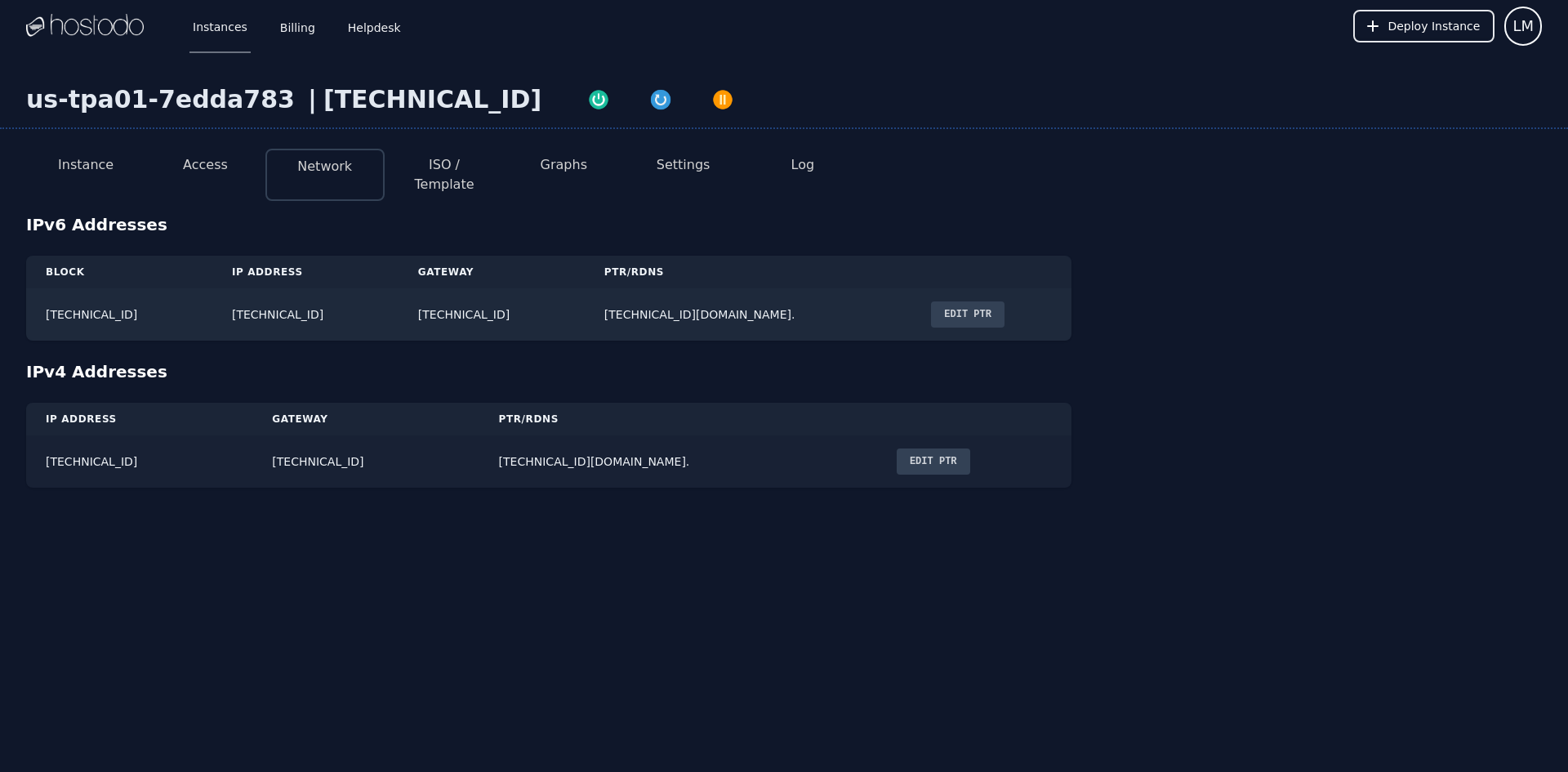
click at [52, 444] on td "216.126.231.141" at bounding box center [139, 462] width 227 height 53
copy td "216.126.231.141"
click at [181, 159] on li "Access" at bounding box center [205, 174] width 119 height 53
click at [183, 159] on li "Access" at bounding box center [205, 174] width 119 height 53
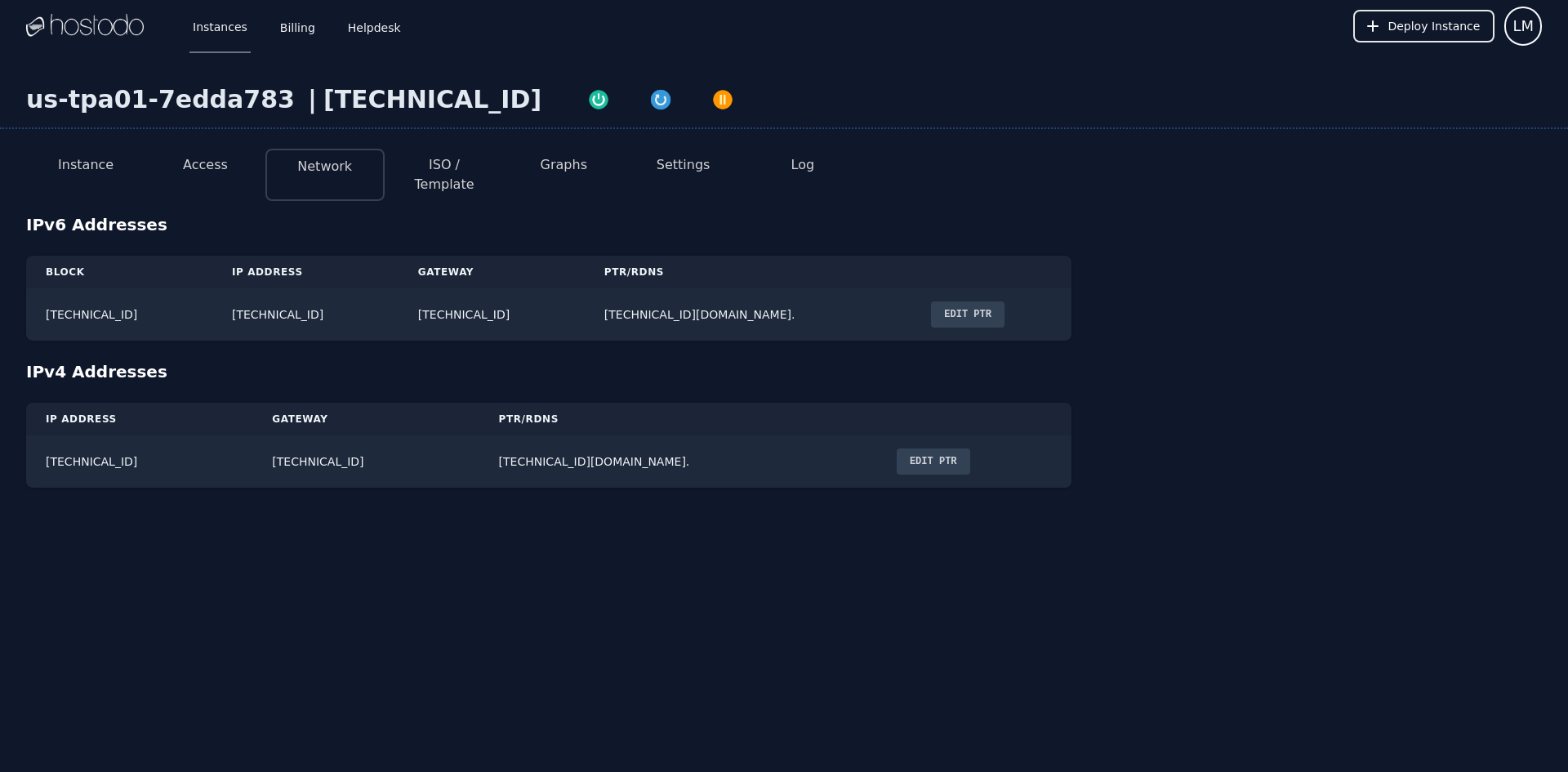
click at [192, 162] on button "Access" at bounding box center [206, 165] width 45 height 20
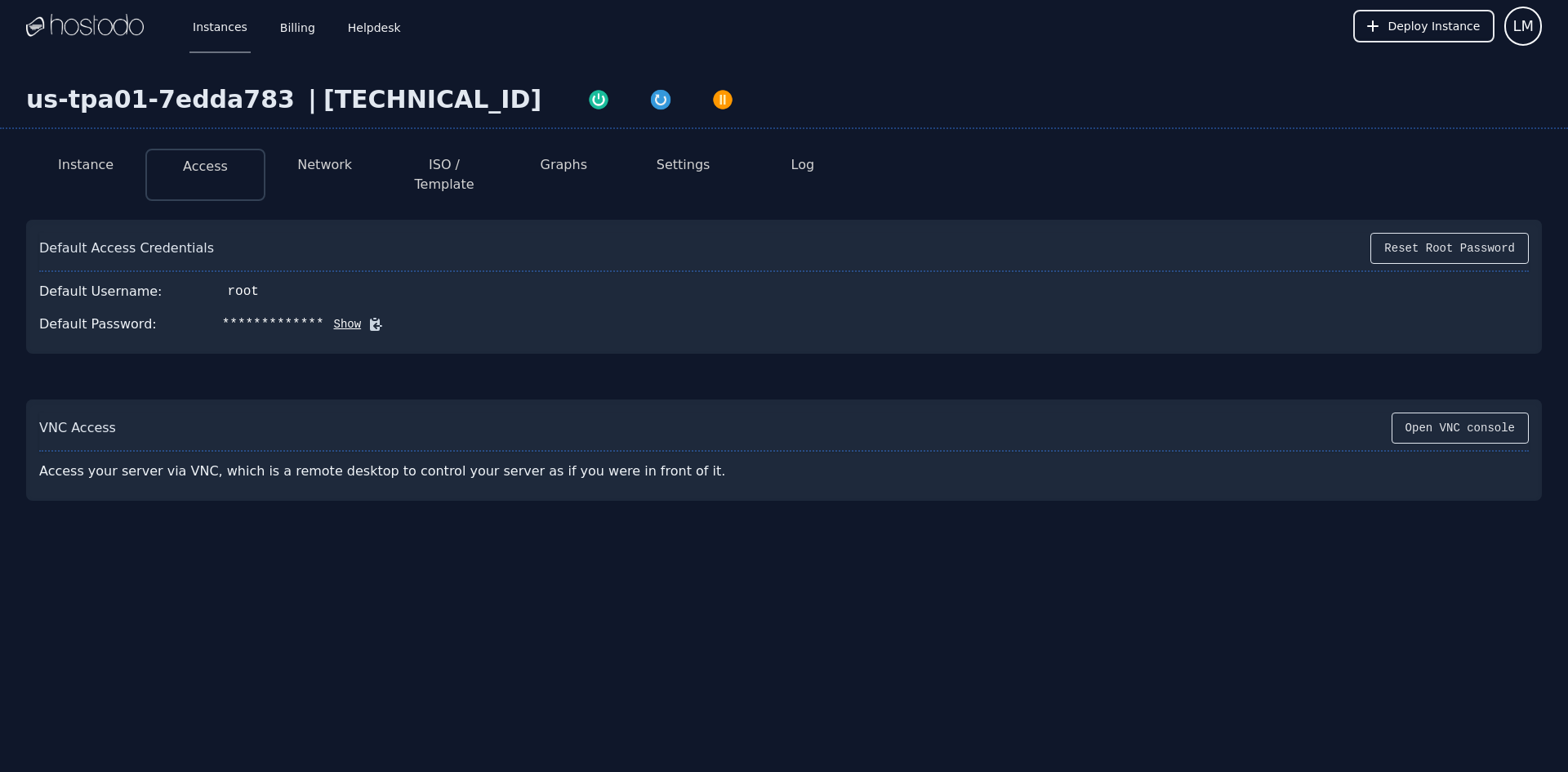
click at [324, 316] on button "Show" at bounding box center [342, 324] width 37 height 17
click at [410, 316] on button "Hide" at bounding box center [428, 324] width 37 height 17
click at [355, 165] on li "Network" at bounding box center [325, 174] width 119 height 53
click at [345, 167] on button "Network" at bounding box center [325, 165] width 55 height 20
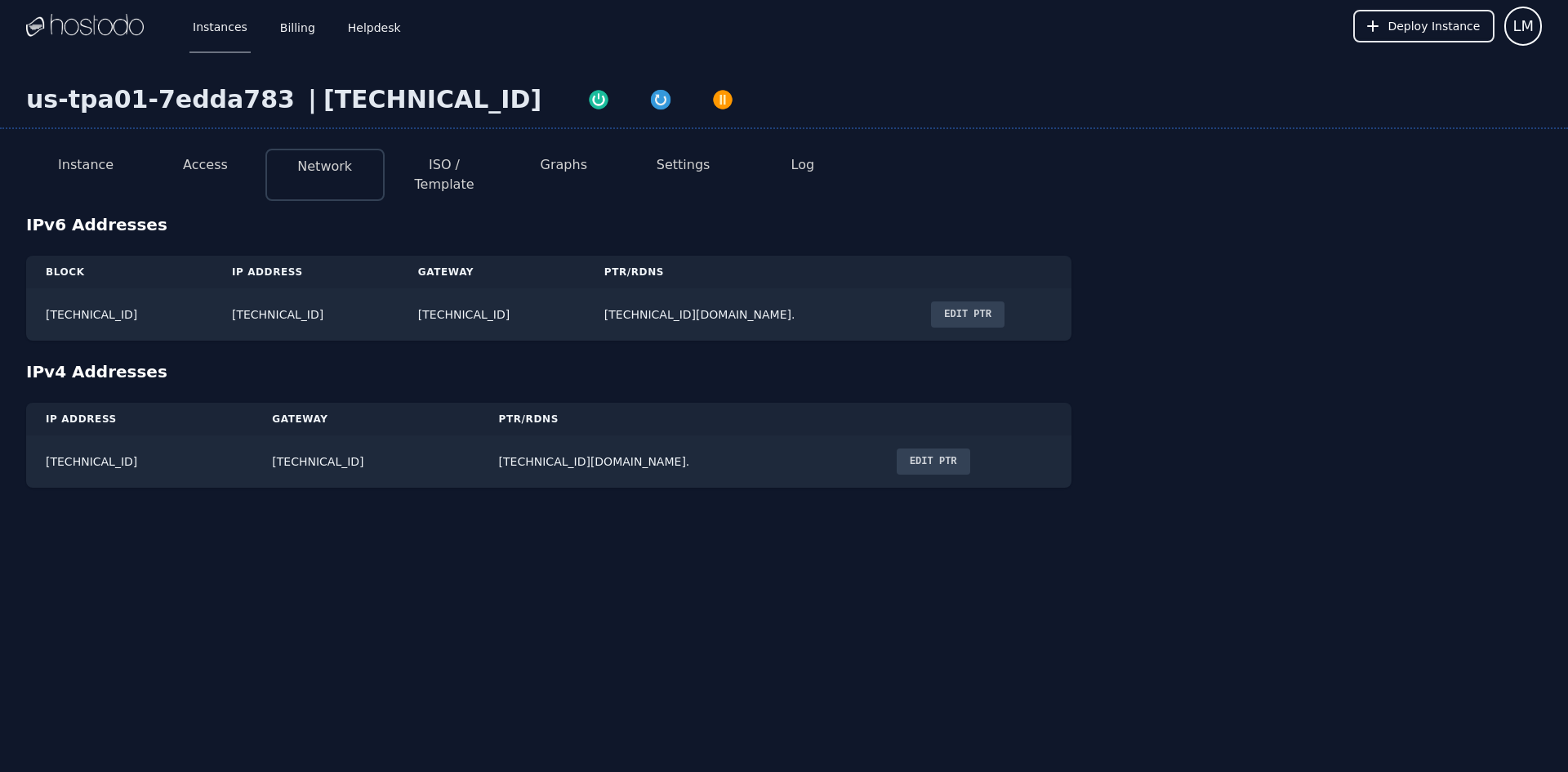
click at [437, 169] on button "ISO / Template" at bounding box center [444, 174] width 93 height 39
select select "**"
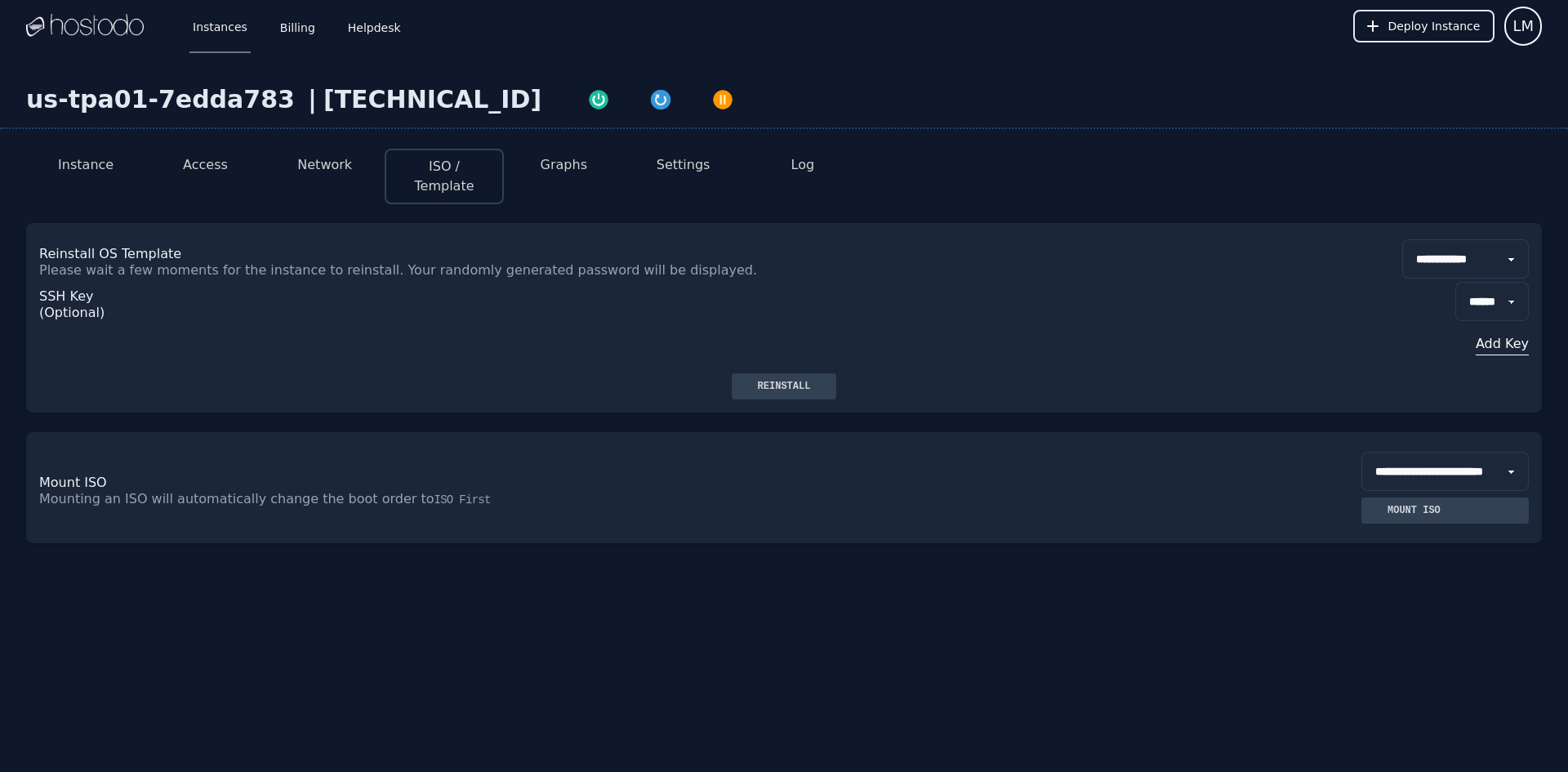
click at [205, 165] on button "Access" at bounding box center [206, 165] width 45 height 20
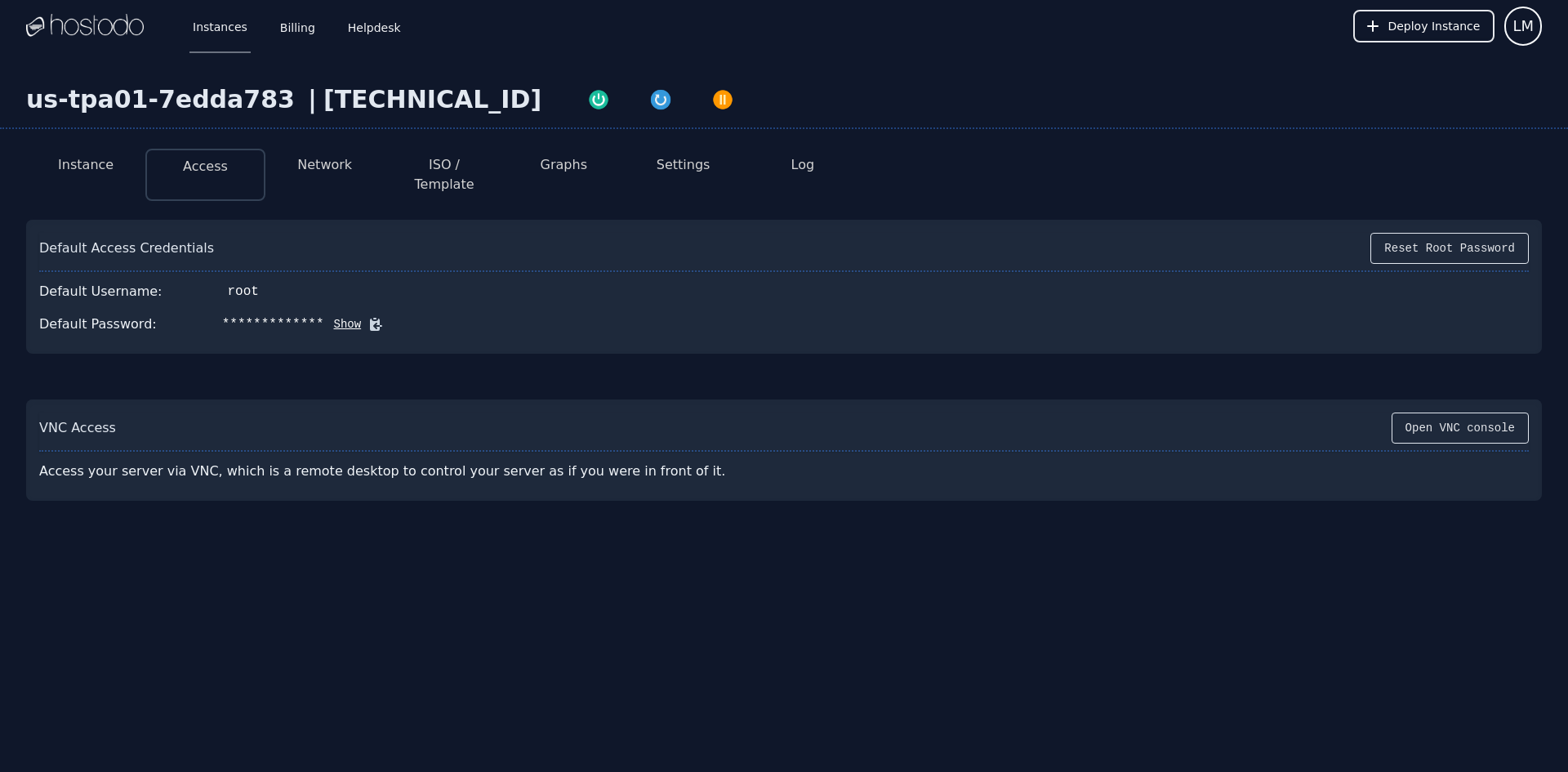
click at [327, 169] on button "Network" at bounding box center [325, 165] width 55 height 20
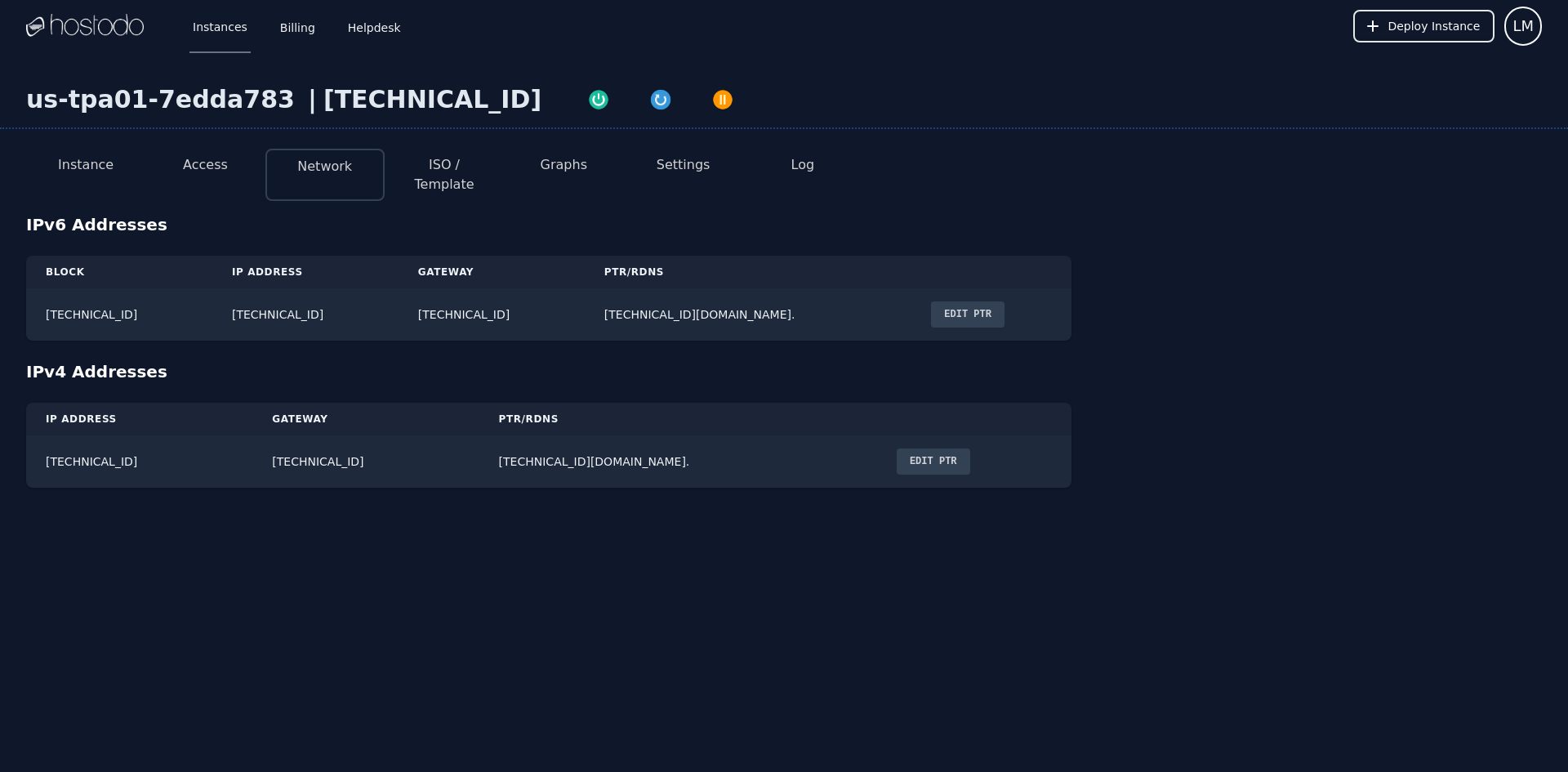
click at [477, 159] on button "ISO / Template" at bounding box center [444, 174] width 93 height 39
select select "**"
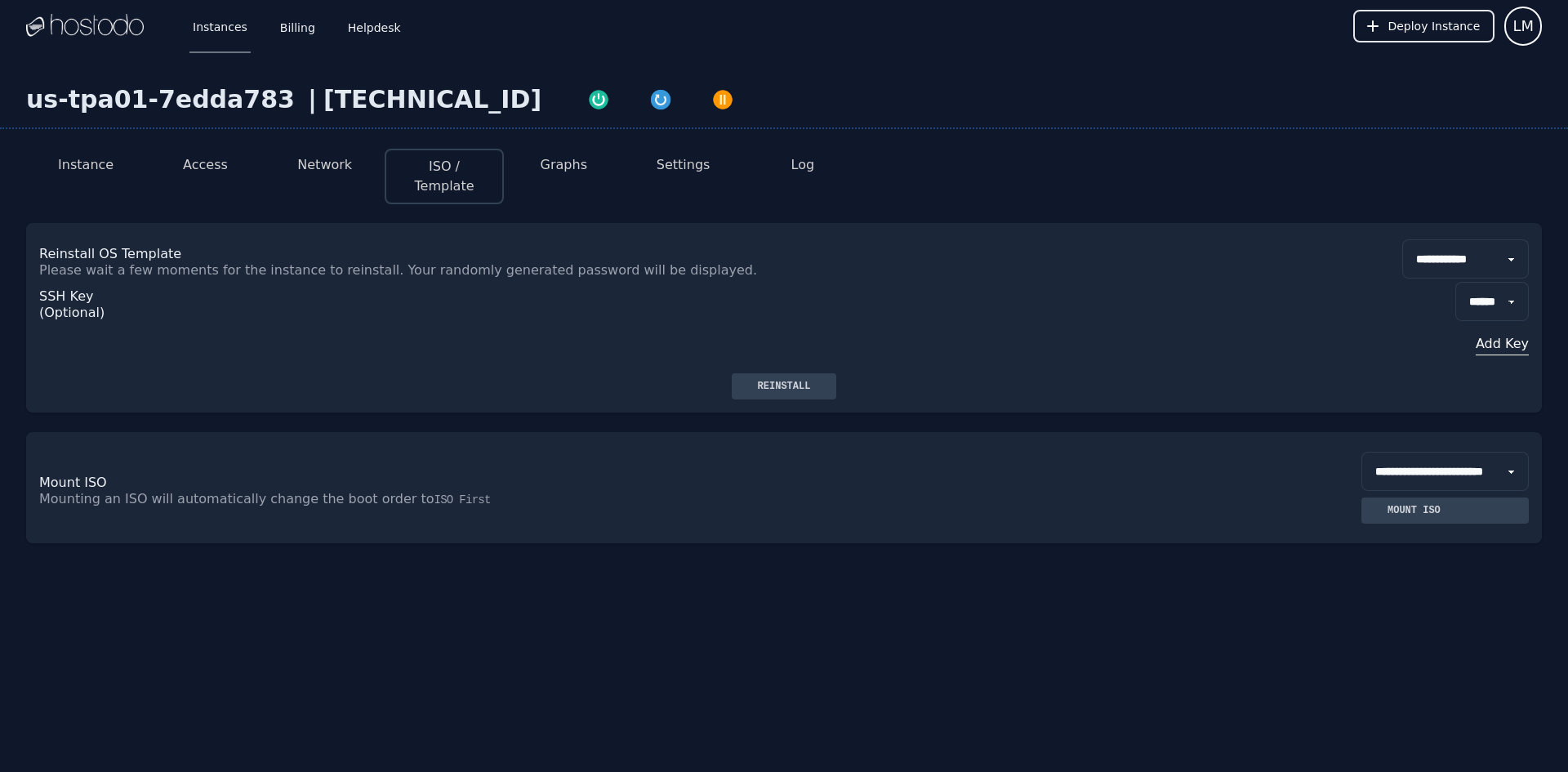
click at [216, 163] on button "Access" at bounding box center [206, 165] width 45 height 20
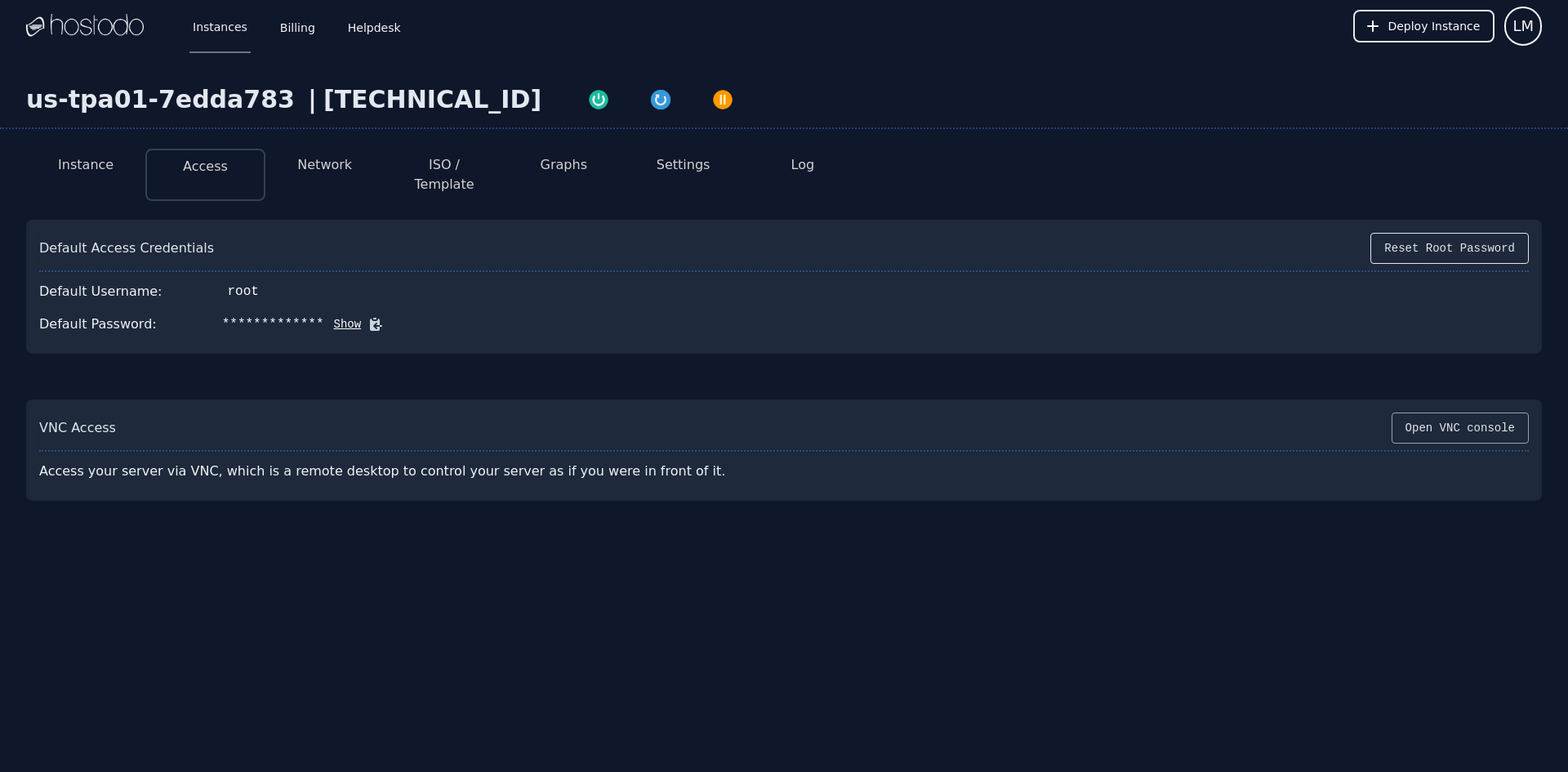
click at [1475, 413] on button "Open VNC console" at bounding box center [1460, 428] width 137 height 31
click at [325, 316] on button "Show" at bounding box center [342, 324] width 37 height 17
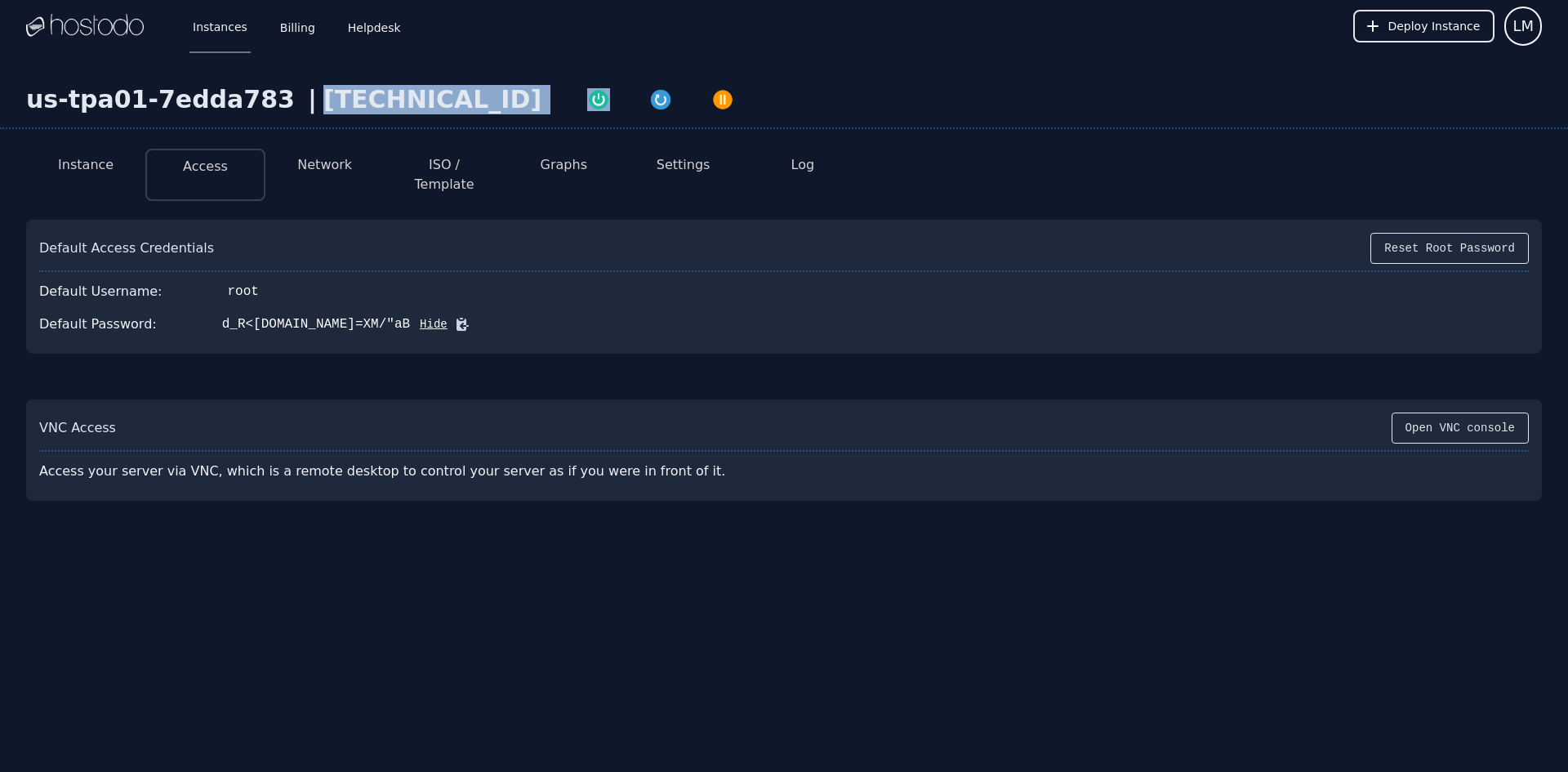
drag, startPoint x: 471, startPoint y: 97, endPoint x: 282, endPoint y: 103, distance: 189.1
click at [282, 103] on div "us-tpa01-7edda783 | 216.126.231.141" at bounding box center [784, 107] width 1568 height 44
copy div "216.126.231.141"
click at [203, 164] on button "Access" at bounding box center [206, 167] width 45 height 20
click at [228, 282] on div "root" at bounding box center [243, 292] width 31 height 20
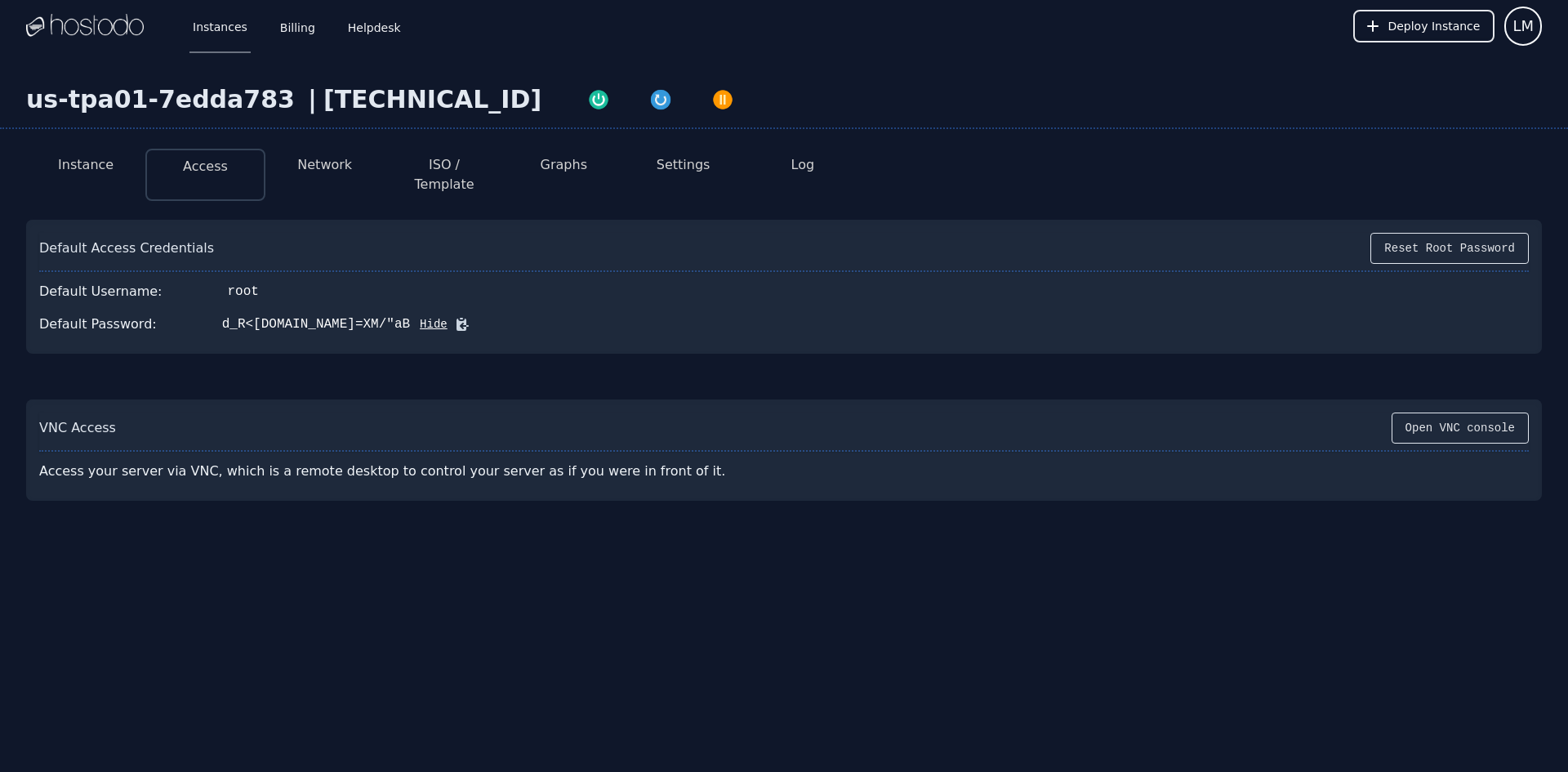
click at [67, 282] on div "Default Username:" at bounding box center [101, 292] width 123 height 20
click at [23, 273] on div "Instance Access Network ISO / Template Graphs Settings Log Default Access Crede…" at bounding box center [784, 318] width 1568 height 365
click at [332, 171] on button "Network" at bounding box center [325, 165] width 55 height 20
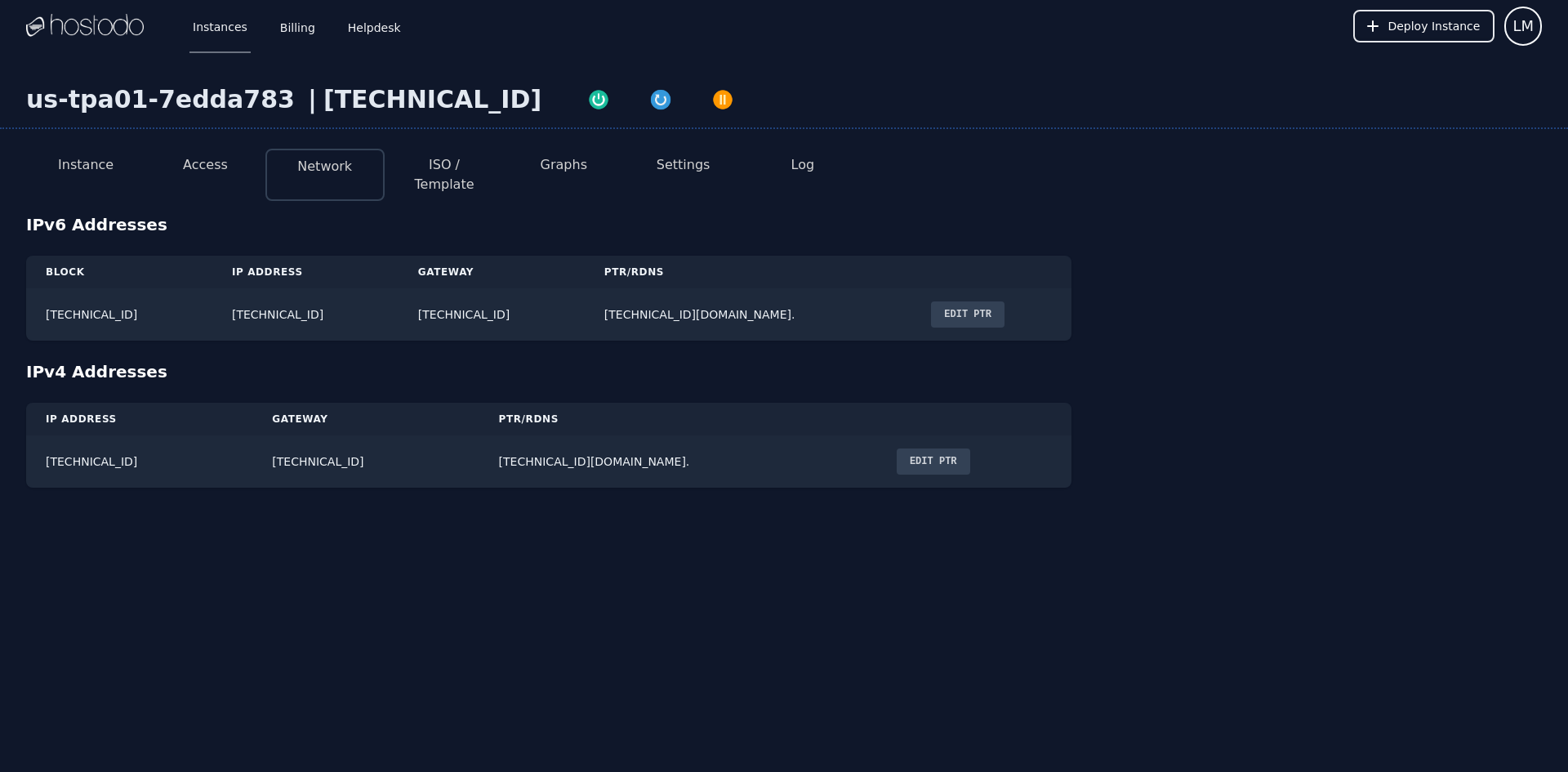
click at [304, 510] on div "Instances Billing Helpdesk Deploy Instance LM Instances SSH Keys Billing Helpde…" at bounding box center [784, 386] width 1568 height 772
drag, startPoint x: 627, startPoint y: 449, endPoint x: 447, endPoint y: 458, distance: 180.2
click at [447, 458] on tr "216.126.231.141 216.126.231.1 216.126.231.141.hostodo.com. Edit PTR" at bounding box center [548, 462] width 1046 height 53
copy tr "216.126.231.141.hostodo.com."
click at [678, 170] on button "Settings" at bounding box center [683, 165] width 54 height 20
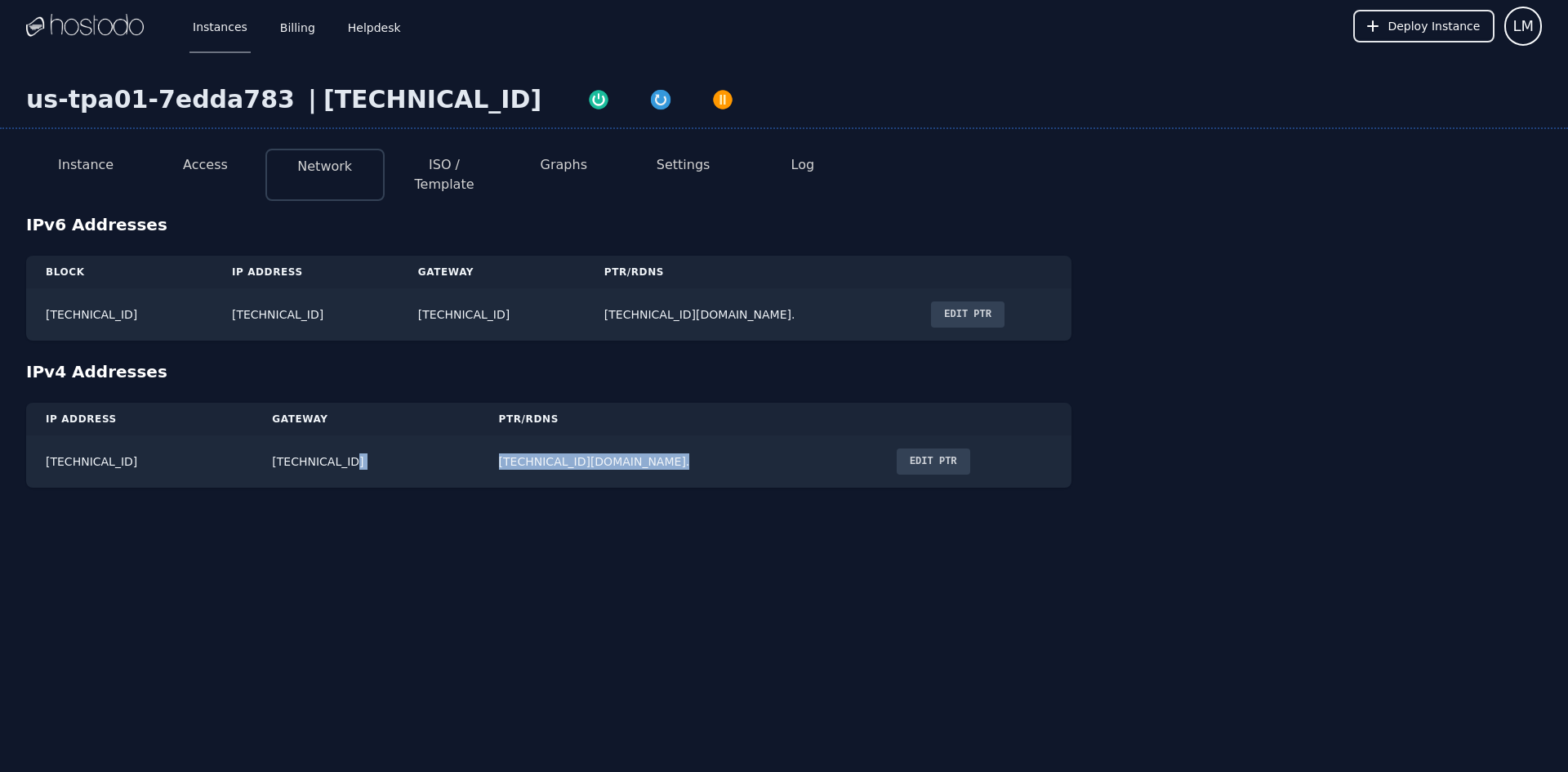
select select "***"
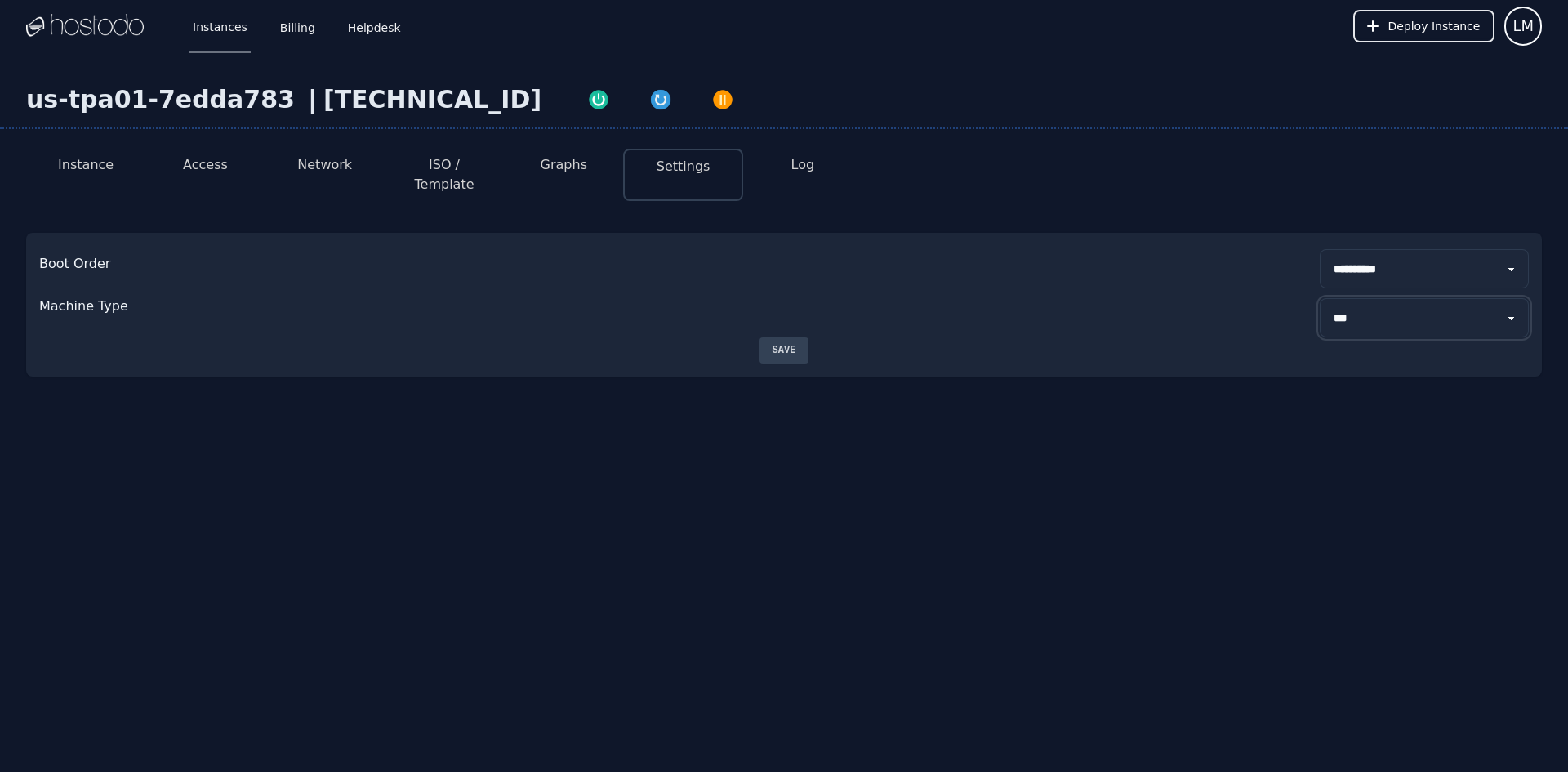
click at [1405, 302] on select "****** ***" at bounding box center [1424, 318] width 209 height 39
click at [1404, 302] on select "****** ***" at bounding box center [1424, 318] width 209 height 39
click at [1392, 250] on select "**********" at bounding box center [1424, 268] width 209 height 39
click at [78, 163] on button "Instance" at bounding box center [86, 165] width 56 height 20
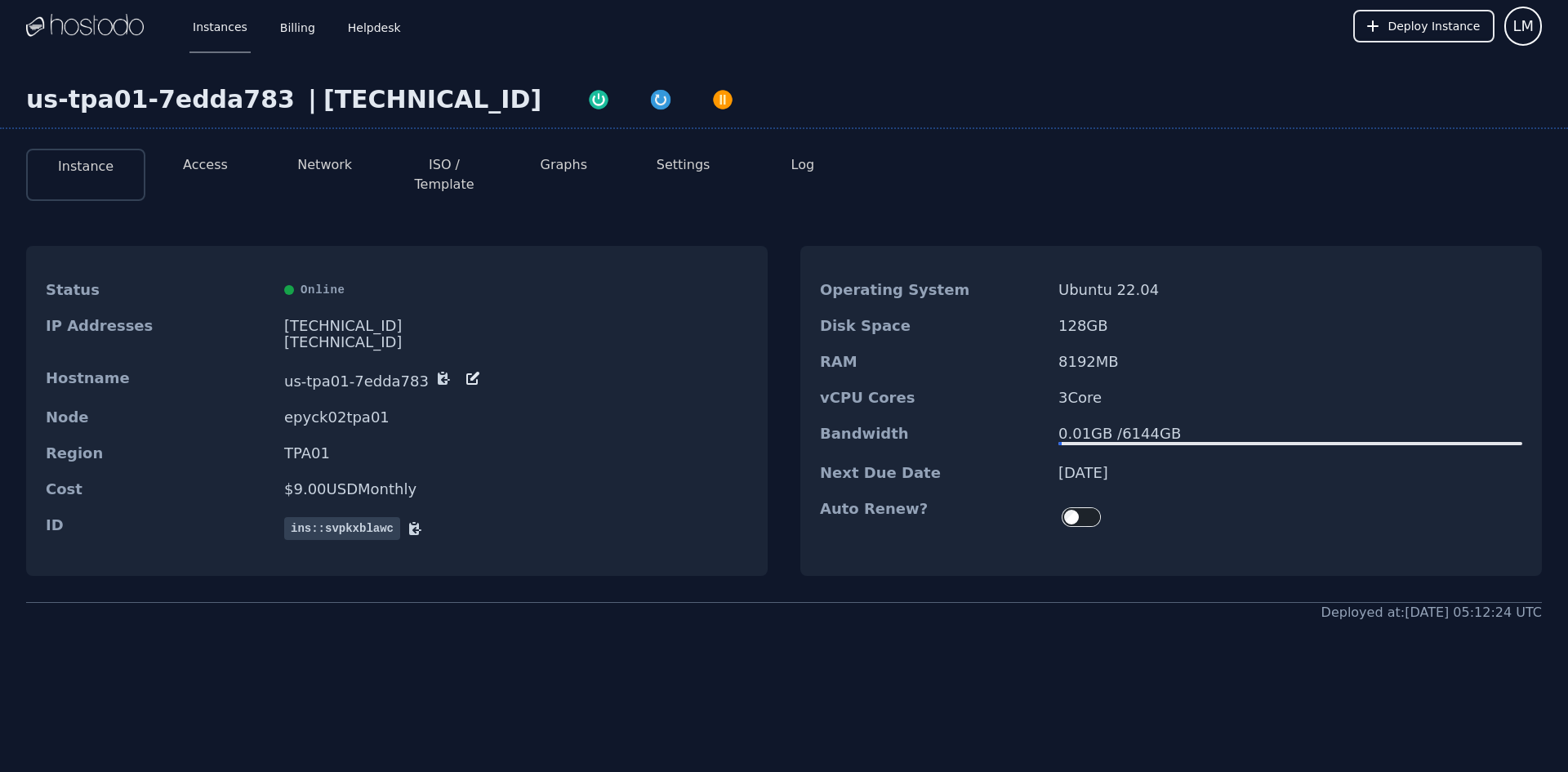
click at [344, 518] on span "ins::svpkxblawc" at bounding box center [342, 529] width 116 height 23
click at [216, 165] on button "Access" at bounding box center [206, 165] width 45 height 20
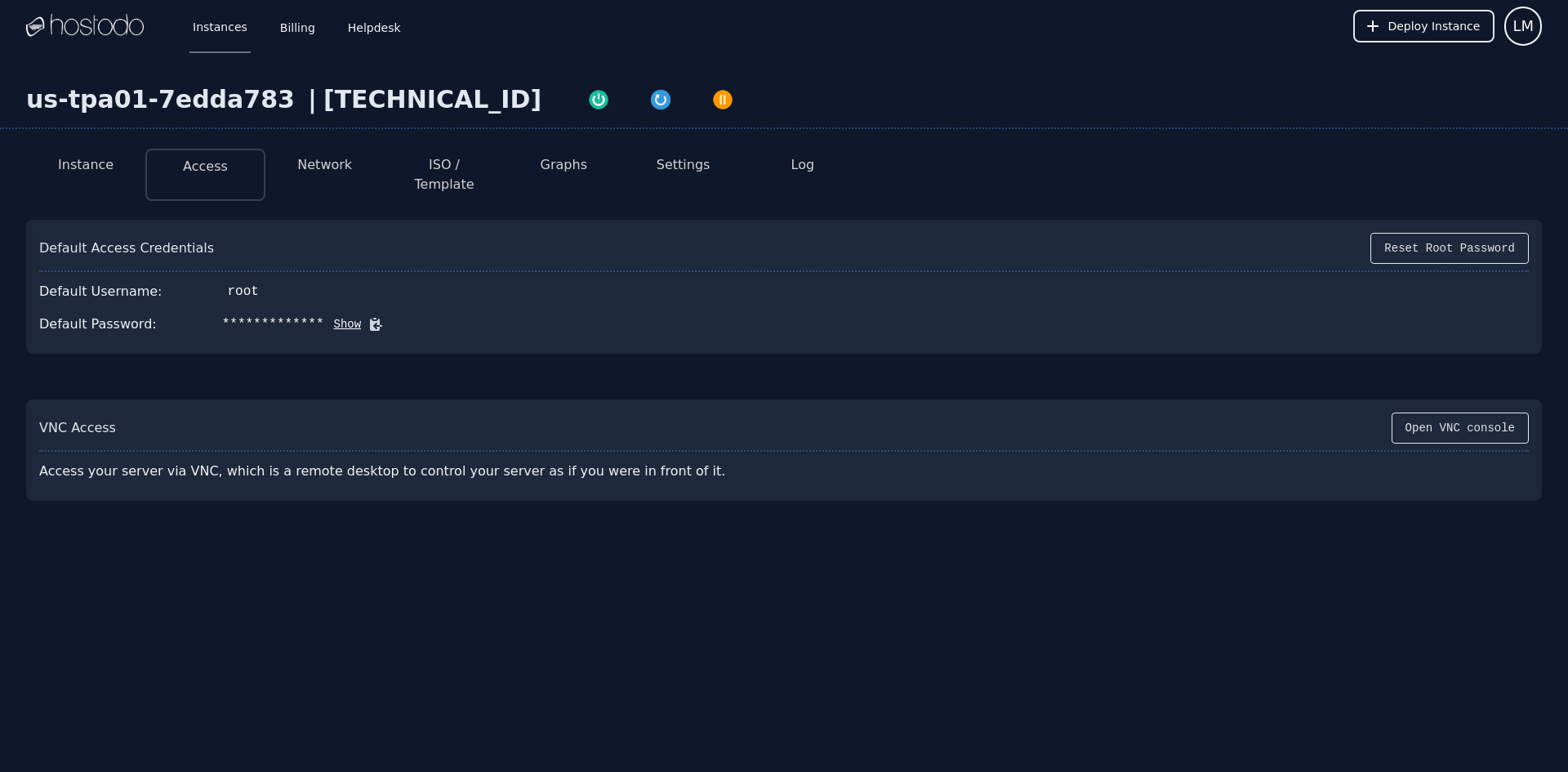
click at [324, 316] on button "Show" at bounding box center [342, 324] width 37 height 17
drag, startPoint x: 314, startPoint y: 471, endPoint x: 366, endPoint y: 347, distance: 134.5
click at [315, 470] on div "Access your server via VNC, which is a remote desktop to control your server as…" at bounding box center [405, 471] width 732 height 33
click at [320, 161] on button "Network" at bounding box center [325, 165] width 55 height 20
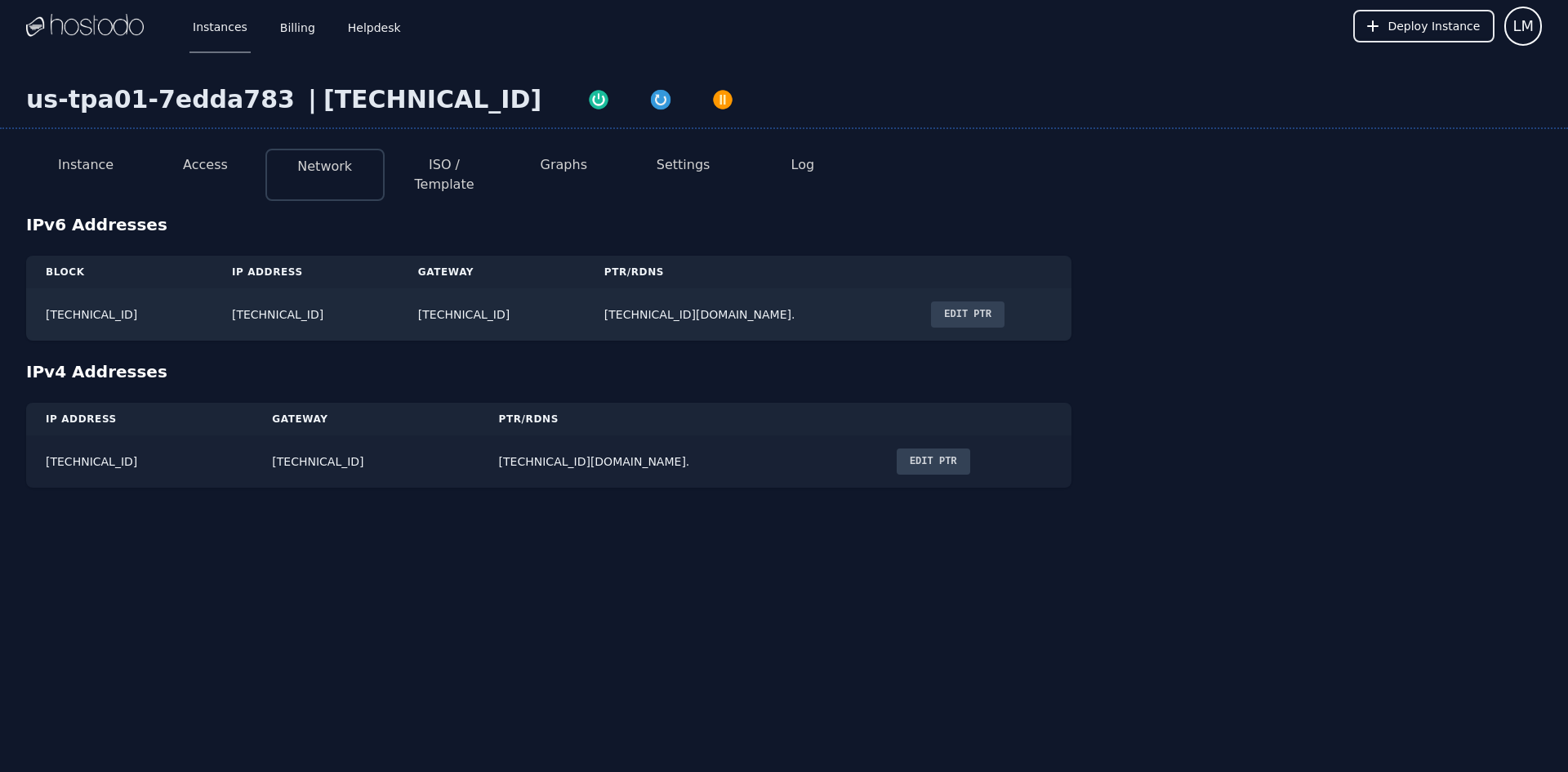
click at [916, 449] on button "Edit PTR" at bounding box center [933, 461] width 73 height 26
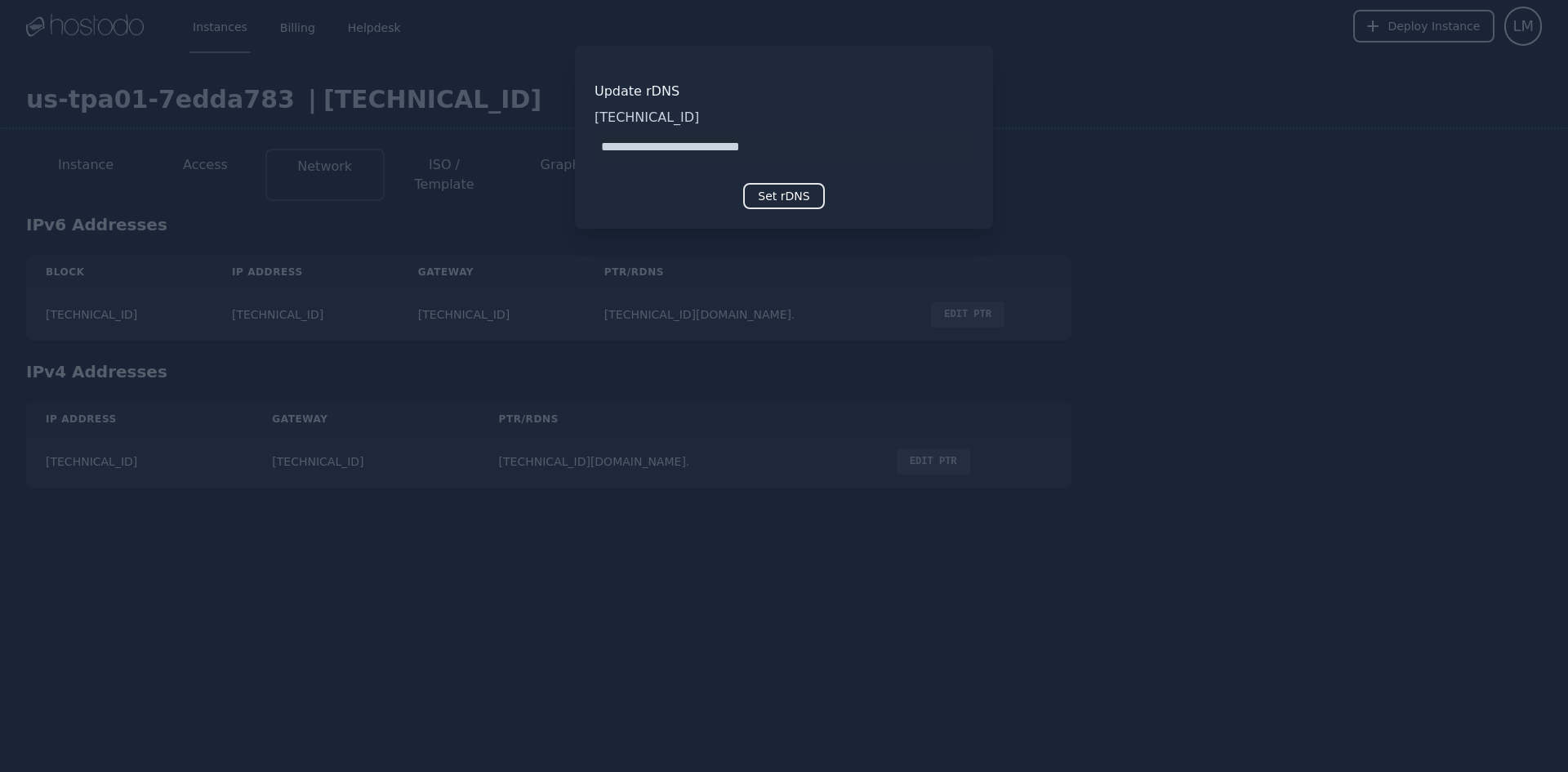
click at [1215, 230] on div at bounding box center [784, 386] width 1568 height 772
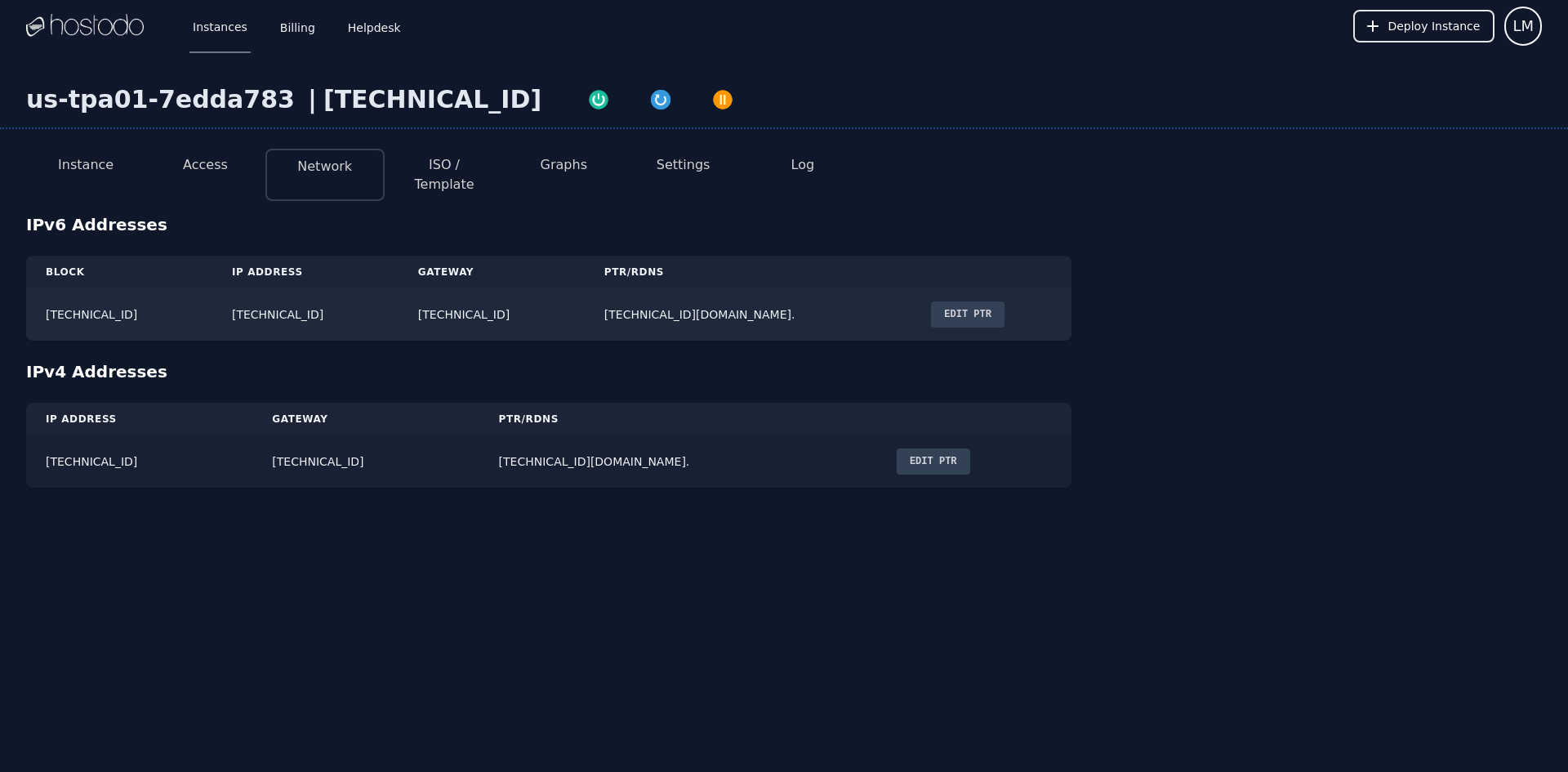
click at [896, 452] on button "Edit PTR" at bounding box center [933, 461] width 73 height 26
click at [572, 166] on button "Graphs" at bounding box center [564, 165] width 47 height 20
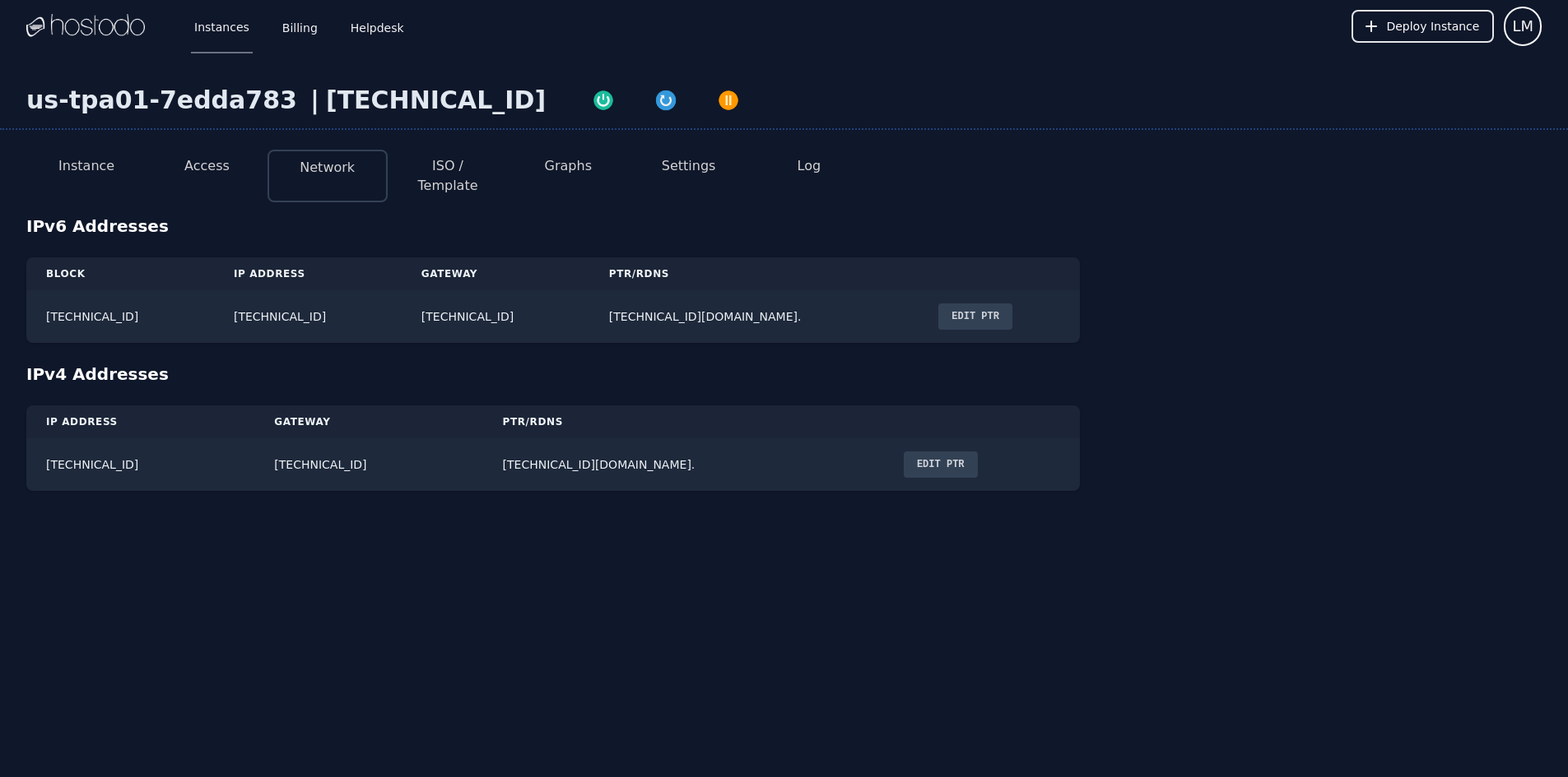
select select "***"
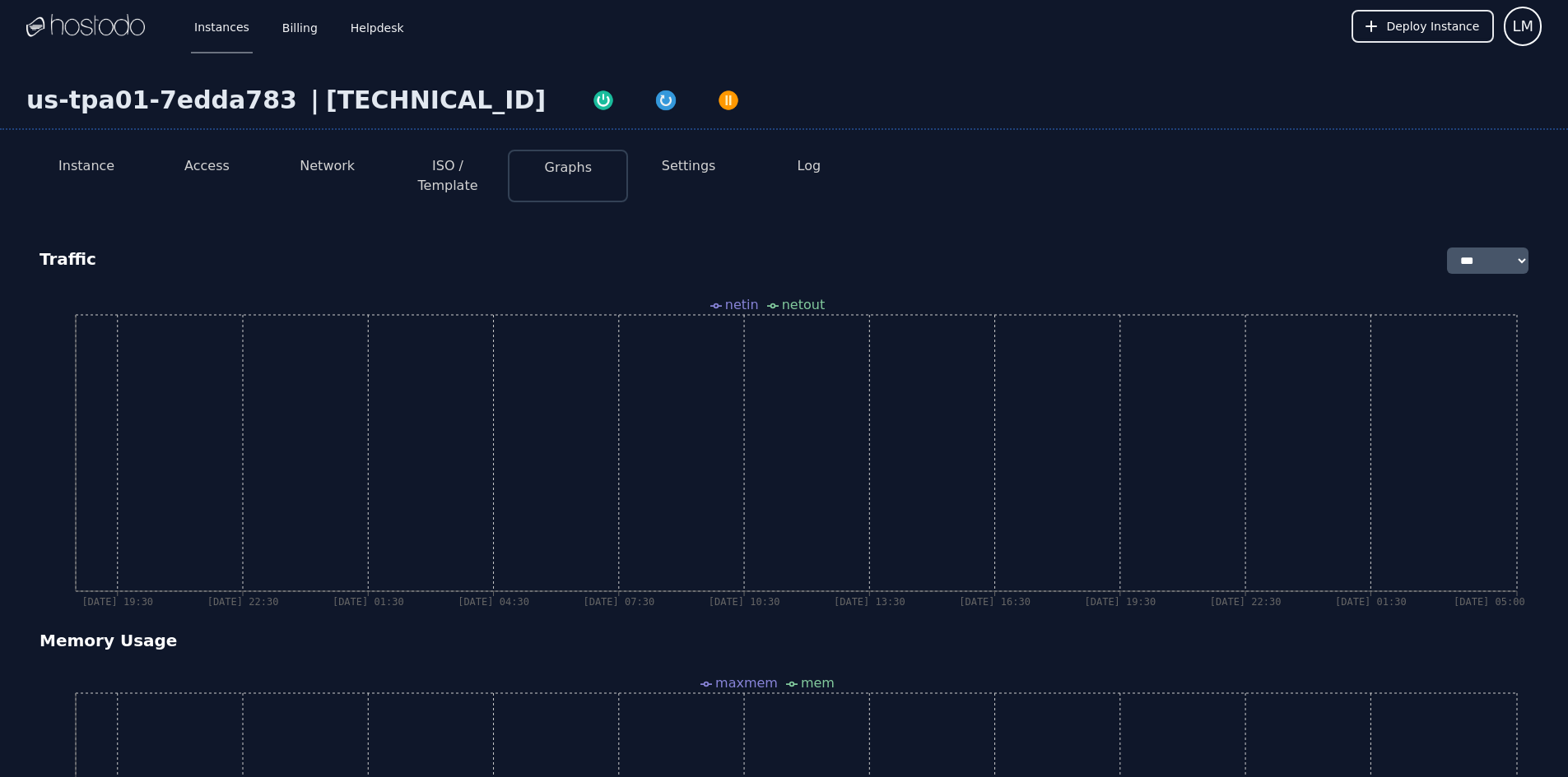
click at [688, 164] on button "Settings" at bounding box center [688, 166] width 55 height 20
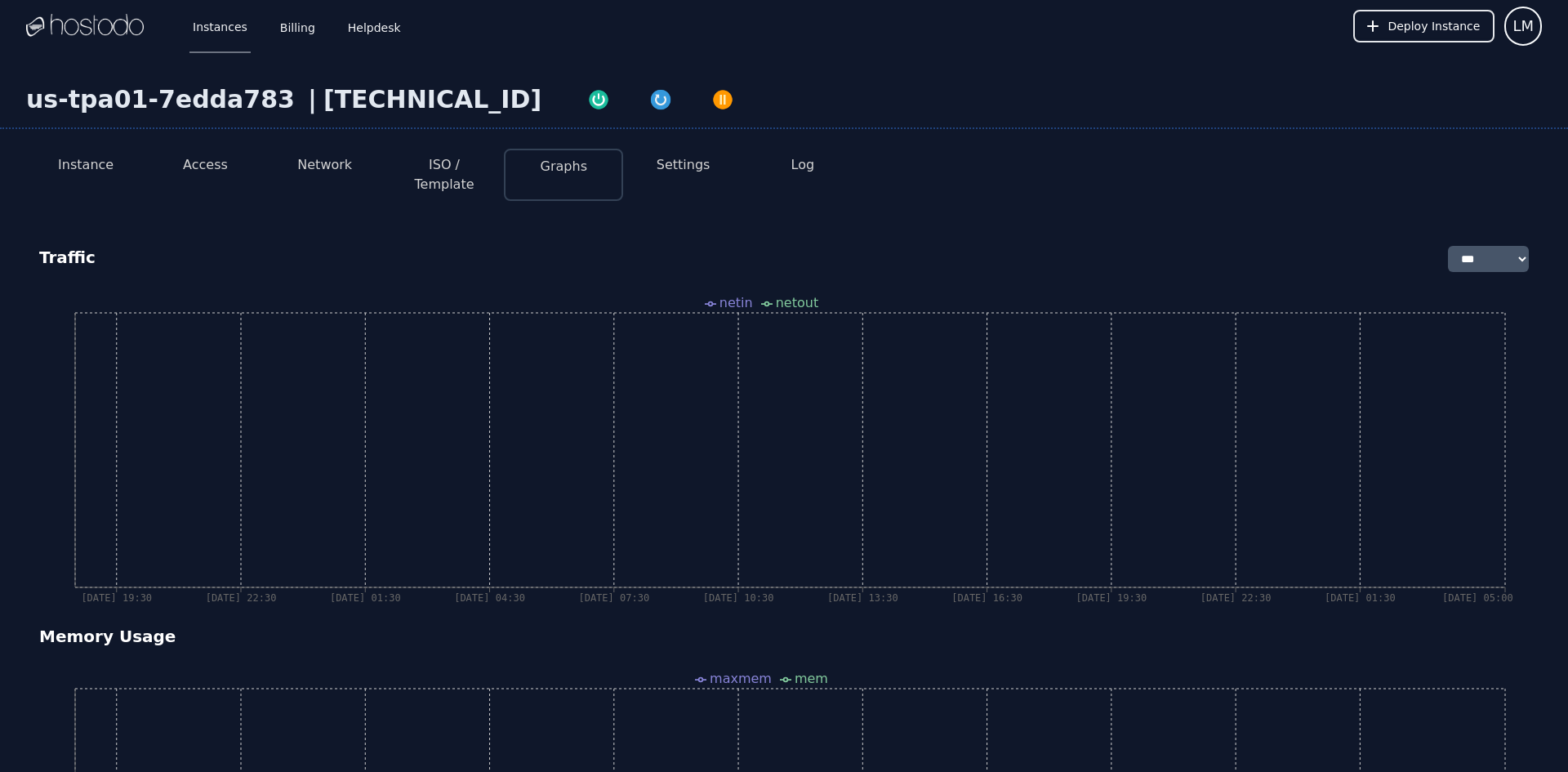
select select "***"
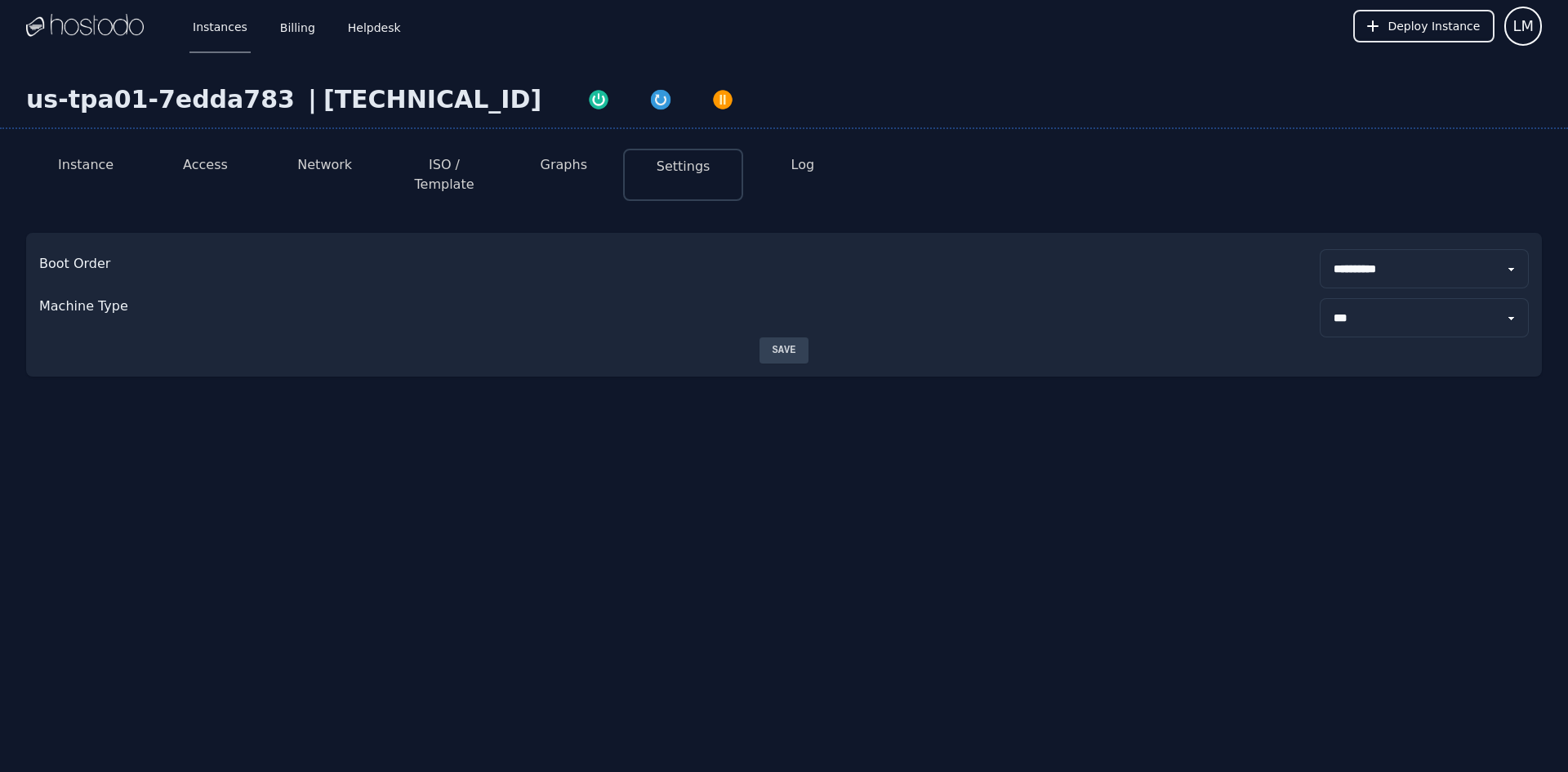
click at [302, 88] on div "|" at bounding box center [312, 99] width 22 height 29
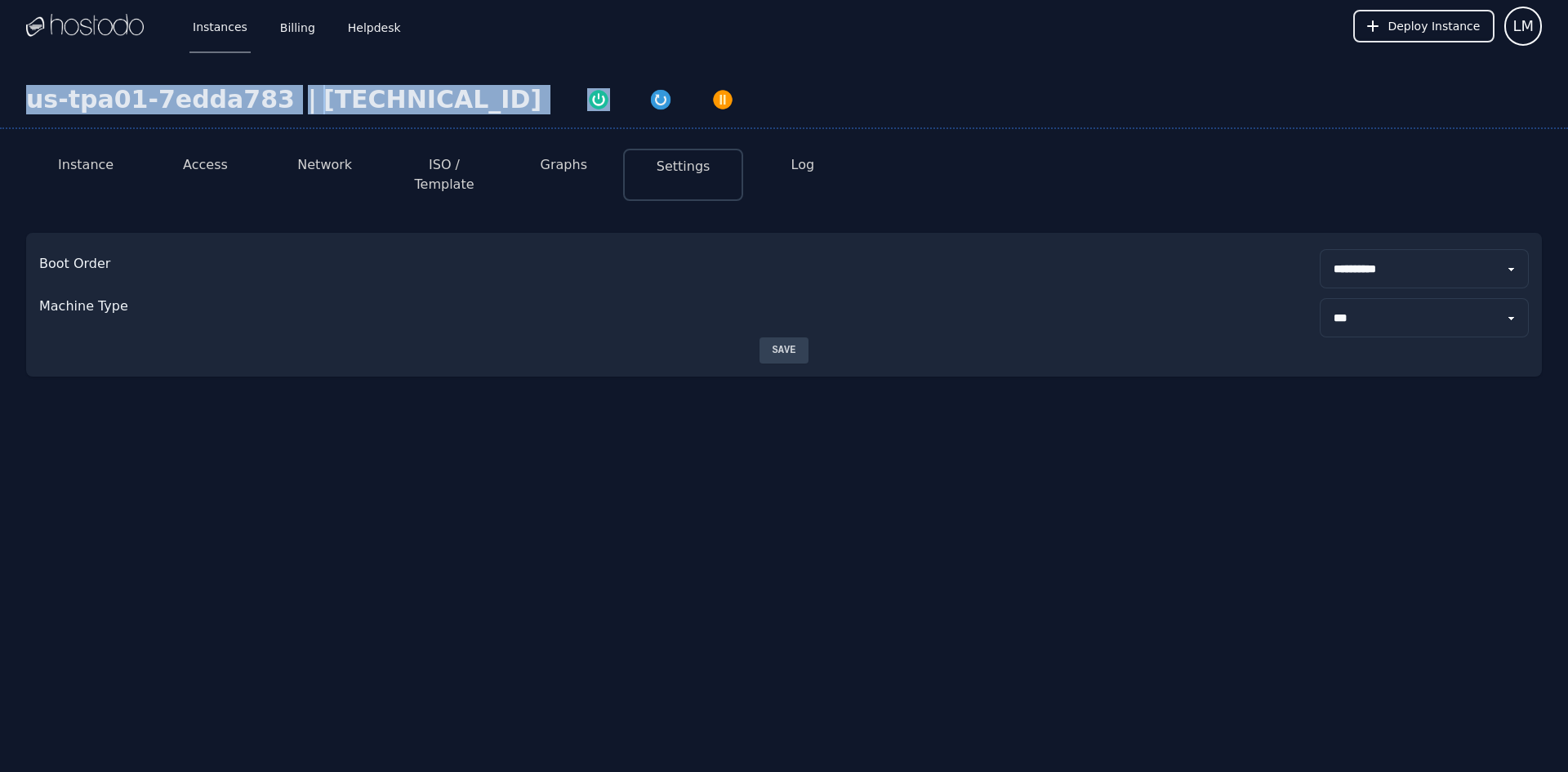
drag, startPoint x: 468, startPoint y: 99, endPoint x: 32, endPoint y: 106, distance: 436.1
click at [32, 106] on div "us-tpa01-7edda783 | 216.126.231.141" at bounding box center [784, 107] width 1568 height 44
click at [287, 28] on link "Billing" at bounding box center [297, 26] width 42 height 54
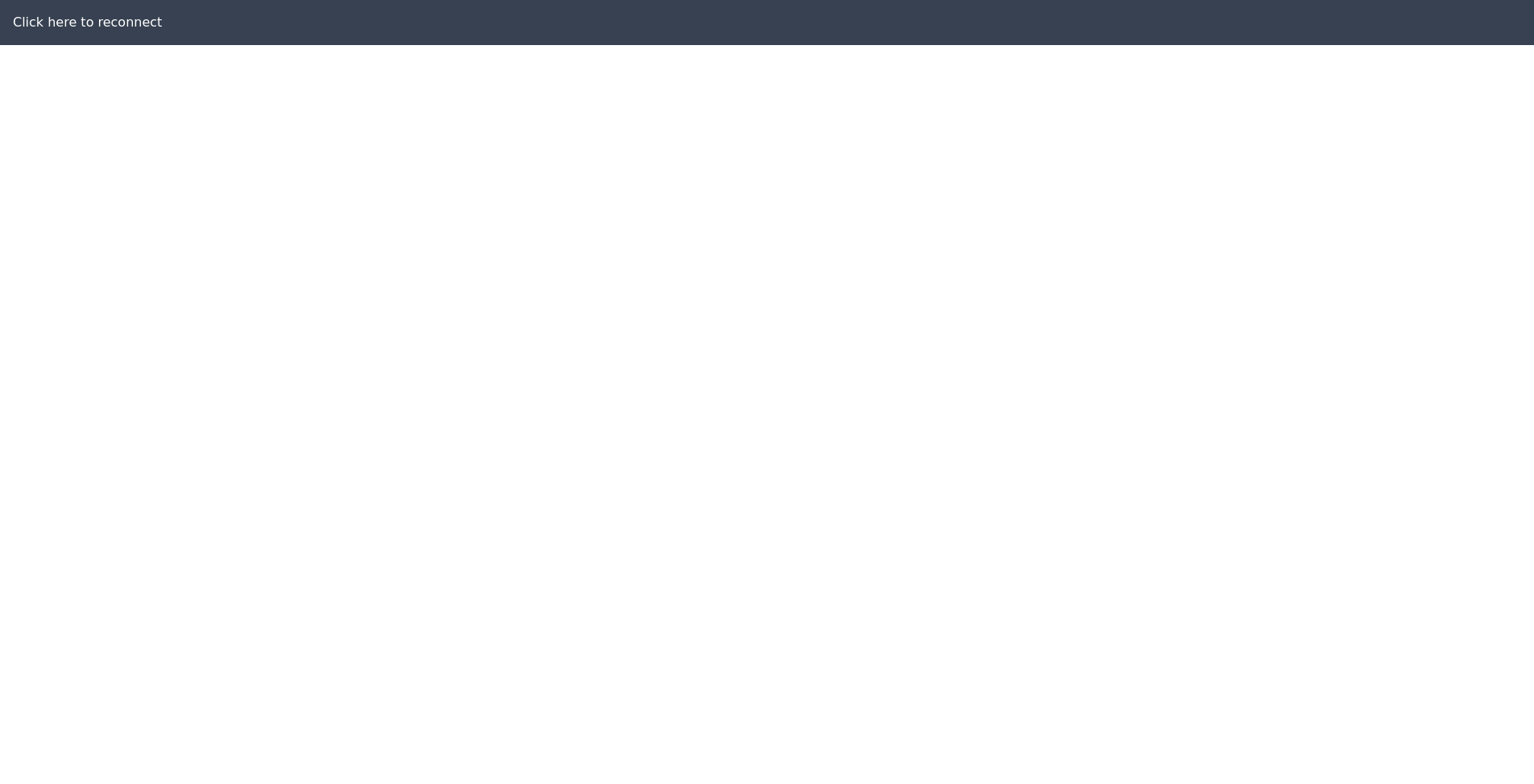
click at [160, 26] on div "Click here to reconnect" at bounding box center [767, 22] width 1534 height 45
click at [112, 11] on div "Click here to reconnect" at bounding box center [767, 22] width 1534 height 45
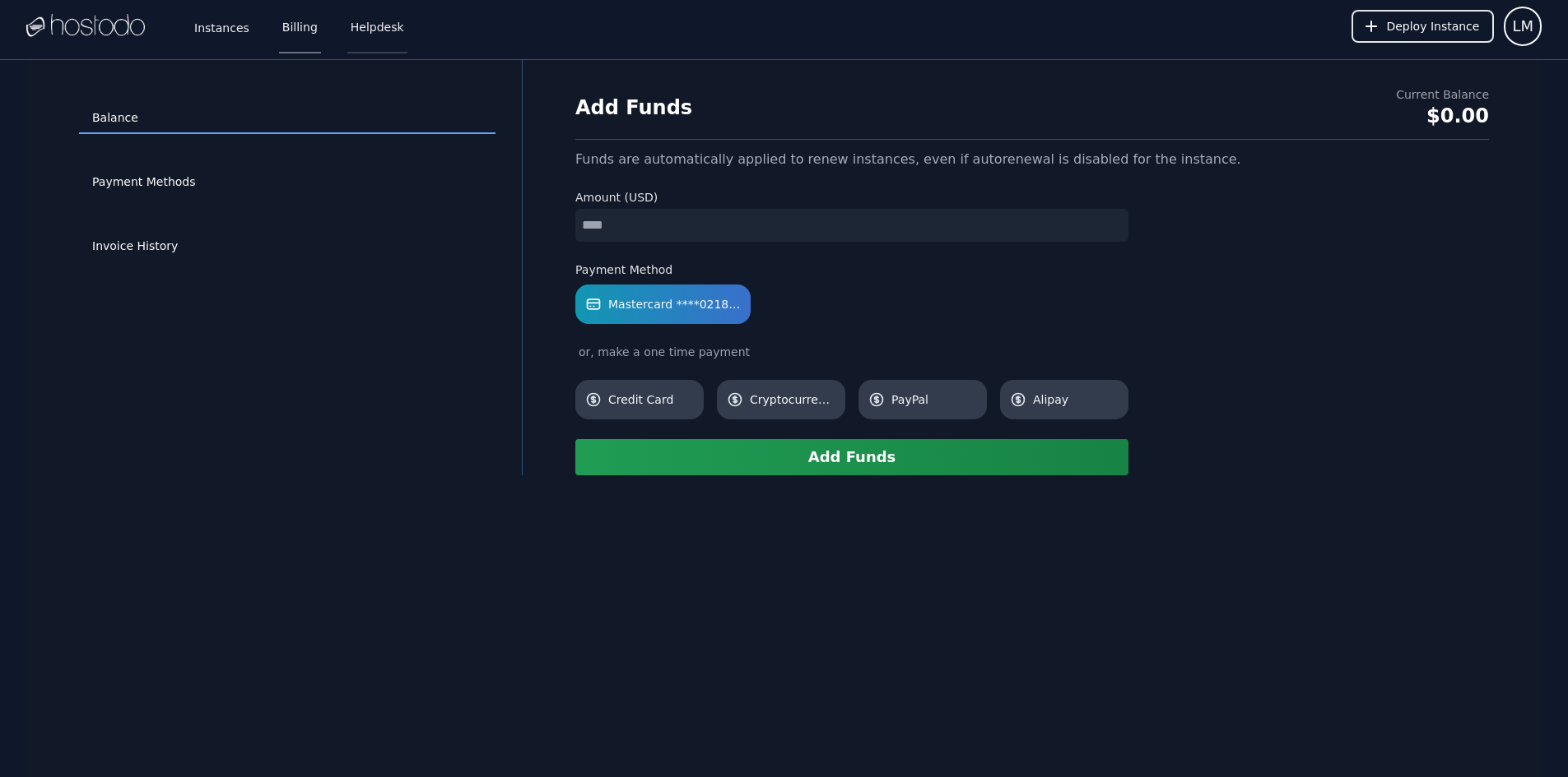
click at [370, 13] on link "Helpdesk" at bounding box center [378, 26] width 60 height 55
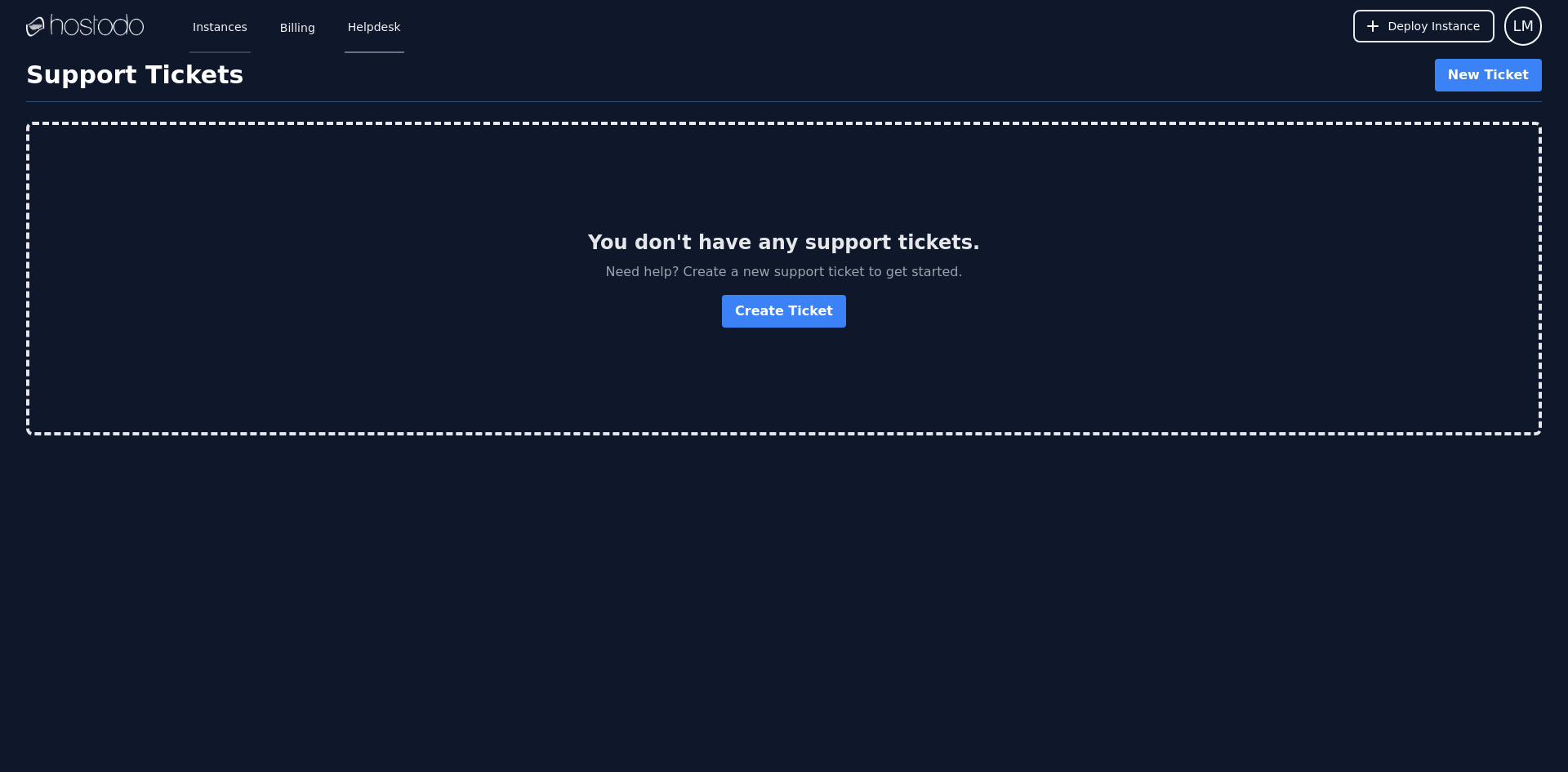
click at [202, 28] on link "Instances" at bounding box center [220, 26] width 62 height 54
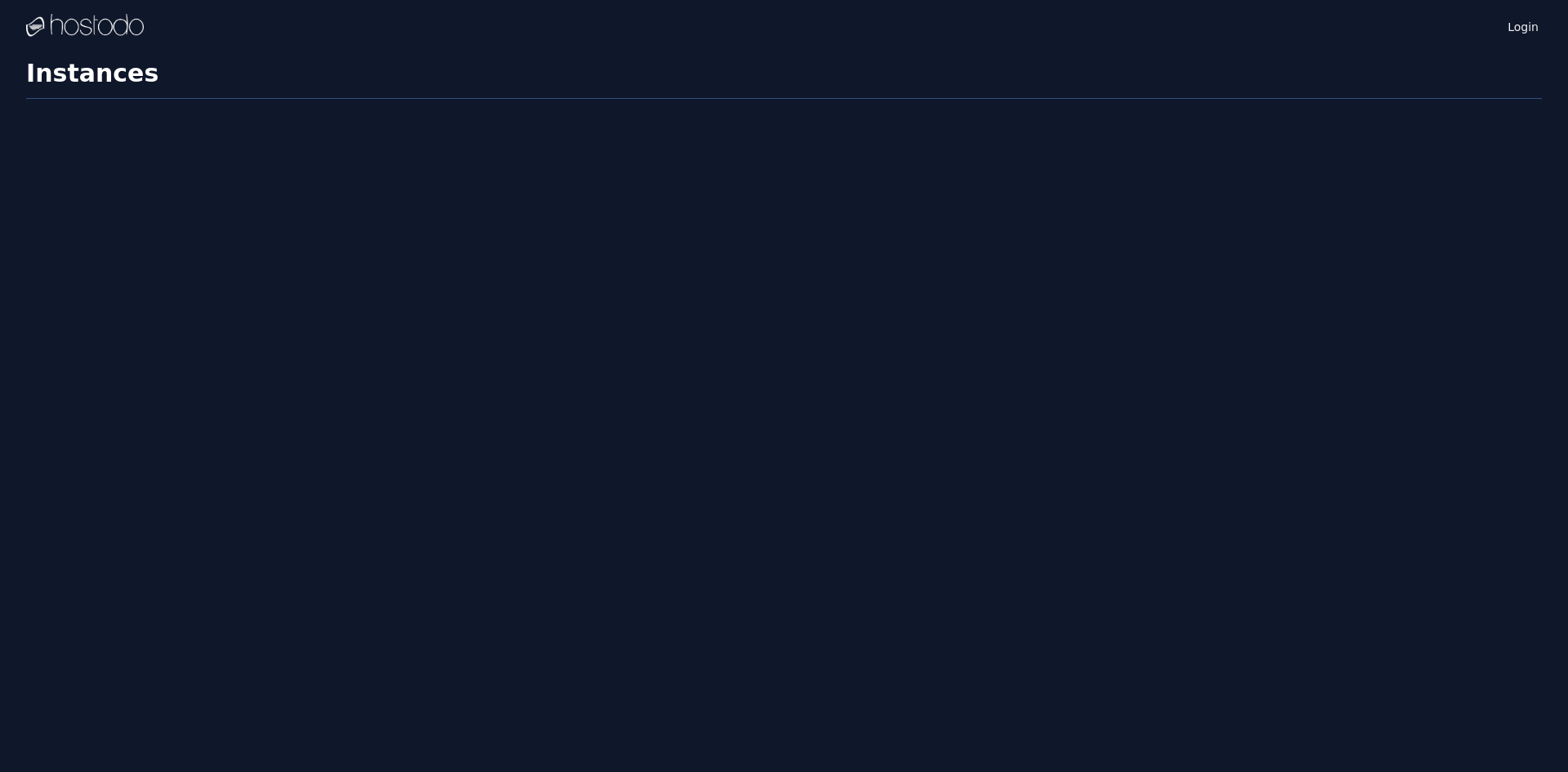
drag, startPoint x: 0, startPoint y: 0, endPoint x: 88, endPoint y: 39, distance: 96.3
click at [88, 39] on div at bounding box center [84, 26] width 117 height 53
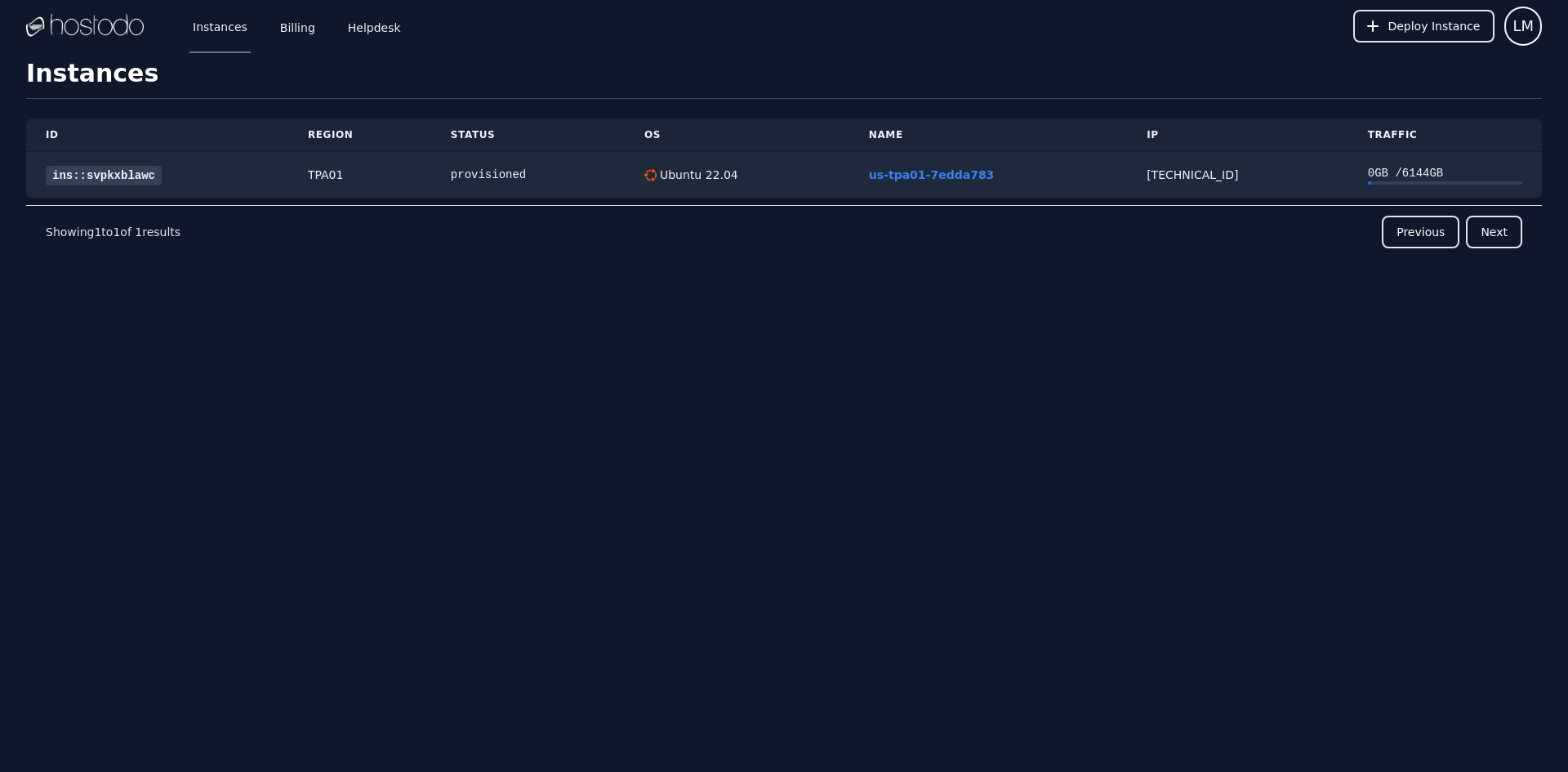
click at [88, 25] on img at bounding box center [84, 26] width 117 height 24
click at [89, 19] on img at bounding box center [84, 26] width 117 height 24
click at [91, 18] on img at bounding box center [84, 26] width 117 height 24
click at [81, 59] on h1 "Instances" at bounding box center [784, 79] width 1516 height 40
click at [68, 68] on h1 "Instances" at bounding box center [784, 79] width 1516 height 40
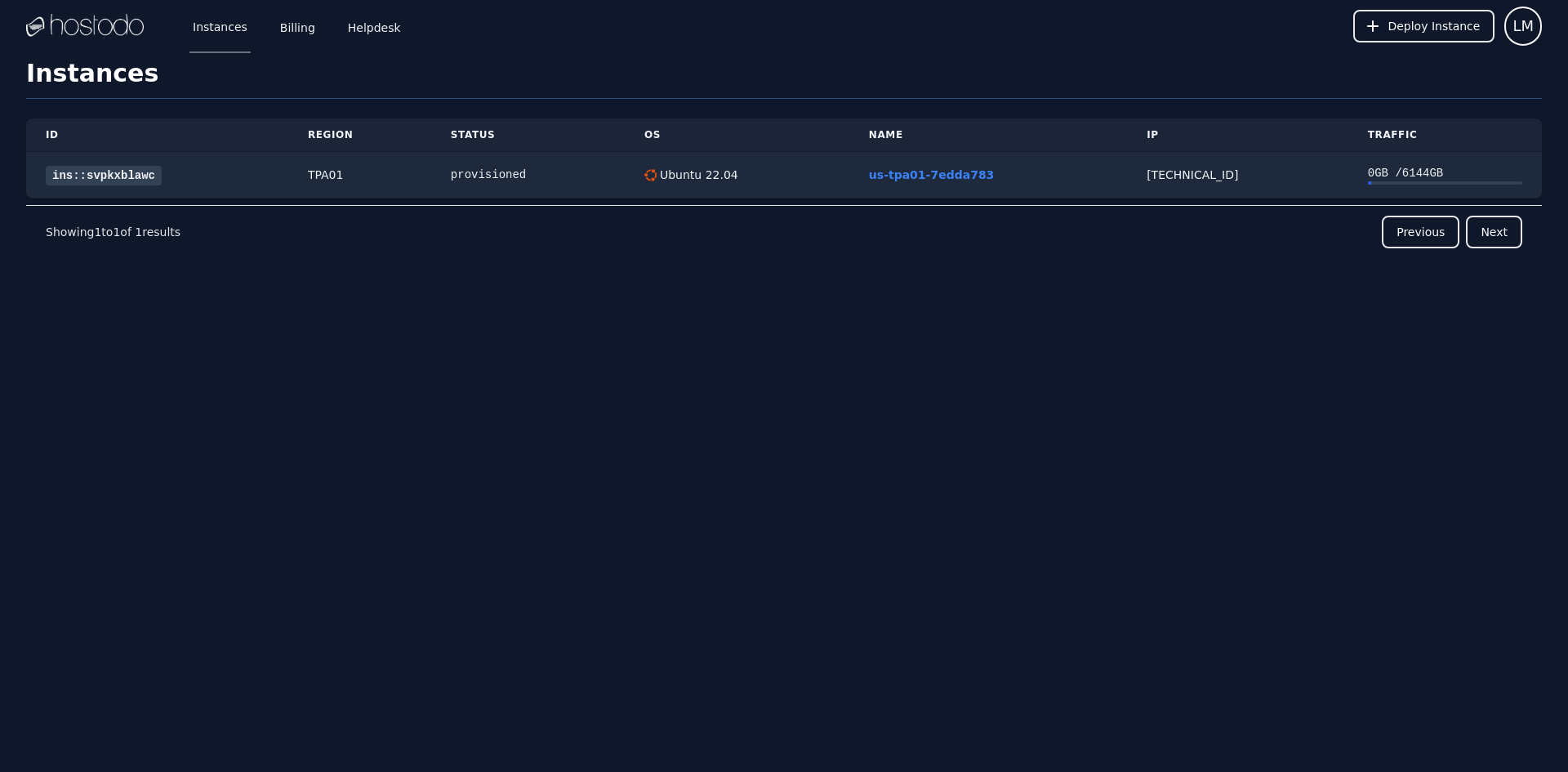
click at [63, 74] on h1 "Instances" at bounding box center [784, 79] width 1516 height 40
click at [62, 76] on h1 "Instances" at bounding box center [784, 79] width 1516 height 40
click at [80, 224] on p "Showing 1 to 1 of 1 results" at bounding box center [113, 233] width 135 height 17
click at [108, 175] on link "ins::svpkxblawc" at bounding box center [103, 176] width 116 height 20
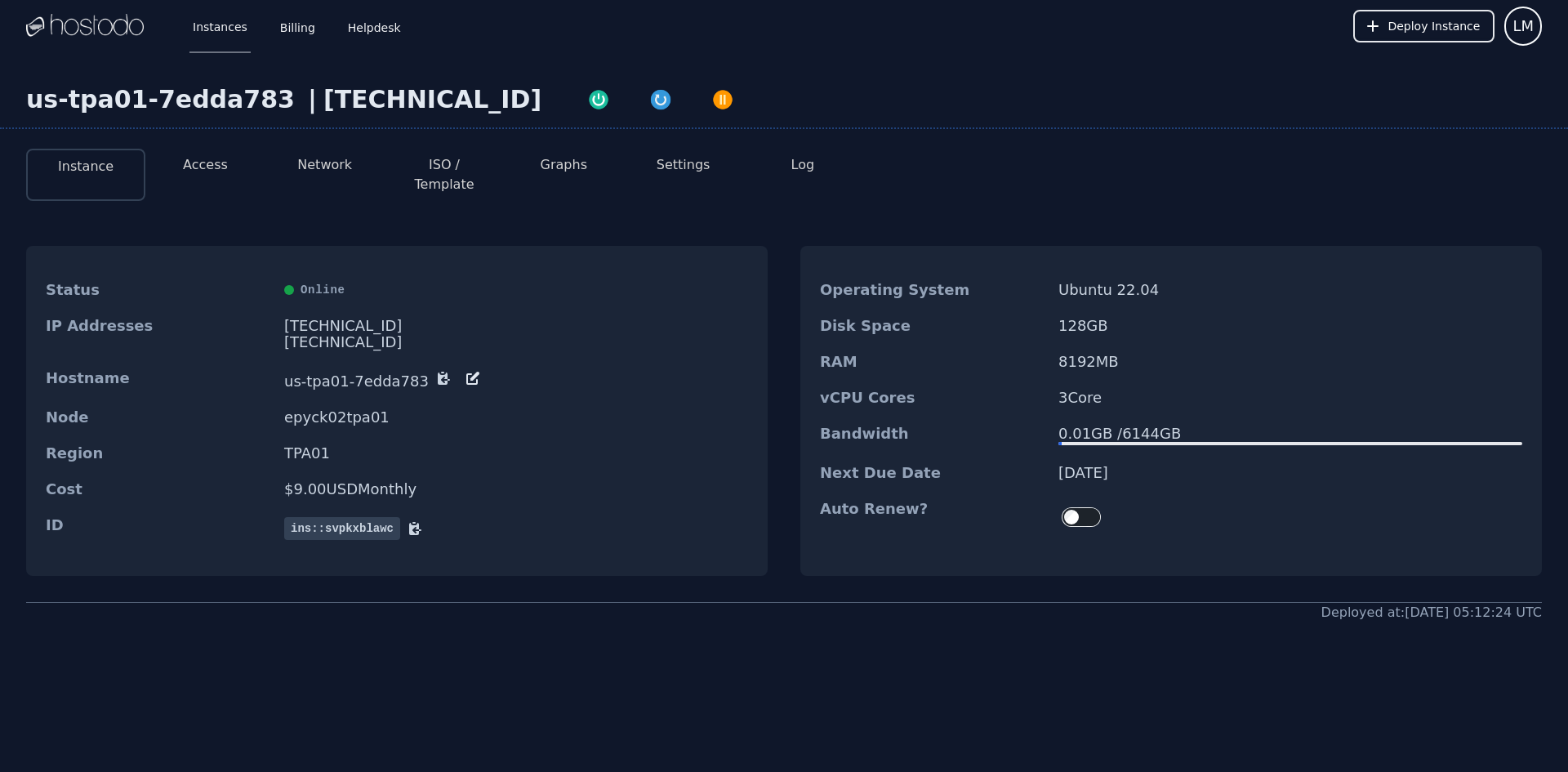
click at [340, 448] on div "Region TPA01" at bounding box center [397, 454] width 742 height 36
click at [311, 518] on span "ins::svpkxblawc" at bounding box center [342, 529] width 116 height 23
drag, startPoint x: 993, startPoint y: 453, endPoint x: 979, endPoint y: 414, distance: 41.4
click at [991, 465] on dt "Next Due Date" at bounding box center [932, 474] width 226 height 17
click at [189, 168] on button "Access" at bounding box center [206, 165] width 45 height 20
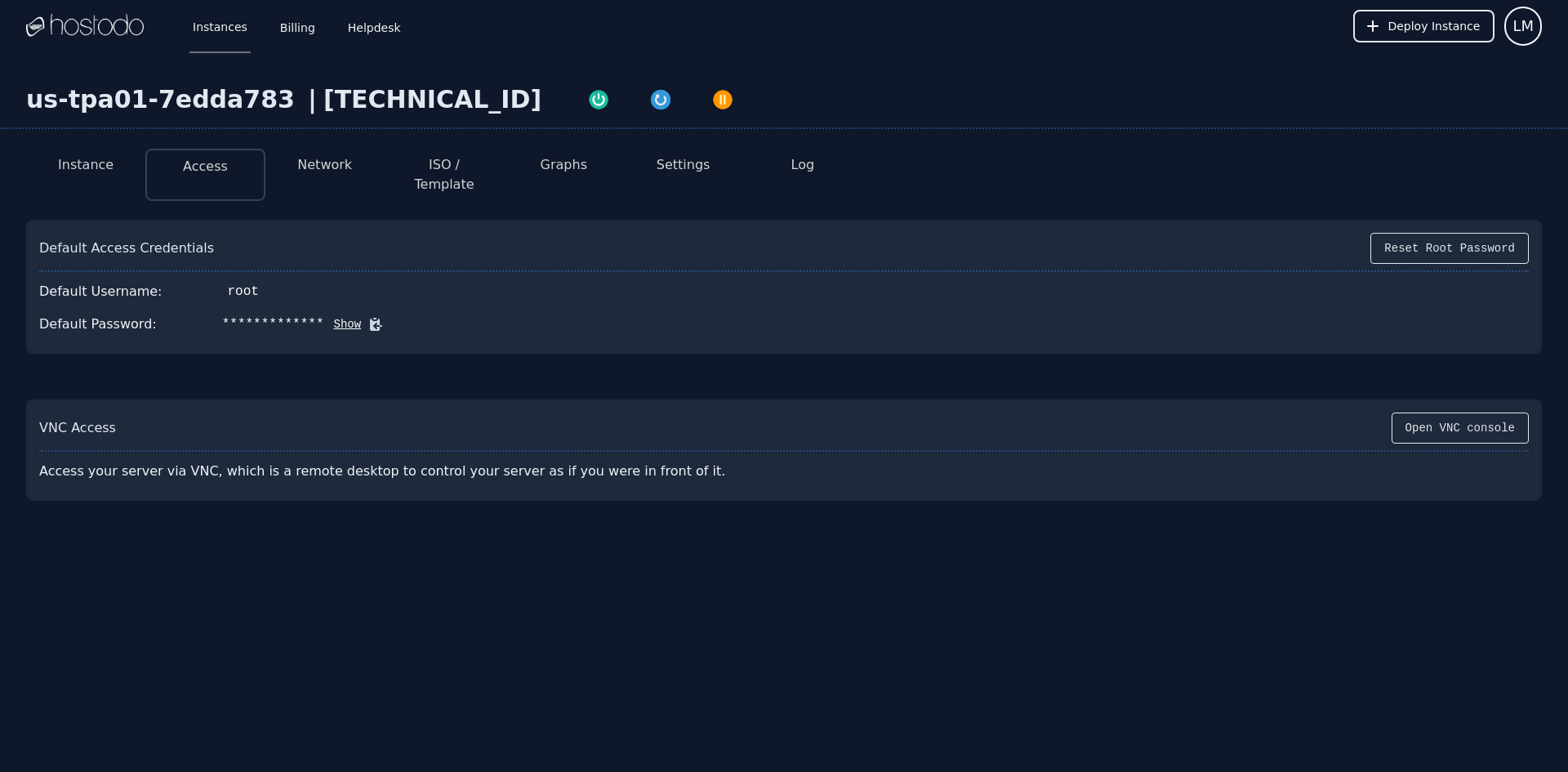
drag, startPoint x: 327, startPoint y: 312, endPoint x: 342, endPoint y: 329, distance: 22.7
click at [327, 316] on button "Show" at bounding box center [342, 324] width 37 height 17
click at [672, 177] on li "Settings" at bounding box center [682, 174] width 119 height 53
click at [676, 169] on button "Settings" at bounding box center [683, 165] width 54 height 20
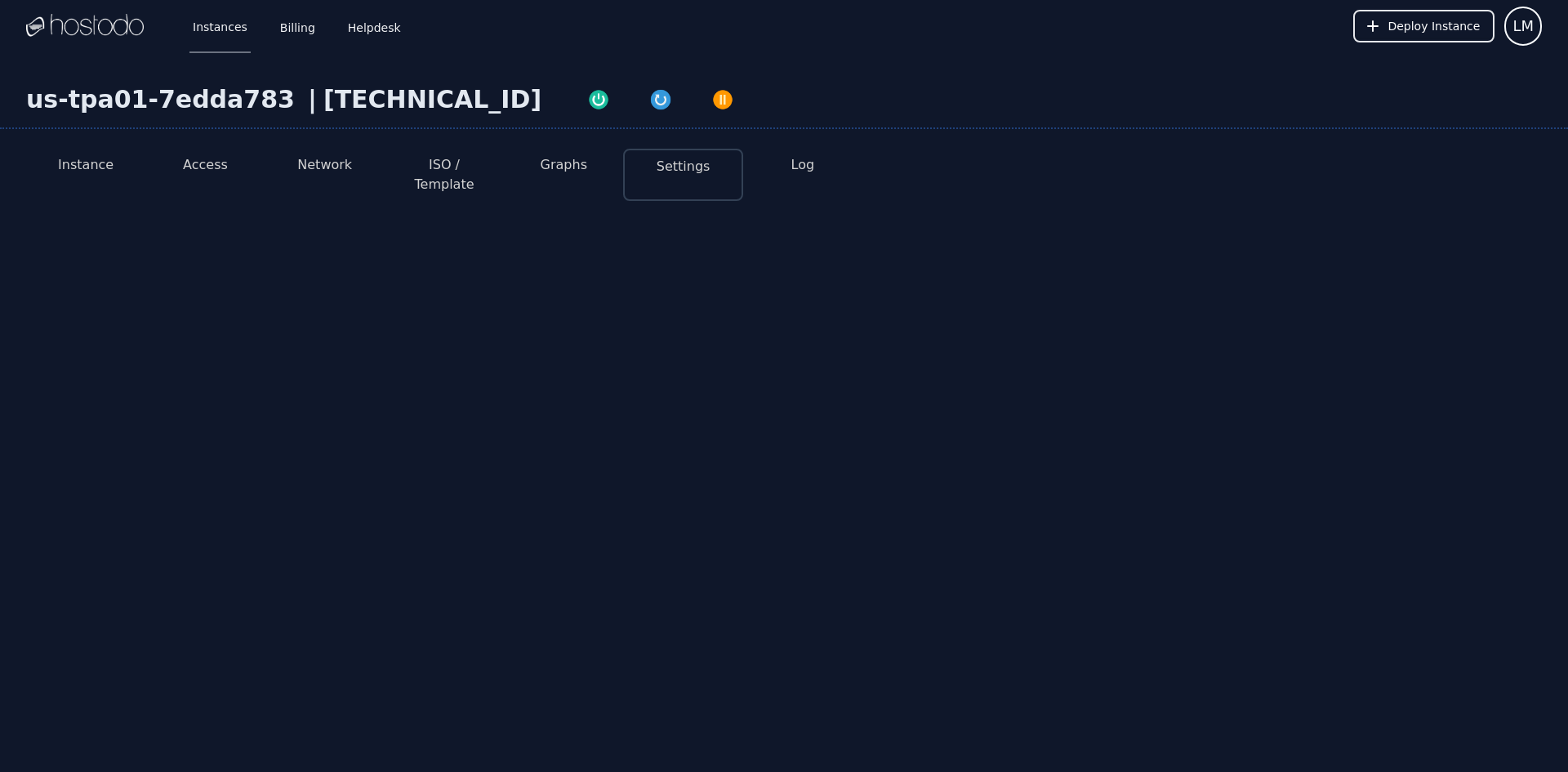
select select "***"
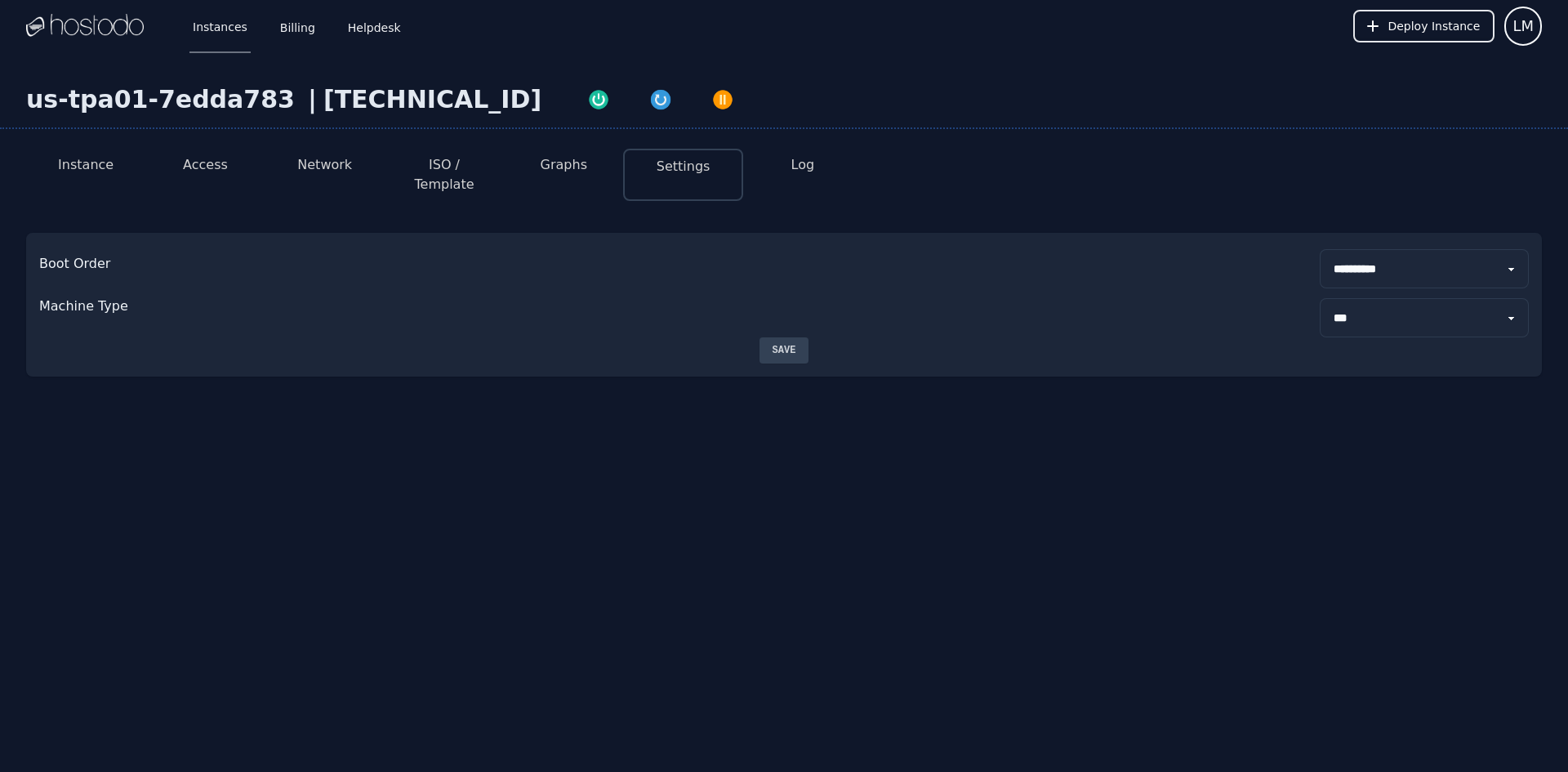
click at [418, 163] on button "ISO / Template" at bounding box center [444, 174] width 93 height 39
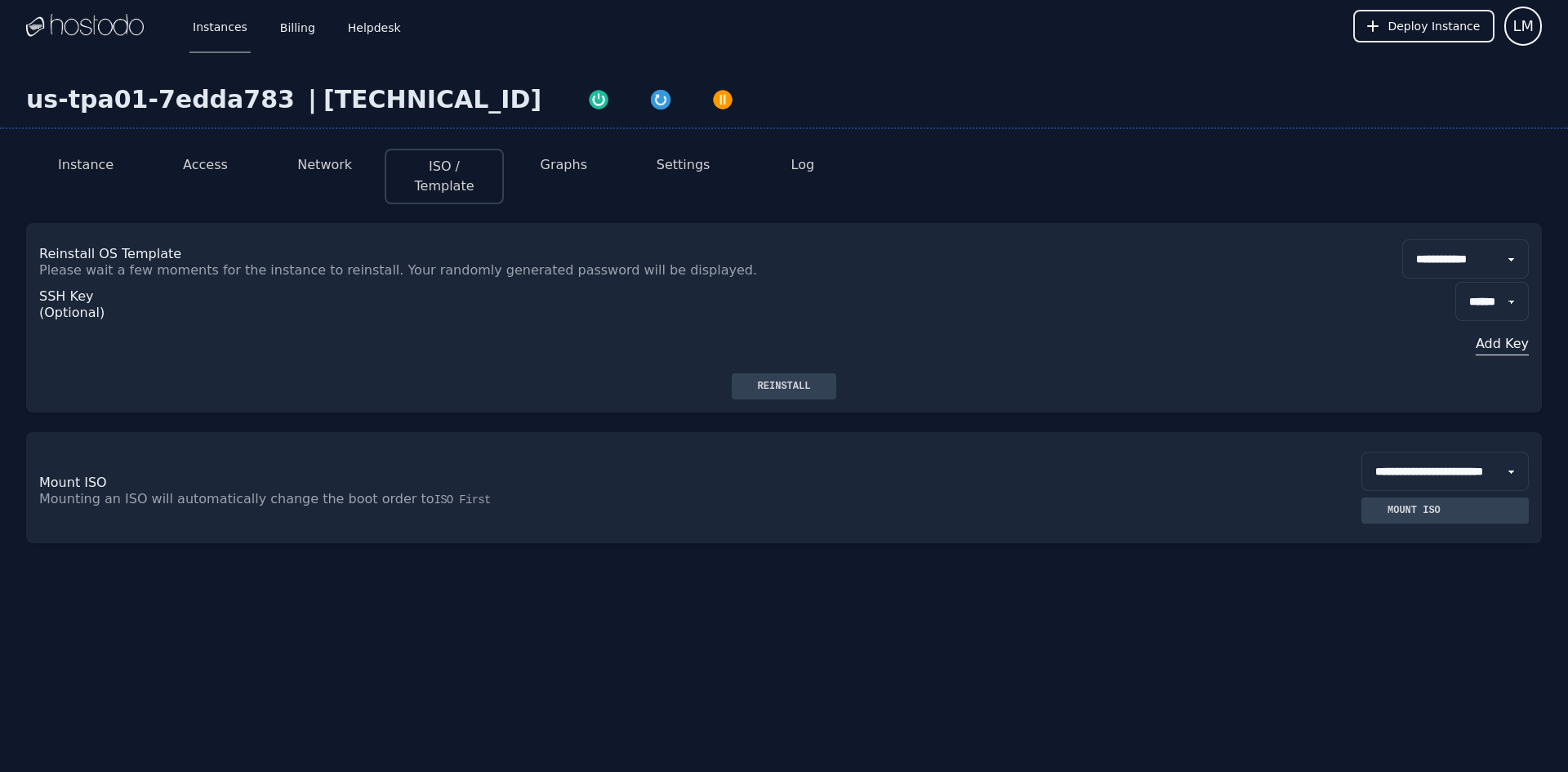
click at [183, 170] on li "Access" at bounding box center [205, 176] width 119 height 56
click at [192, 167] on button "Access" at bounding box center [206, 165] width 45 height 20
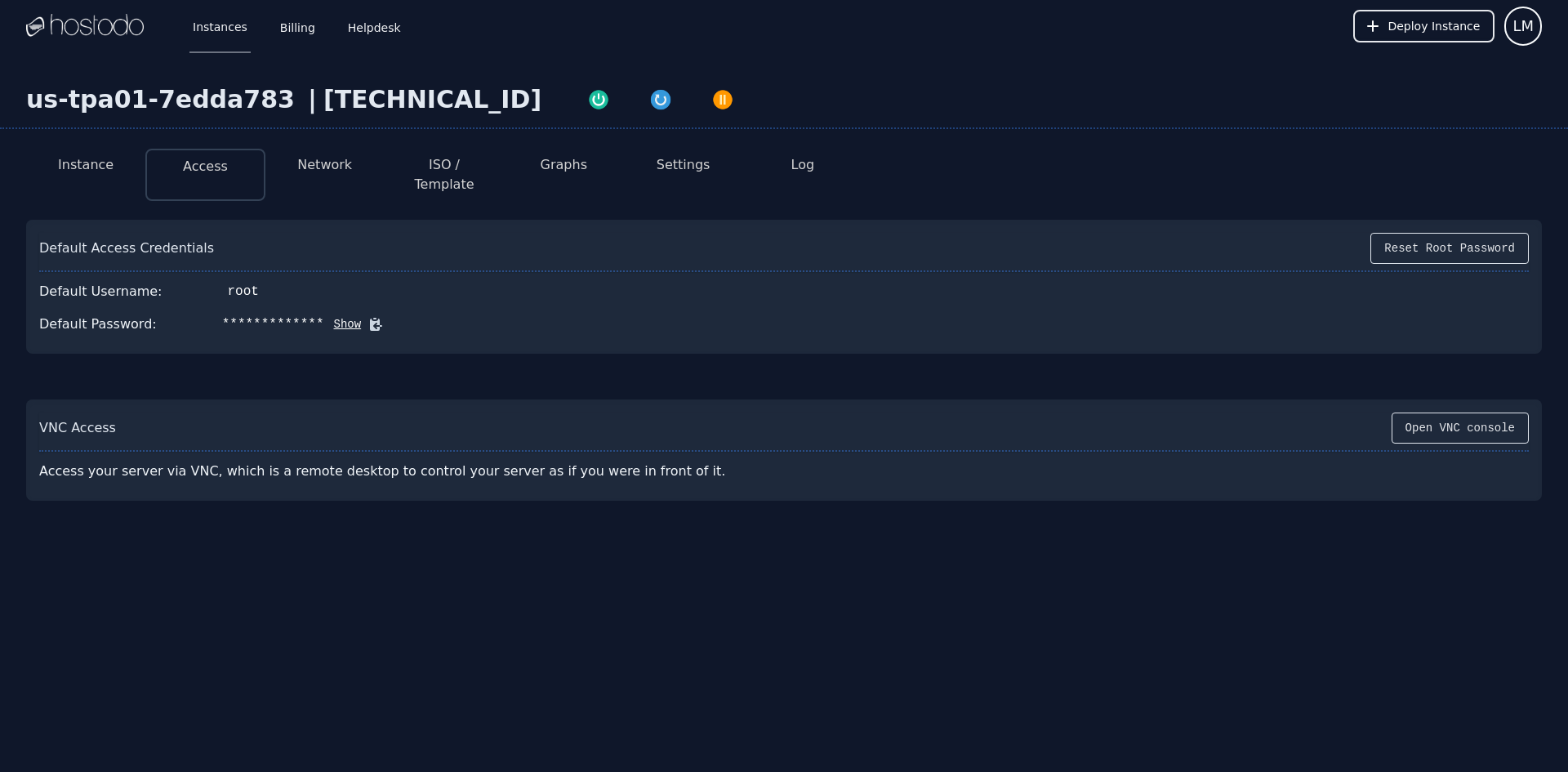
click at [326, 316] on button "Show" at bounding box center [342, 324] width 37 height 17
click at [410, 316] on button "Hide" at bounding box center [428, 324] width 37 height 17
click at [326, 308] on div "**********" at bounding box center [784, 324] width 1490 height 33
click at [329, 316] on button "Show" at bounding box center [342, 324] width 37 height 17
click at [168, 544] on div "us-tpa01-7edda783 | 216.126.231.141 Instance Access Network ISO / Template Grap…" at bounding box center [784, 358] width 1568 height 612
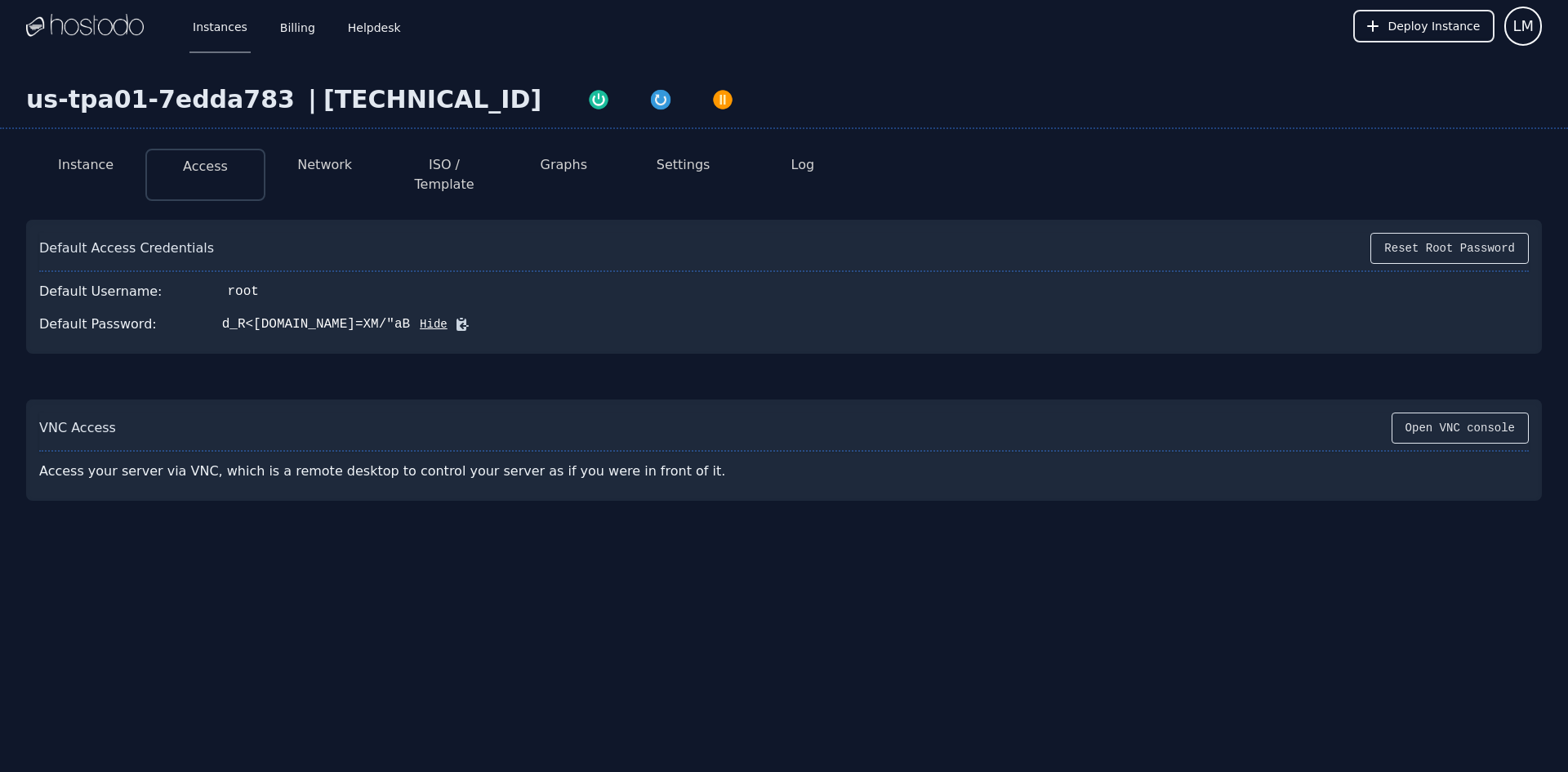
click at [366, 551] on div "us-tpa01-7edda783 | 216.126.231.141 Instance Access Network ISO / Template Grap…" at bounding box center [784, 358] width 1568 height 612
click at [947, 275] on div "Default Username: root" at bounding box center [784, 291] width 1490 height 33
click at [324, 316] on button "Show" at bounding box center [342, 324] width 37 height 17
click at [913, 308] on div "Default Password: d_R<[DOMAIN_NAME]=XM/"aB Hide" at bounding box center [784, 324] width 1490 height 33
click at [841, 633] on div "us-tpa01-7edda783 | [TECHNICAL_ID] Instance Access Network ISO / Template Graph…" at bounding box center [784, 358] width 1568 height 612
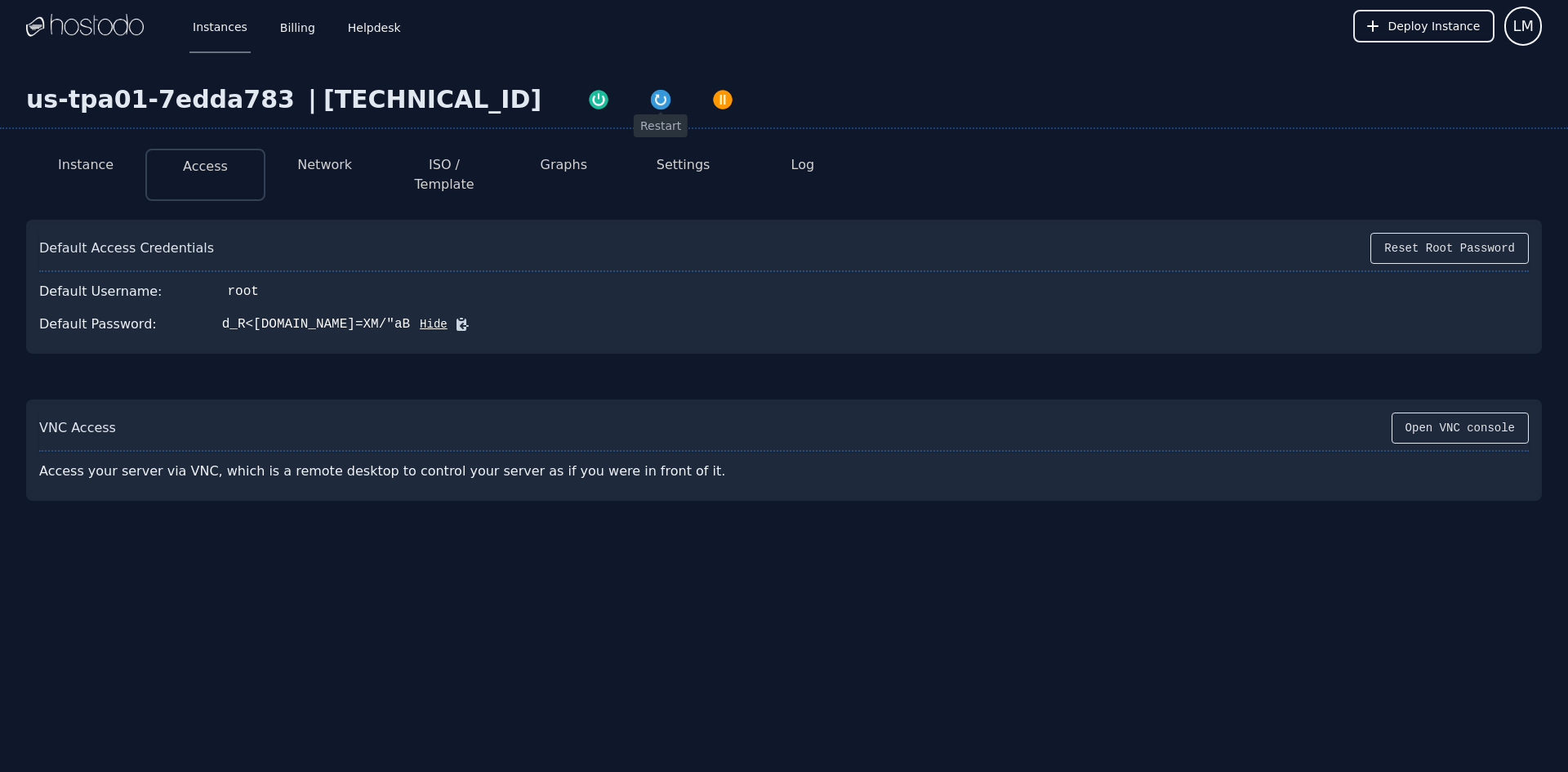
click at [649, 92] on img "button" at bounding box center [660, 99] width 22 height 23
click at [1461, 413] on button "Open VNC console" at bounding box center [1460, 428] width 137 height 31
drag, startPoint x: 1303, startPoint y: 564, endPoint x: 1294, endPoint y: 520, distance: 44.9
click at [1303, 562] on div "us-tpa01-7edda783 | [TECHNICAL_ID] Instance Access Network ISO / Template Graph…" at bounding box center [784, 358] width 1568 height 612
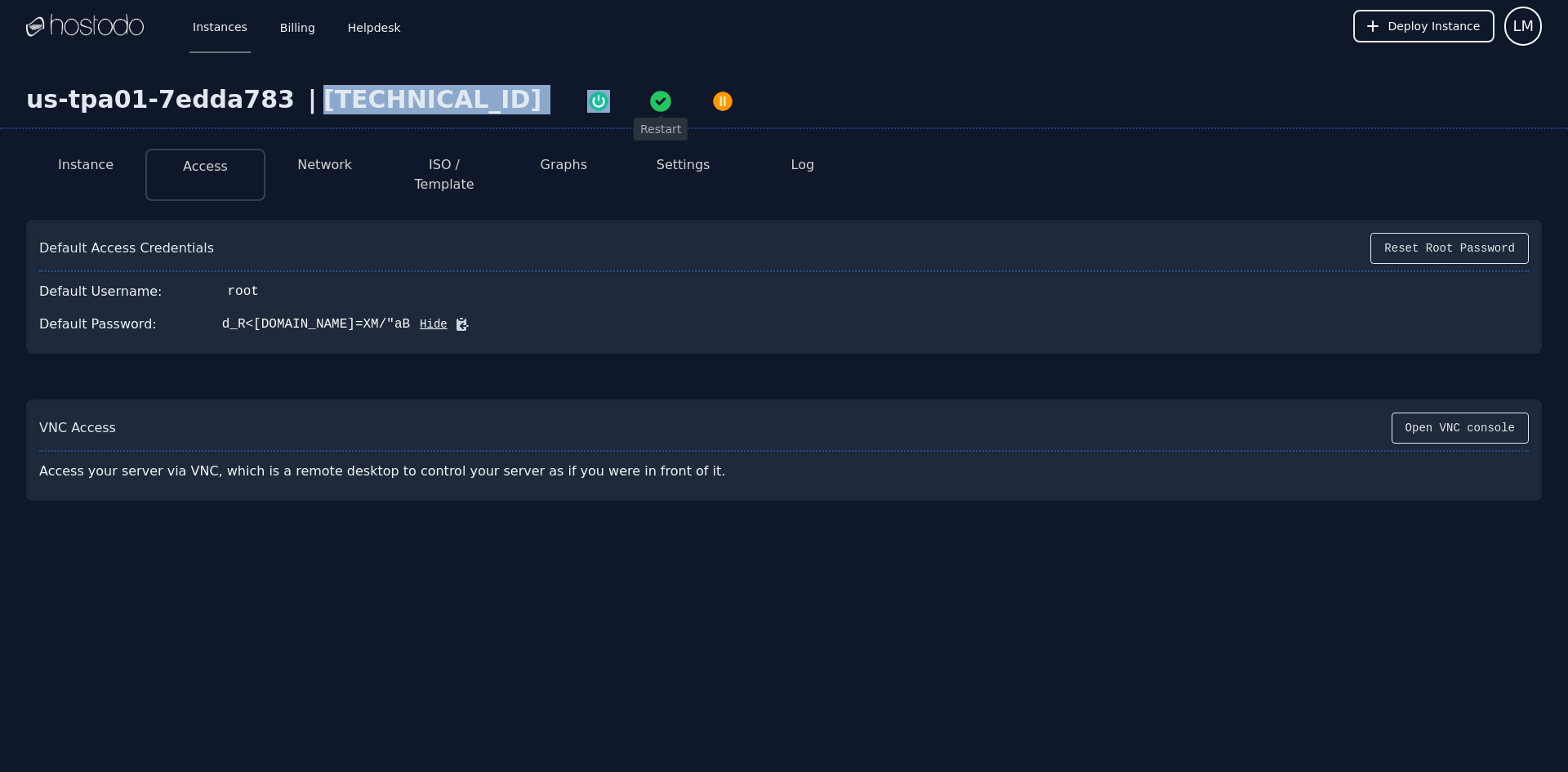
drag, startPoint x: 470, startPoint y: 97, endPoint x: 277, endPoint y: 98, distance: 193.0
click at [277, 98] on div "us-tpa01-7edda783 | 216.126.231.141" at bounding box center [784, 107] width 1568 height 44
copy div "[TECHNICAL_ID]"
click at [542, 89] on div at bounding box center [661, 99] width 238 height 29
drag, startPoint x: 471, startPoint y: 101, endPoint x: 282, endPoint y: 102, distance: 189.0
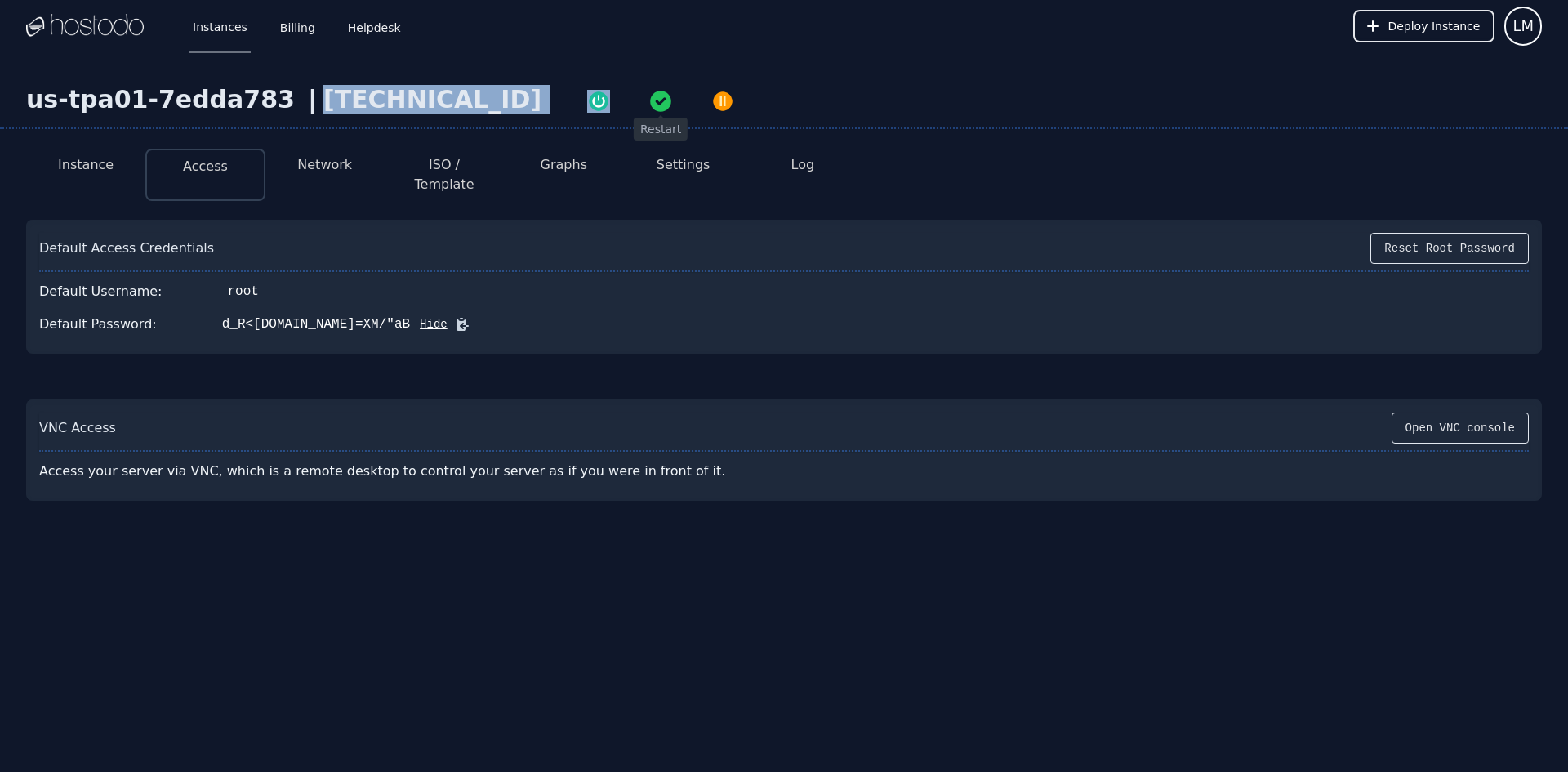
click at [282, 102] on div "us-tpa01-7edda783 | 216.126.231.141" at bounding box center [784, 107] width 1568 height 44
copy div "[TECHNICAL_ID]"
